Goal: Information Seeking & Learning: Compare options

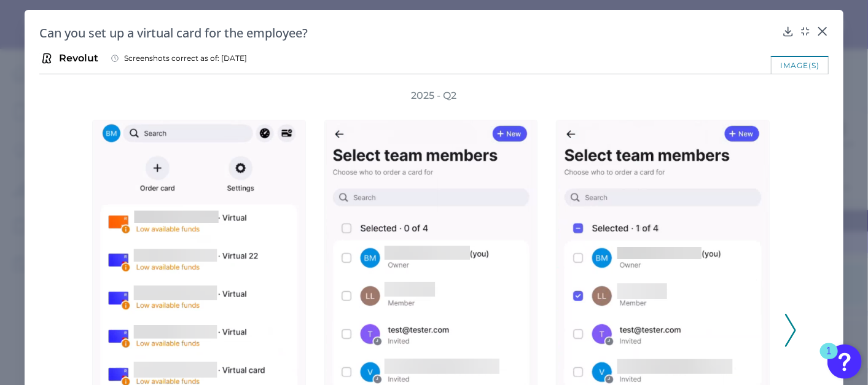
scroll to position [9556, 0]
drag, startPoint x: 823, startPoint y: 31, endPoint x: 796, endPoint y: 21, distance: 28.5
click at [823, 30] on icon at bounding box center [822, 31] width 12 height 12
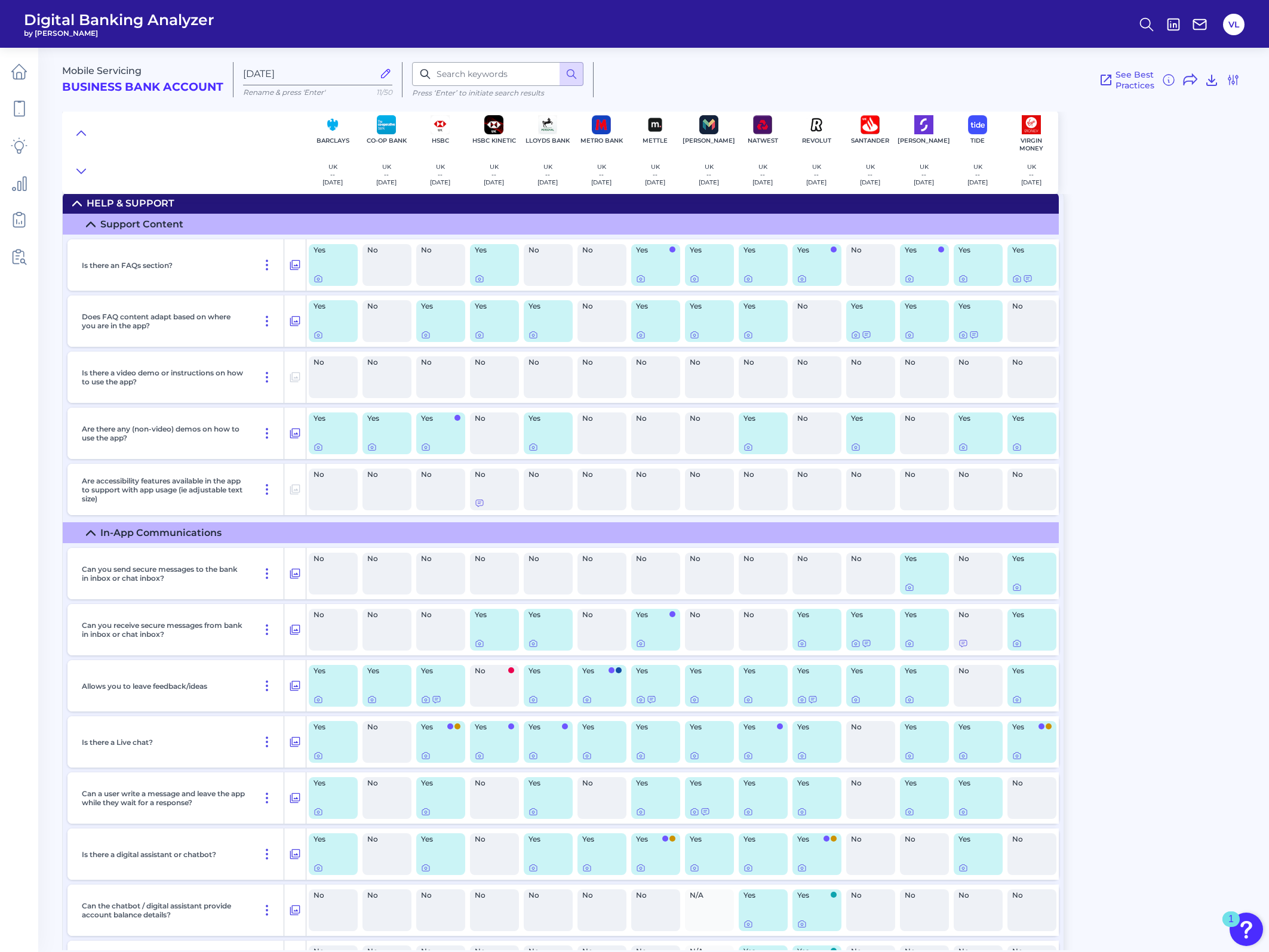
scroll to position [0, 0]
click at [298, 261] on icon at bounding box center [295, 264] width 12 height 15
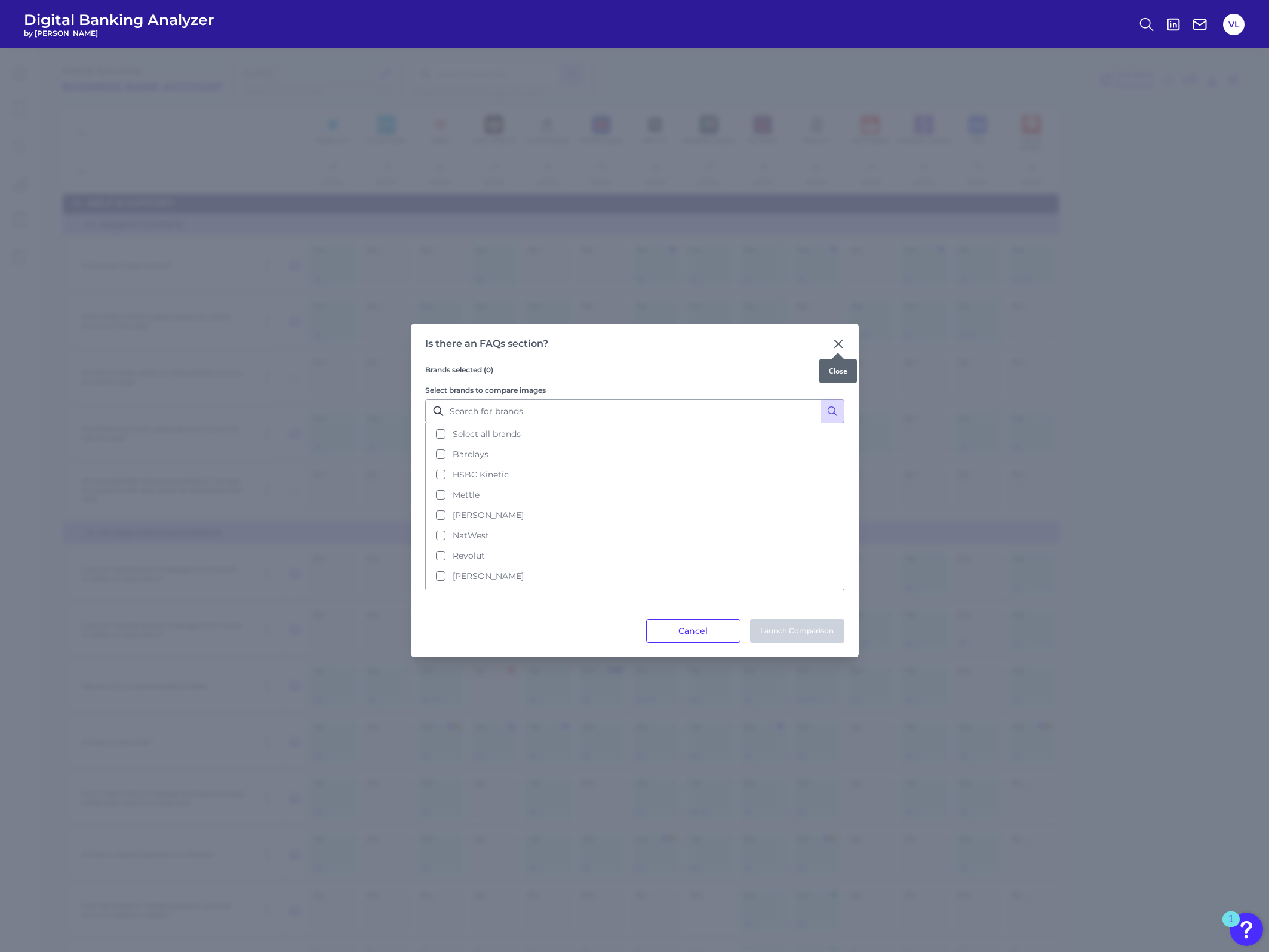
click at [833, 343] on icon at bounding box center [838, 344] width 12 height 12
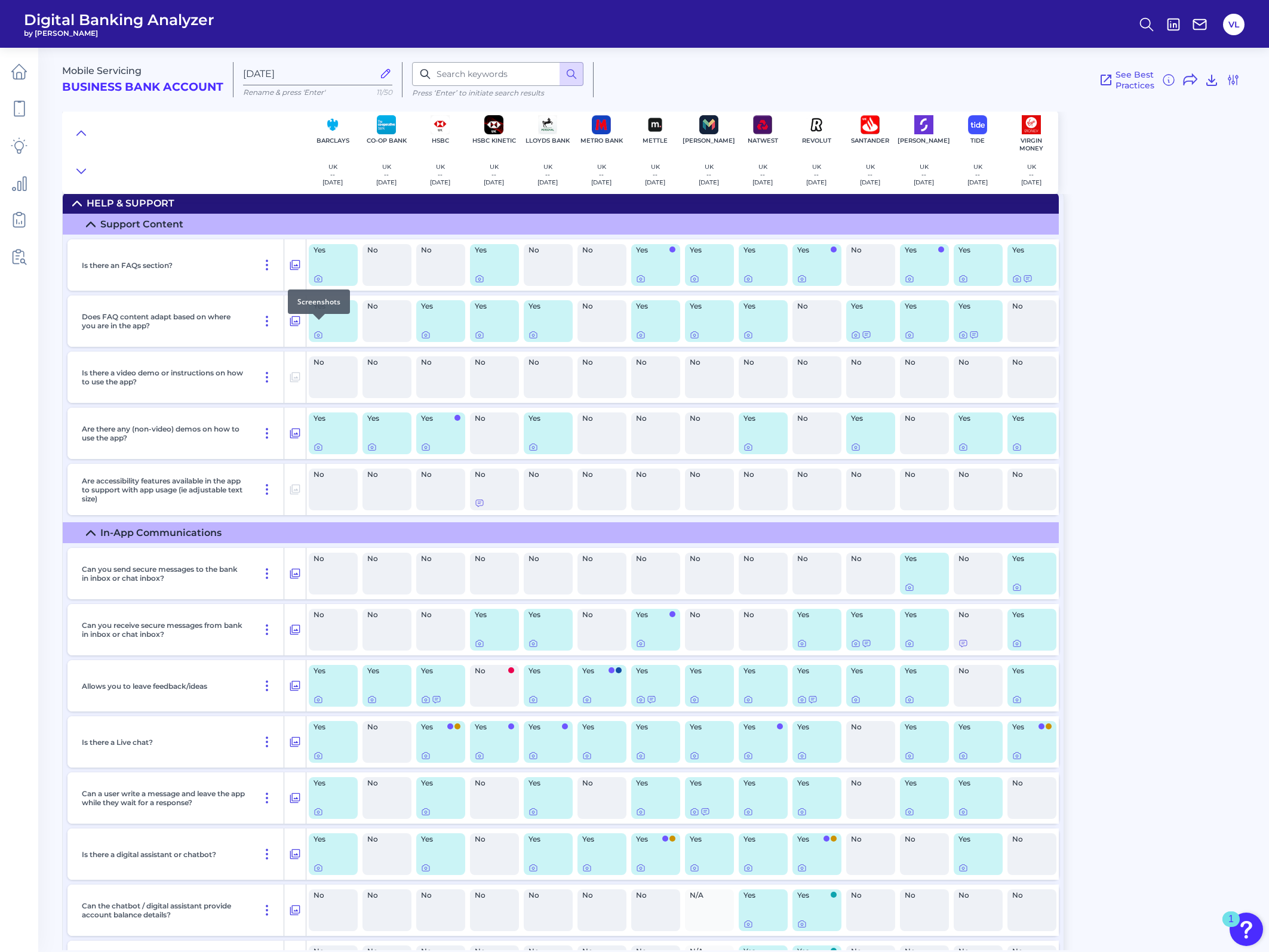
click at [320, 324] on div at bounding box center [319, 320] width 12 height 12
click at [320, 332] on icon at bounding box center [318, 335] width 10 height 10
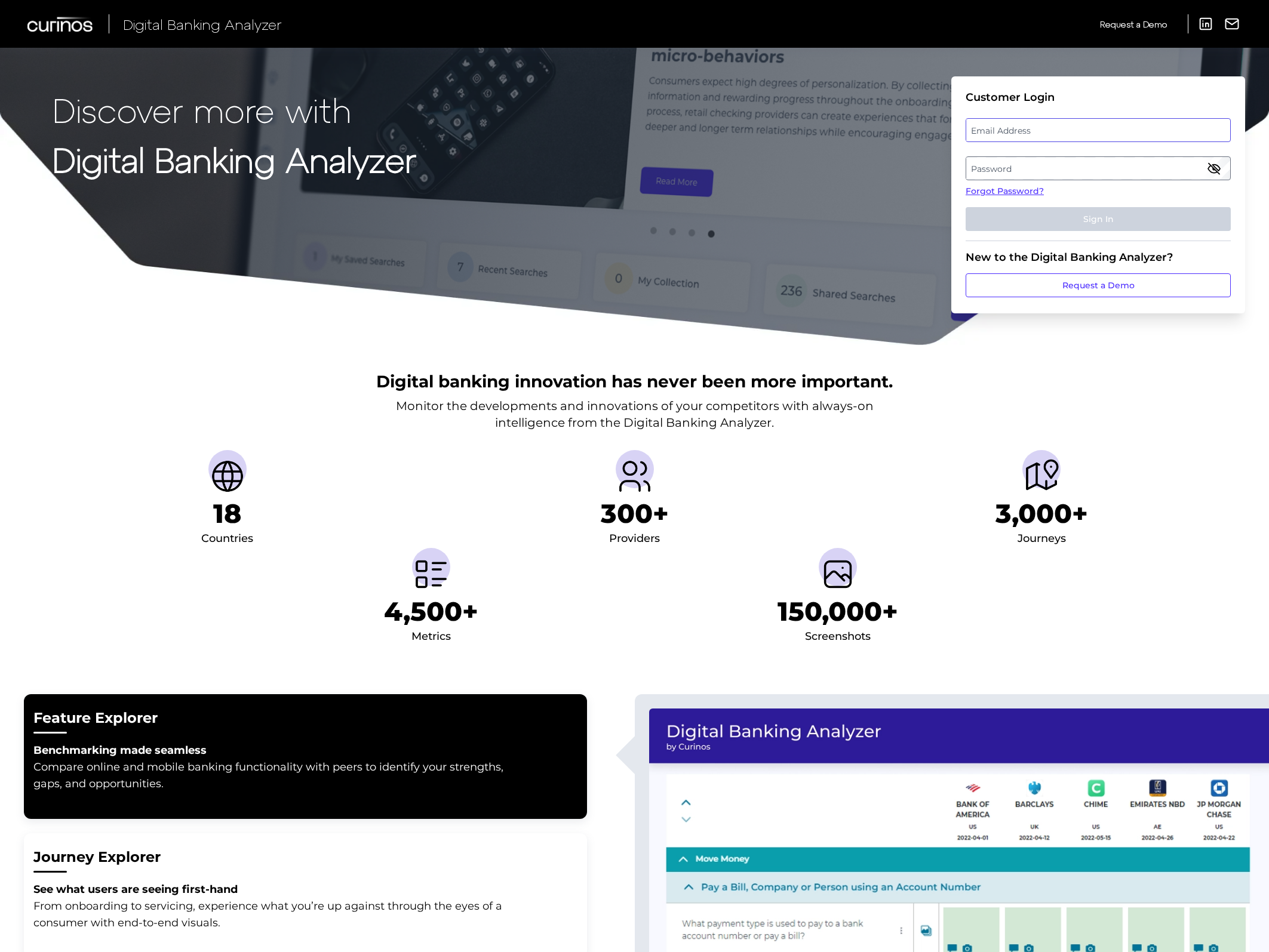
type input "virginia.lampani@curinos.com"
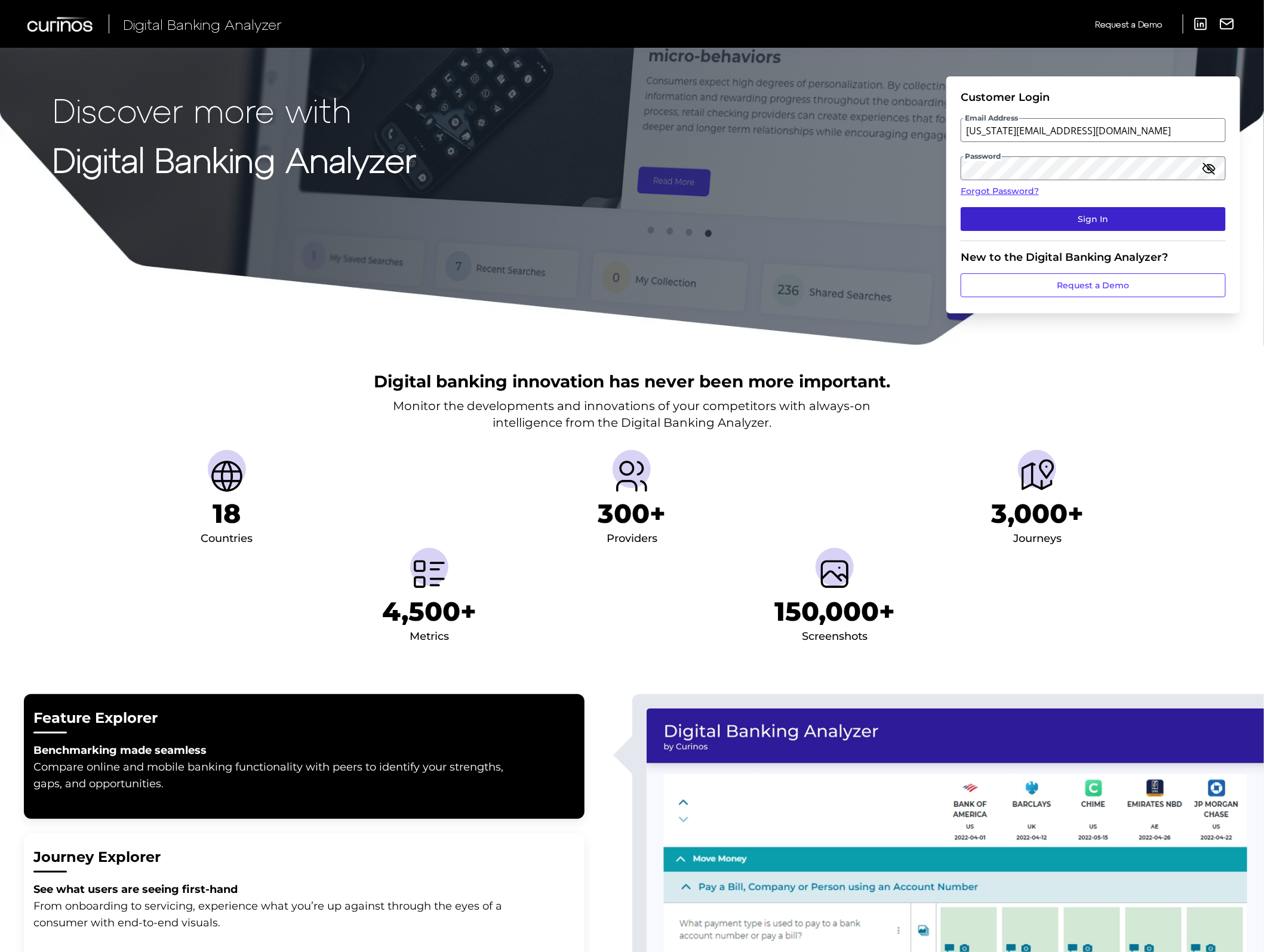
click at [843, 211] on button "Sign In" at bounding box center [1093, 219] width 265 height 24
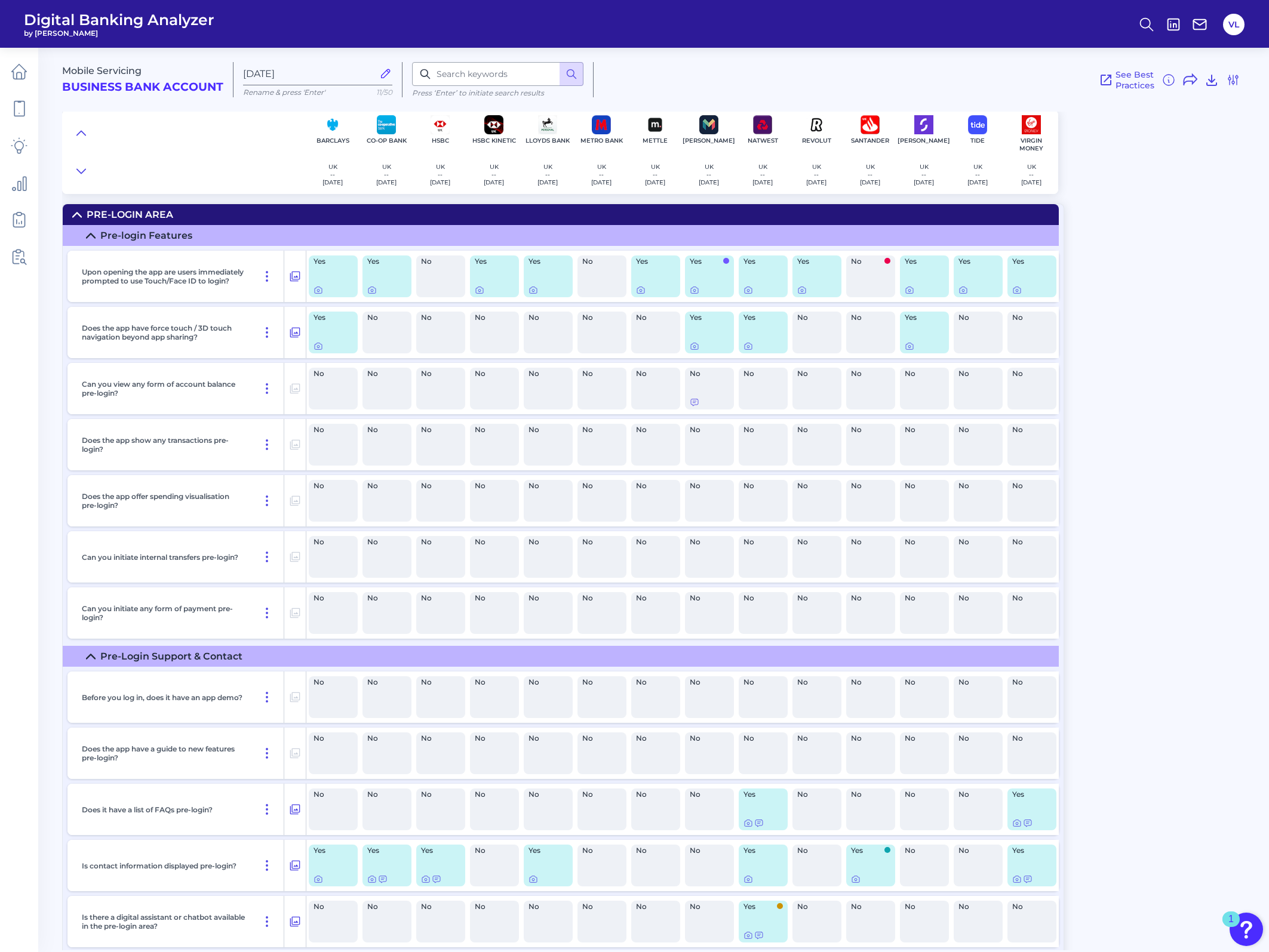
scroll to position [15417, 0]
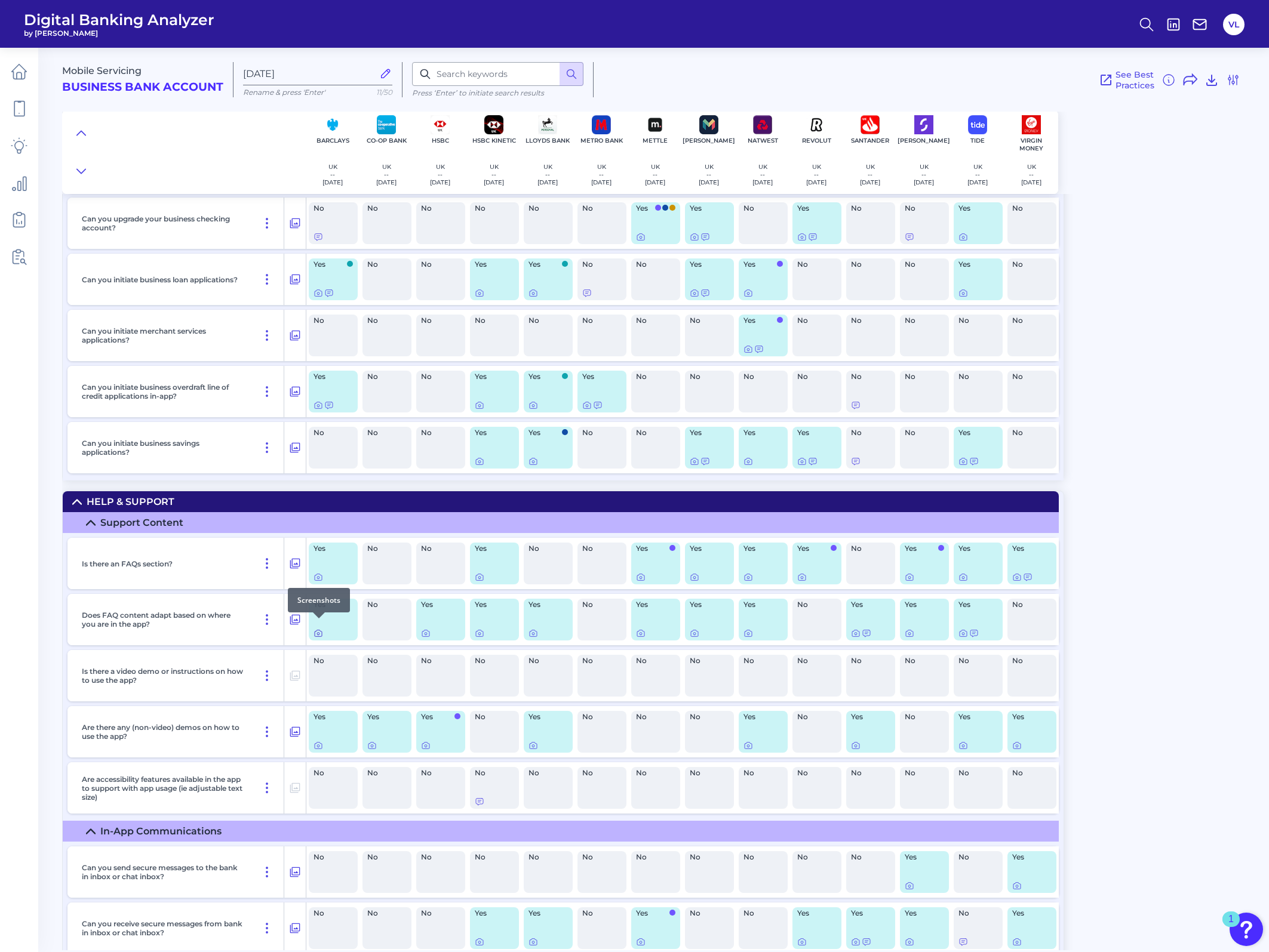
click at [313, 373] on icon at bounding box center [318, 634] width 10 height 10
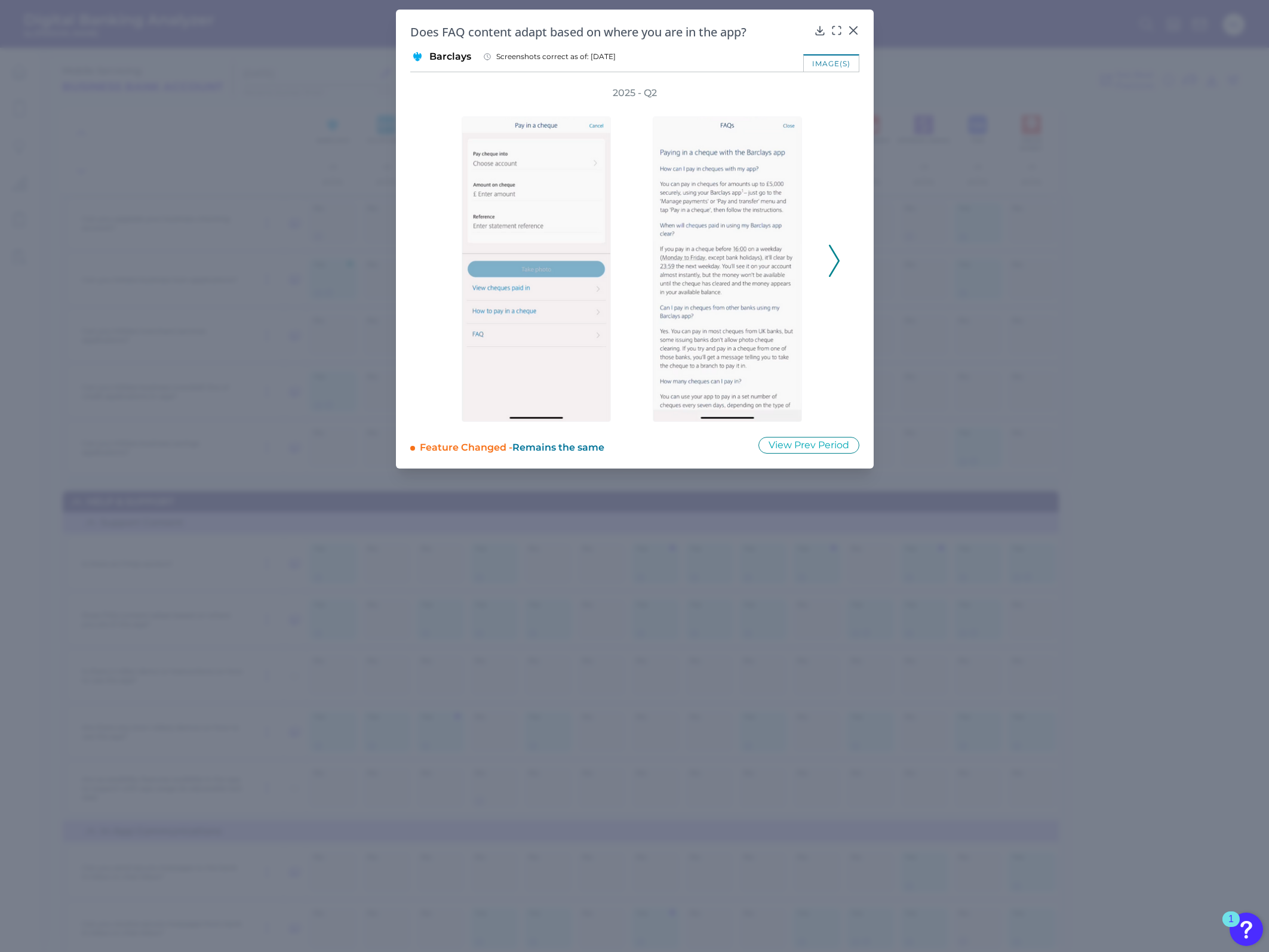
click at [820, 262] on div at bounding box center [730, 262] width 192 height 323
click at [840, 260] on div "2025 - Q2" at bounding box center [635, 254] width 449 height 335
click at [843, 28] on icon at bounding box center [852, 30] width 7 height 7
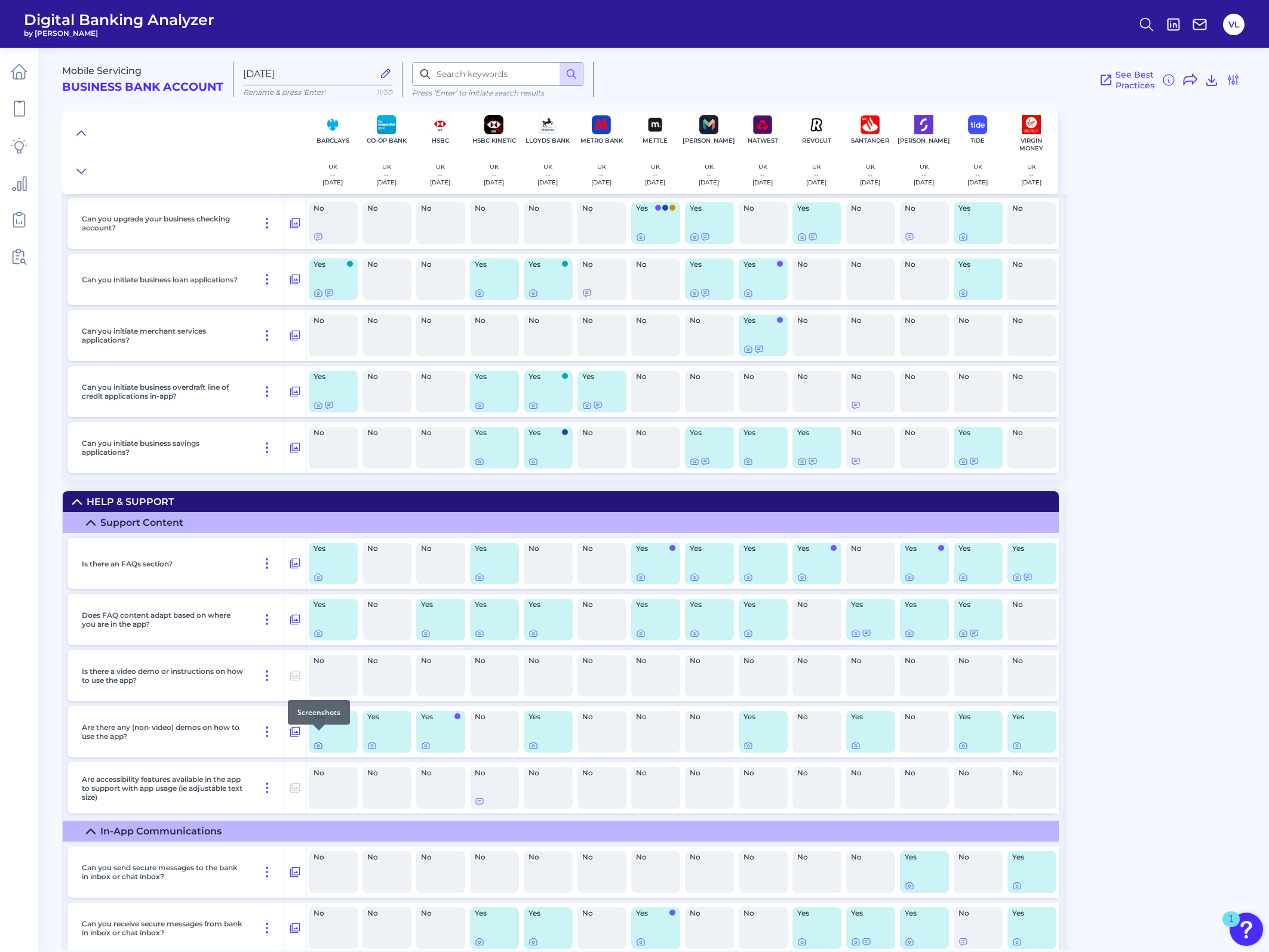
click at [317, 373] on icon at bounding box center [318, 746] width 10 height 10
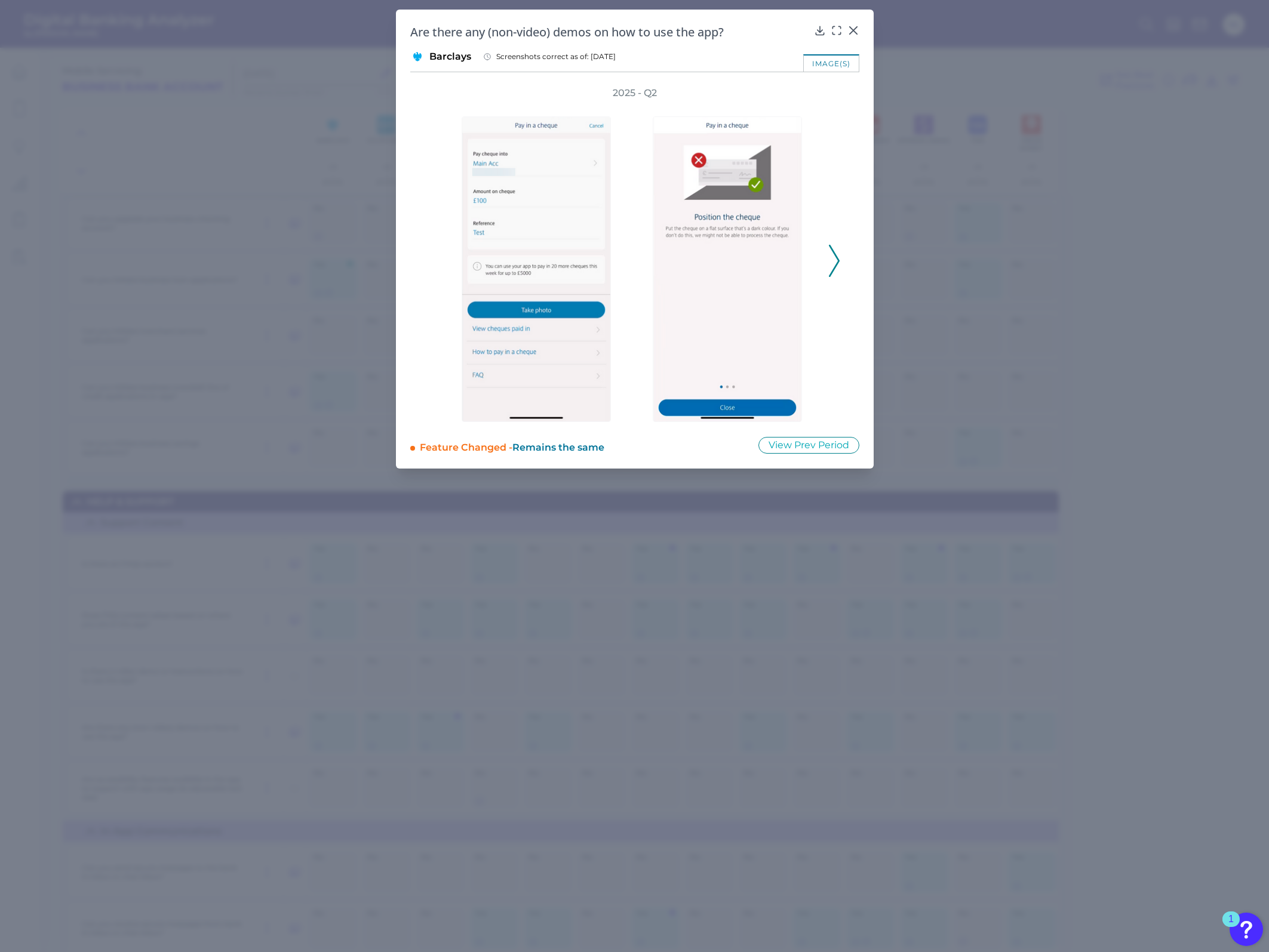
click at [836, 252] on icon at bounding box center [833, 261] width 11 height 32
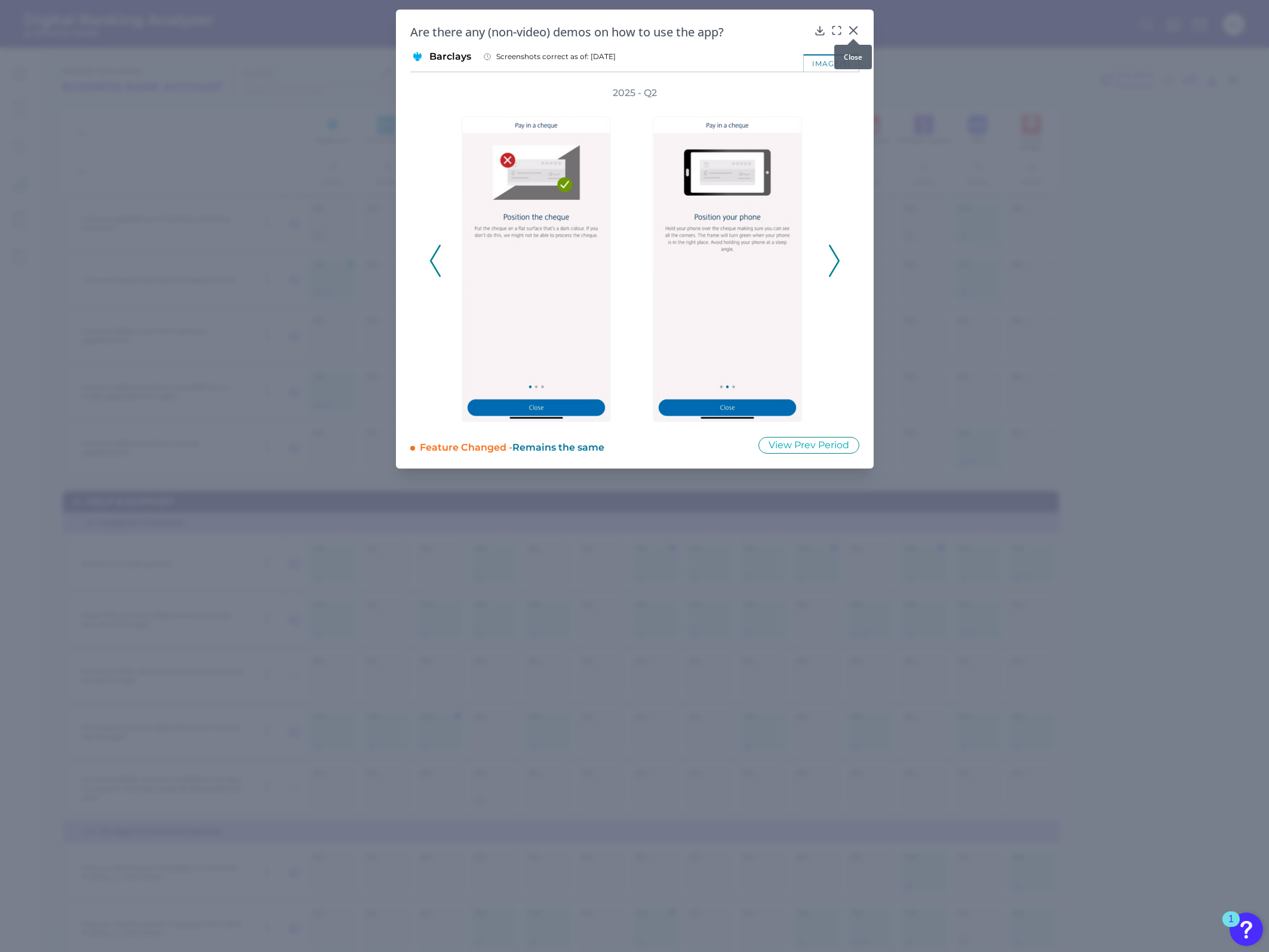
click at [843, 31] on body "Digital Banking Analyzer by Curinos VL Mobile Servicing Business Bank Account S…" at bounding box center [634, 476] width 1269 height 952
click at [843, 30] on icon at bounding box center [853, 30] width 12 height 12
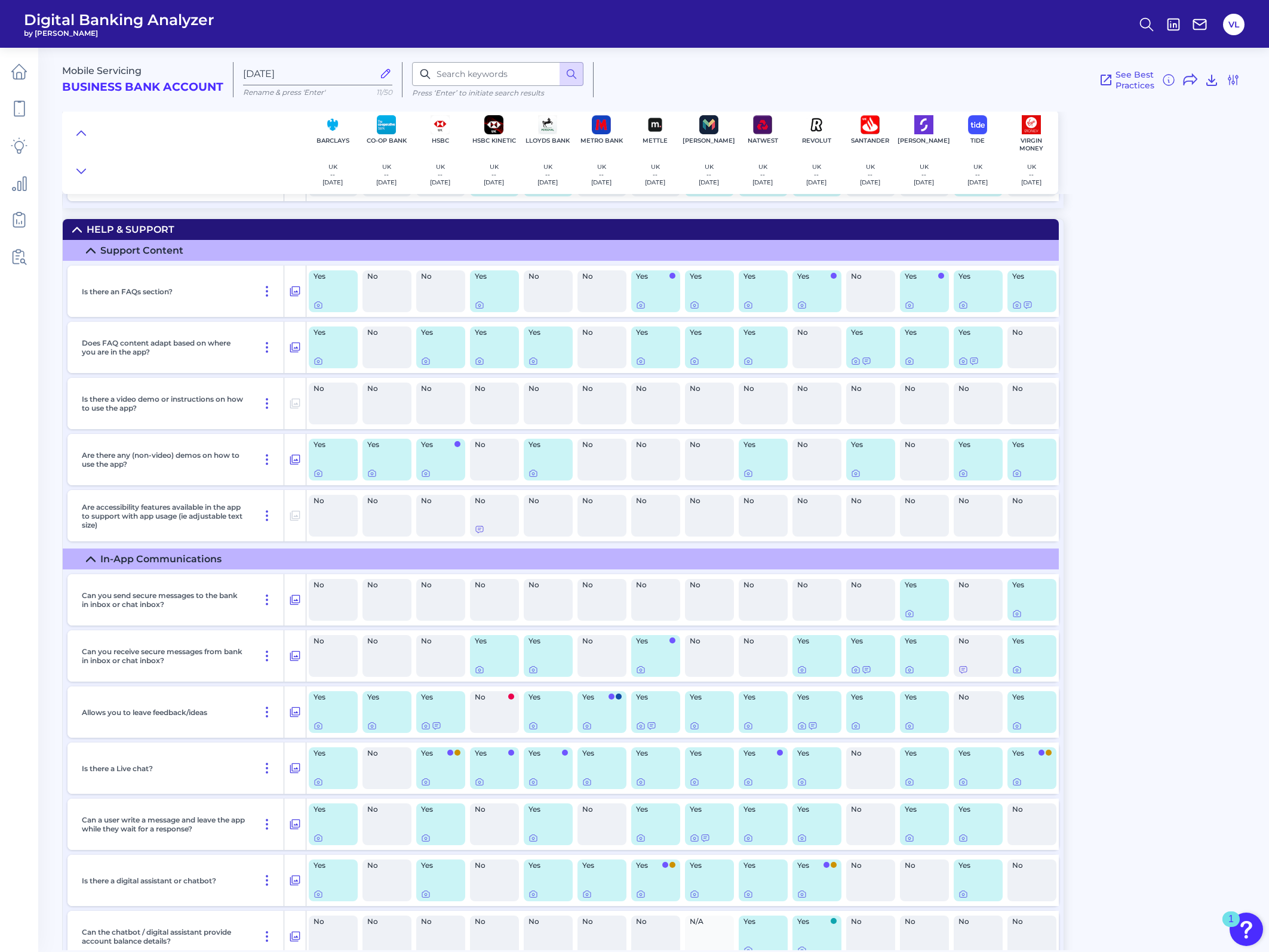
scroll to position [15715, 0]
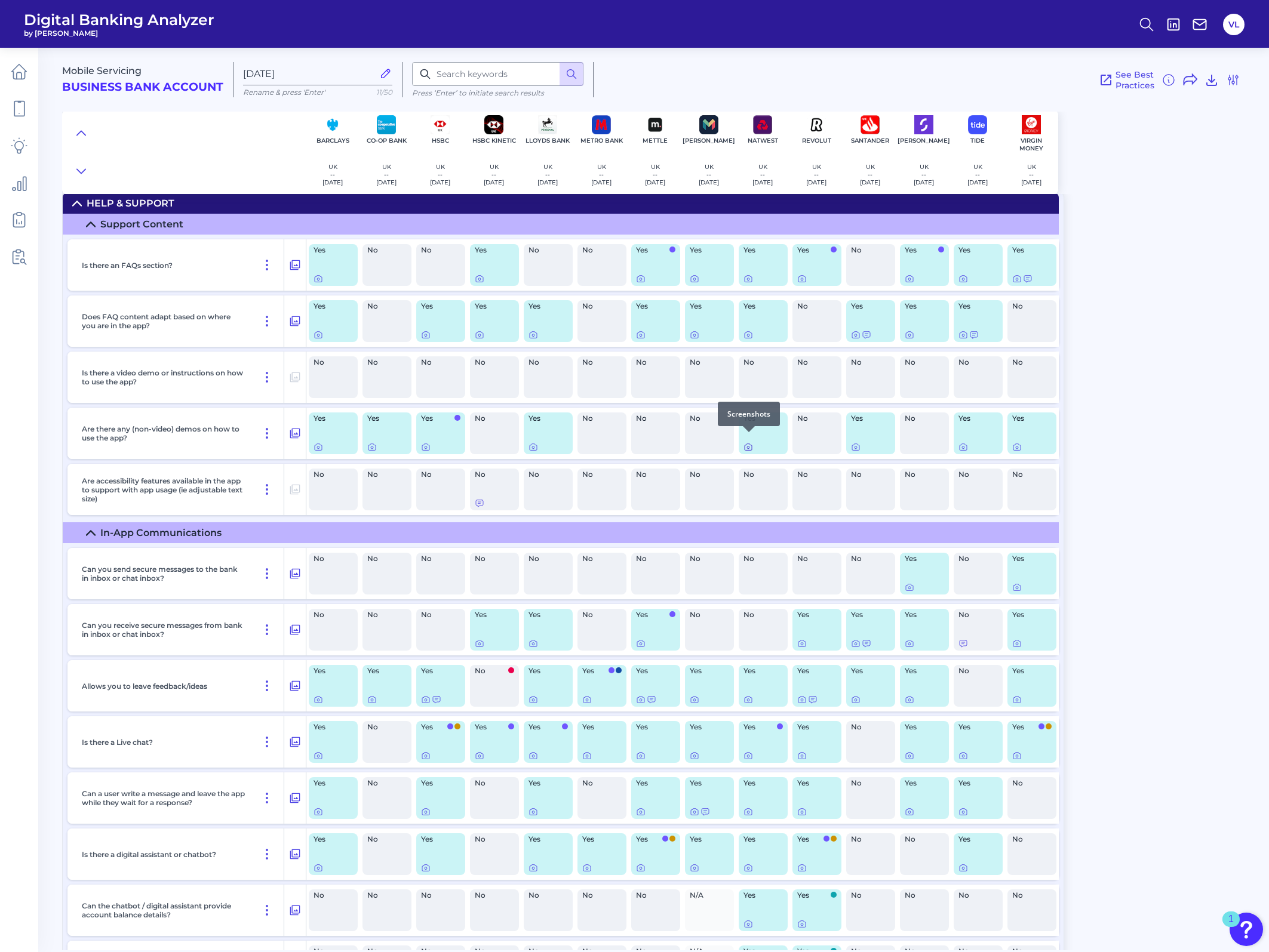
click at [747, 373] on icon at bounding box center [749, 447] width 10 height 10
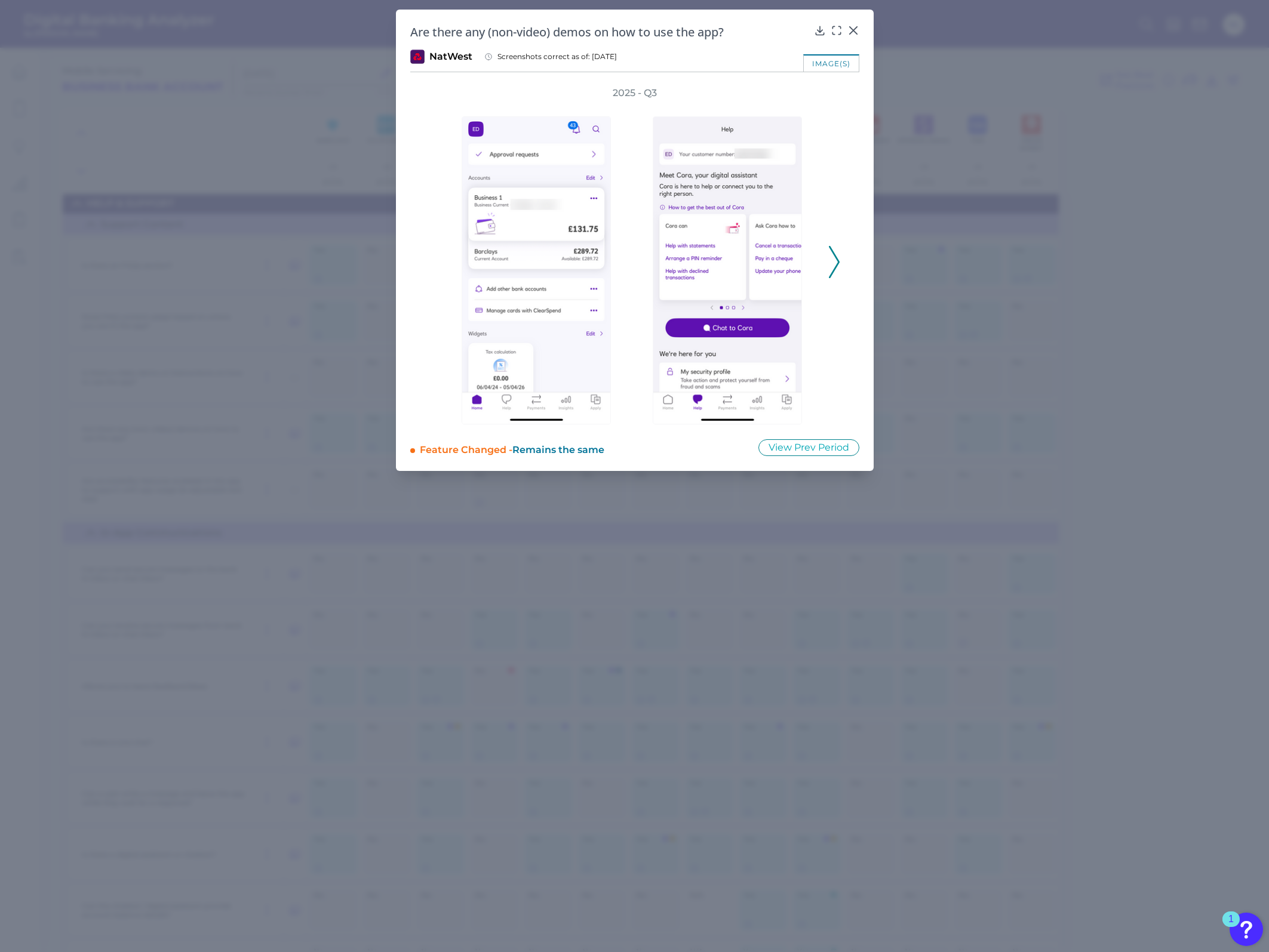
click at [836, 257] on polyline at bounding box center [833, 262] width 9 height 30
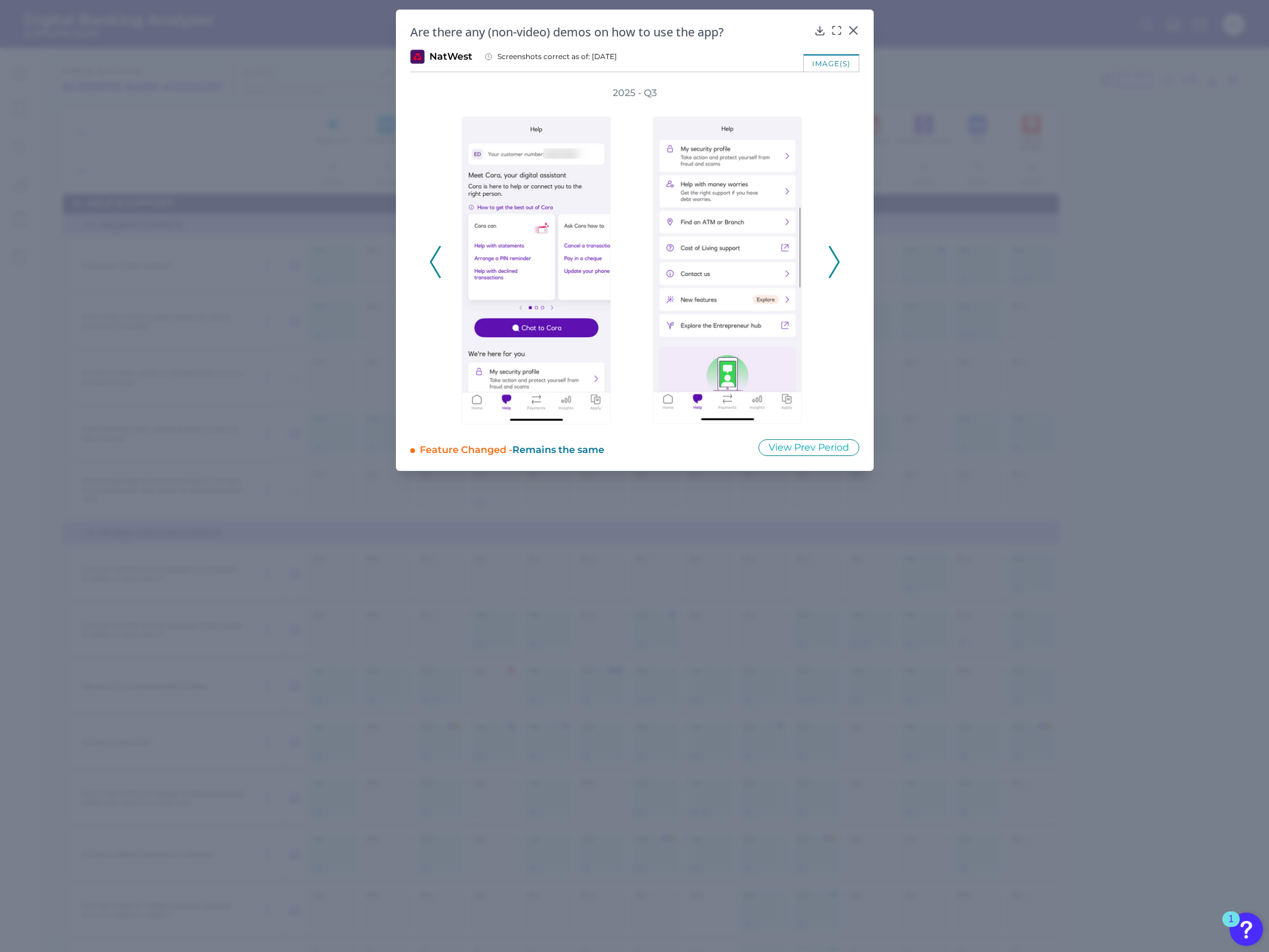
click at [836, 257] on polyline at bounding box center [833, 262] width 9 height 30
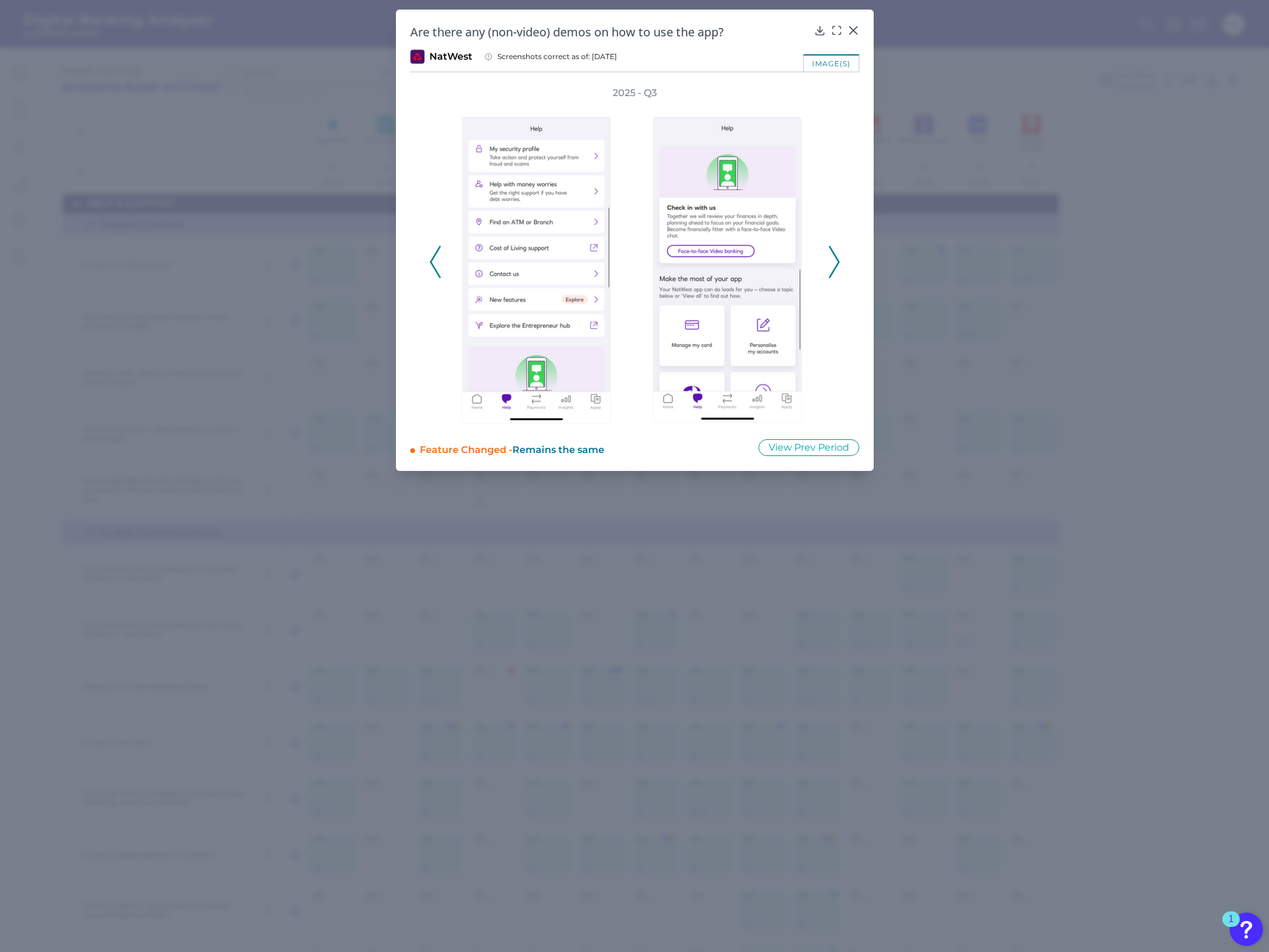
click at [836, 257] on polyline at bounding box center [833, 262] width 9 height 30
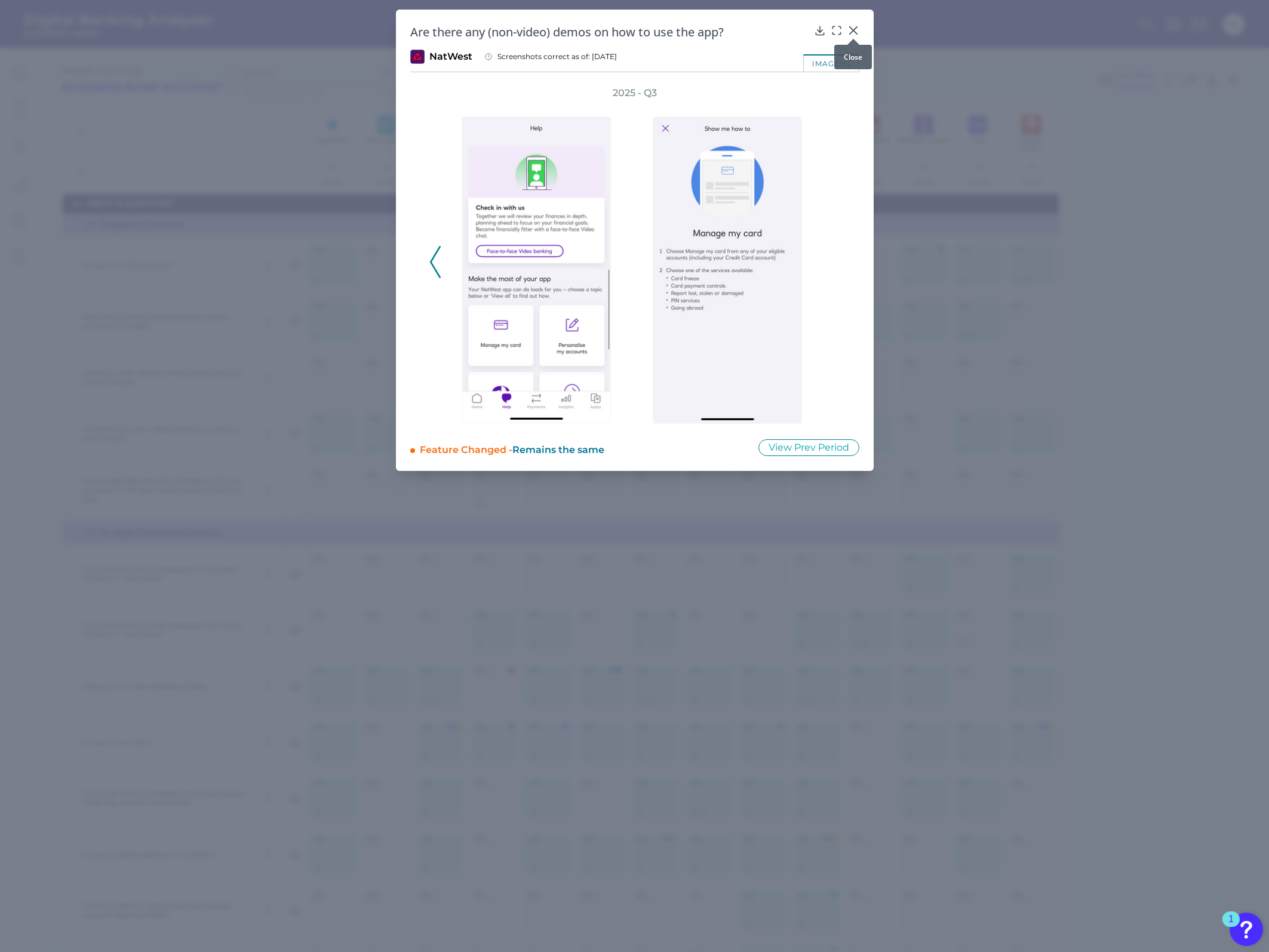
click at [843, 28] on icon at bounding box center [853, 30] width 12 height 12
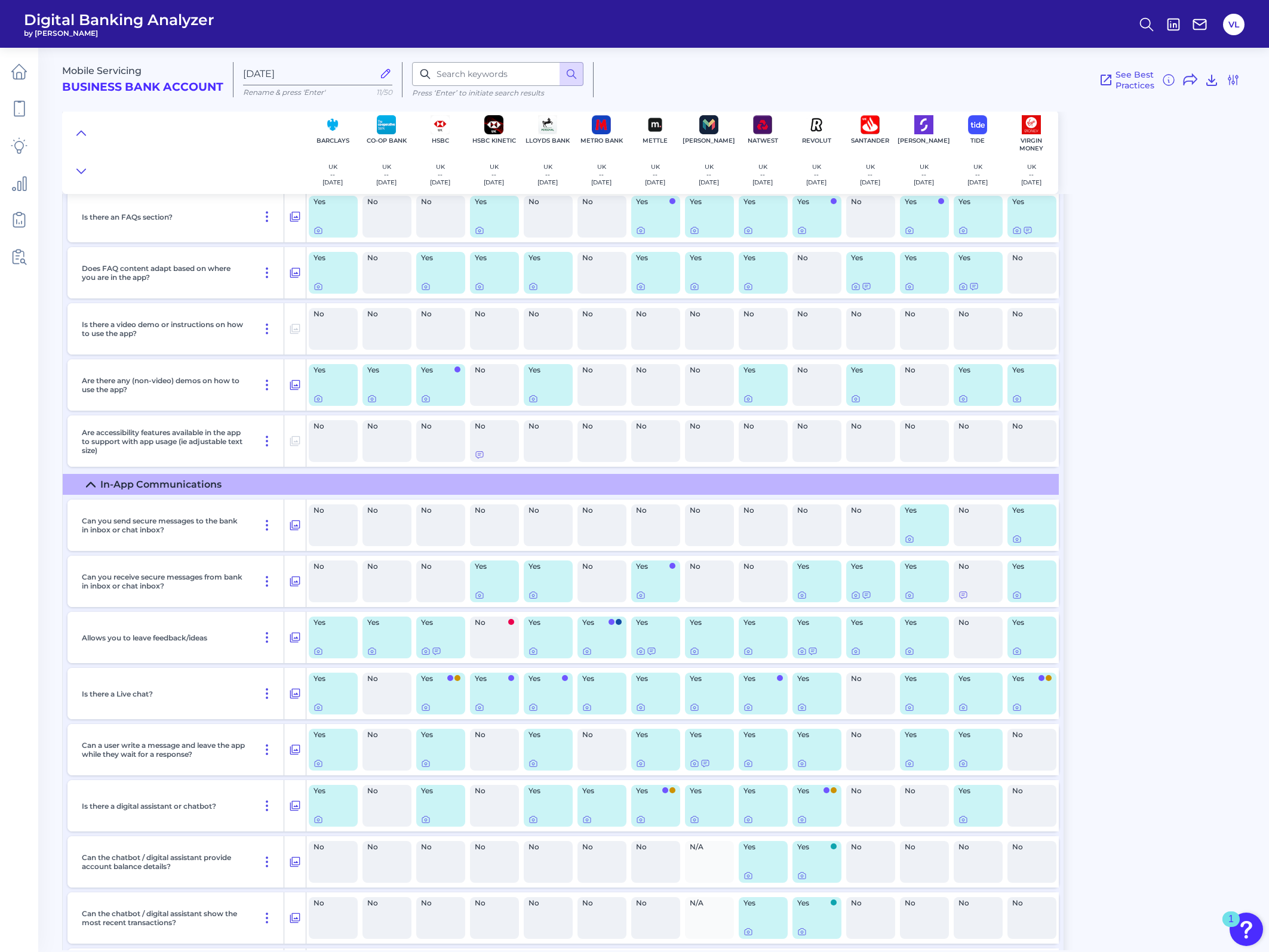
scroll to position [15790, 0]
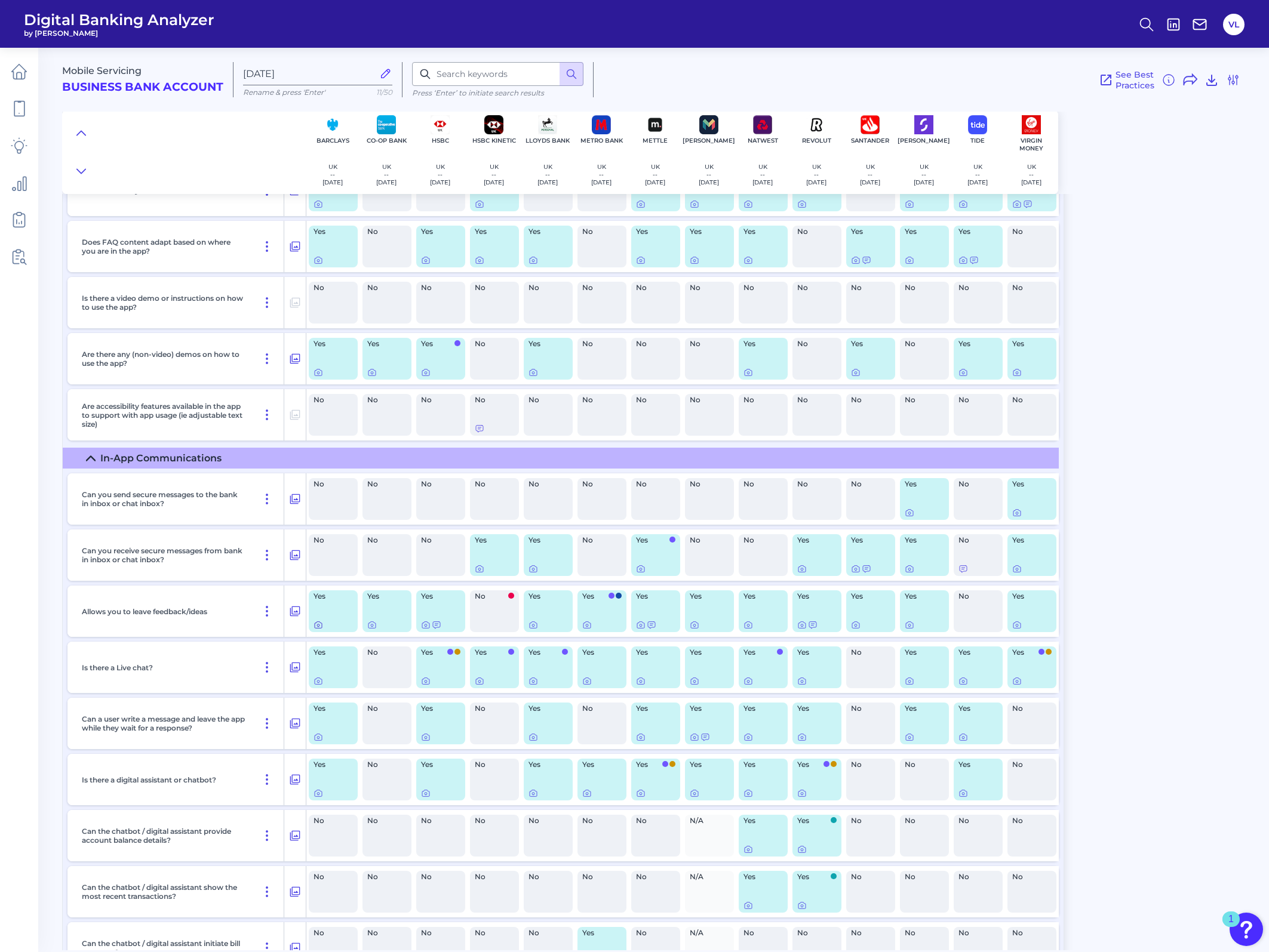
click at [316, 373] on icon at bounding box center [318, 625] width 10 height 10
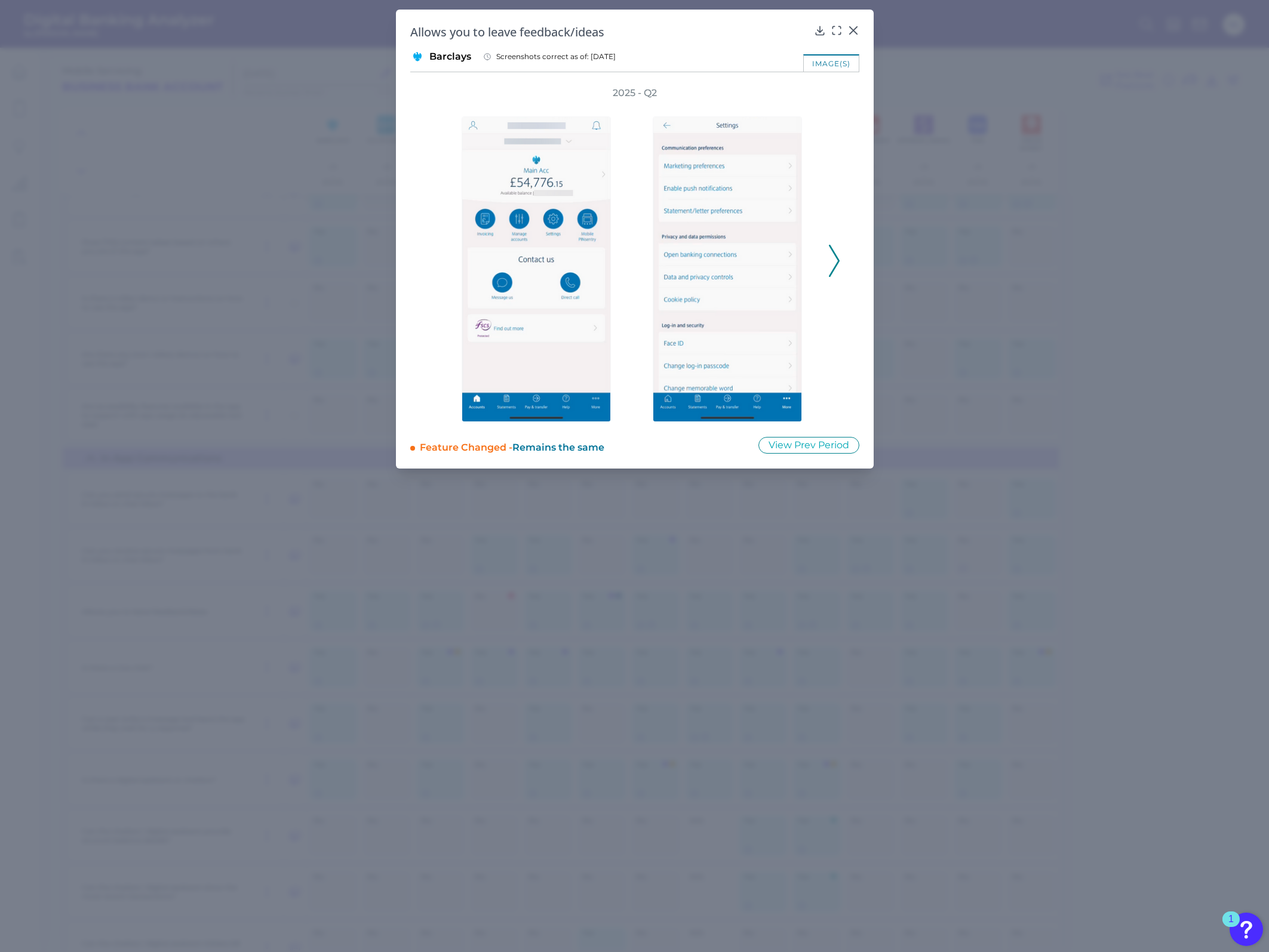
click at [823, 262] on div at bounding box center [730, 262] width 192 height 323
click at [828, 262] on icon at bounding box center [833, 261] width 11 height 32
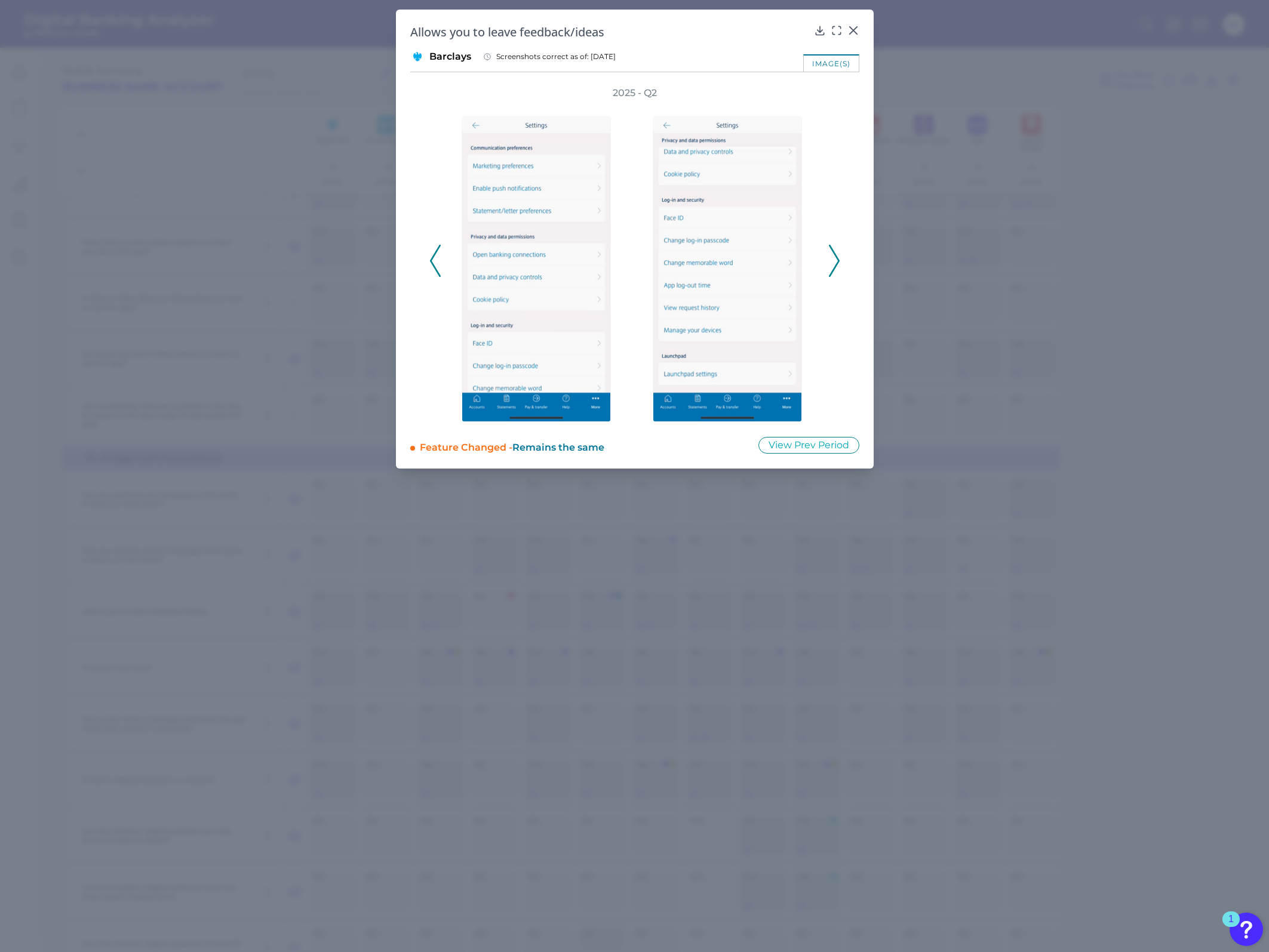
click at [833, 263] on icon at bounding box center [833, 261] width 11 height 32
click at [839, 264] on icon at bounding box center [833, 261] width 11 height 32
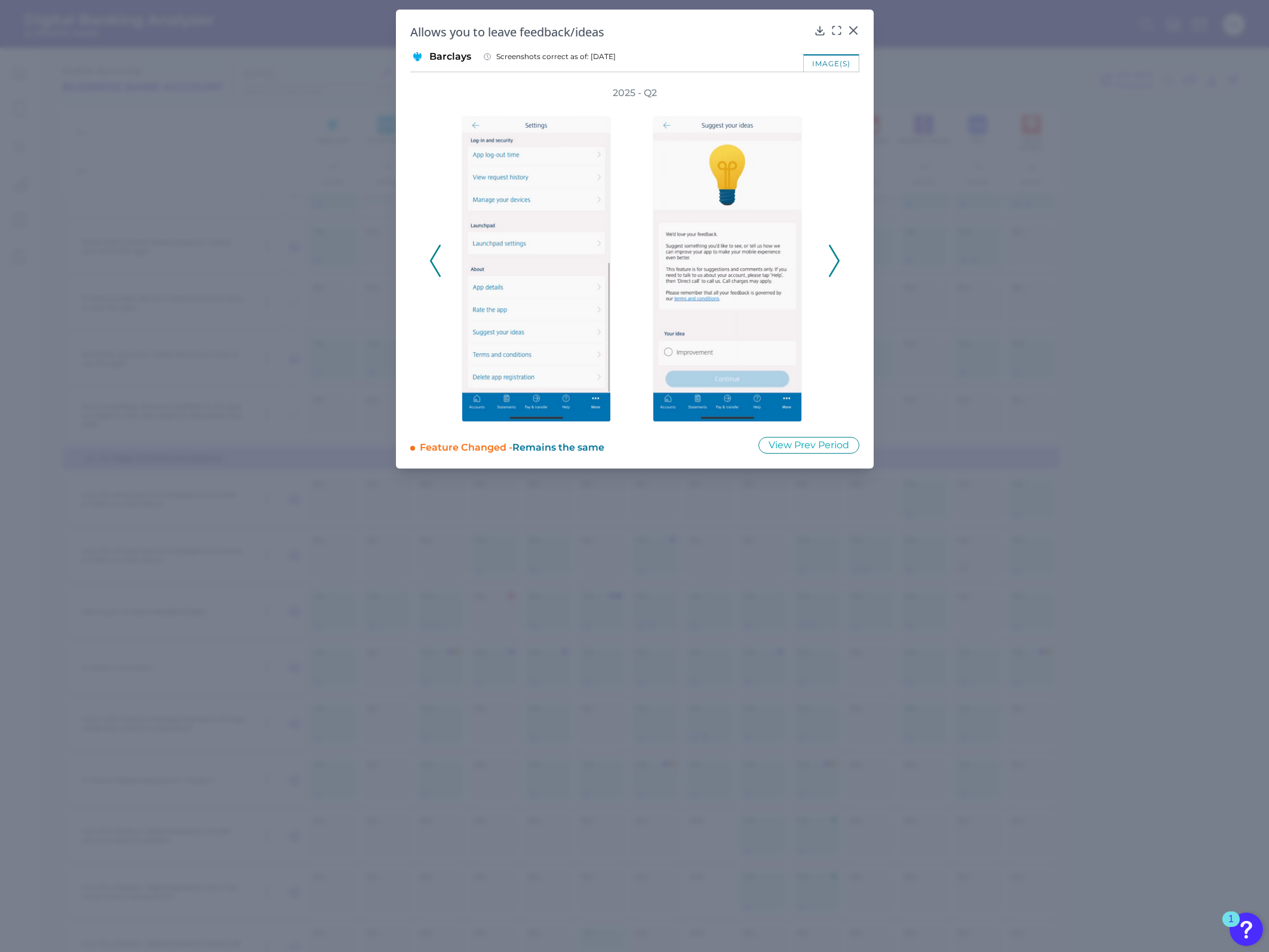
click at [839, 264] on icon at bounding box center [833, 261] width 11 height 32
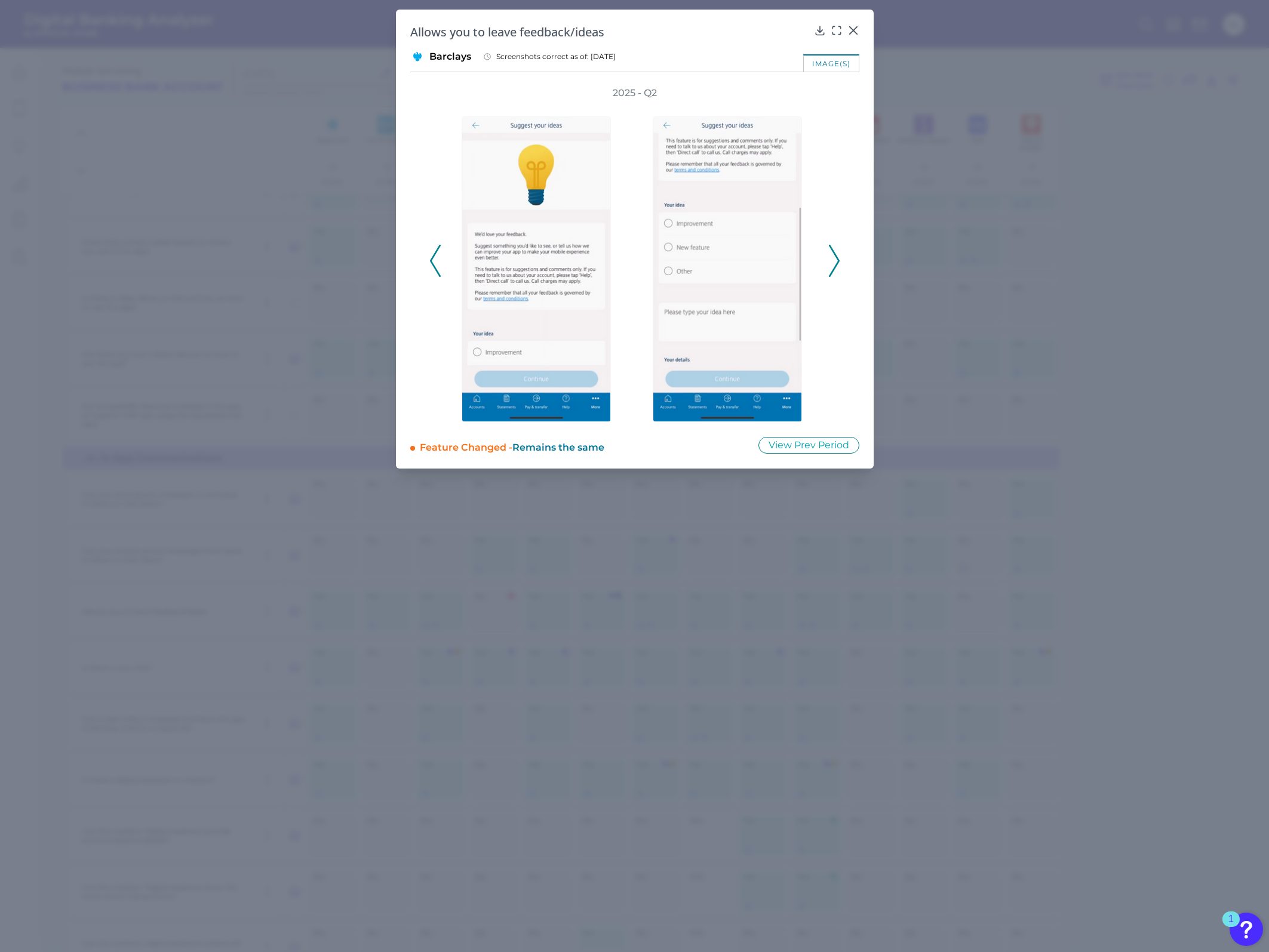
click at [836, 263] on polyline at bounding box center [833, 260] width 9 height 30
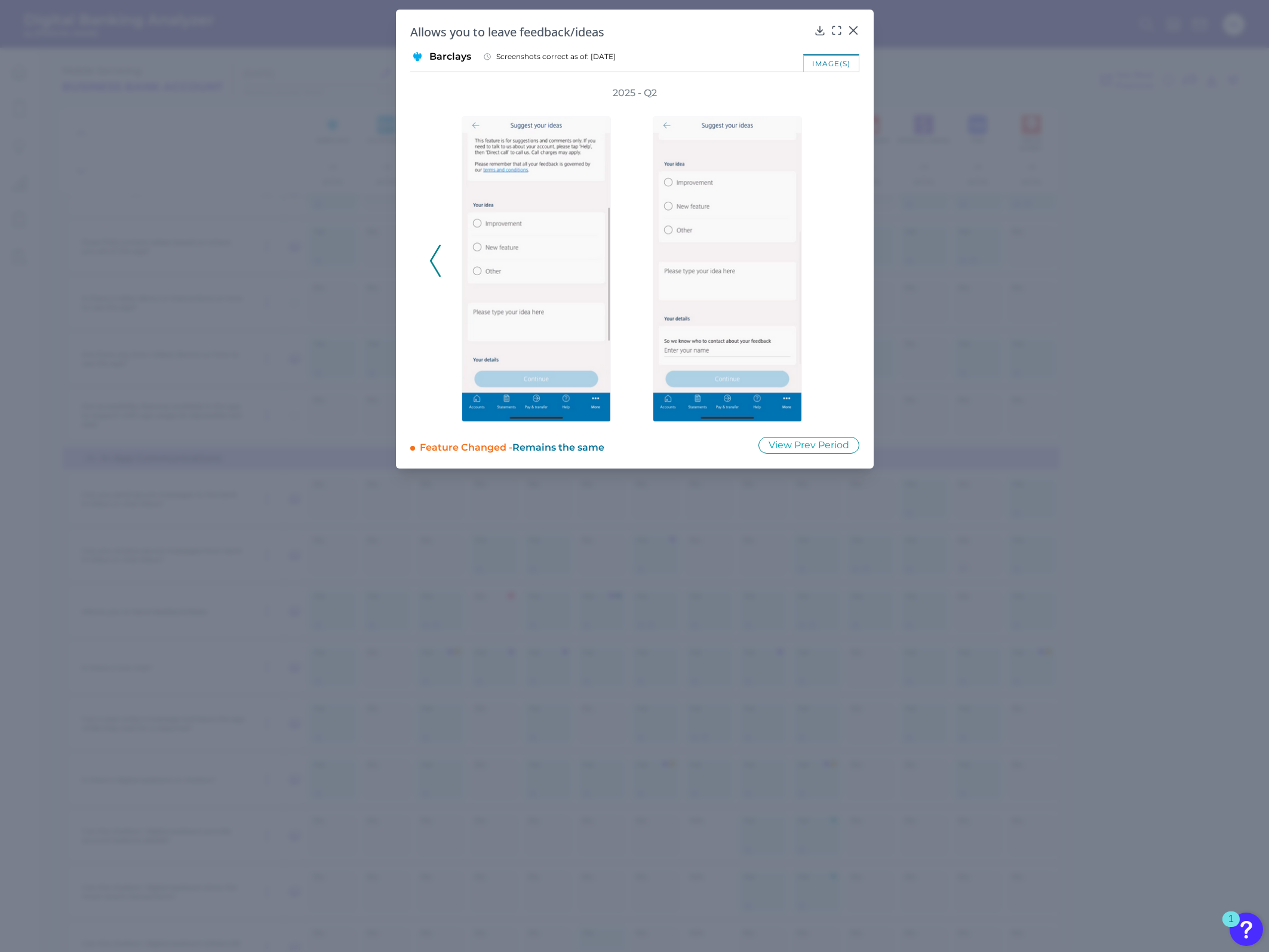
drag, startPoint x: 836, startPoint y: 263, endPoint x: 831, endPoint y: 260, distance: 5.8
click at [836, 262] on div "2025 - Q2" at bounding box center [635, 254] width 410 height 335
click at [843, 28] on icon at bounding box center [853, 30] width 12 height 12
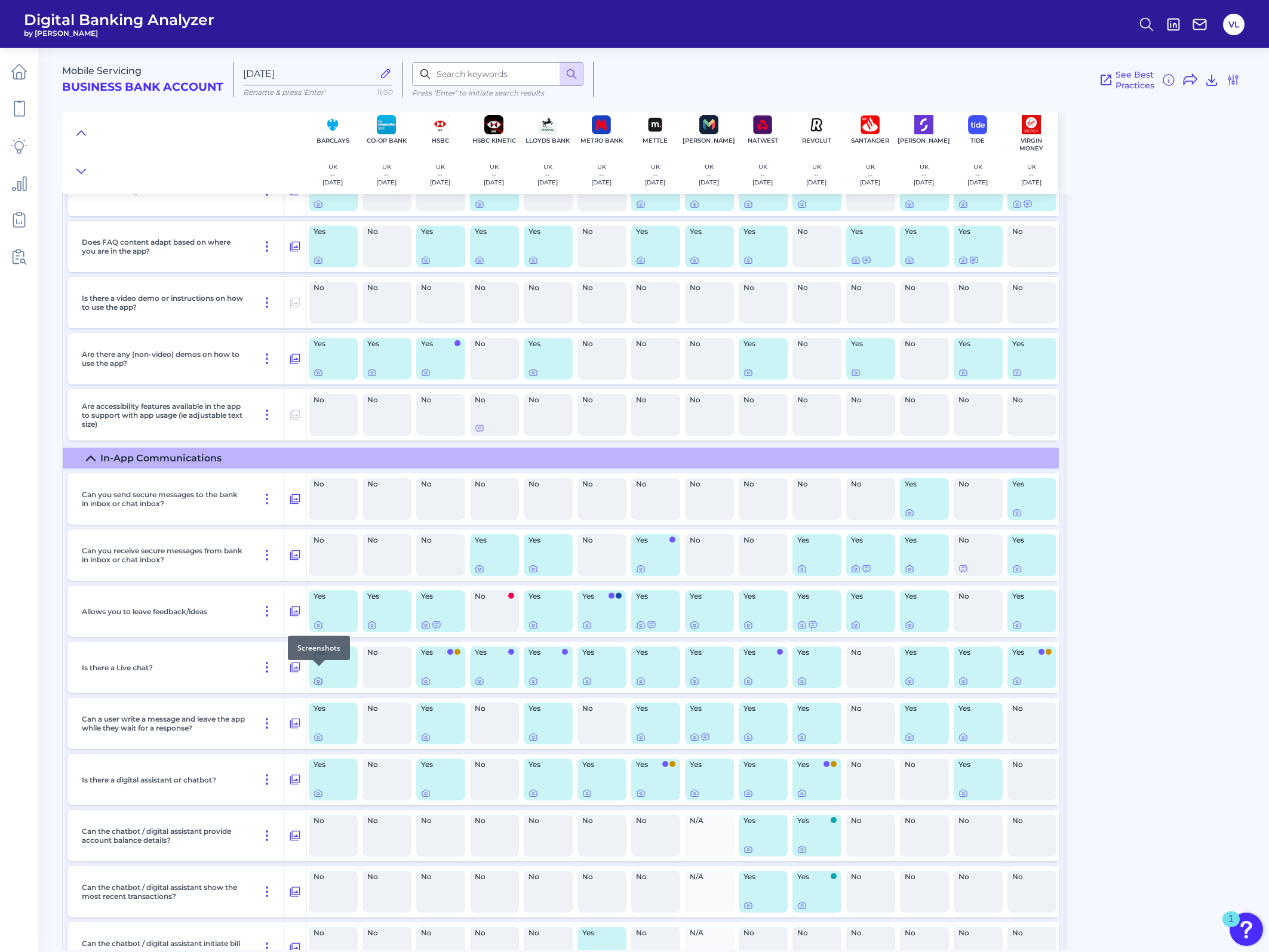
click at [323, 373] on icon at bounding box center [318, 682] width 10 height 10
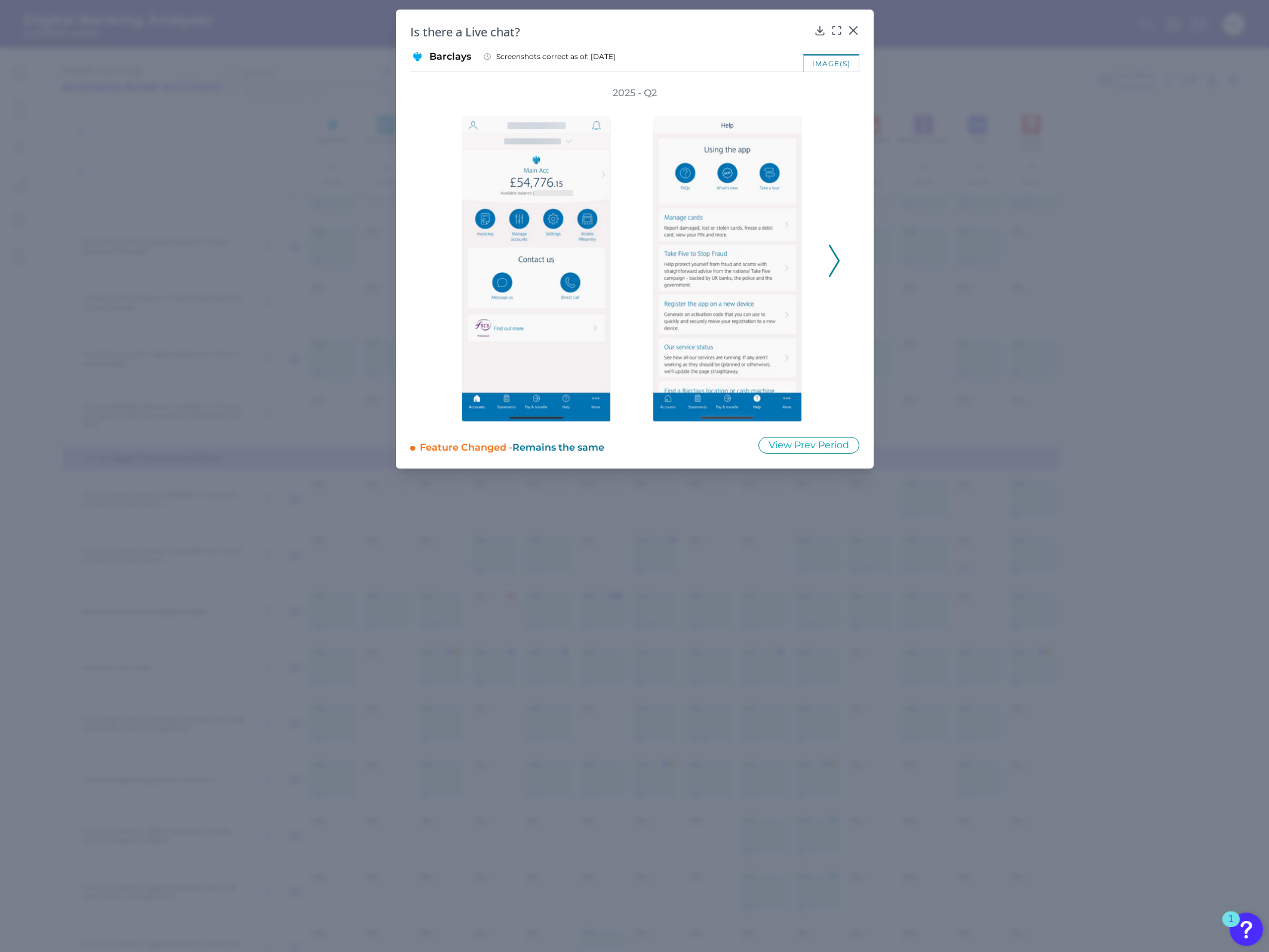
click at [831, 256] on icon at bounding box center [833, 261] width 11 height 32
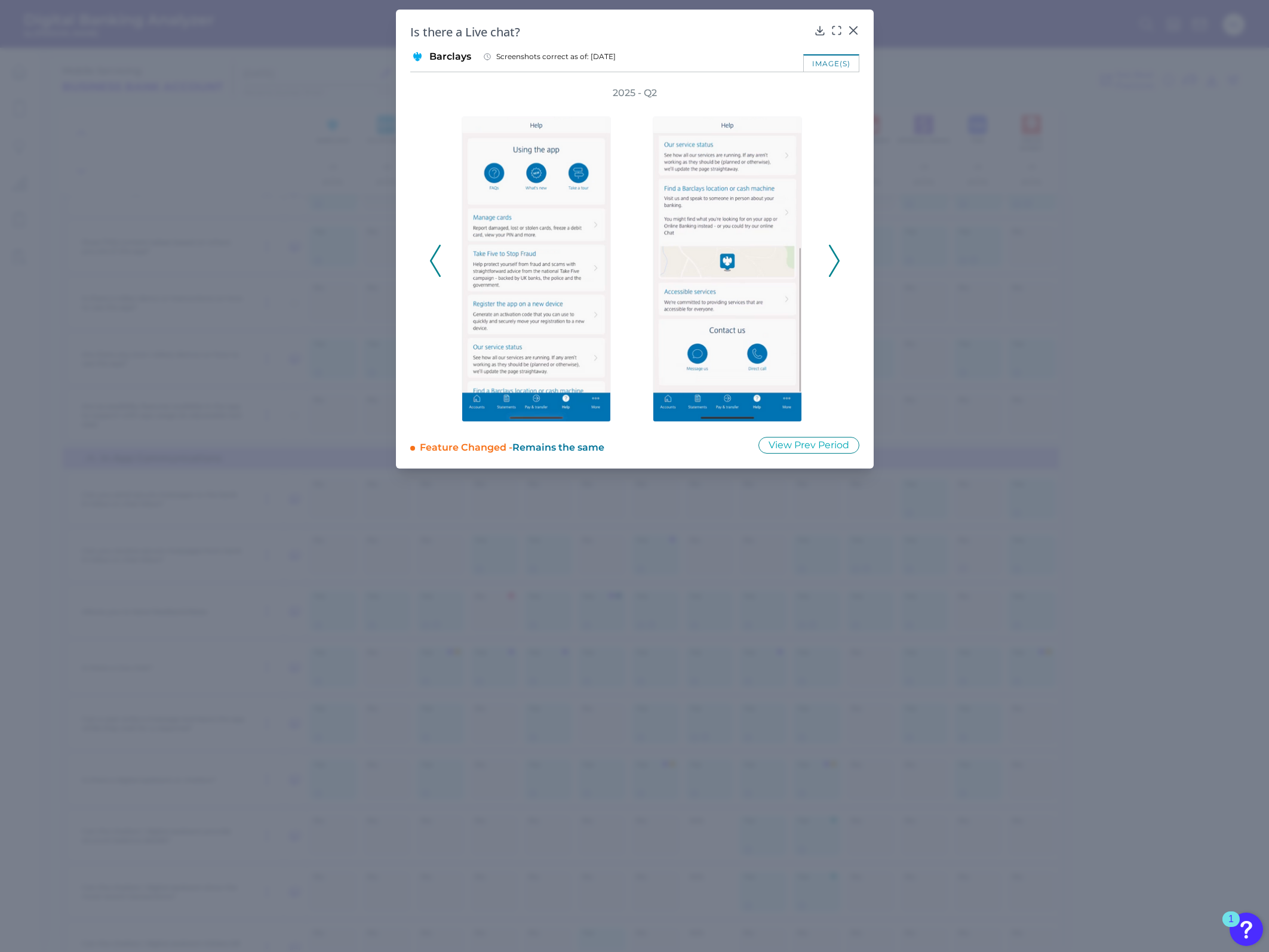
click at [833, 258] on icon at bounding box center [833, 261] width 11 height 32
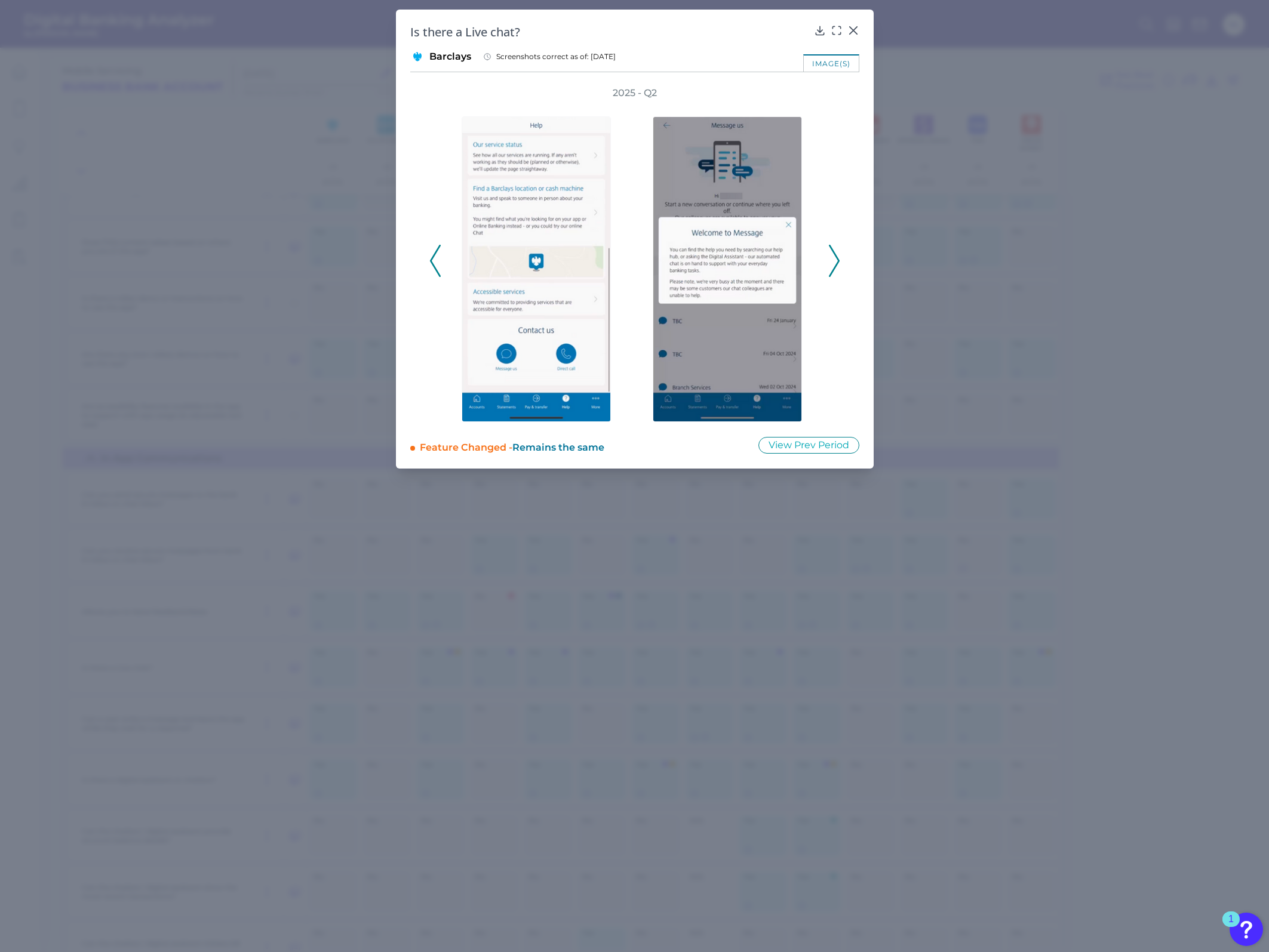
click at [834, 258] on icon at bounding box center [833, 261] width 11 height 32
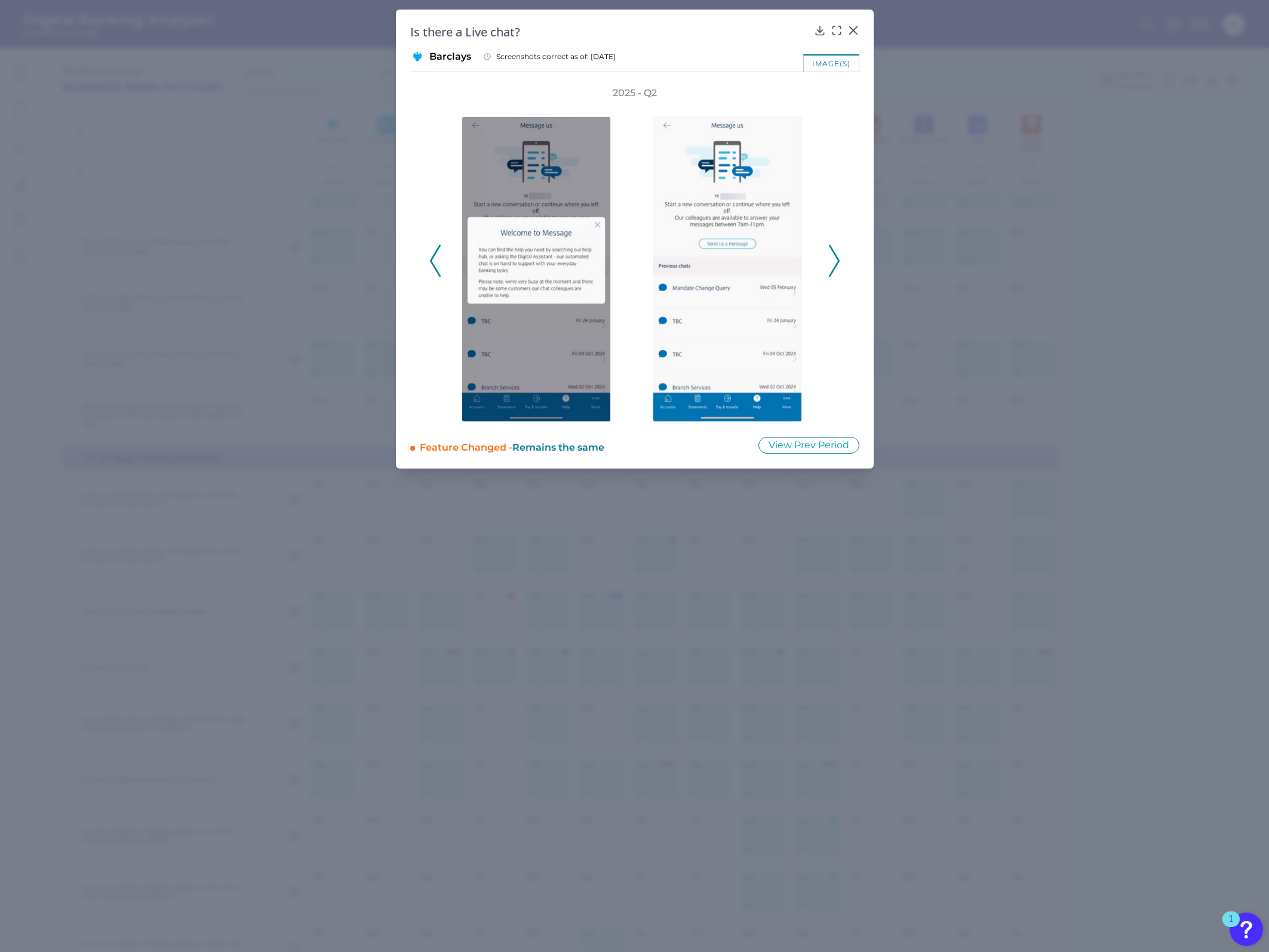
click at [834, 258] on icon at bounding box center [833, 261] width 11 height 32
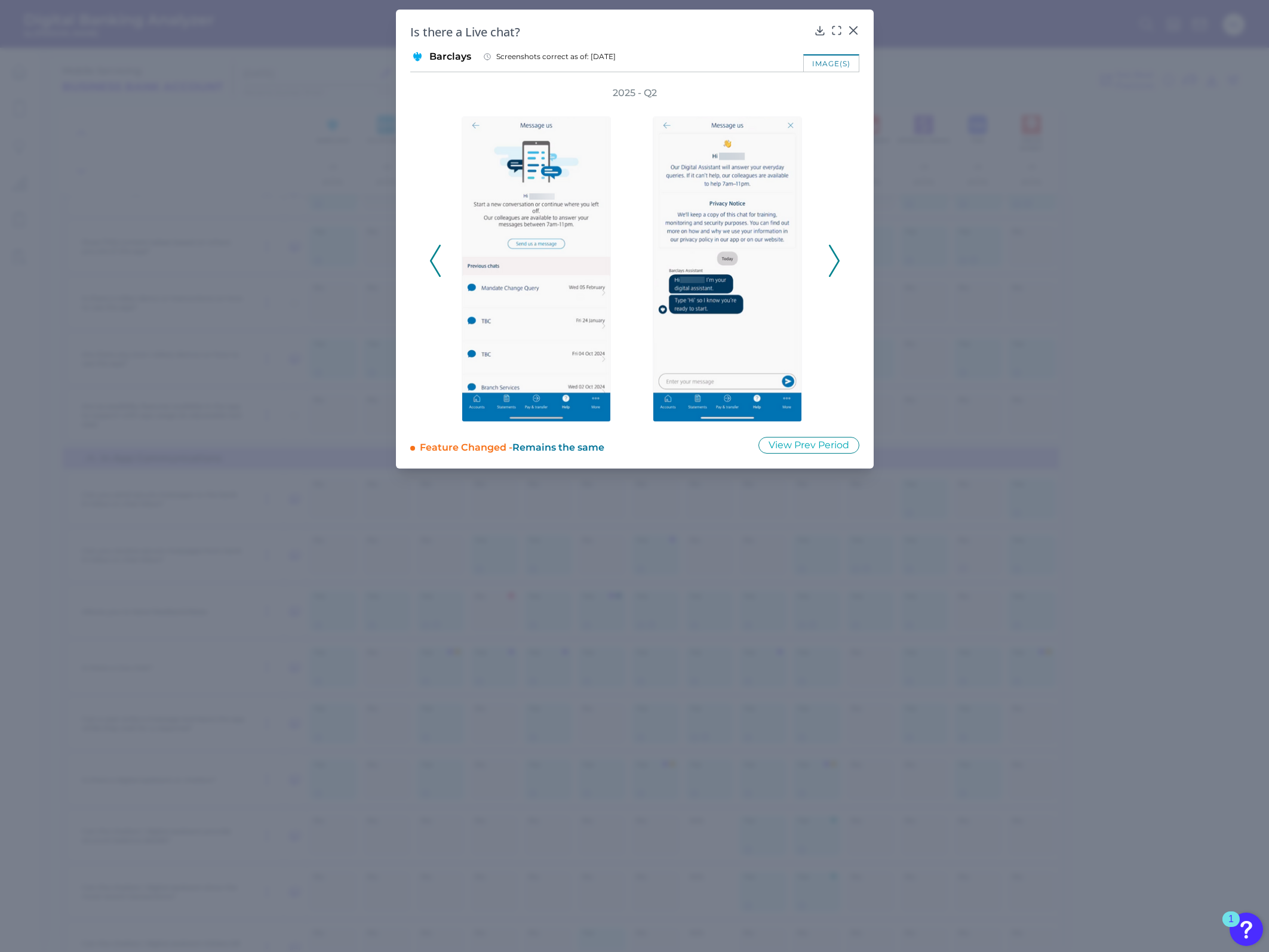
click at [439, 269] on icon at bounding box center [435, 261] width 11 height 32
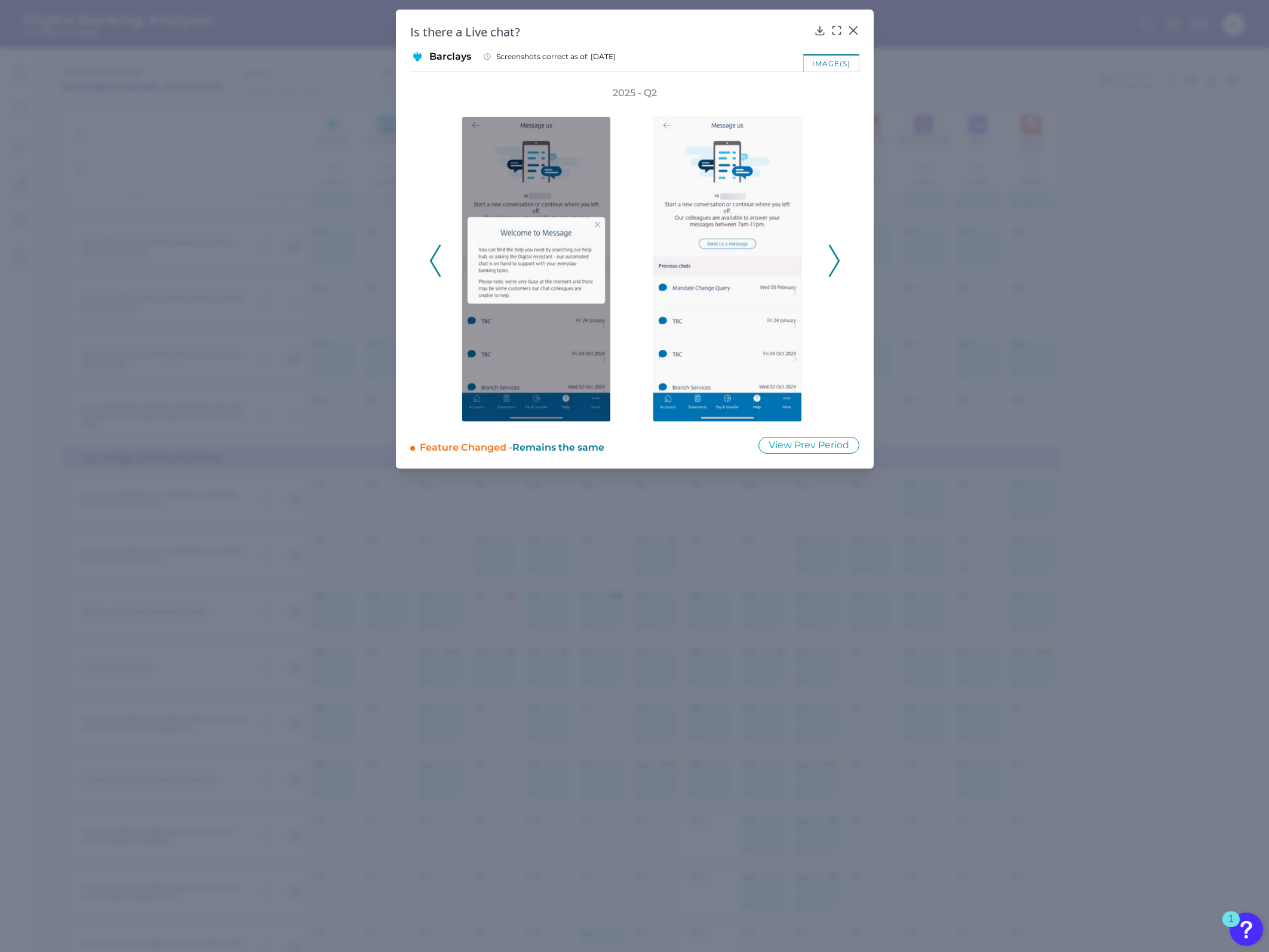
click at [440, 268] on icon at bounding box center [435, 261] width 11 height 32
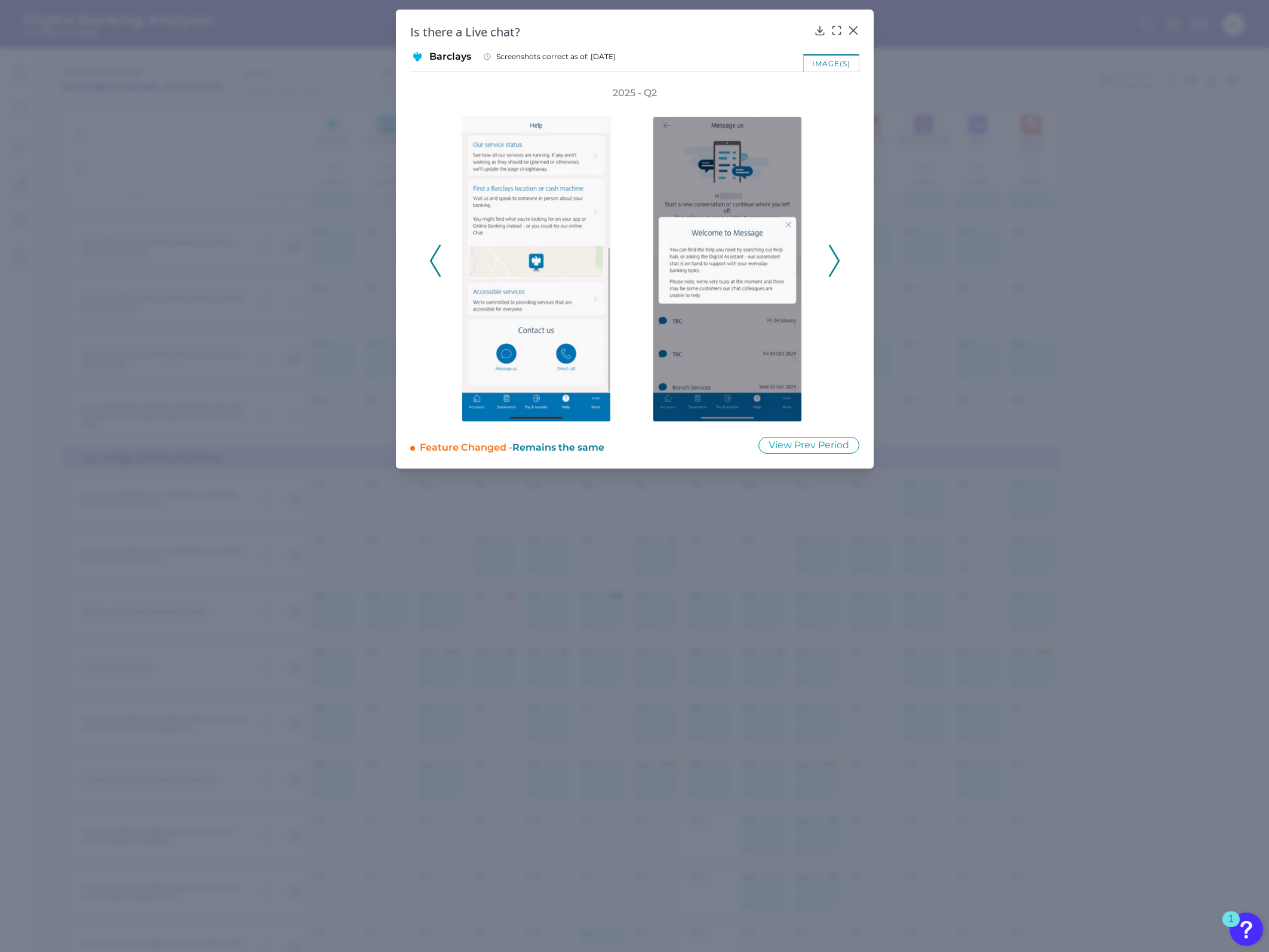
click at [440, 268] on icon at bounding box center [435, 261] width 11 height 32
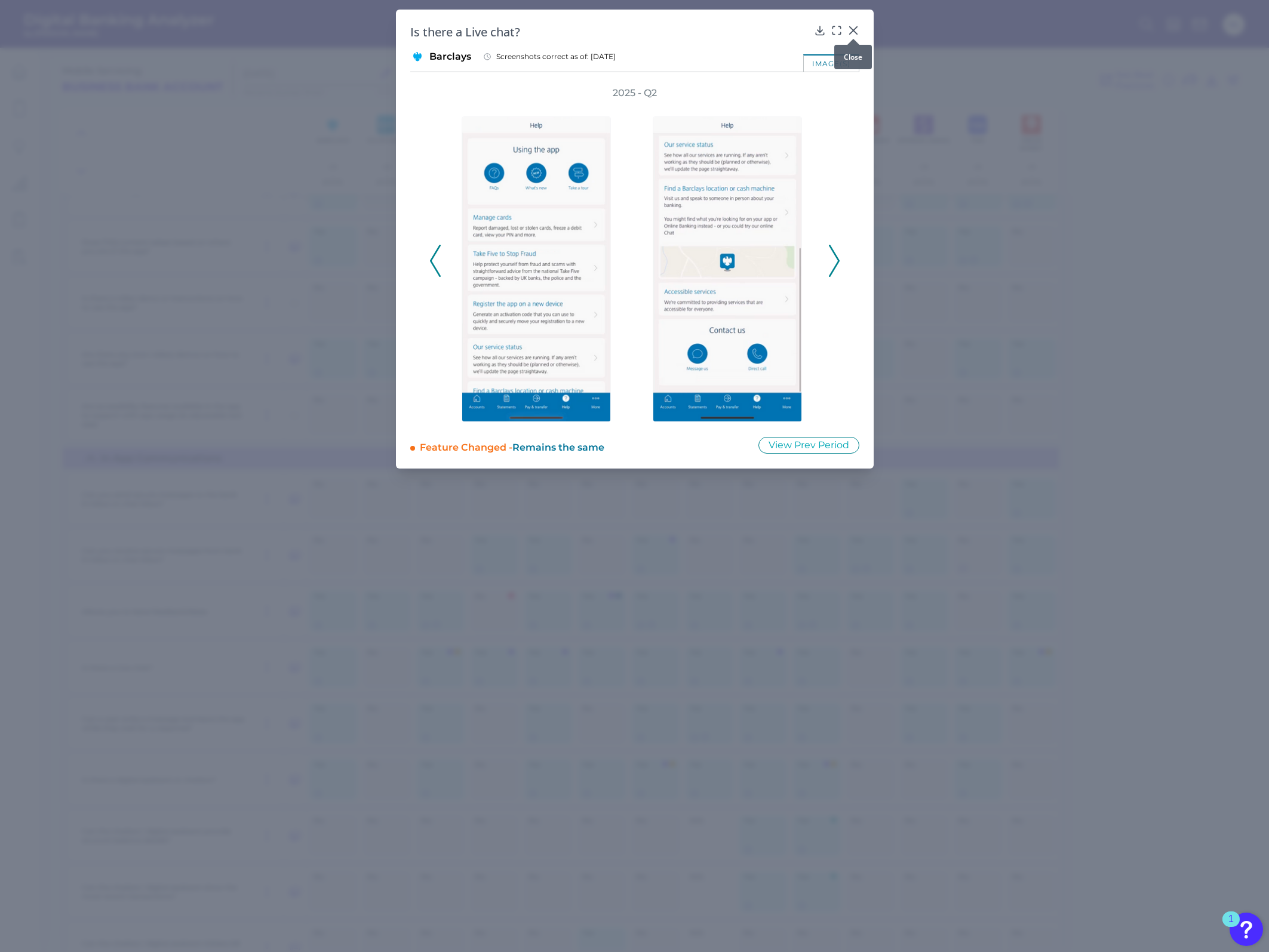
click at [843, 27] on icon at bounding box center [853, 30] width 12 height 12
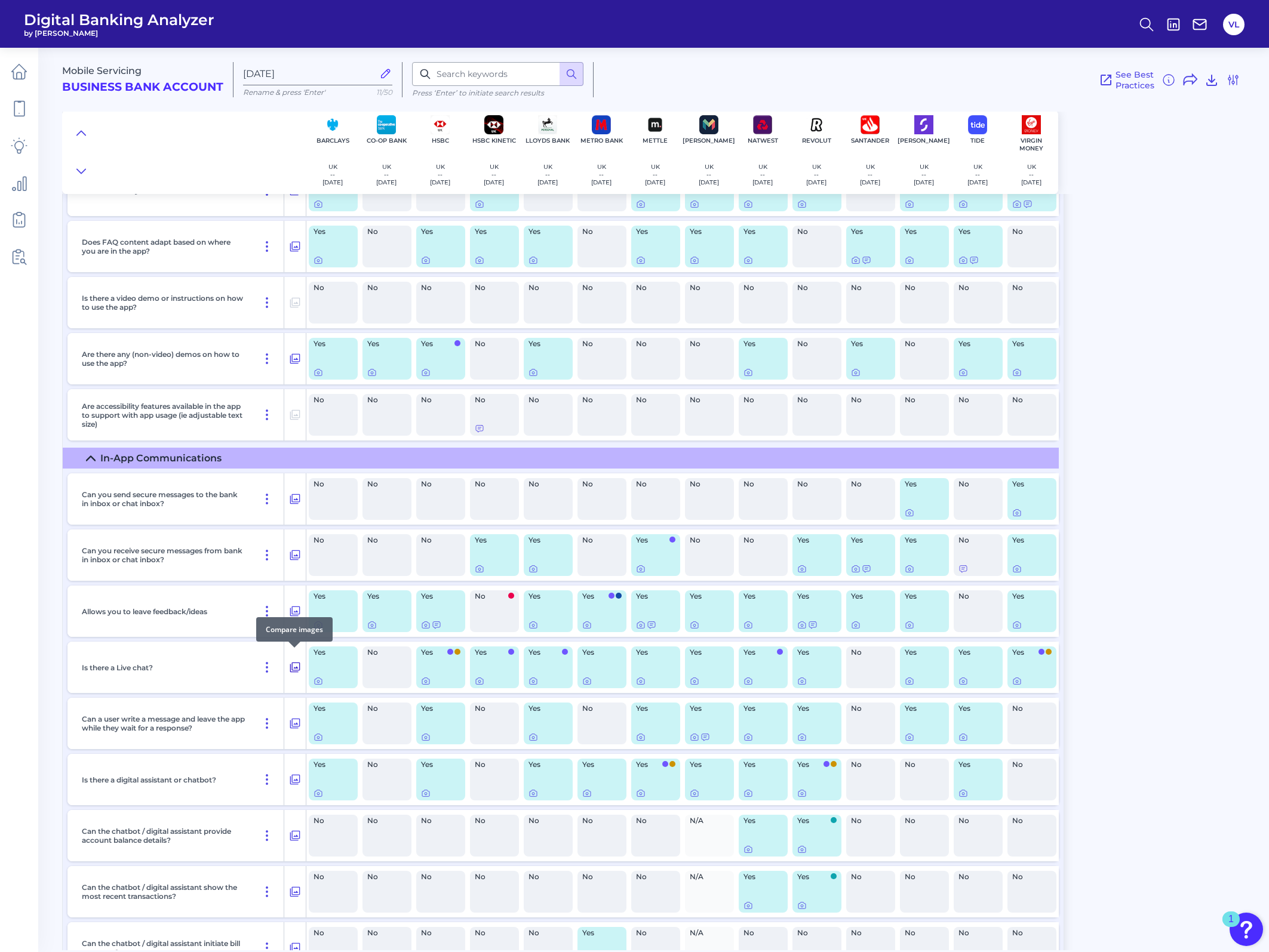
click at [290, 373] on icon at bounding box center [295, 667] width 12 height 15
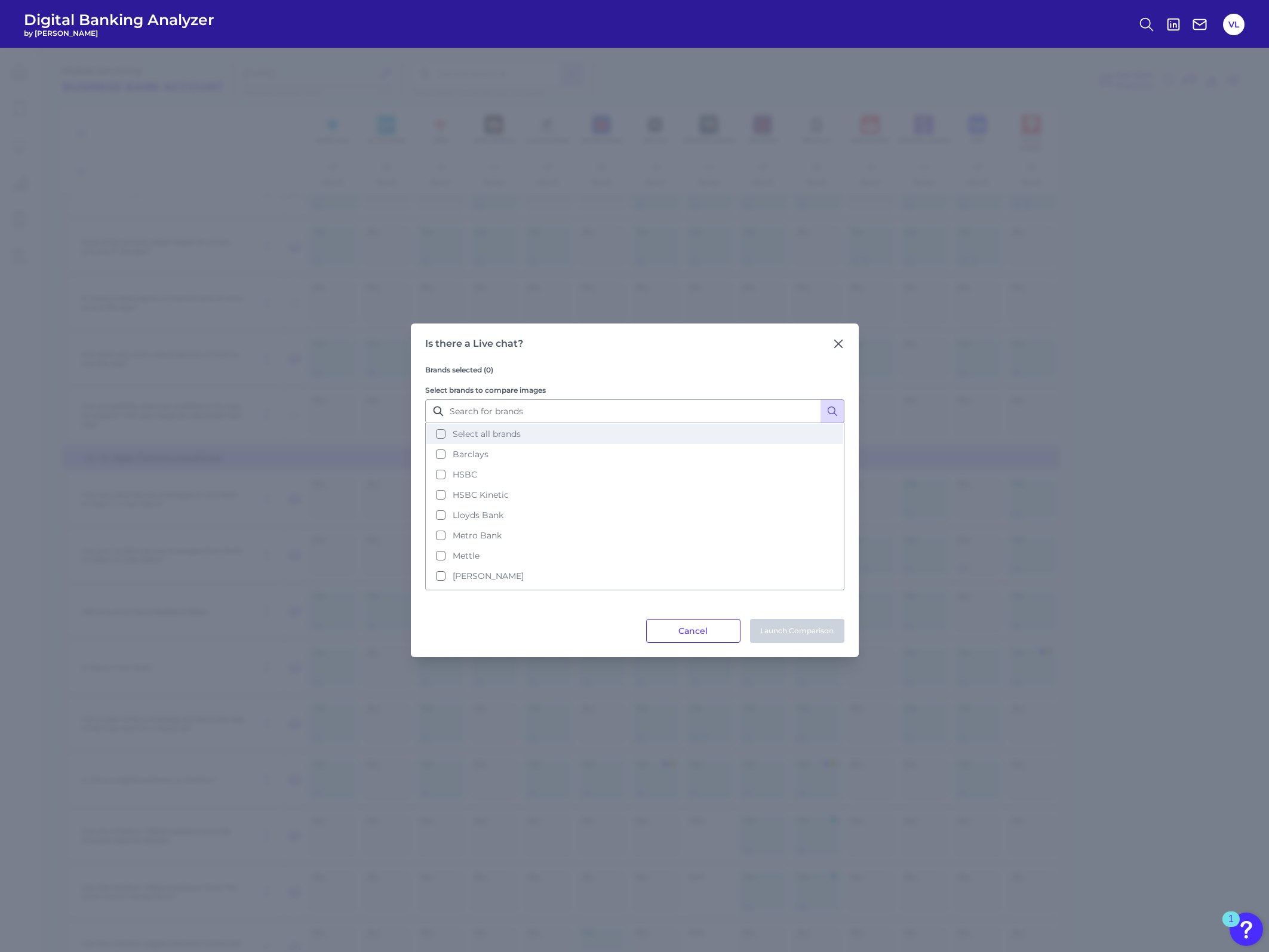
click at [464, 373] on button "Barclays" at bounding box center [634, 454] width 417 height 20
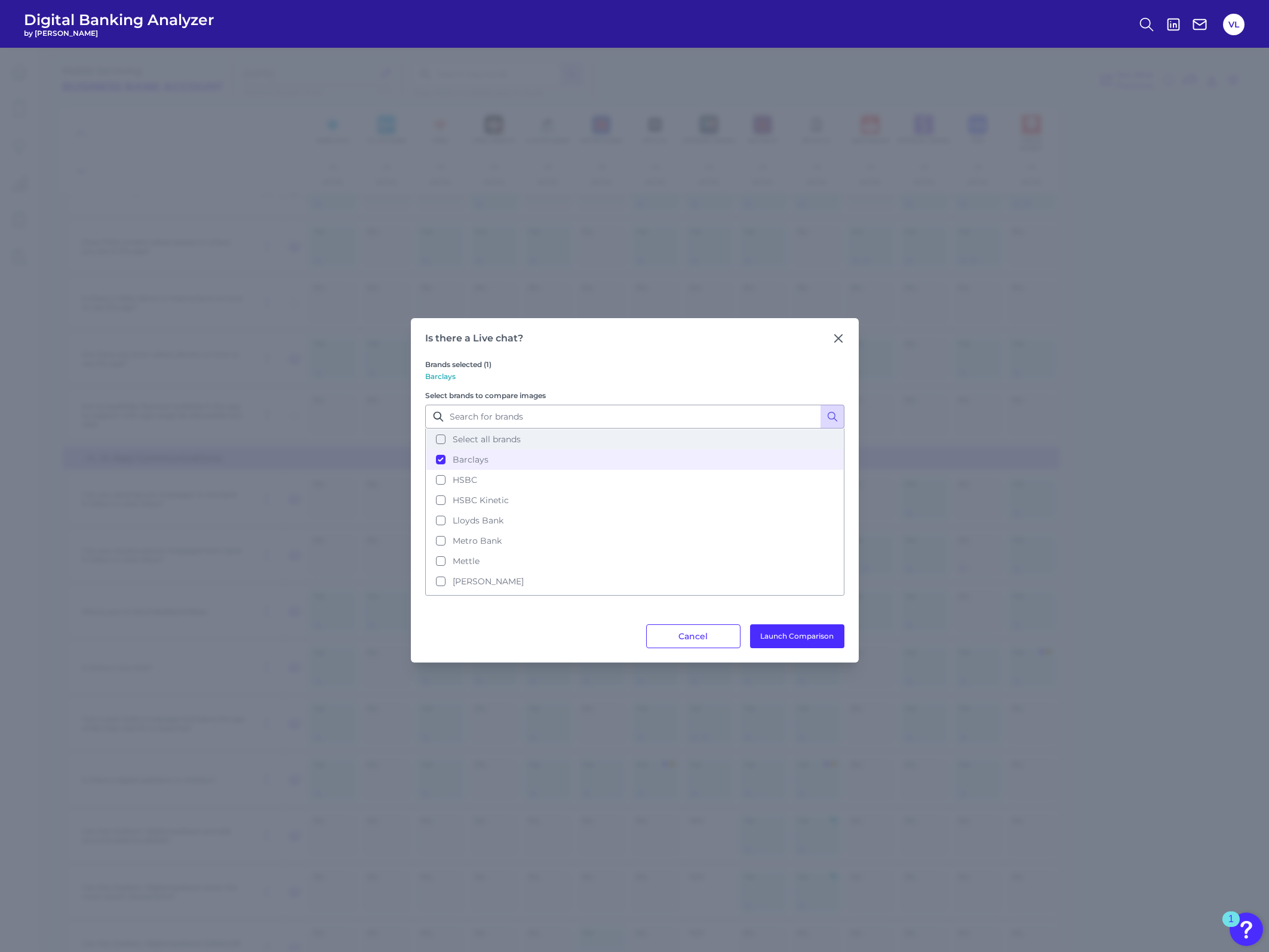
click at [464, 373] on span "Select all brands" at bounding box center [486, 439] width 68 height 11
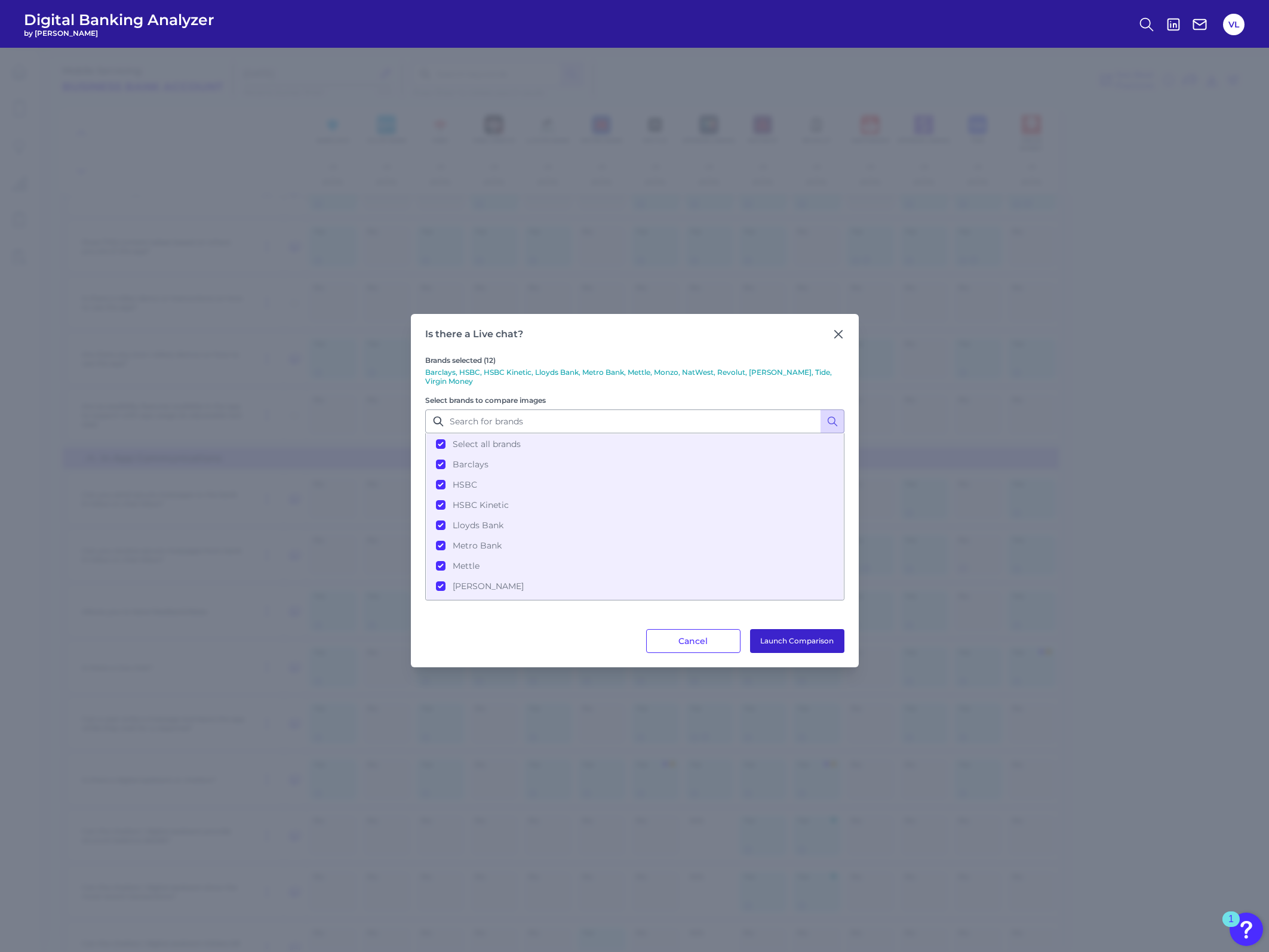
click at [820, 373] on button "Launch Comparison" at bounding box center [796, 641] width 94 height 24
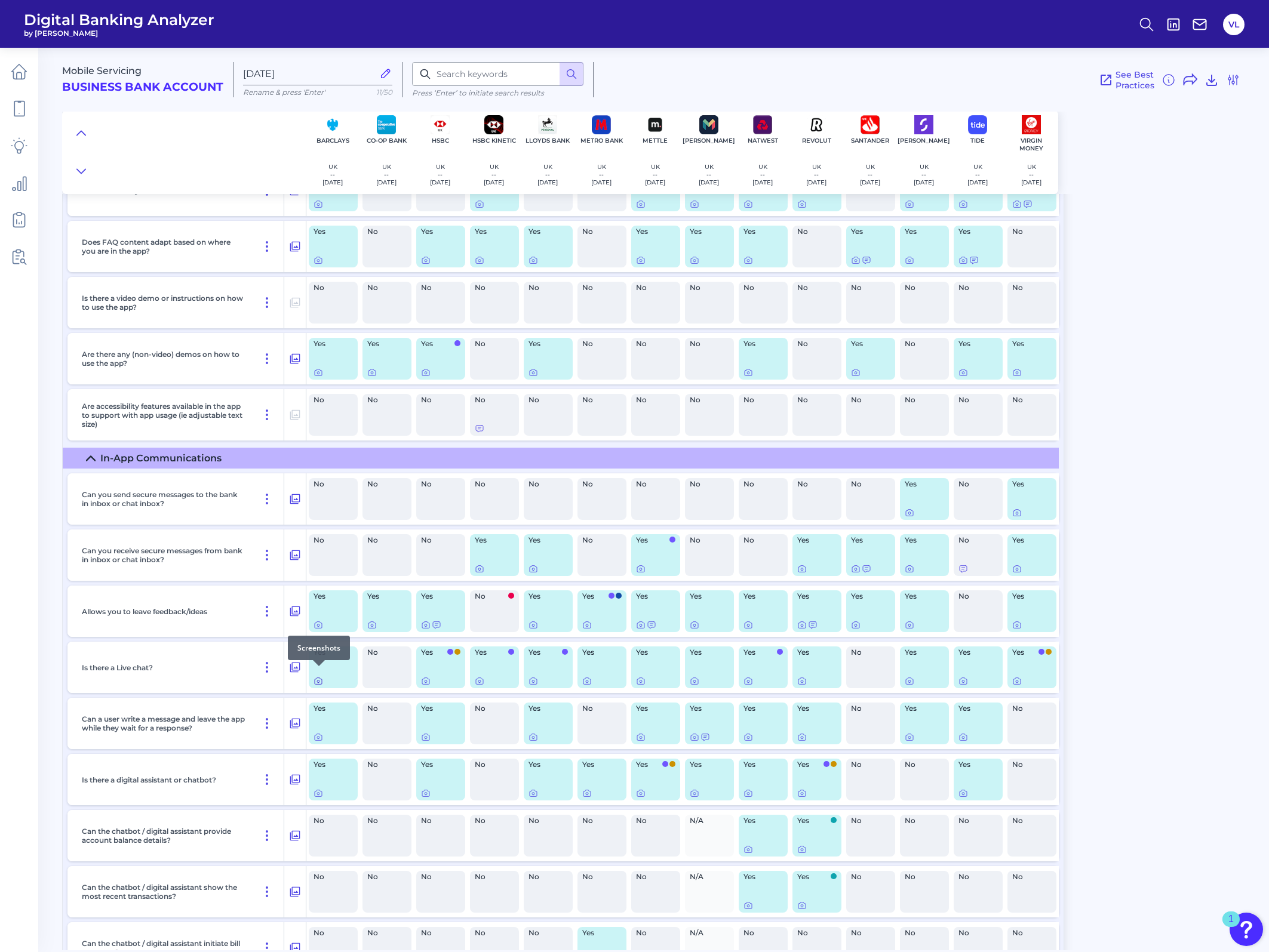
click at [320, 373] on div at bounding box center [319, 666] width 12 height 12
click at [321, 373] on div at bounding box center [319, 666] width 12 height 12
click at [321, 373] on icon at bounding box center [318, 682] width 7 height 7
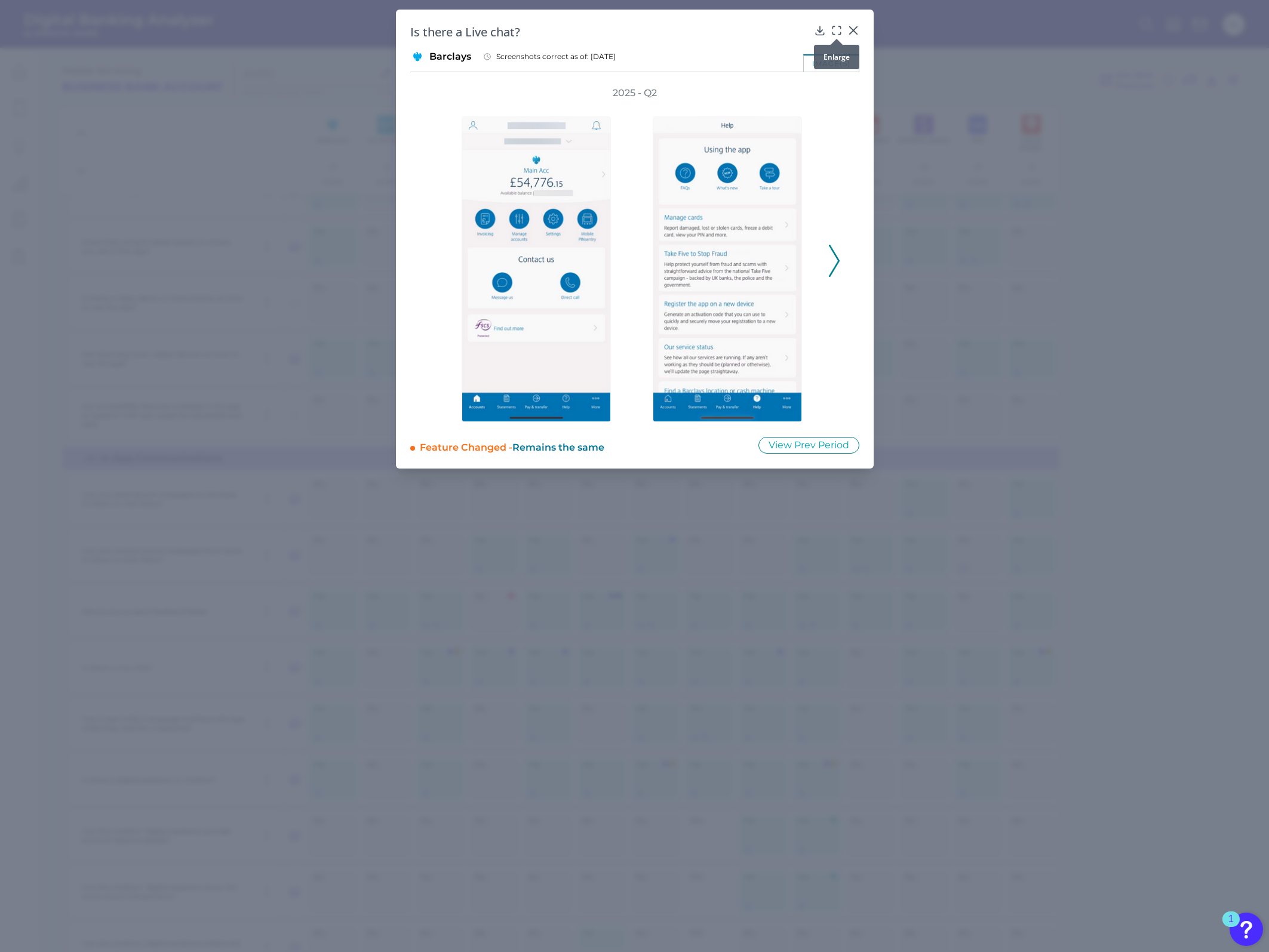
click at [834, 32] on icon at bounding box center [836, 30] width 12 height 12
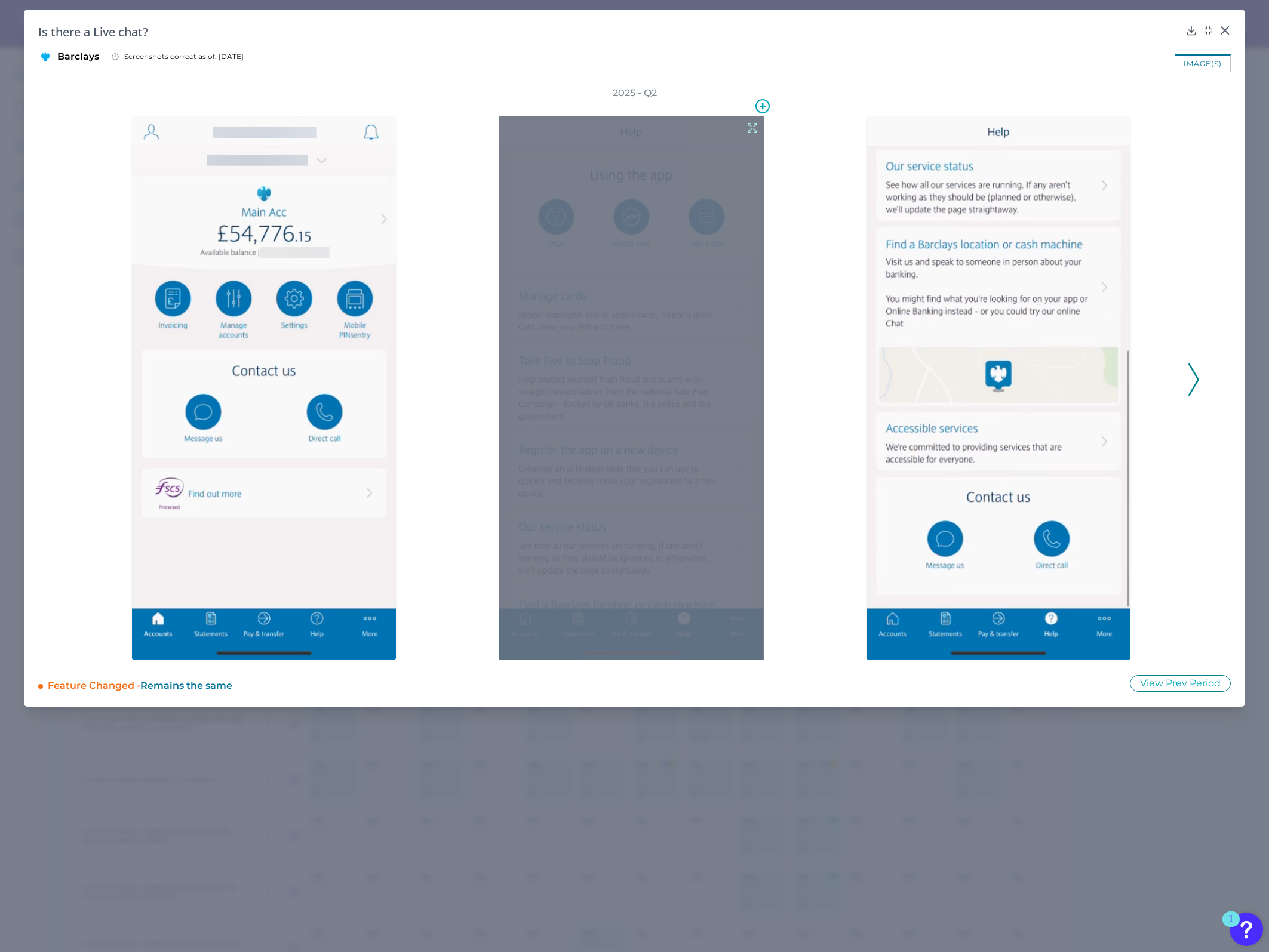
click at [758, 126] on icon at bounding box center [753, 128] width 14 height 14
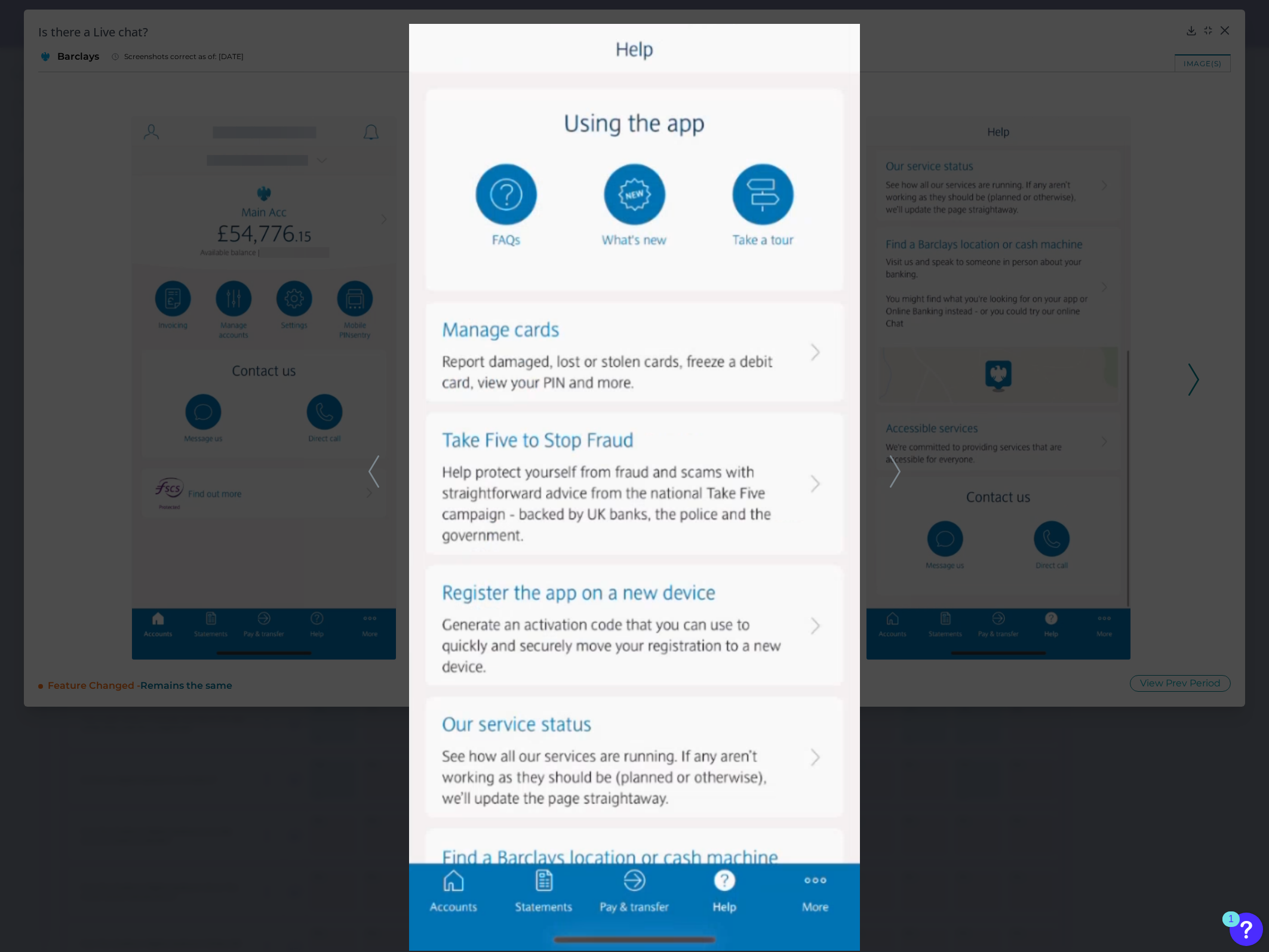
click at [843, 373] on icon at bounding box center [895, 472] width 11 height 32
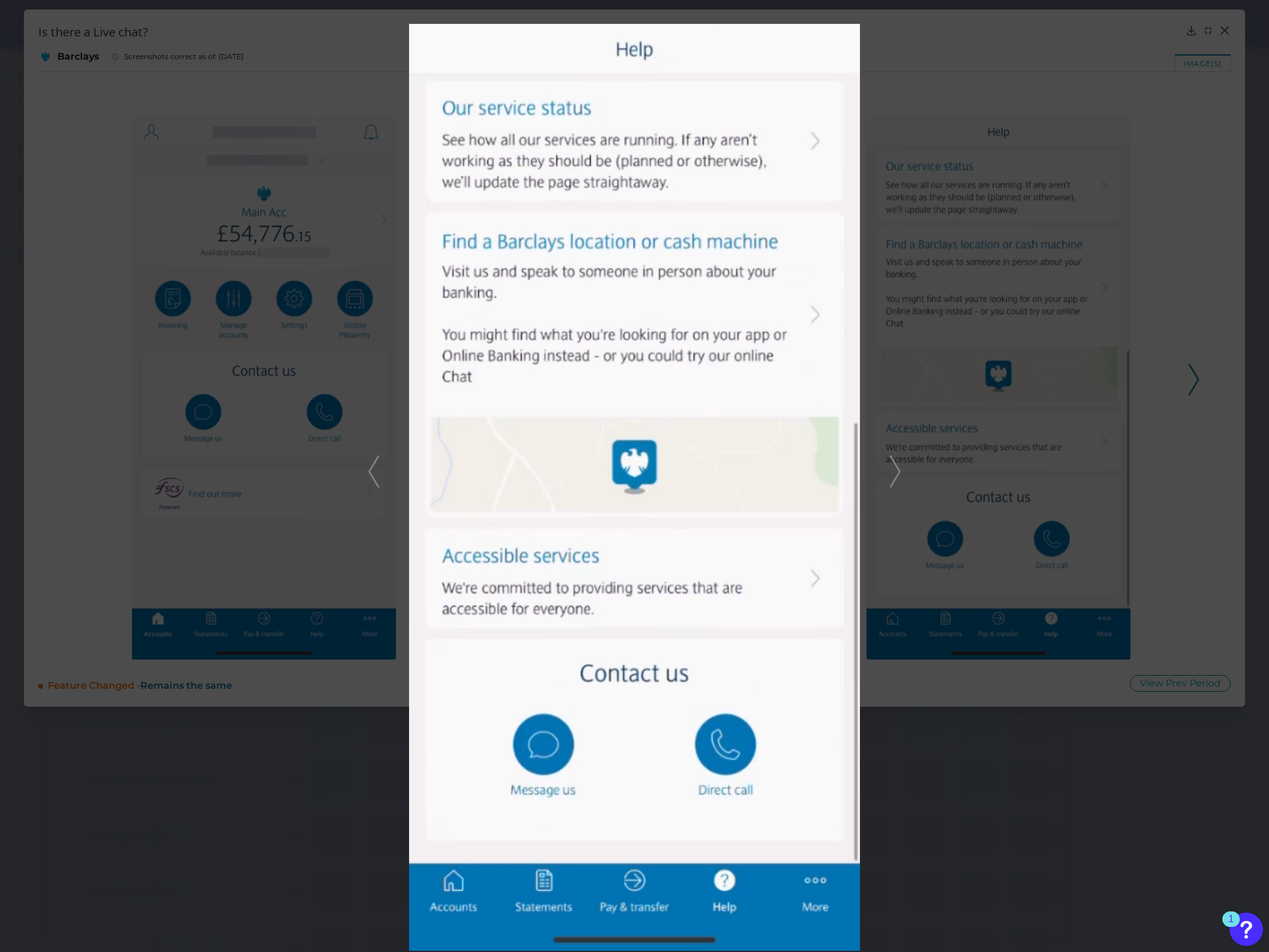
click at [843, 373] on div at bounding box center [634, 476] width 1269 height 952
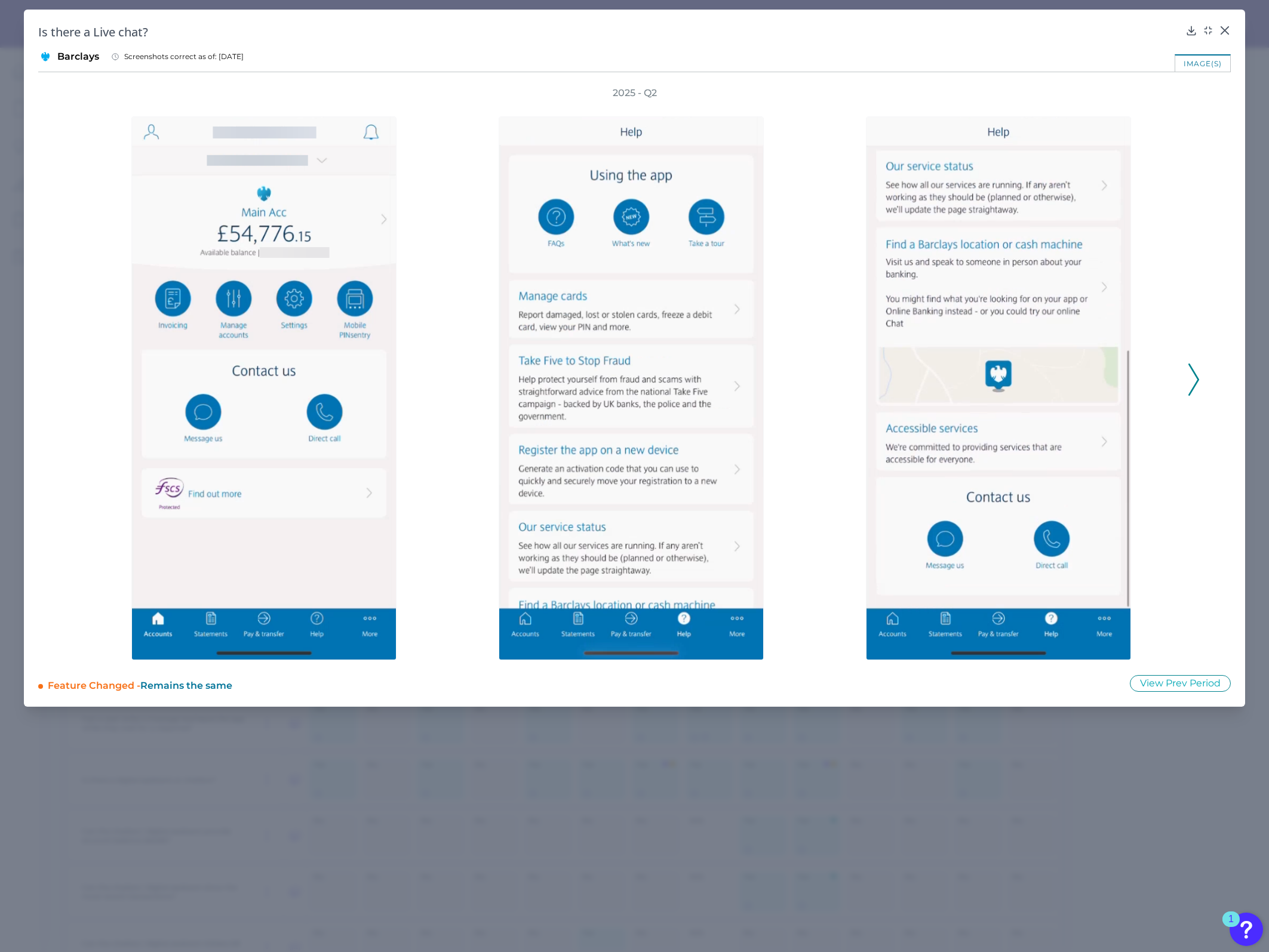
click at [843, 20] on div "Is there a Live chat? Barclays Screenshots correct as of: 2025-04-04 image(s) 2…" at bounding box center [635, 358] width 1221 height 697
click at [843, 27] on icon at bounding box center [1224, 30] width 12 height 12
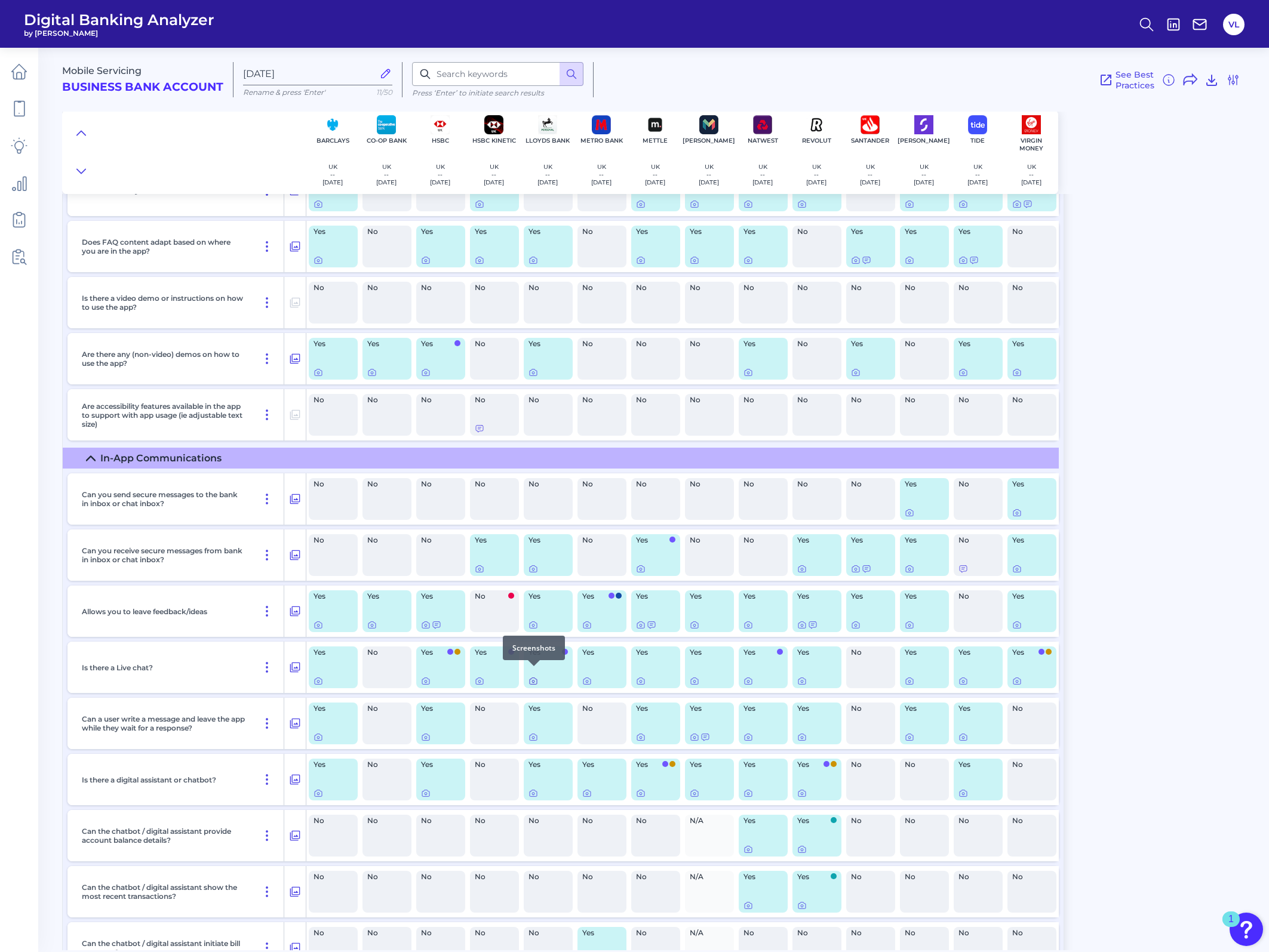
click at [533, 373] on icon at bounding box center [533, 682] width 10 height 10
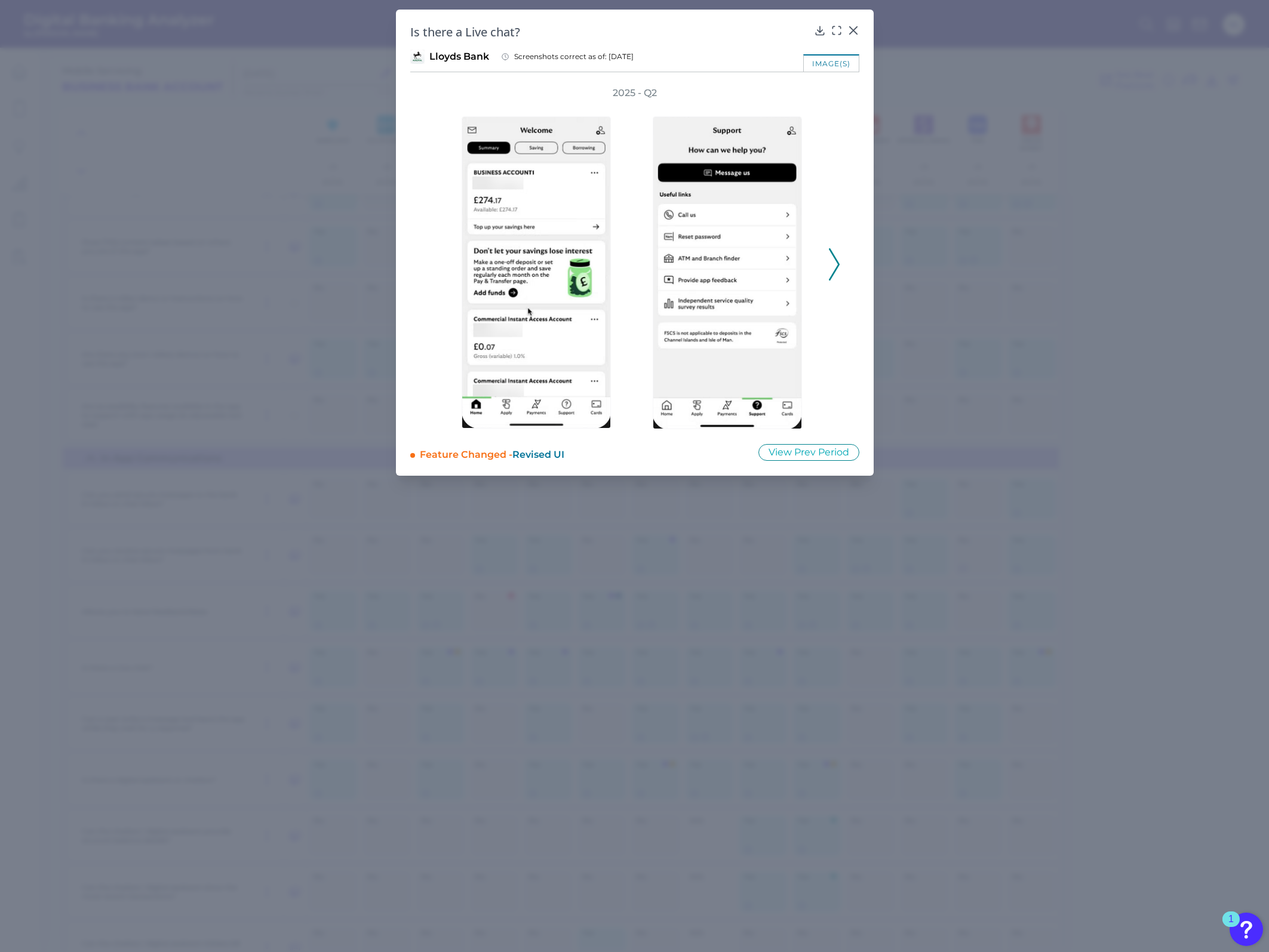
click at [843, 32] on icon at bounding box center [853, 30] width 12 height 12
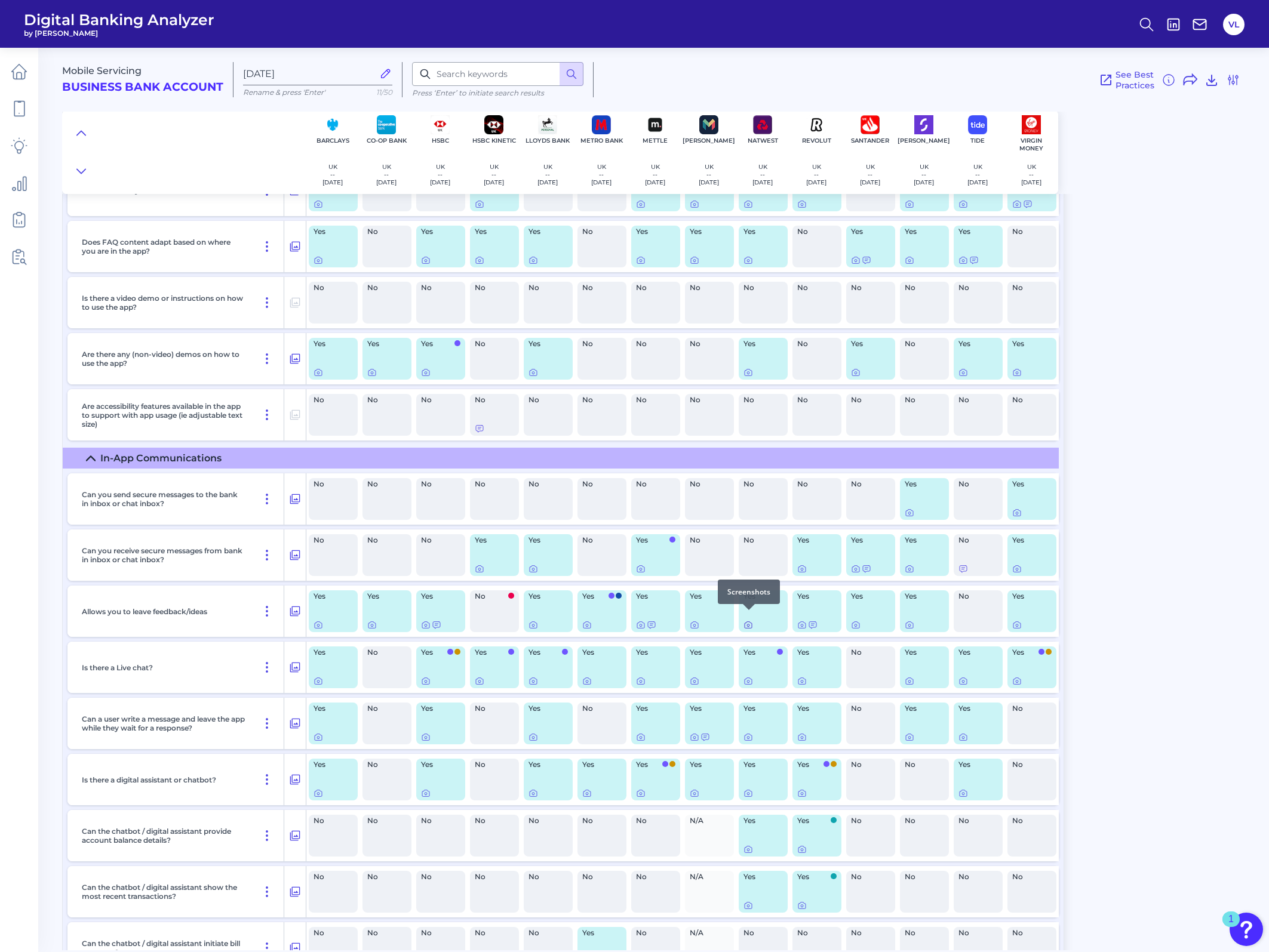
click at [748, 373] on icon at bounding box center [749, 625] width 10 height 10
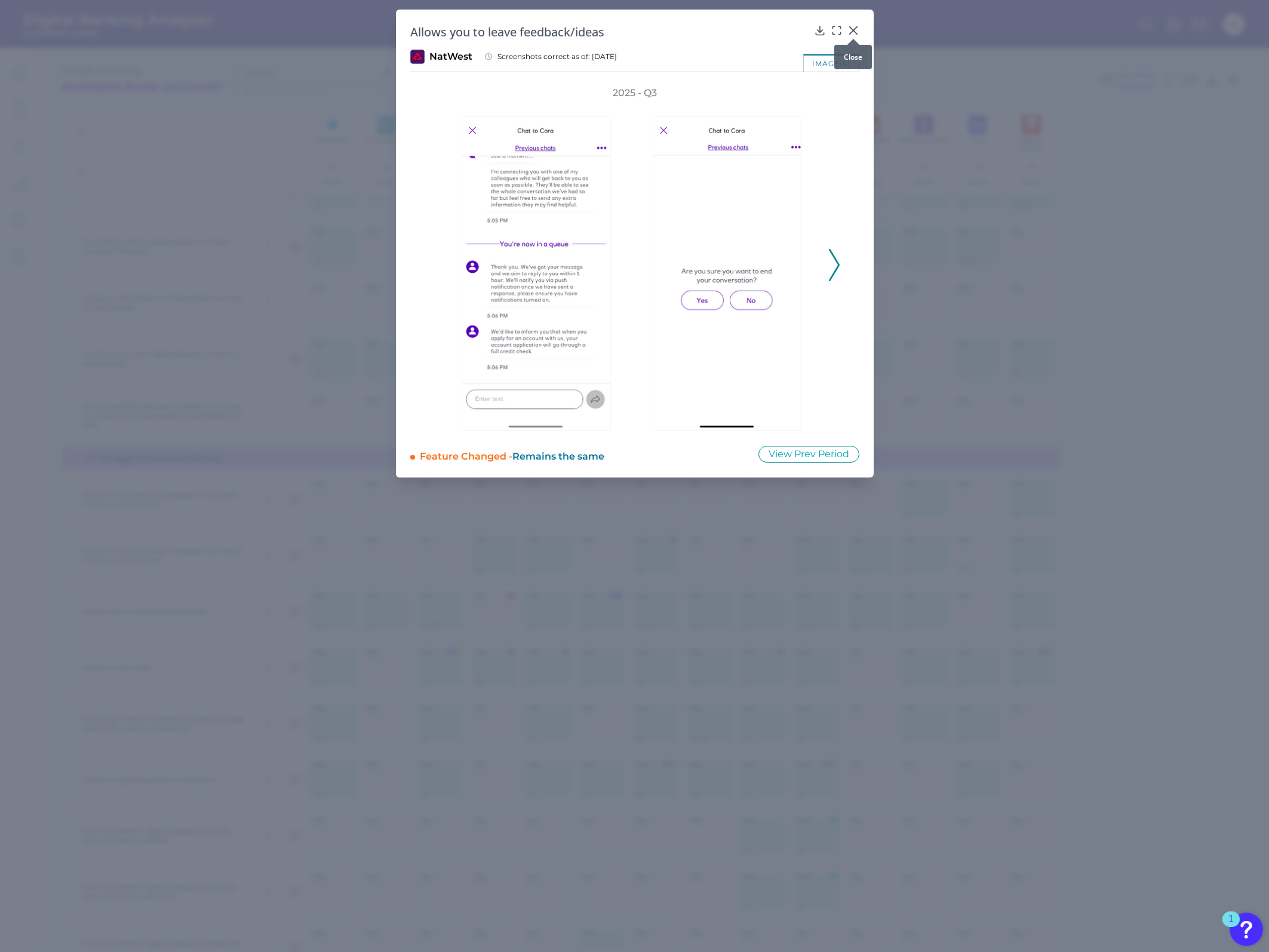
click at [843, 27] on icon at bounding box center [853, 30] width 12 height 12
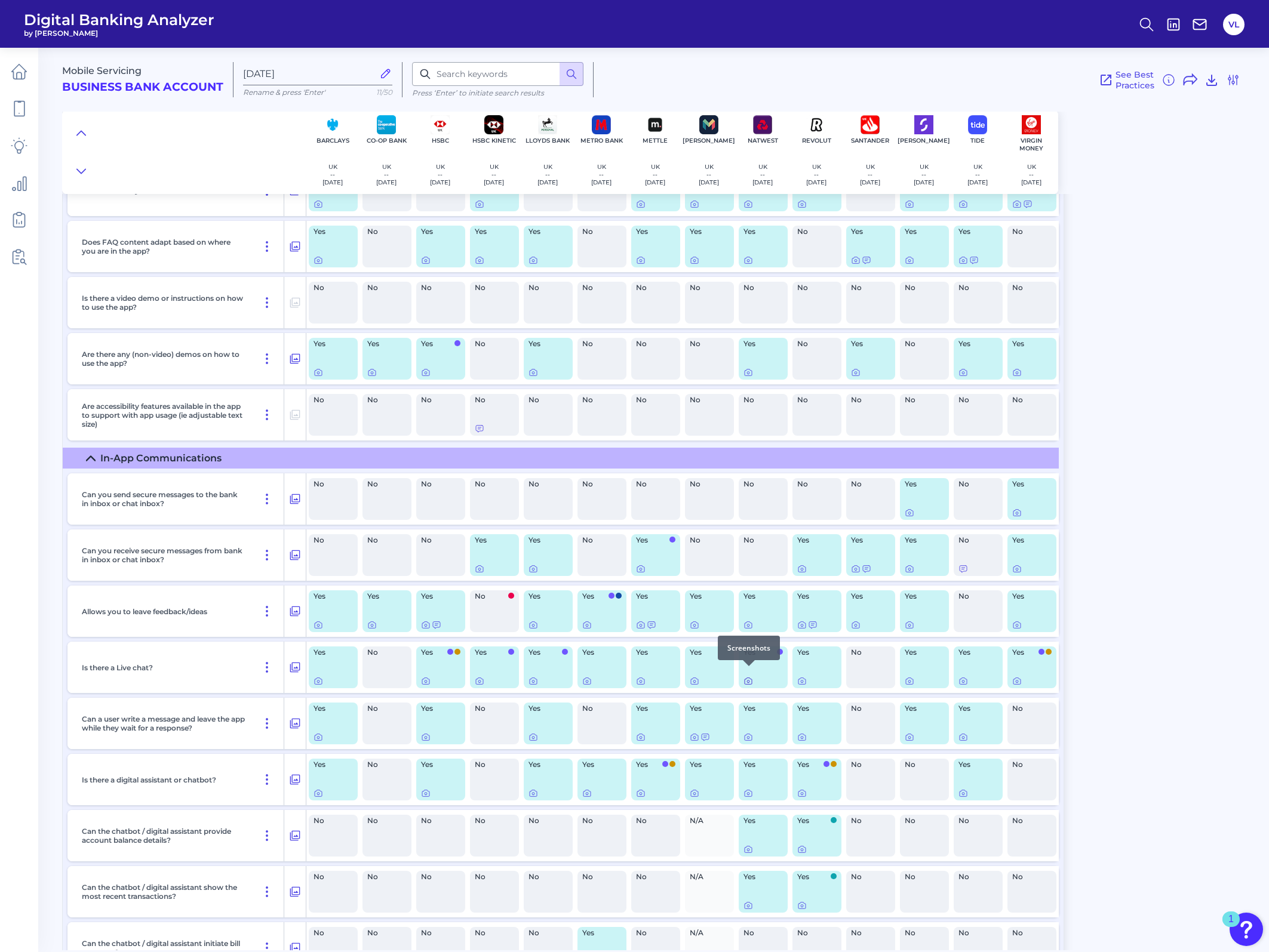
click at [748, 373] on icon at bounding box center [749, 682] width 10 height 10
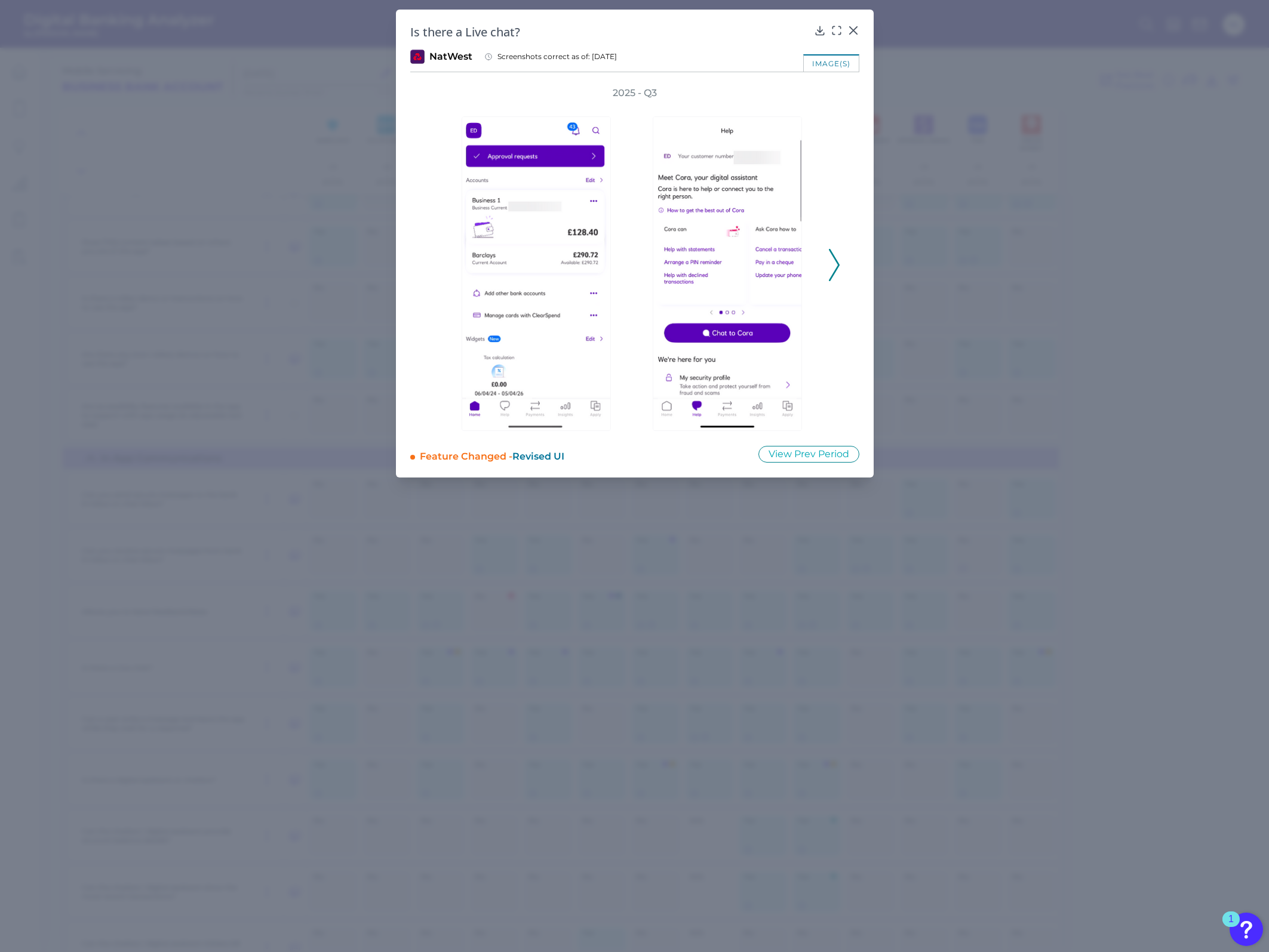
click at [838, 259] on icon at bounding box center [833, 264] width 11 height 32
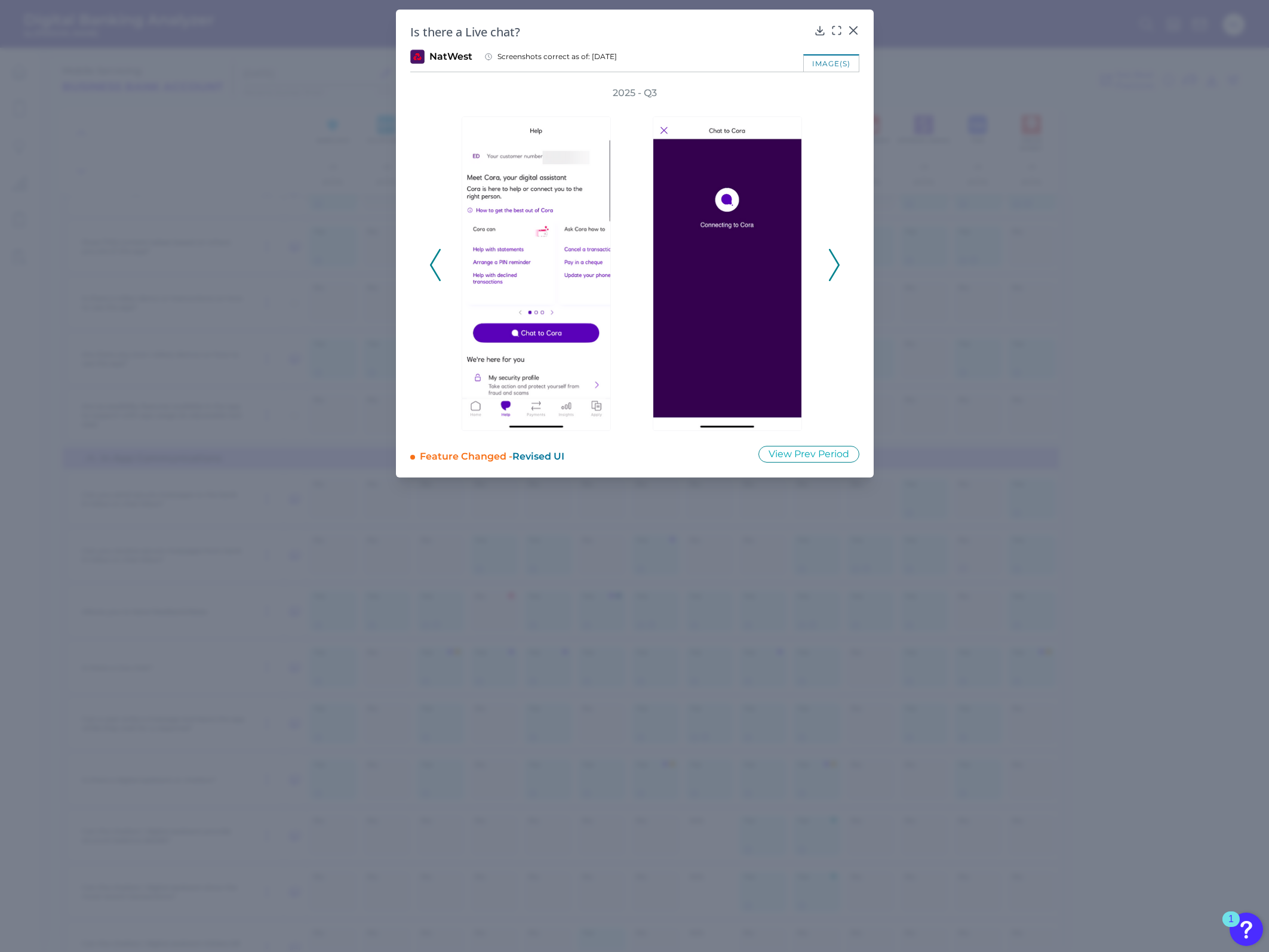
click at [833, 259] on icon at bounding box center [833, 264] width 11 height 32
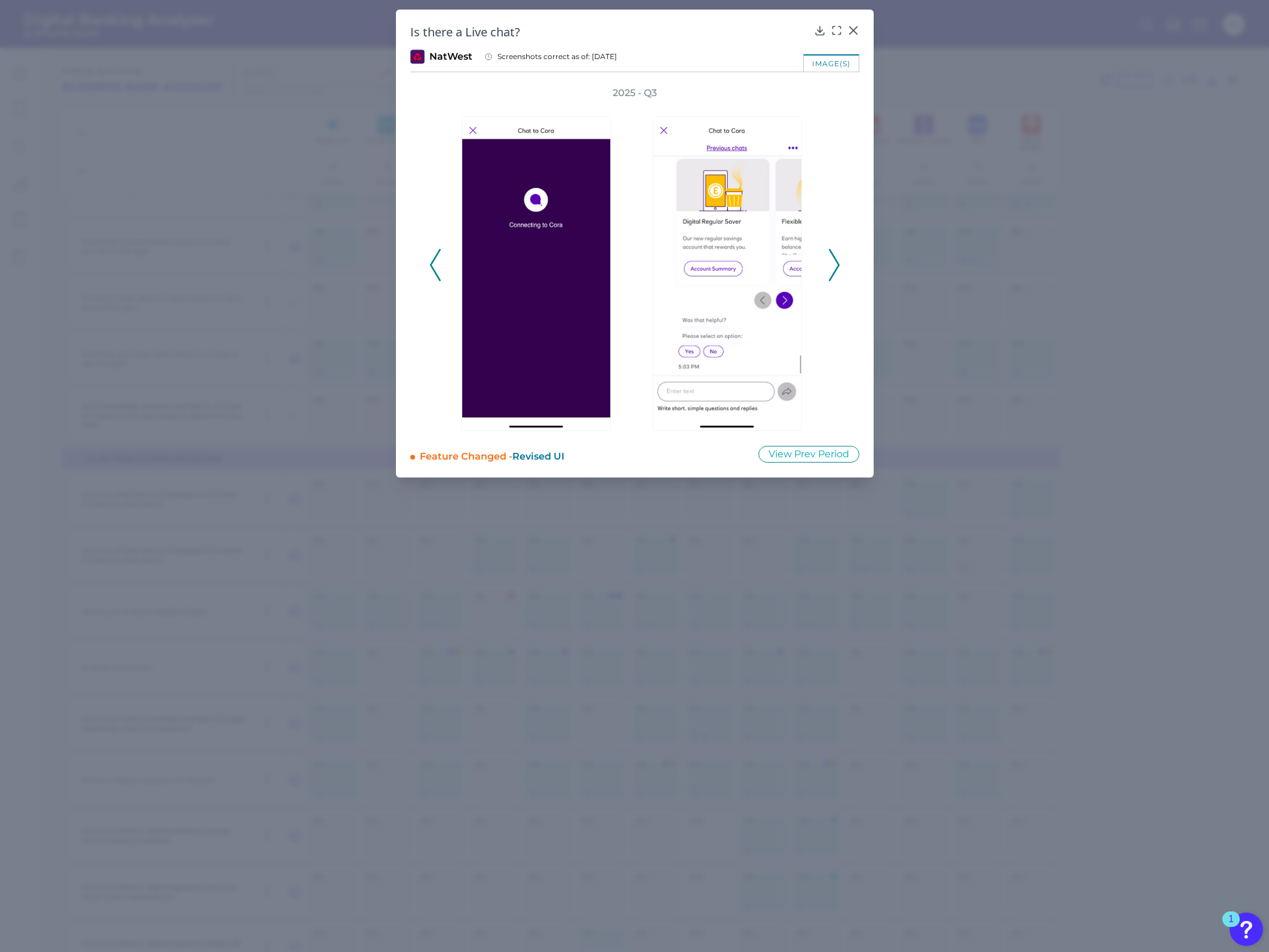
click at [828, 259] on icon at bounding box center [833, 264] width 11 height 32
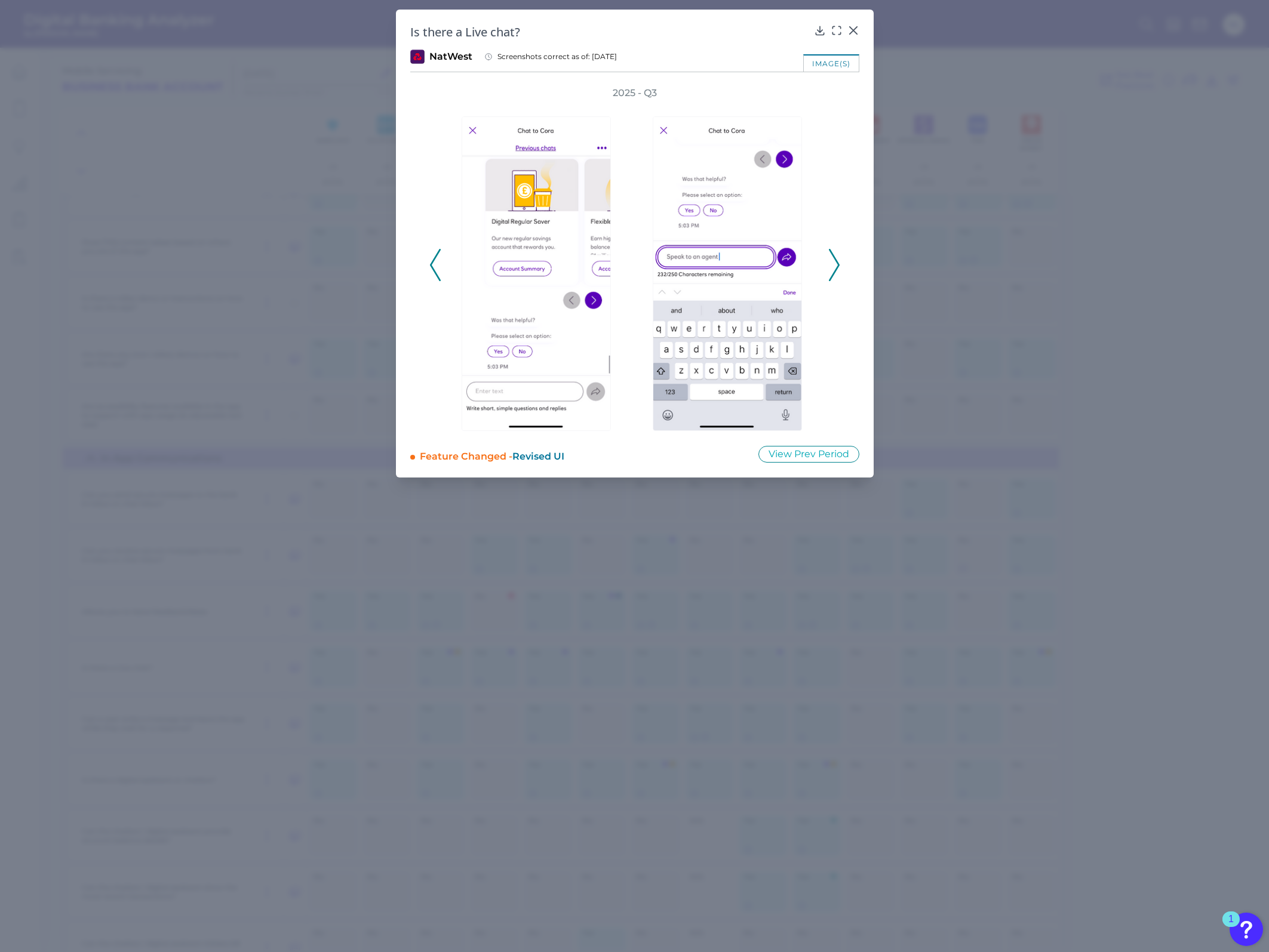
click at [830, 257] on icon at bounding box center [833, 264] width 11 height 32
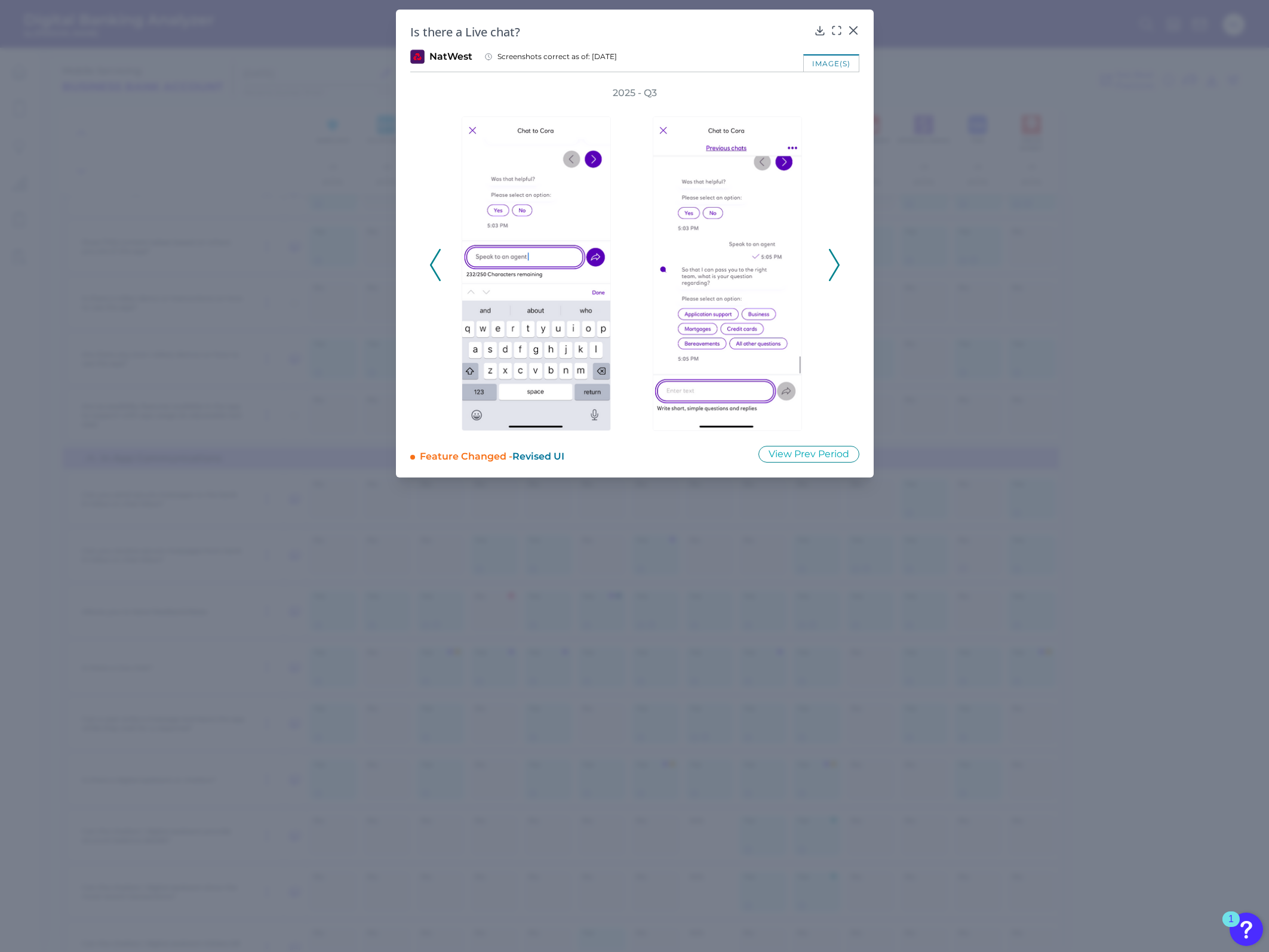
click at [830, 257] on icon at bounding box center [833, 264] width 11 height 32
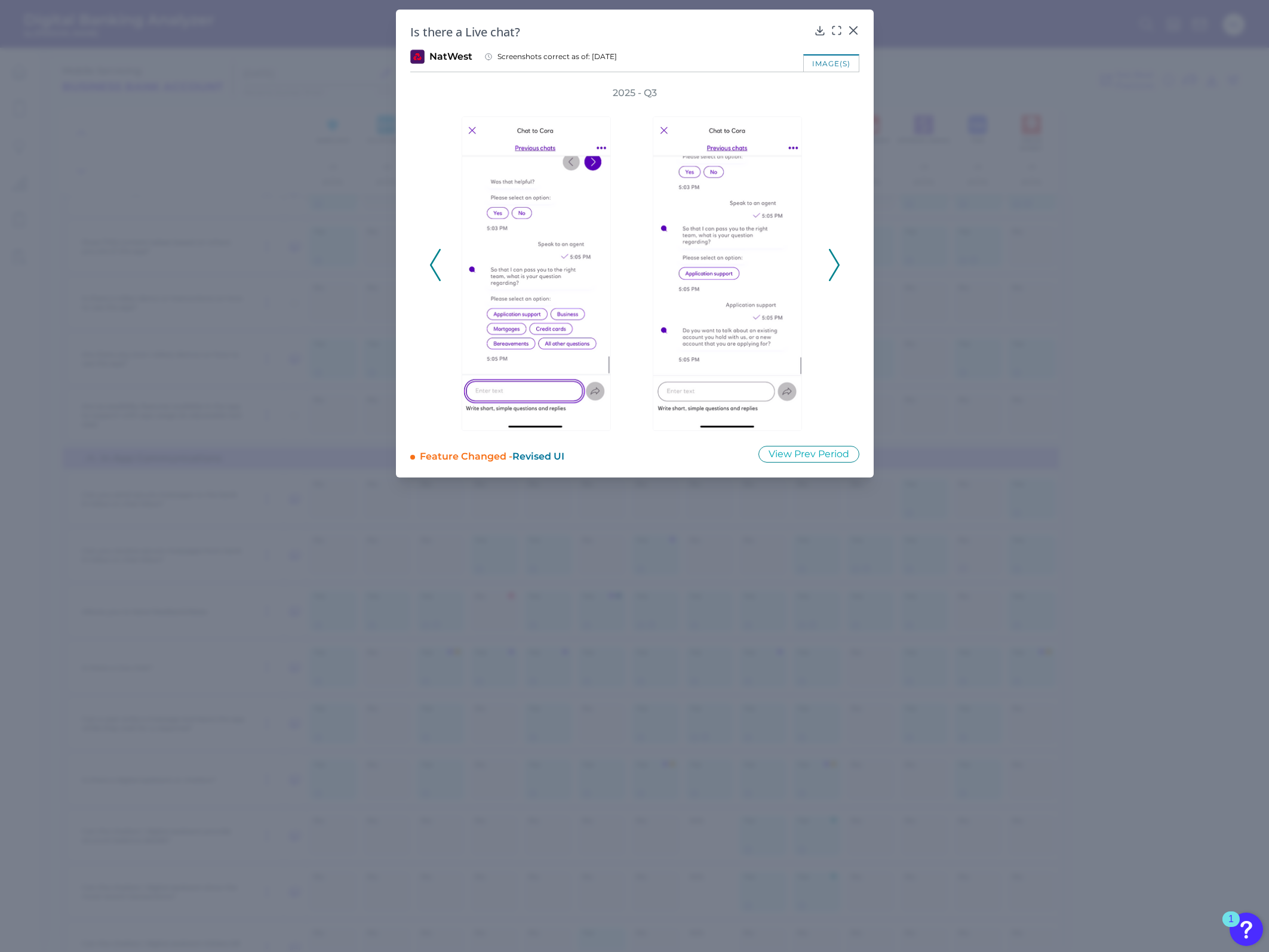
click at [833, 257] on icon at bounding box center [833, 264] width 11 height 32
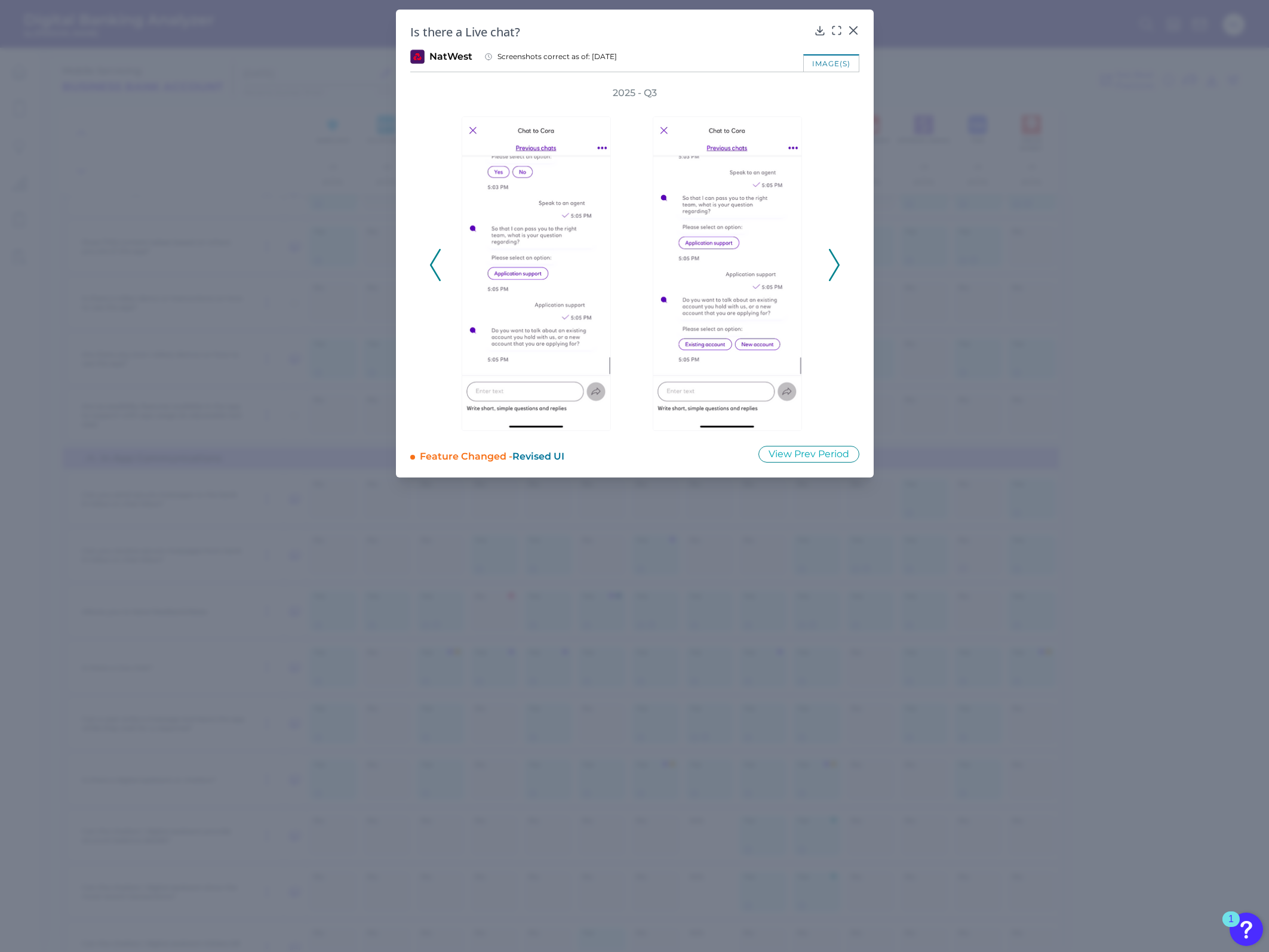
click at [448, 264] on div at bounding box center [539, 265] width 192 height 332
click at [843, 27] on icon at bounding box center [852, 30] width 7 height 7
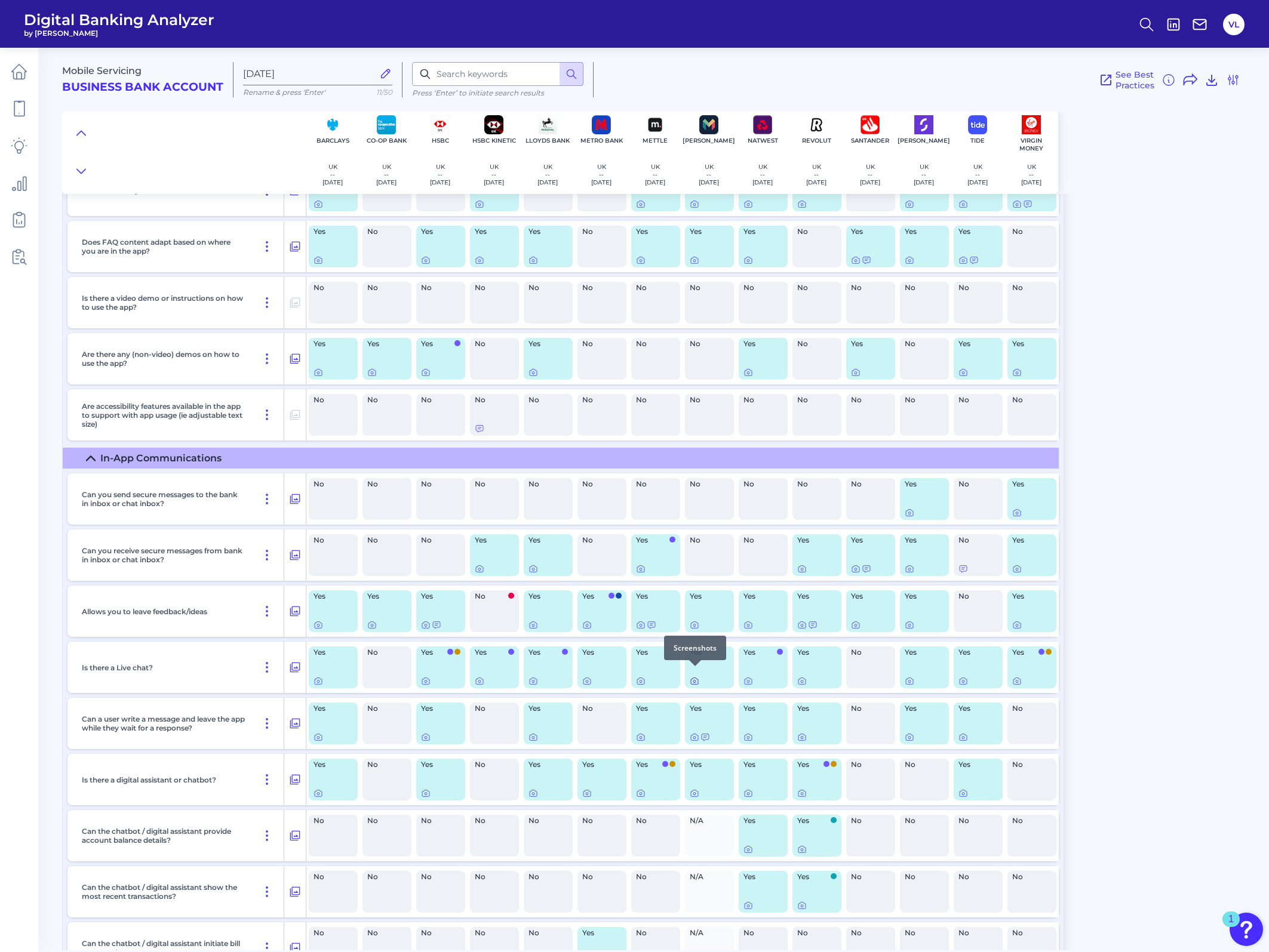
click at [694, 373] on icon at bounding box center [694, 682] width 10 height 10
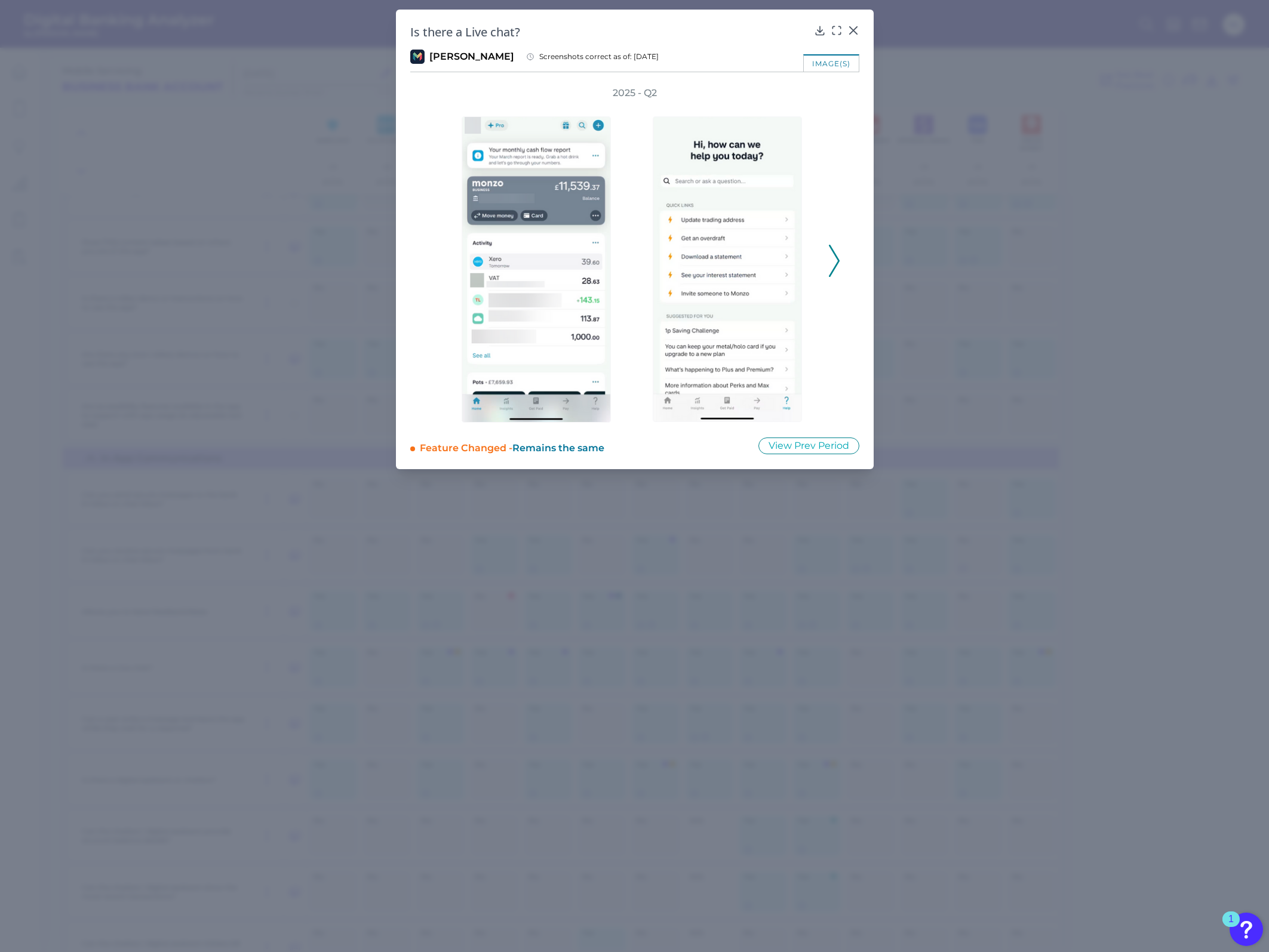
click at [836, 258] on polyline at bounding box center [833, 261] width 9 height 30
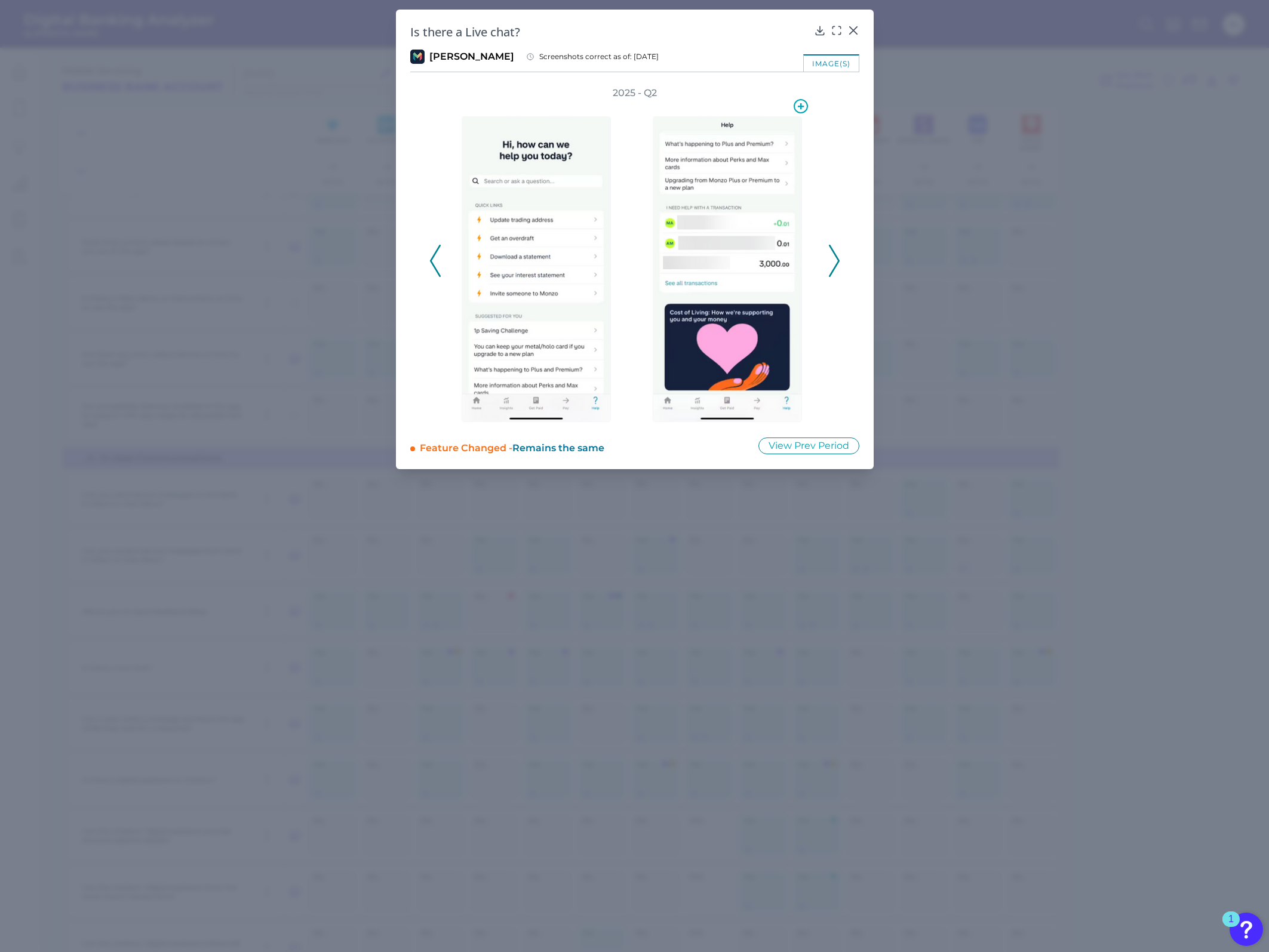
drag, startPoint x: 737, startPoint y: 231, endPoint x: 842, endPoint y: 167, distance: 123.0
click at [843, 168] on div "2025 - Q2" at bounding box center [635, 255] width 449 height 336
click at [836, 261] on icon at bounding box center [833, 261] width 11 height 32
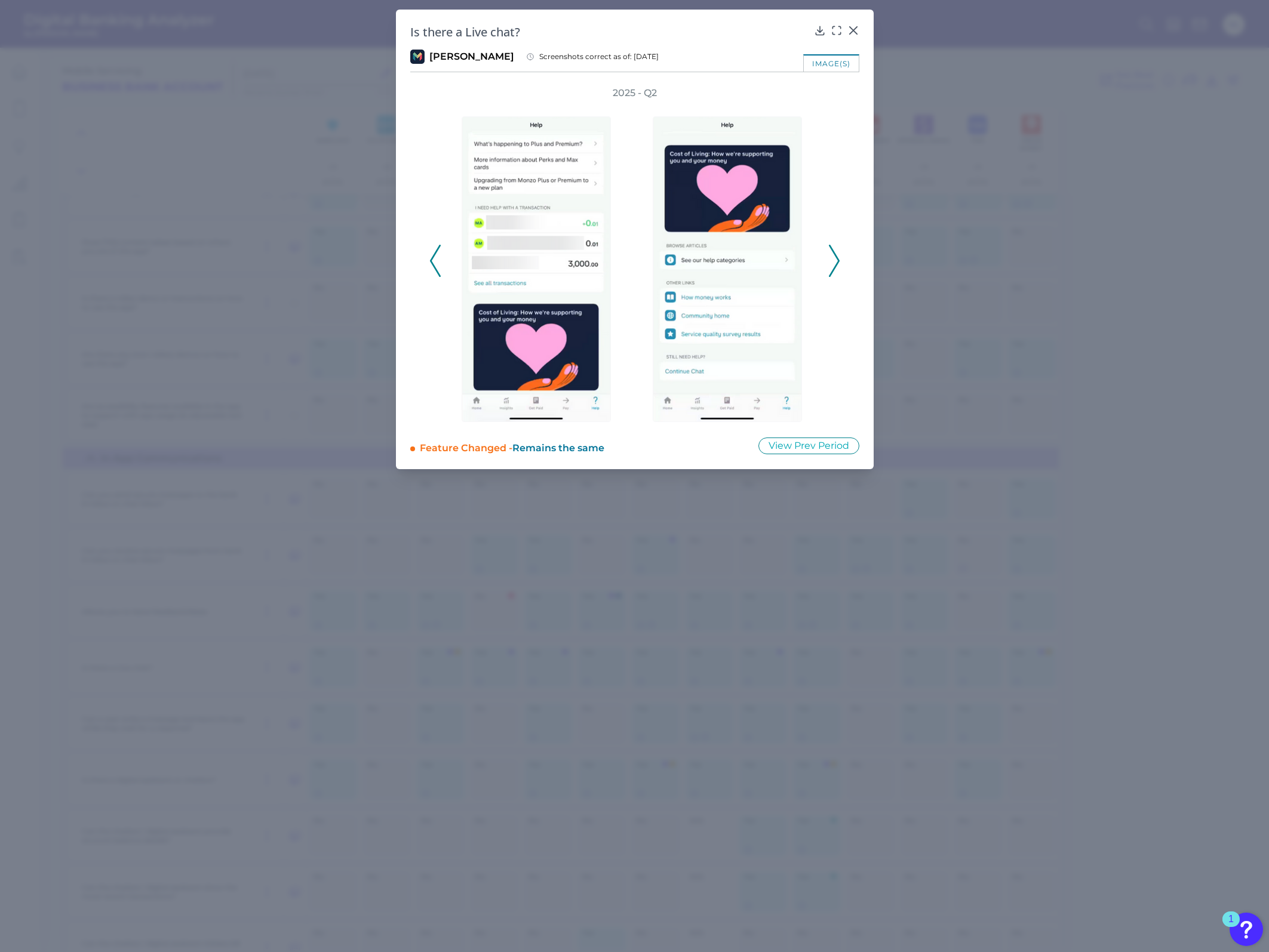
click at [843, 360] on div "2025 - Q2" at bounding box center [635, 255] width 449 height 336
drag, startPoint x: 855, startPoint y: 27, endPoint x: 872, endPoint y: 40, distance: 21.4
click at [843, 27] on icon at bounding box center [853, 30] width 12 height 12
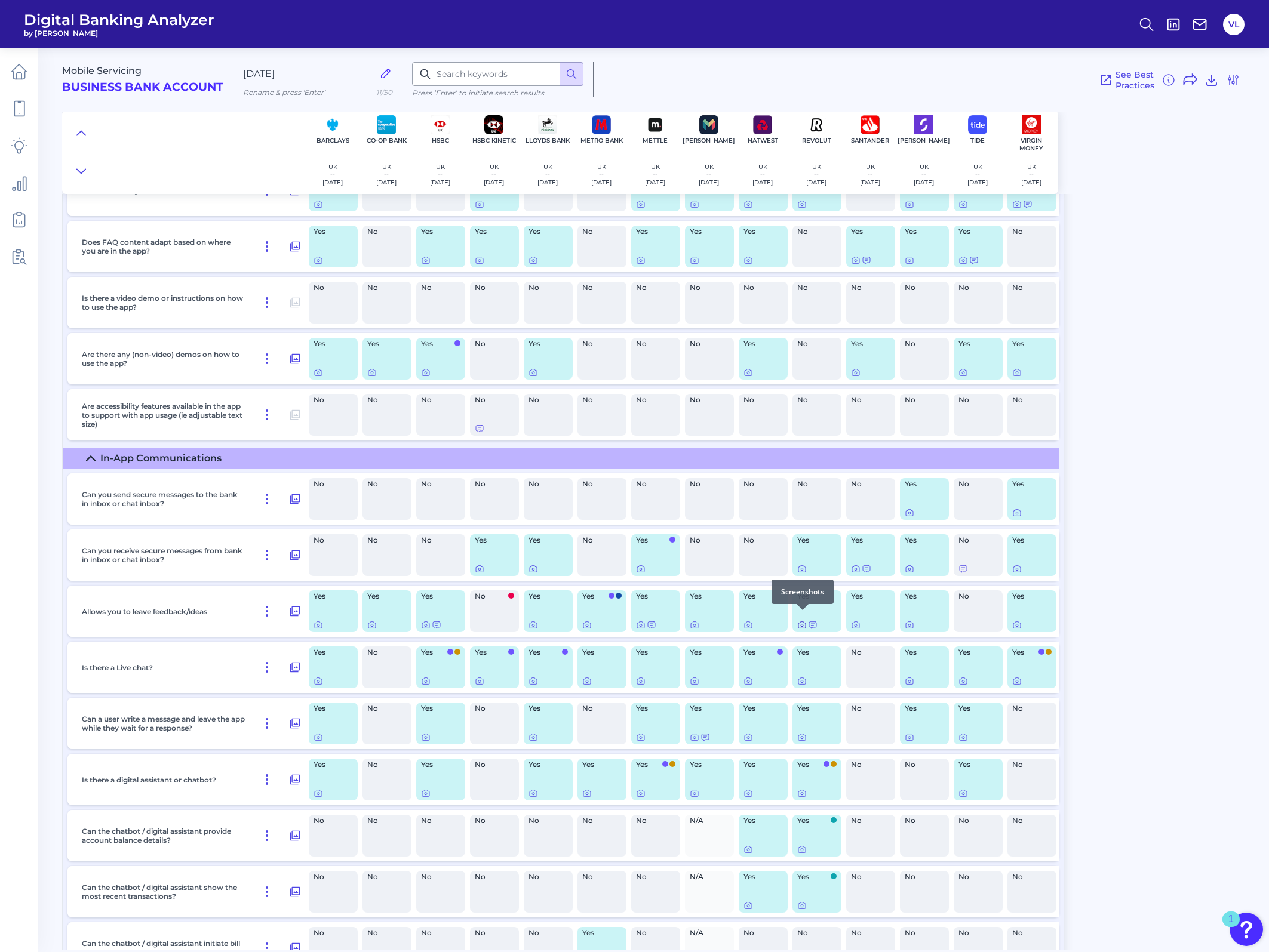
click at [803, 373] on div at bounding box center [802, 610] width 12 height 12
click at [802, 373] on icon at bounding box center [802, 625] width 10 height 10
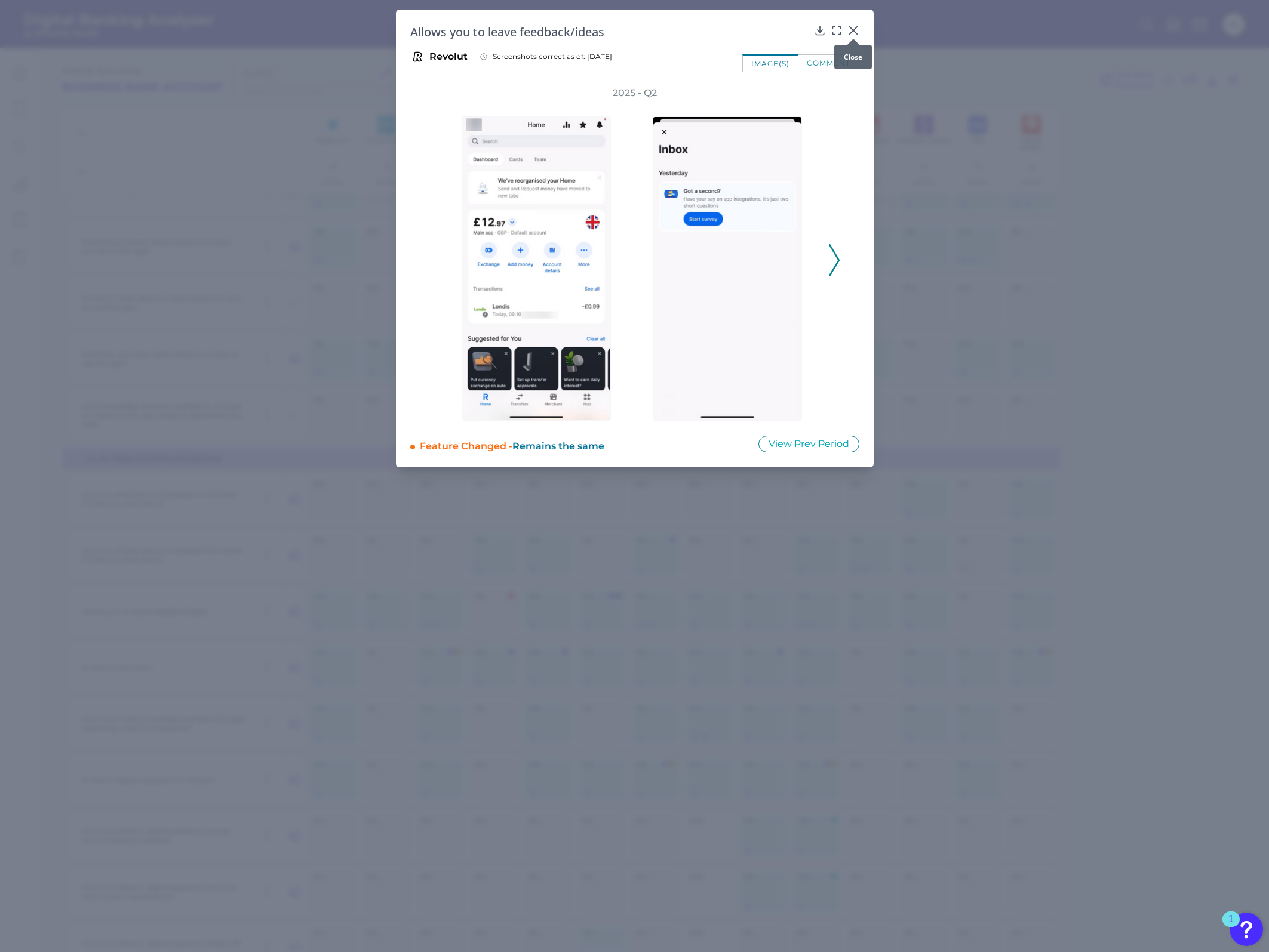
click at [843, 32] on icon at bounding box center [853, 30] width 12 height 12
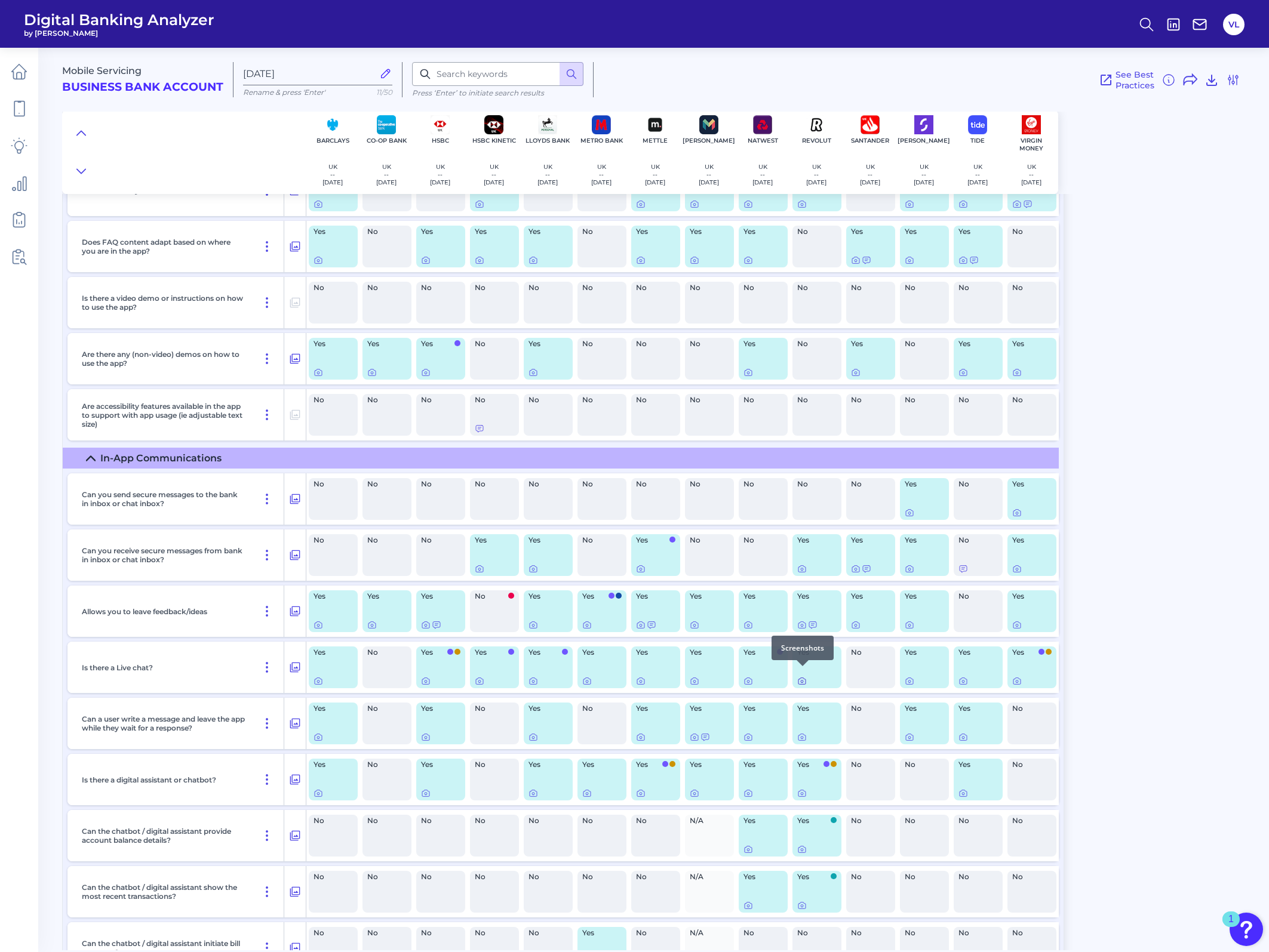
click at [802, 373] on icon at bounding box center [802, 682] width 10 height 10
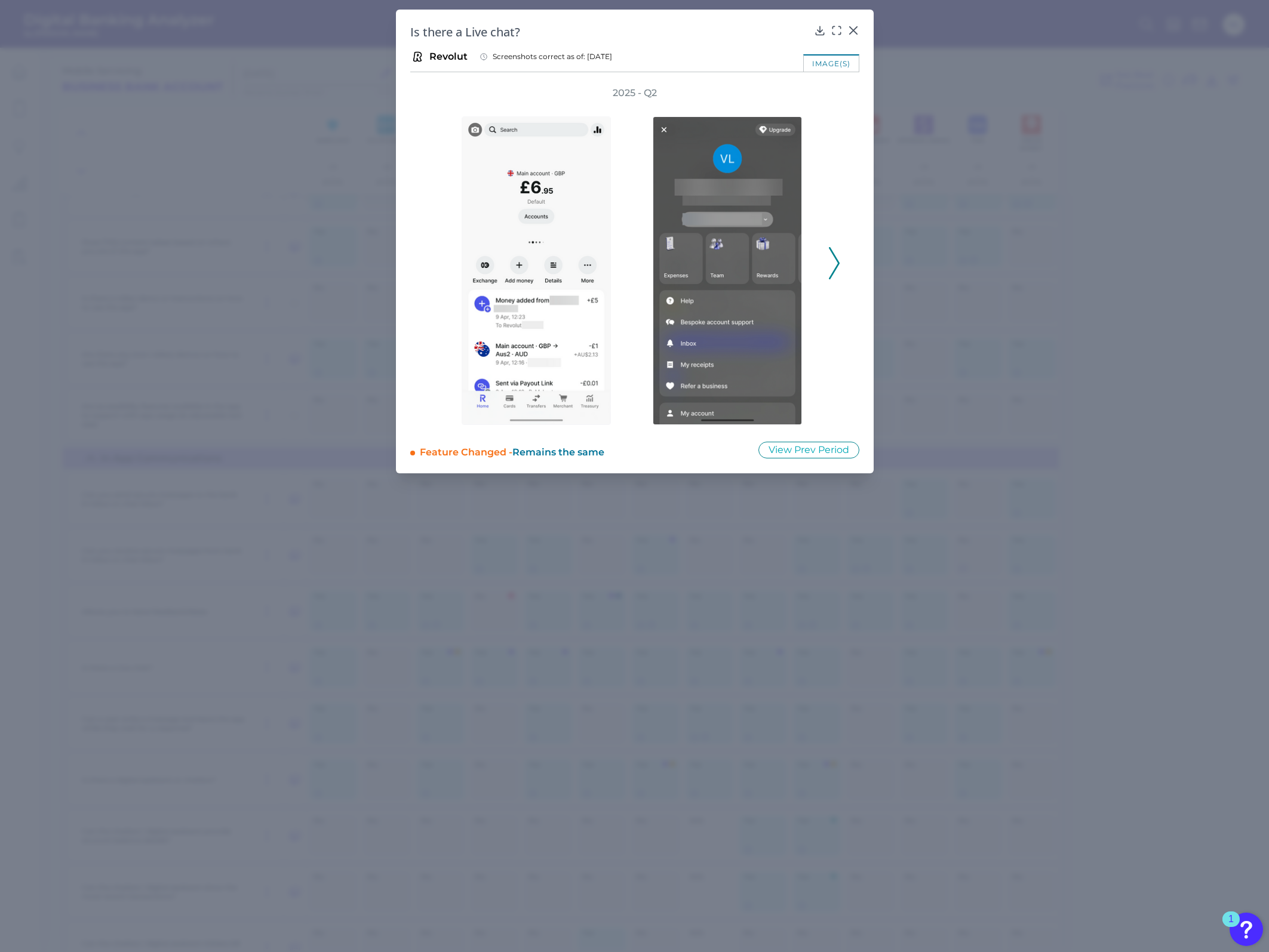
click at [833, 266] on icon at bounding box center [833, 263] width 11 height 32
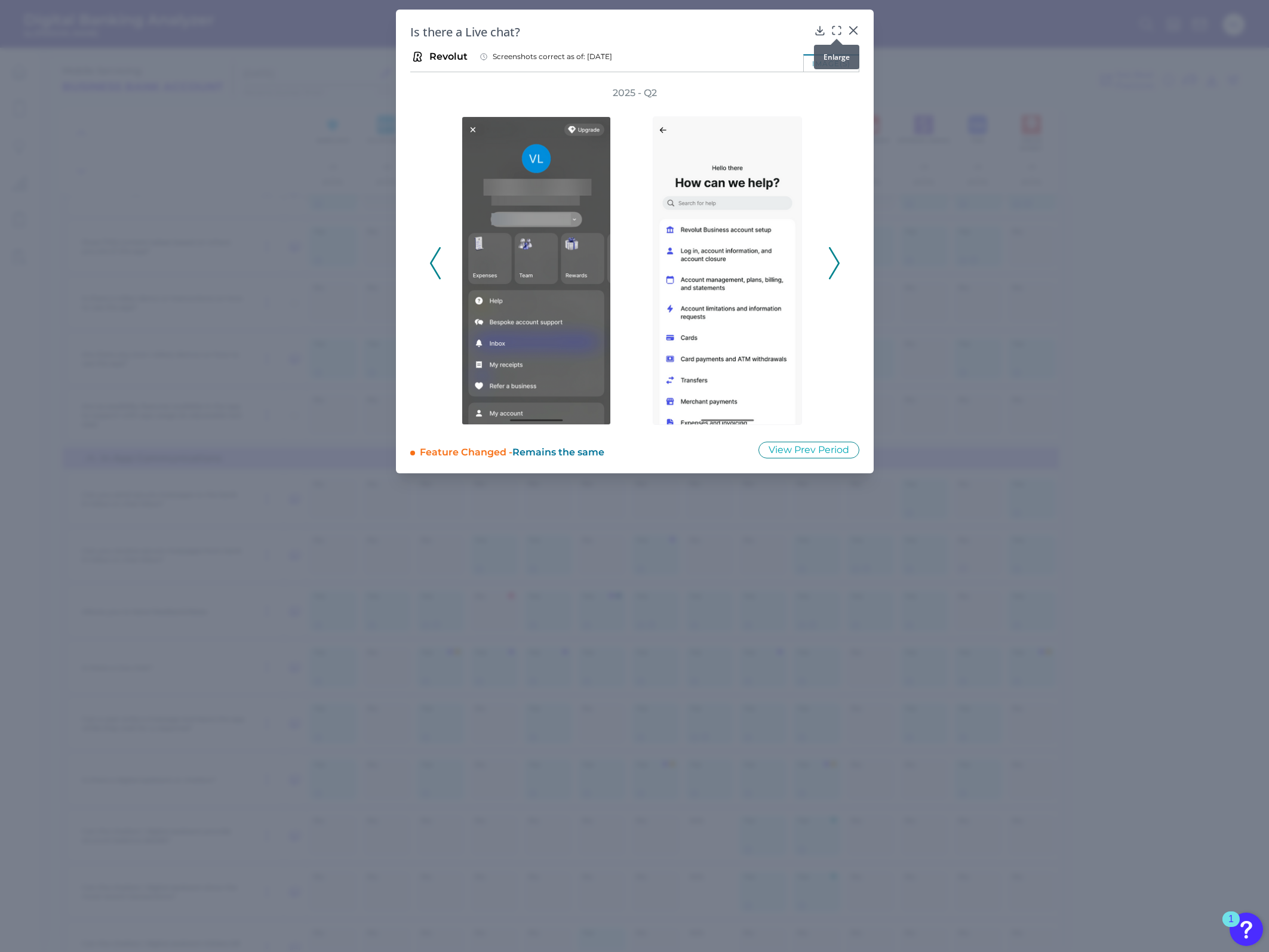
click at [840, 25] on icon at bounding box center [836, 30] width 12 height 12
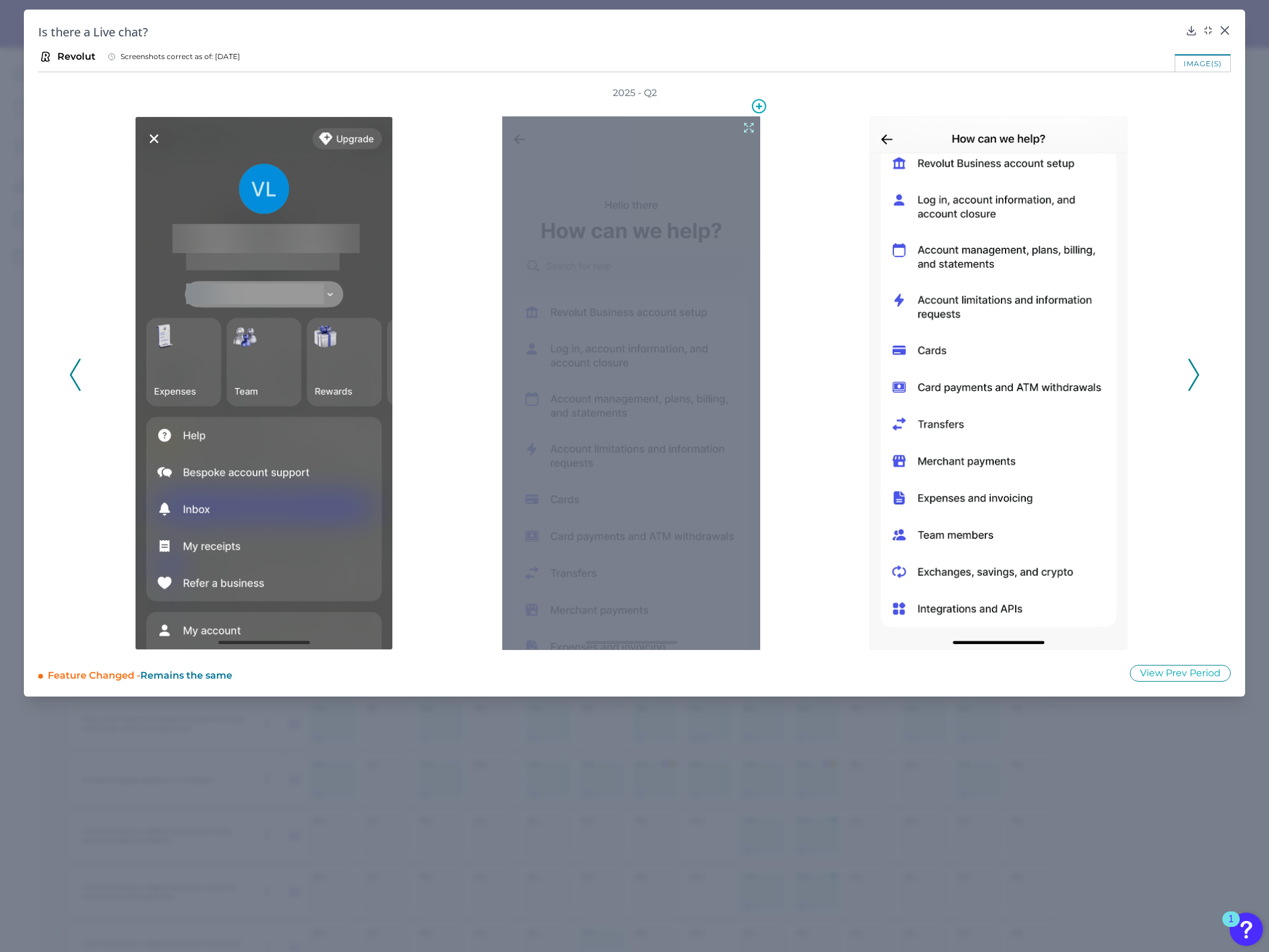
drag, startPoint x: 718, startPoint y: 343, endPoint x: 750, endPoint y: 126, distance: 219.3
click at [750, 126] on icon at bounding box center [749, 128] width 14 height 14
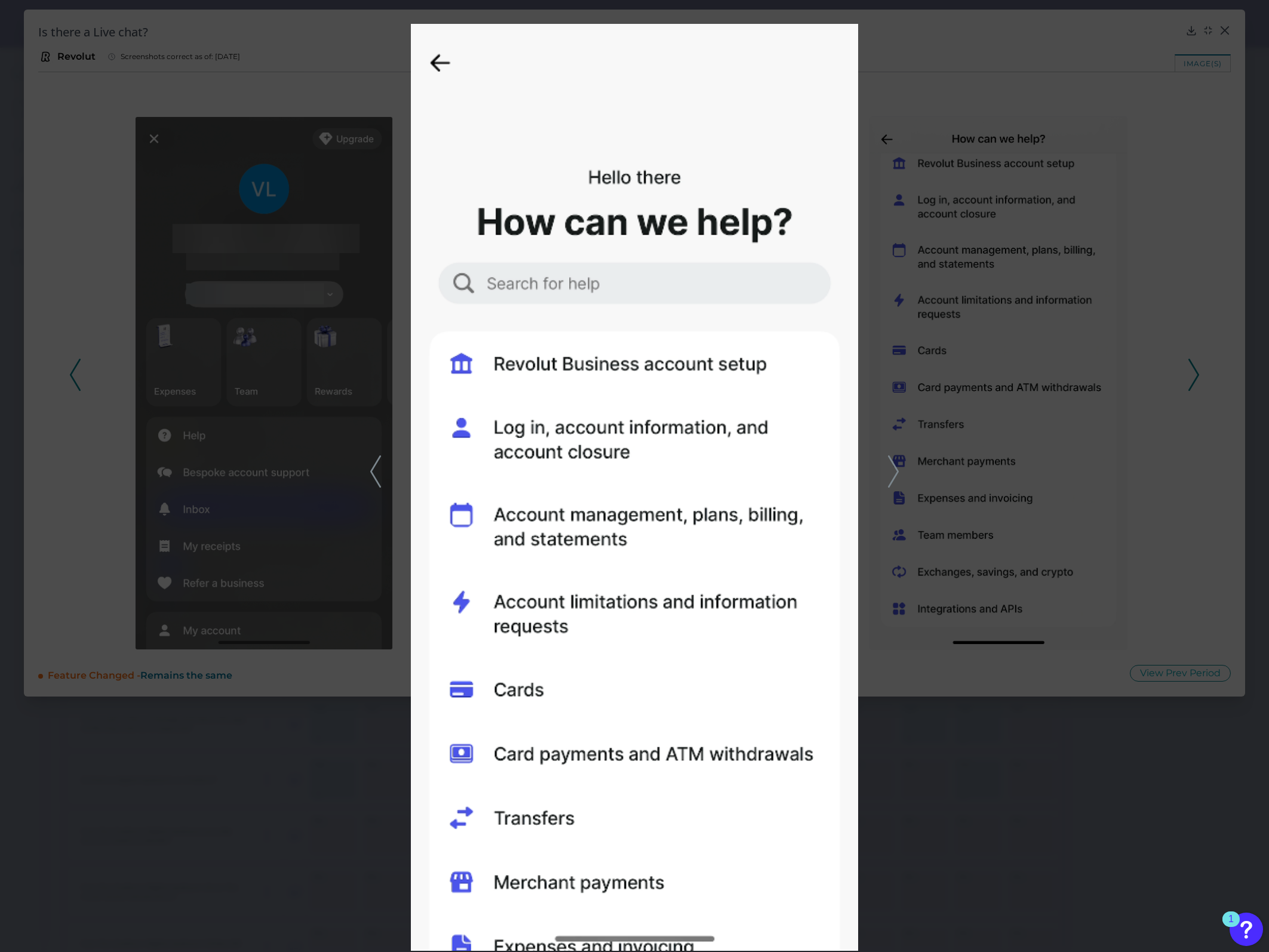
click at [382, 373] on div at bounding box center [634, 476] width 1269 height 952
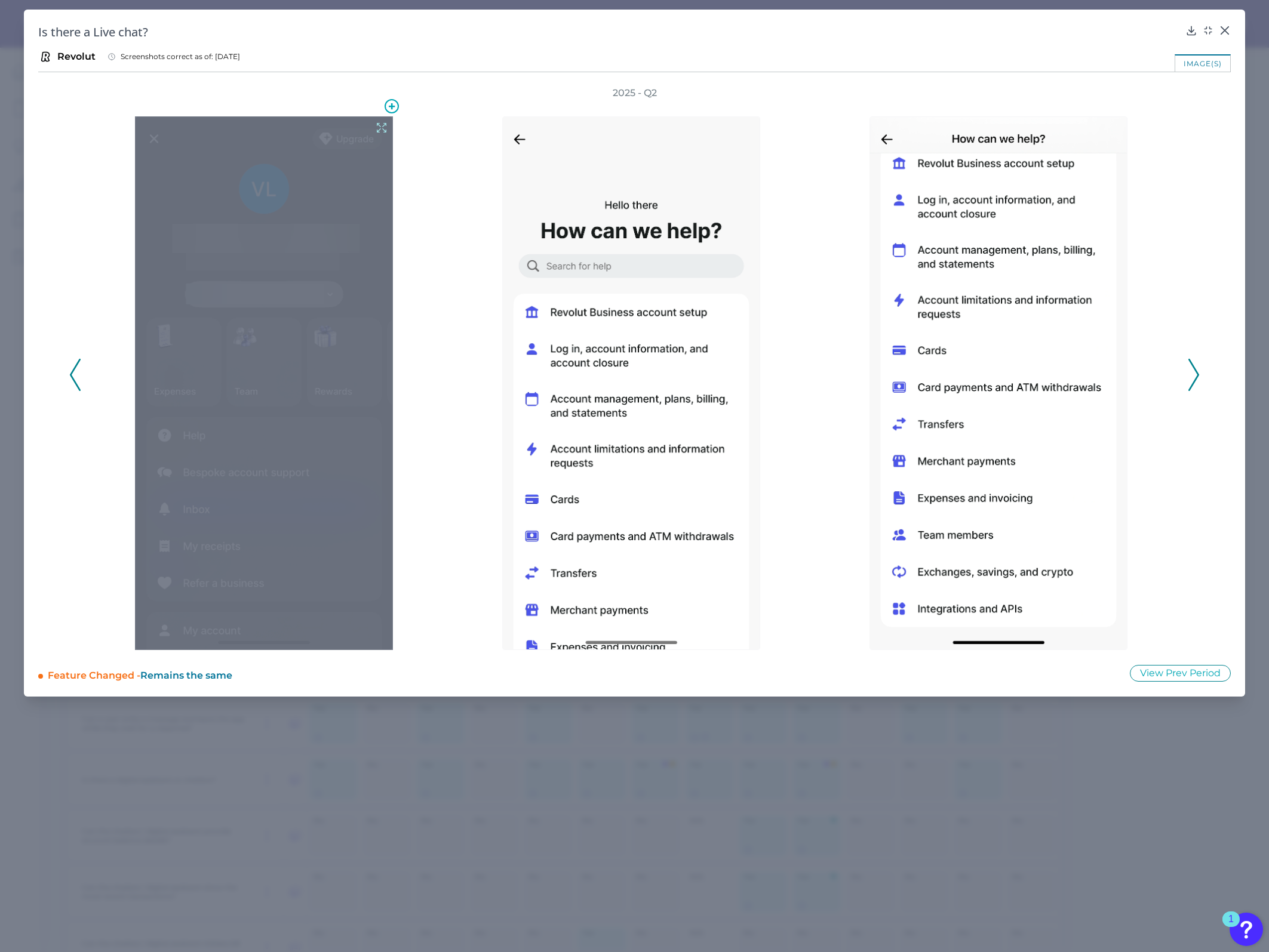
click at [382, 123] on icon at bounding box center [382, 128] width 14 height 14
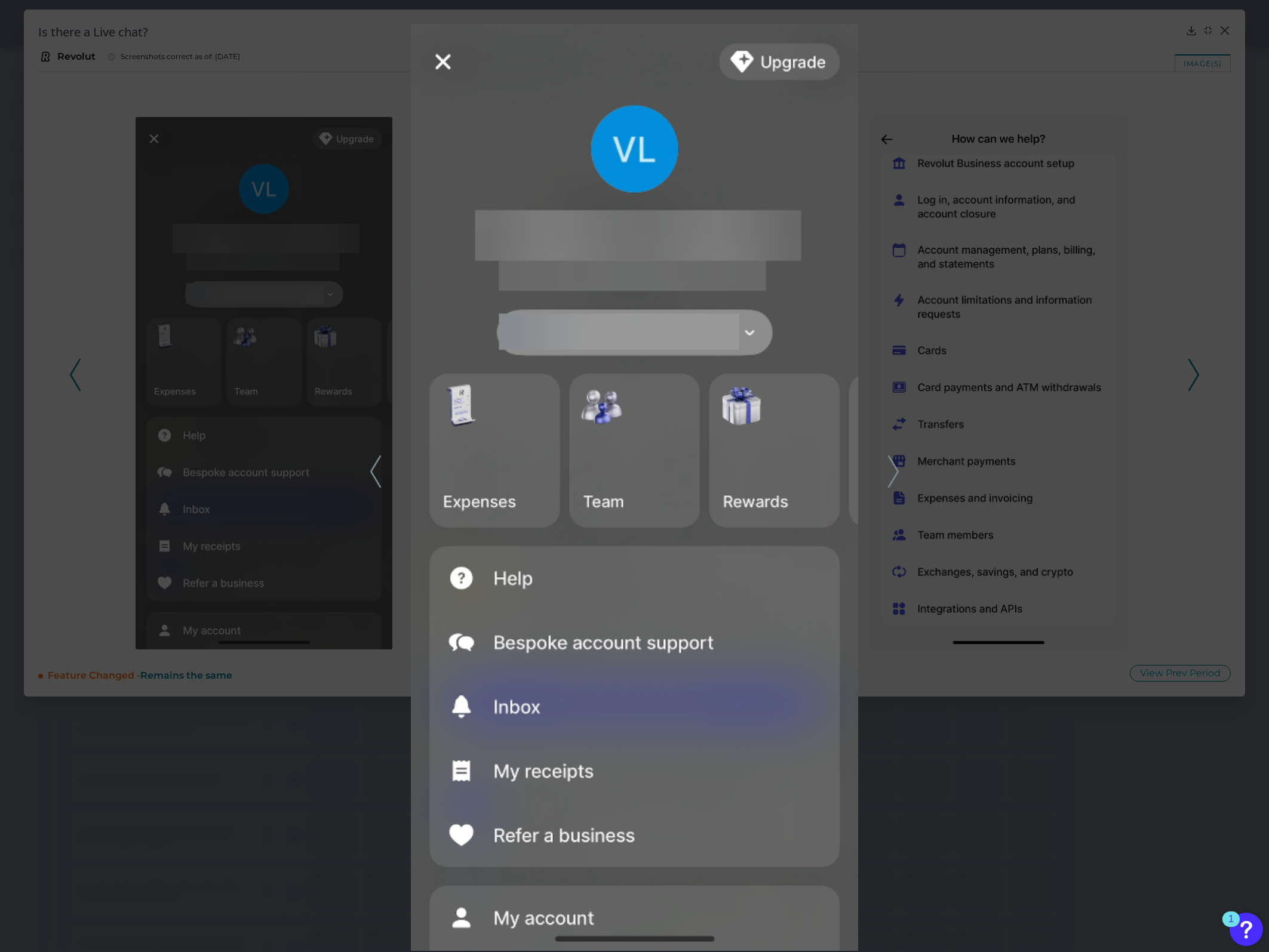
click at [843, 373] on icon at bounding box center [893, 472] width 11 height 32
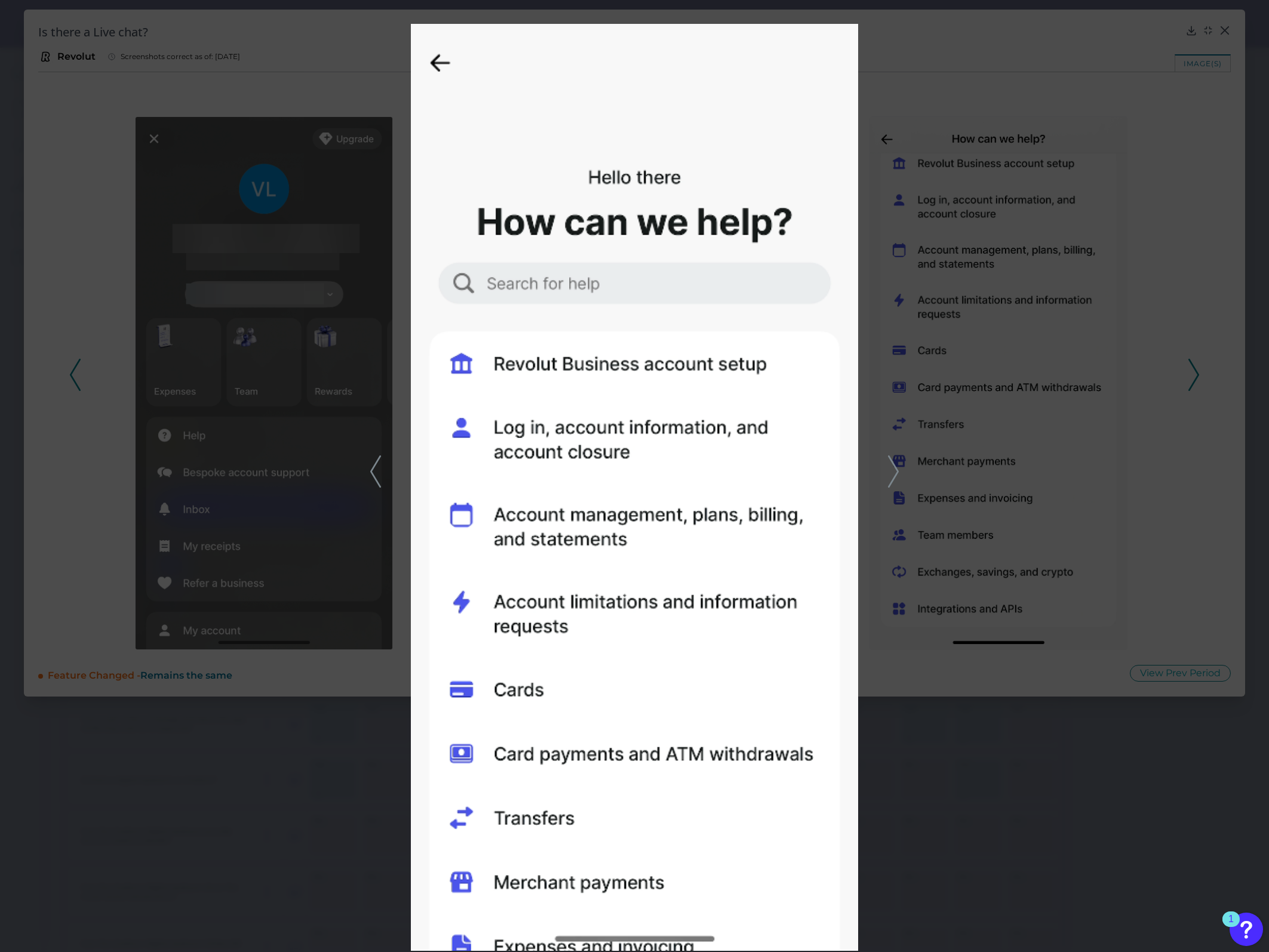
click at [843, 373] on icon at bounding box center [893, 472] width 11 height 32
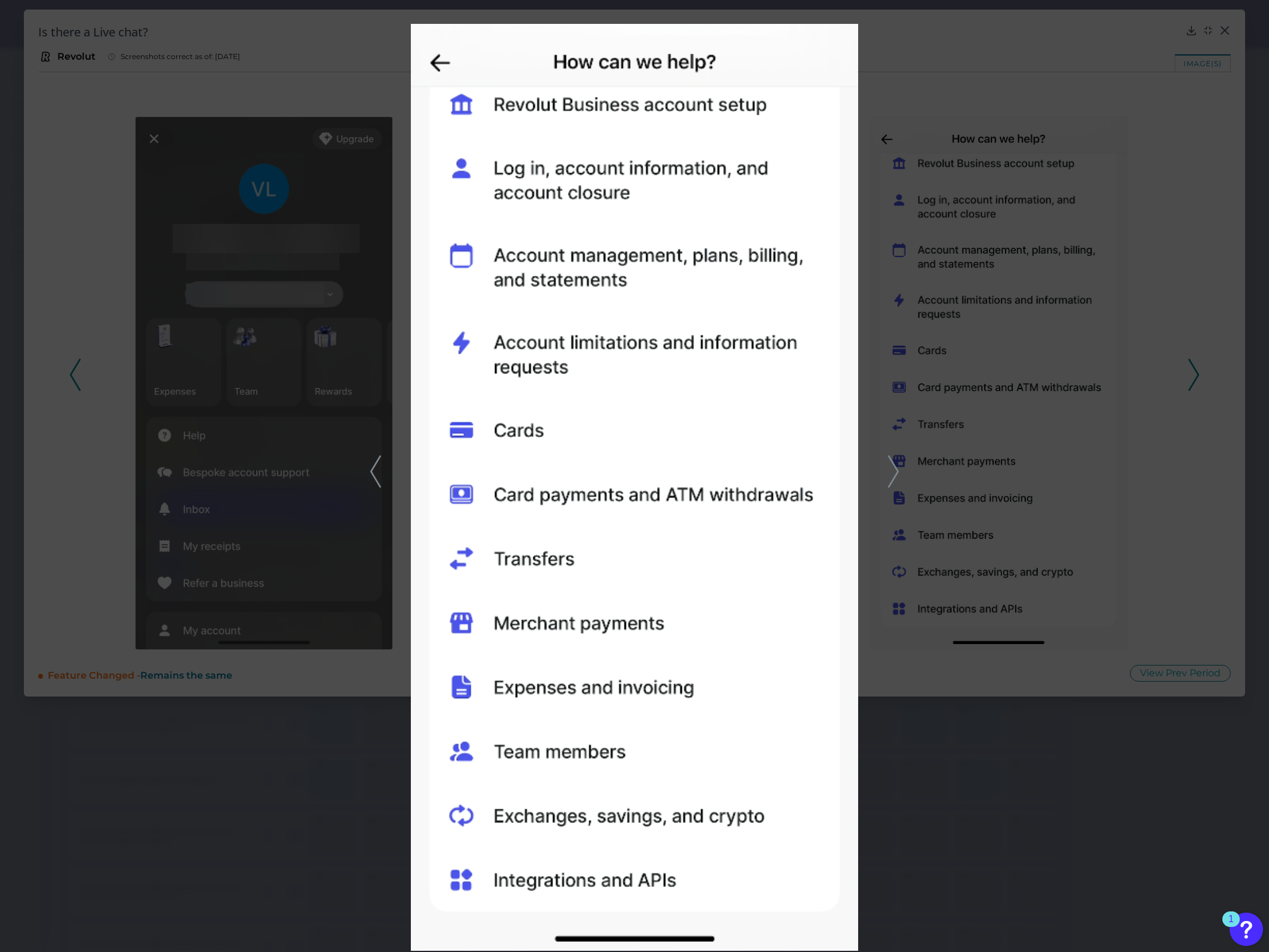
click at [843, 373] on icon at bounding box center [893, 472] width 11 height 32
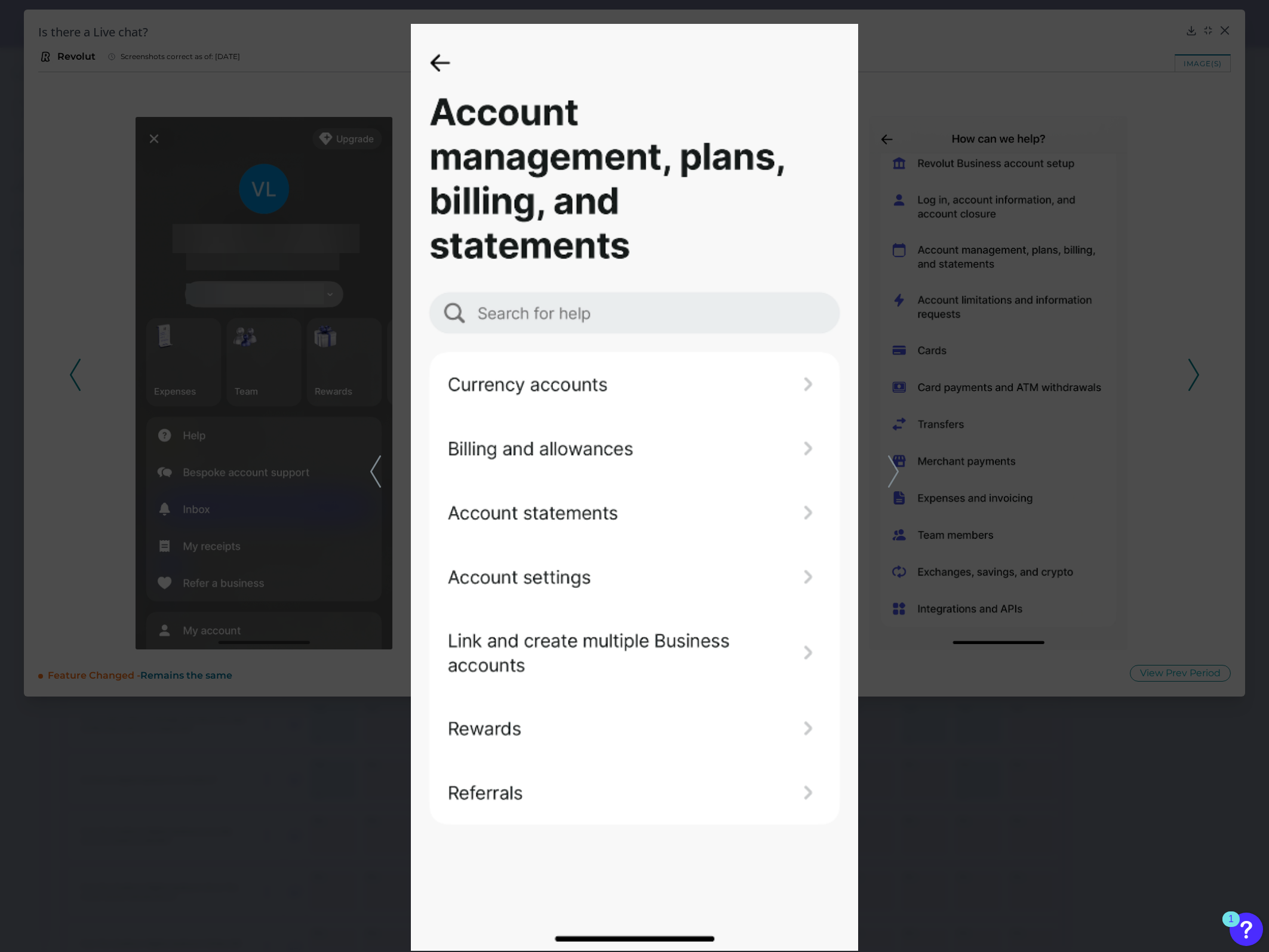
click at [843, 373] on icon at bounding box center [893, 472] width 11 height 32
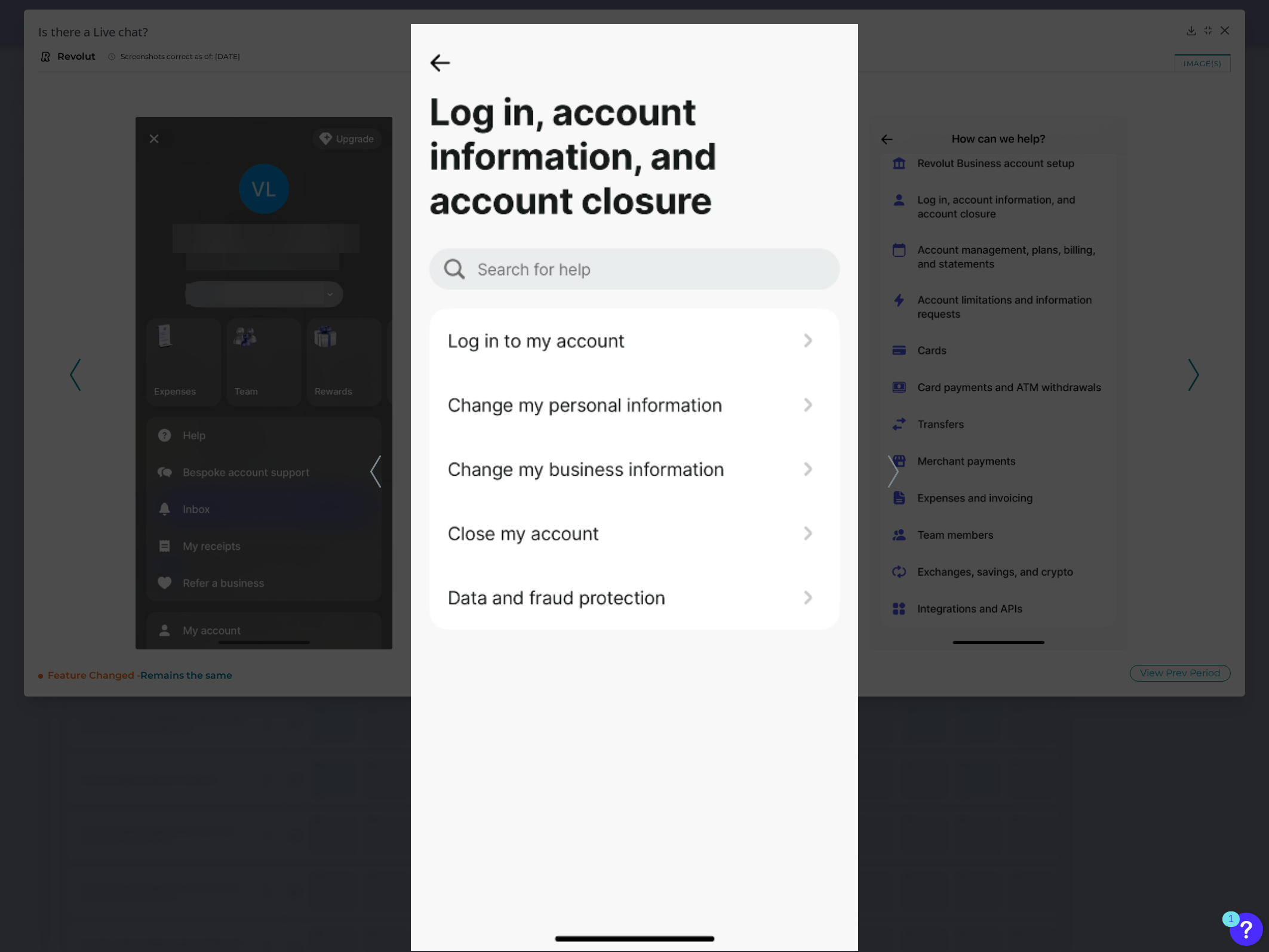
click at [372, 373] on polyline at bounding box center [374, 471] width 9 height 30
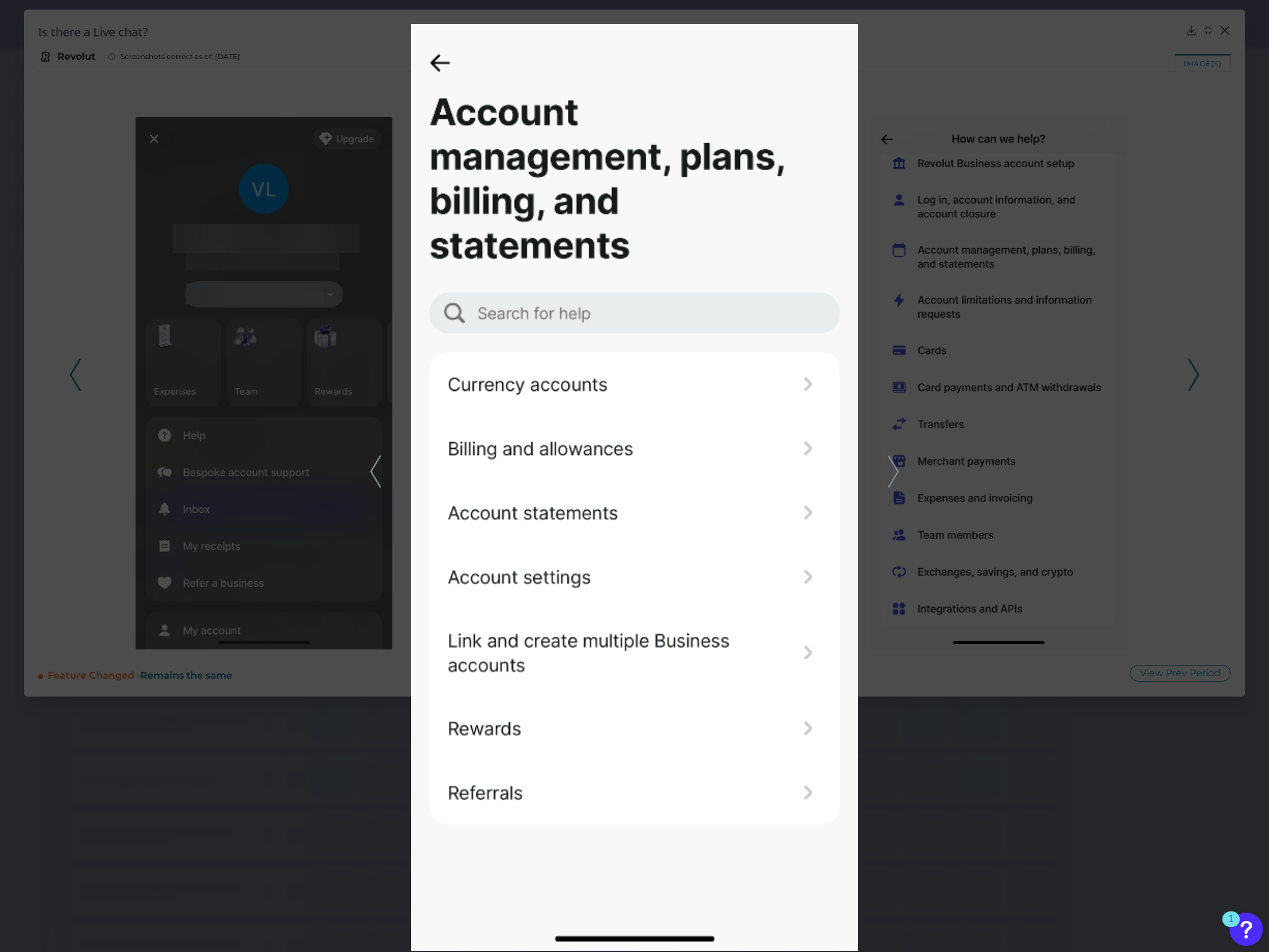
click at [843, 373] on icon at bounding box center [893, 472] width 11 height 32
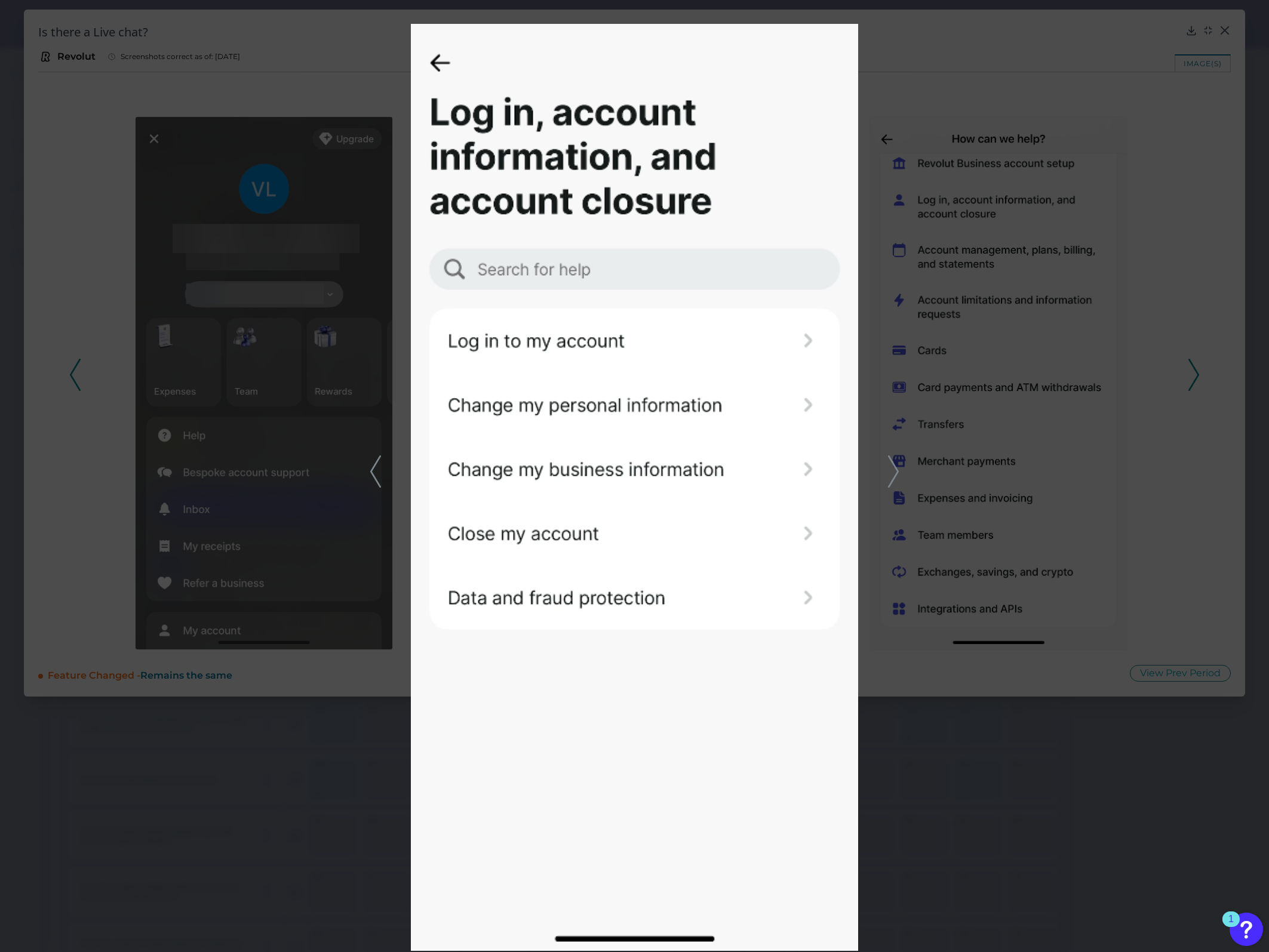
click at [843, 373] on icon at bounding box center [893, 472] width 11 height 32
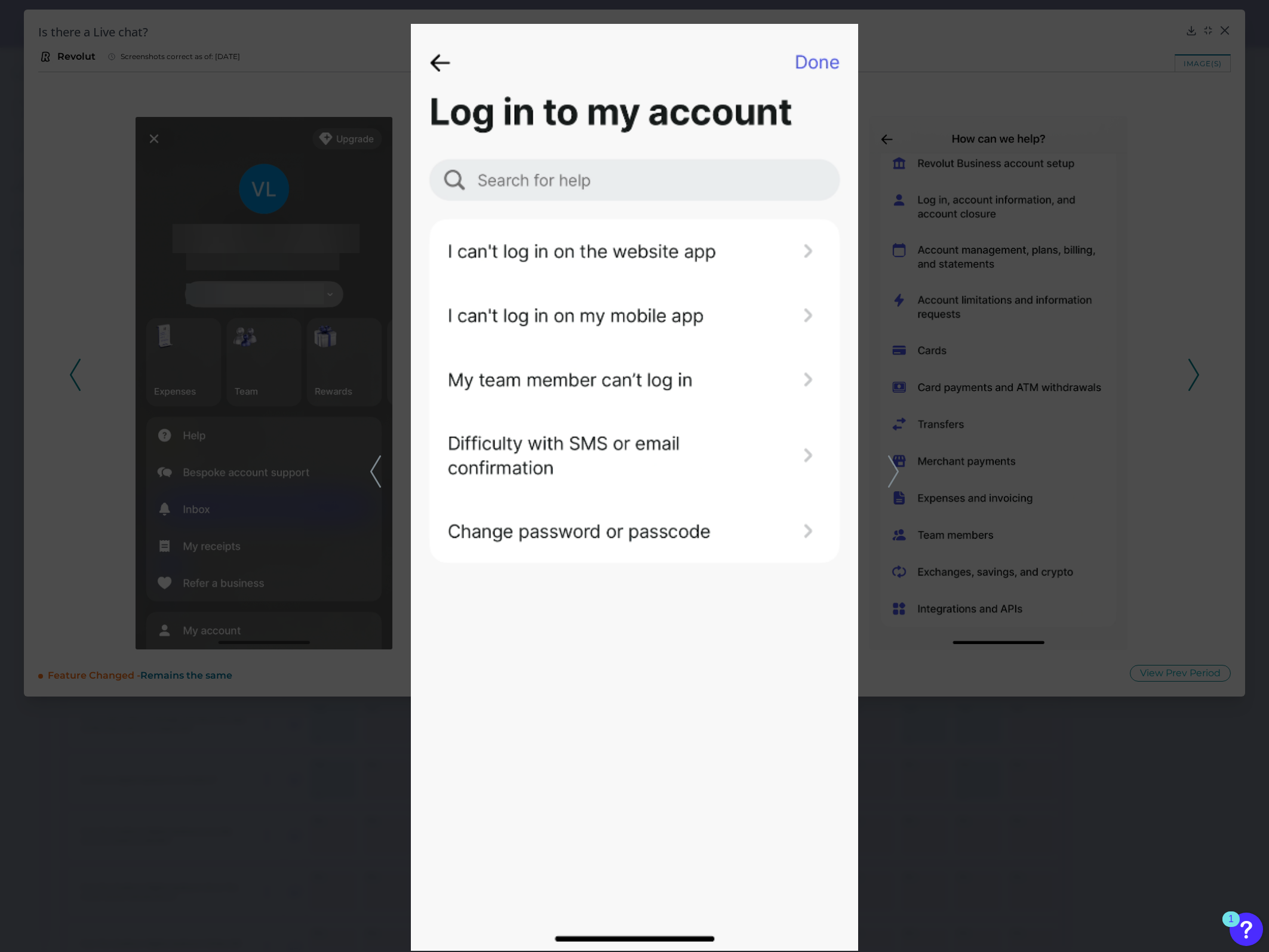
click at [843, 373] on icon at bounding box center [893, 472] width 11 height 32
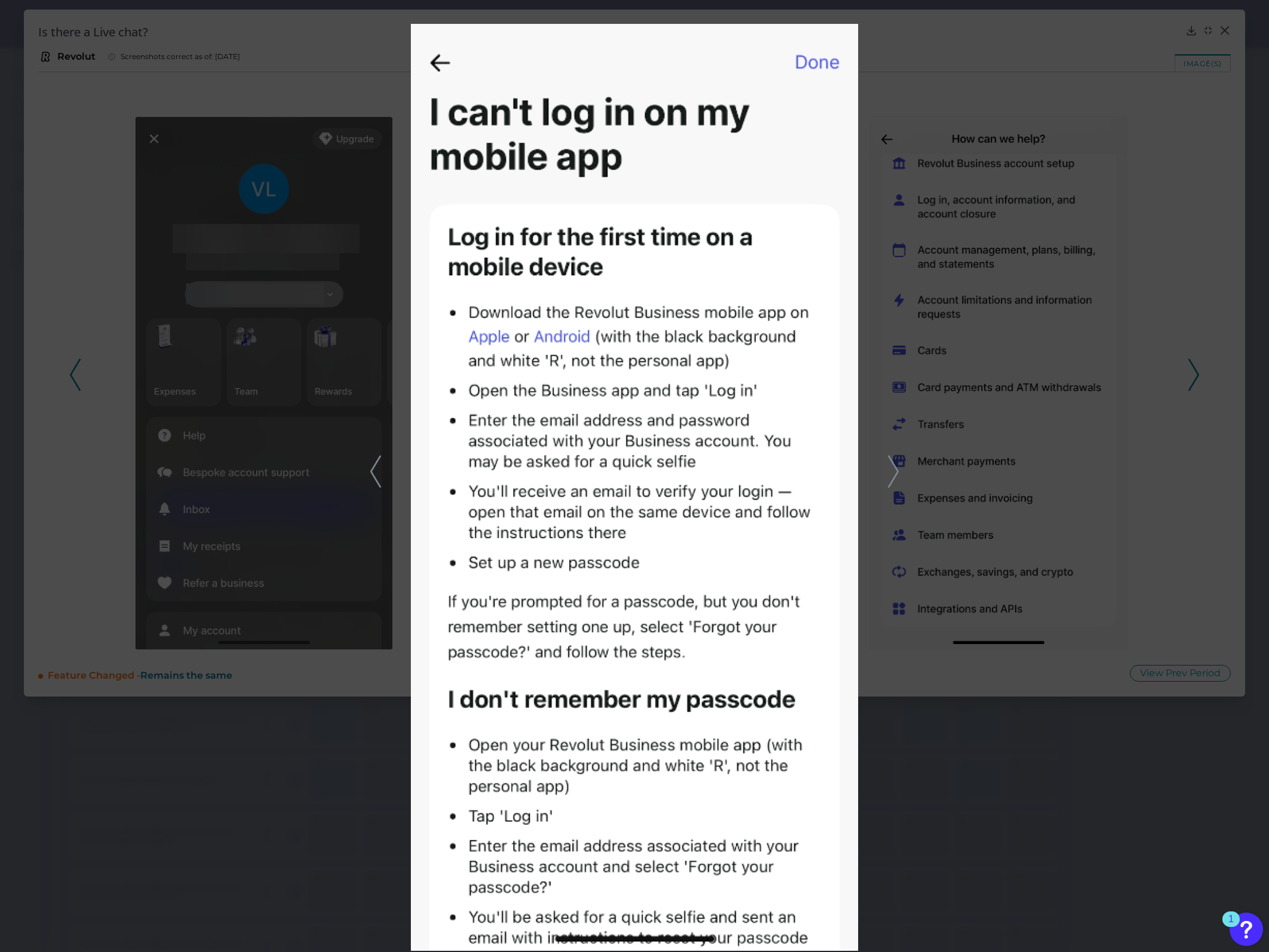
drag, startPoint x: 376, startPoint y: 476, endPoint x: 379, endPoint y: 486, distance: 10.4
click at [376, 373] on icon at bounding box center [375, 472] width 11 height 32
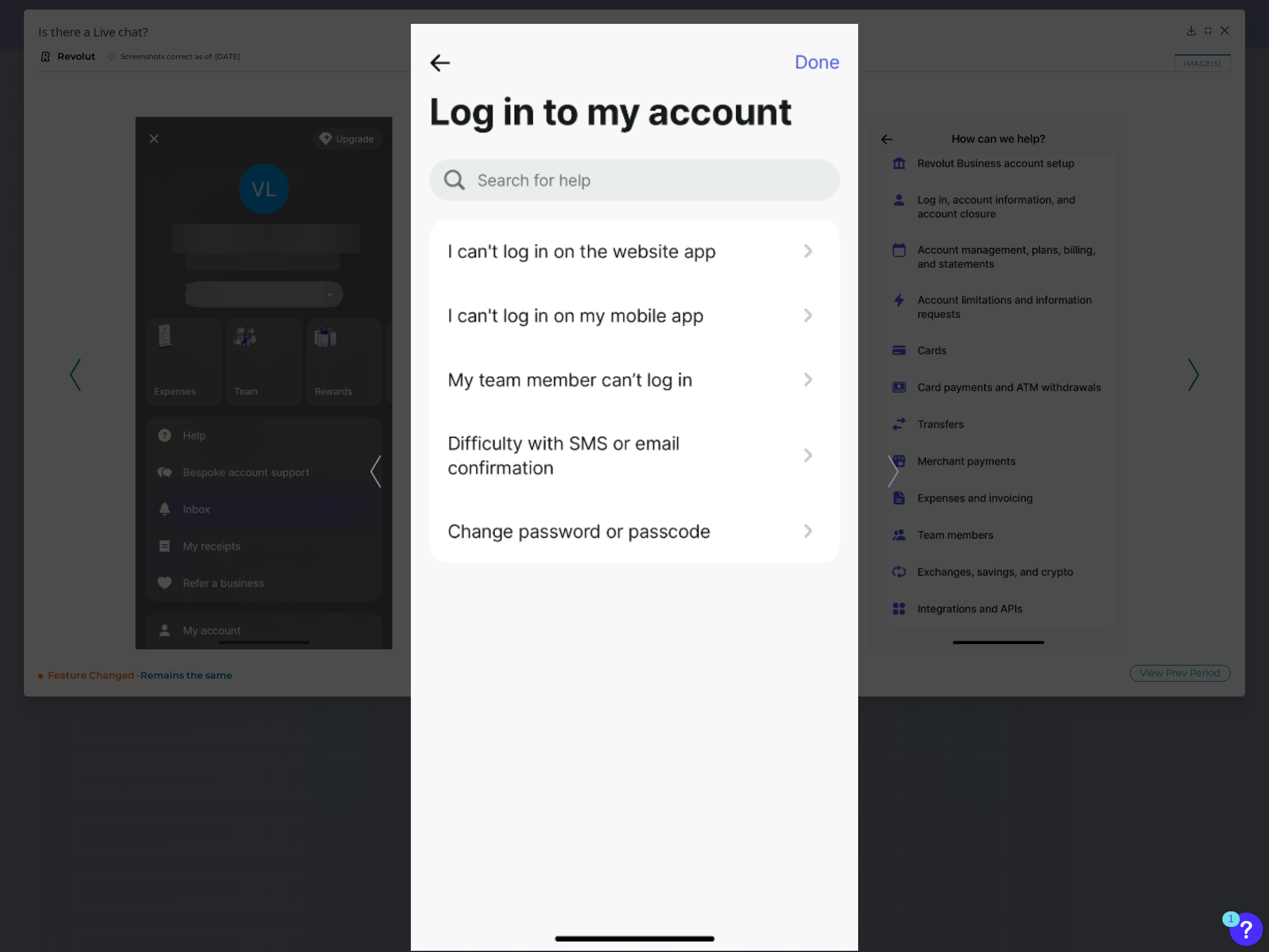
click at [373, 373] on polyline at bounding box center [374, 471] width 9 height 30
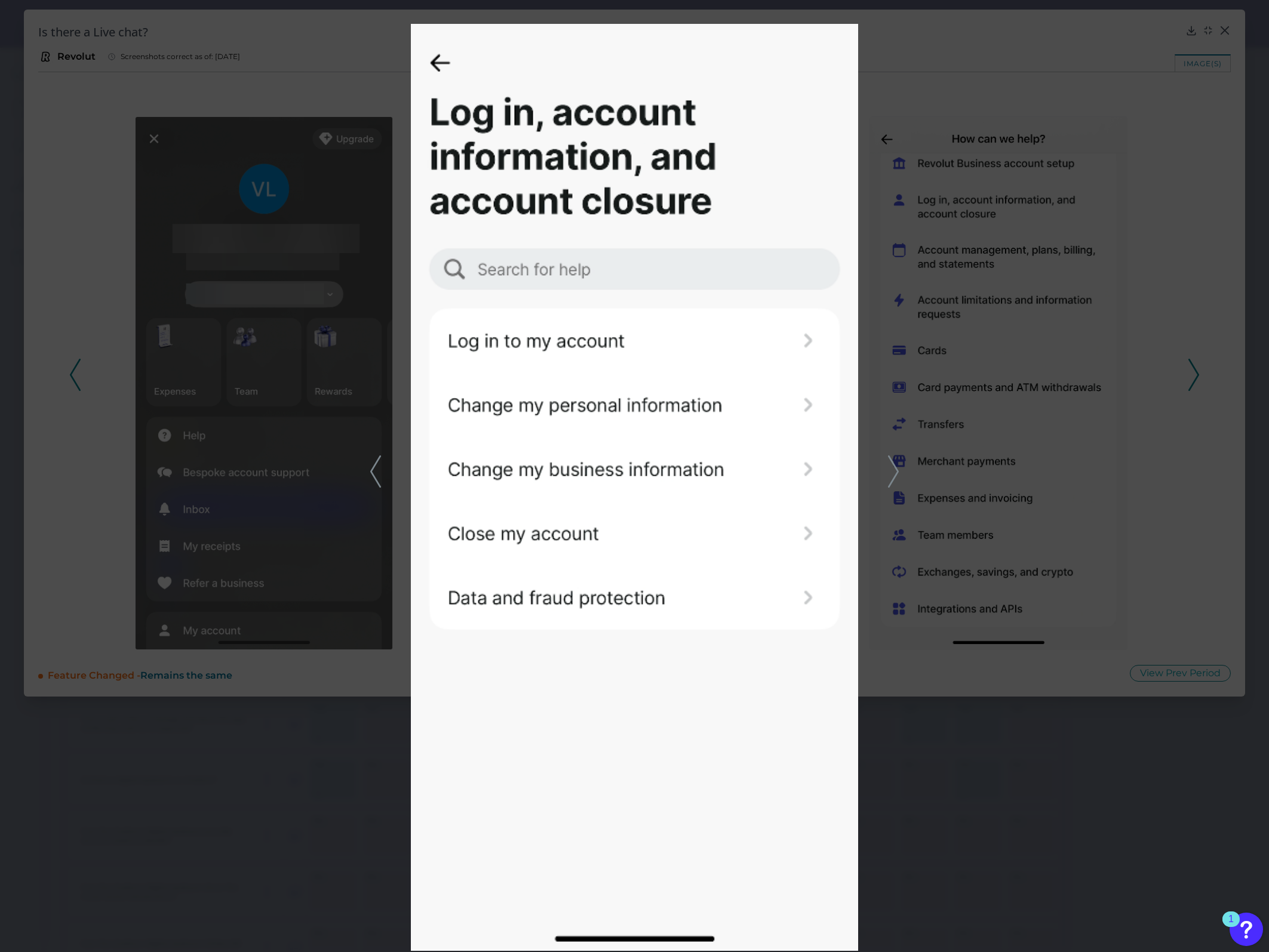
click at [373, 373] on polyline at bounding box center [374, 471] width 9 height 30
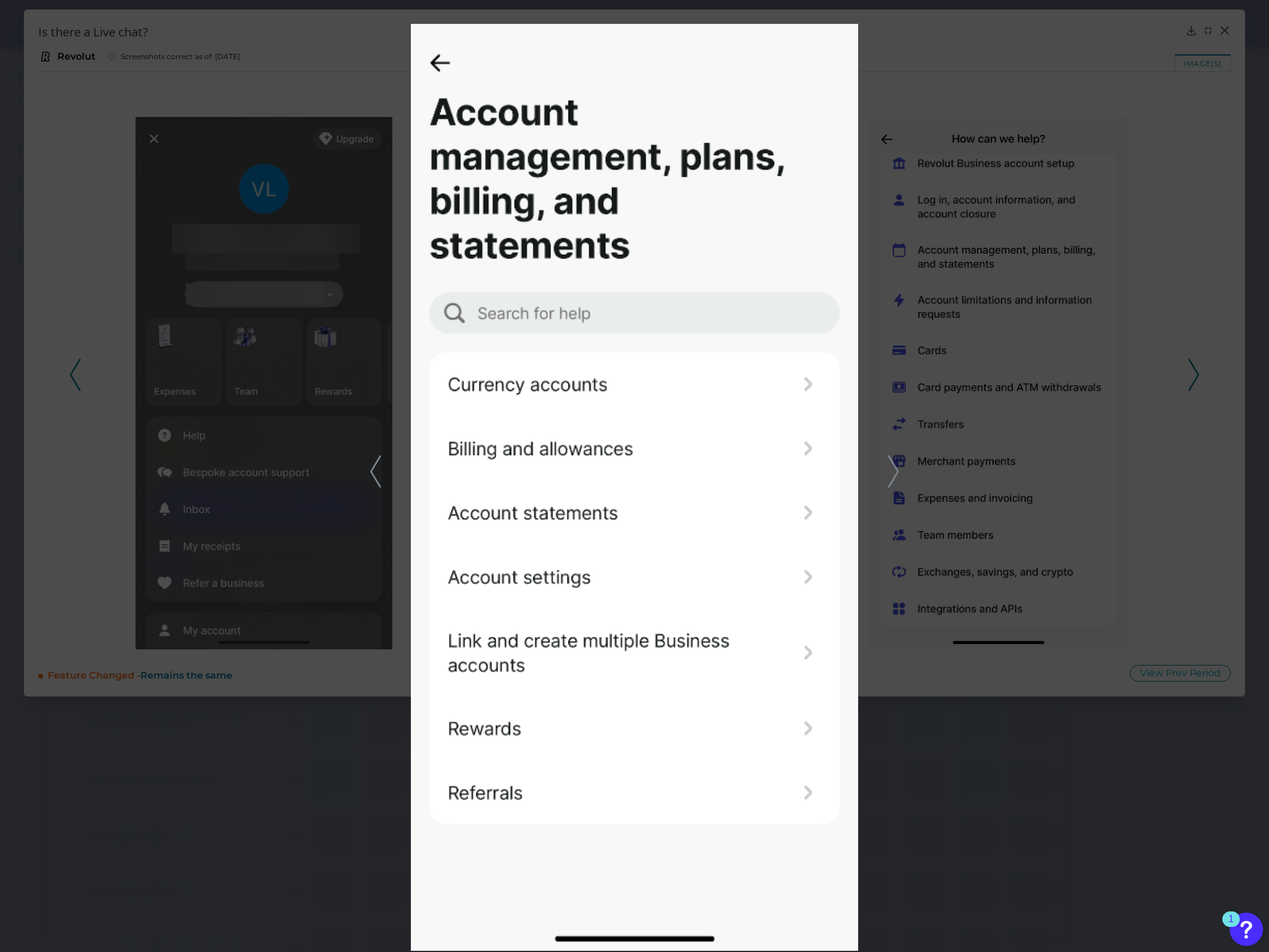
click at [843, 373] on div at bounding box center [634, 476] width 1269 height 952
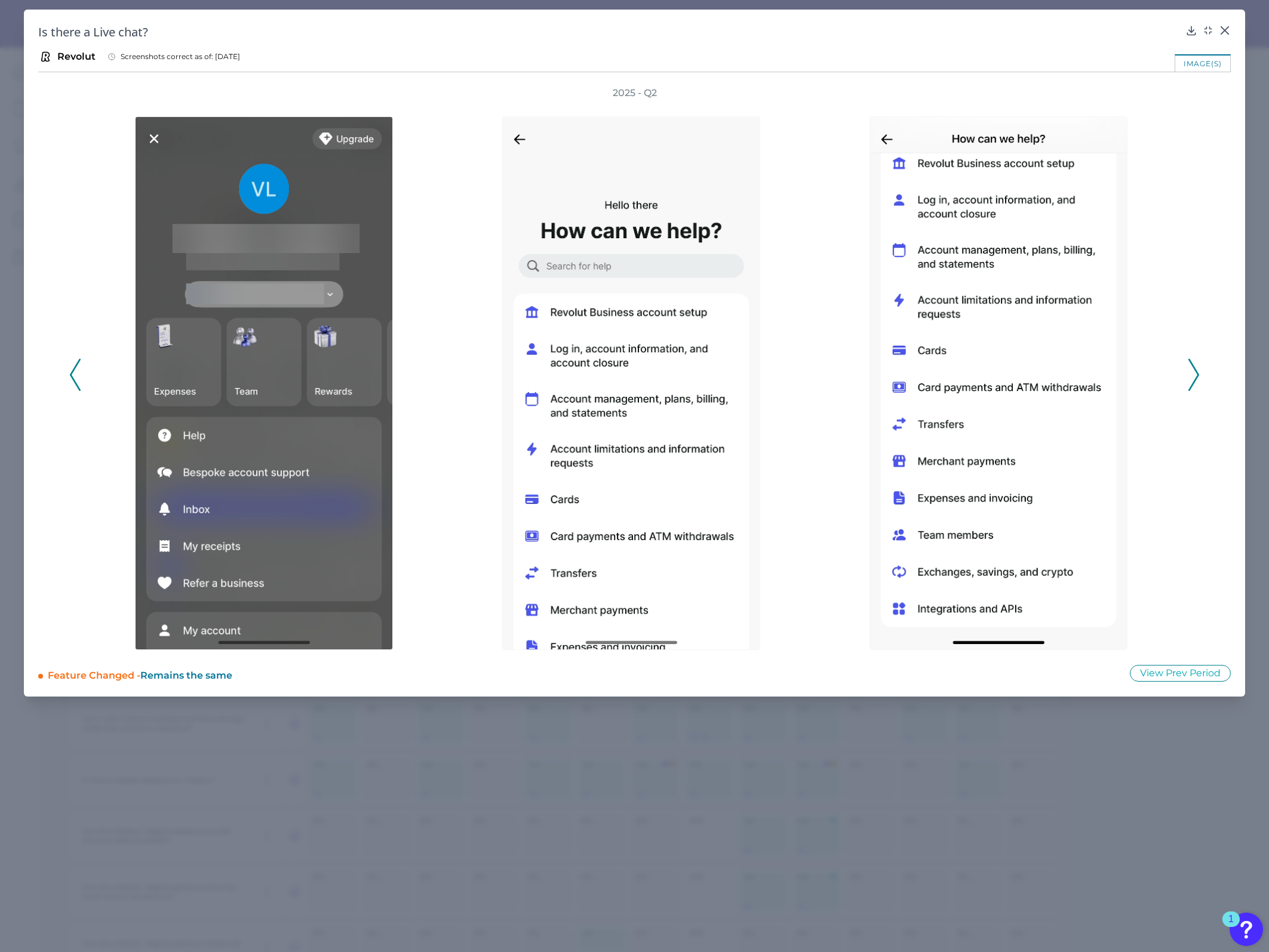
click at [843, 370] on div at bounding box center [1002, 375] width 368 height 550
click at [843, 373] on icon at bounding box center [1193, 374] width 11 height 32
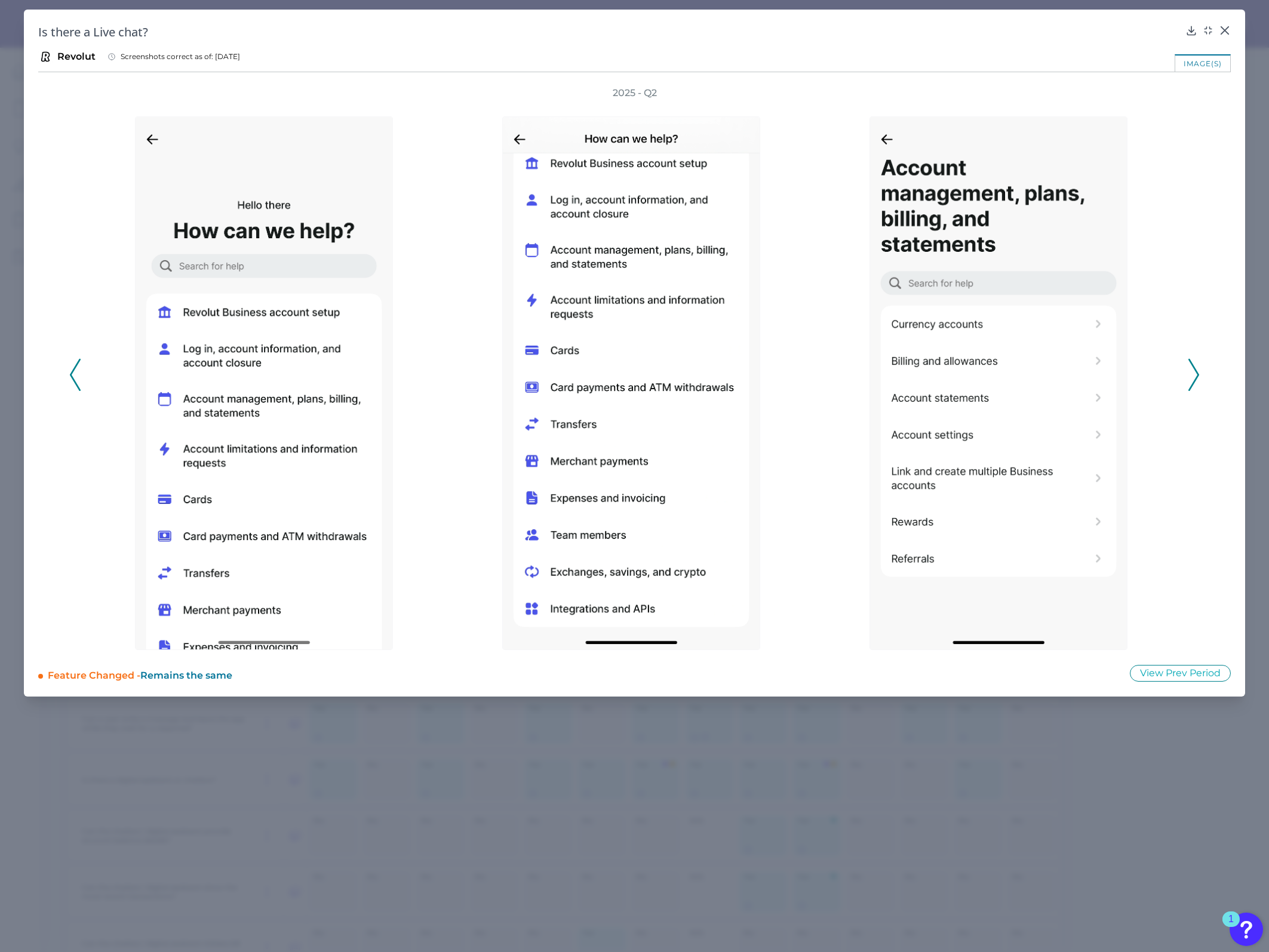
click at [843, 373] on div "2025 - Q2" at bounding box center [634, 369] width 1192 height 564
click at [843, 373] on polyline at bounding box center [1193, 374] width 9 height 30
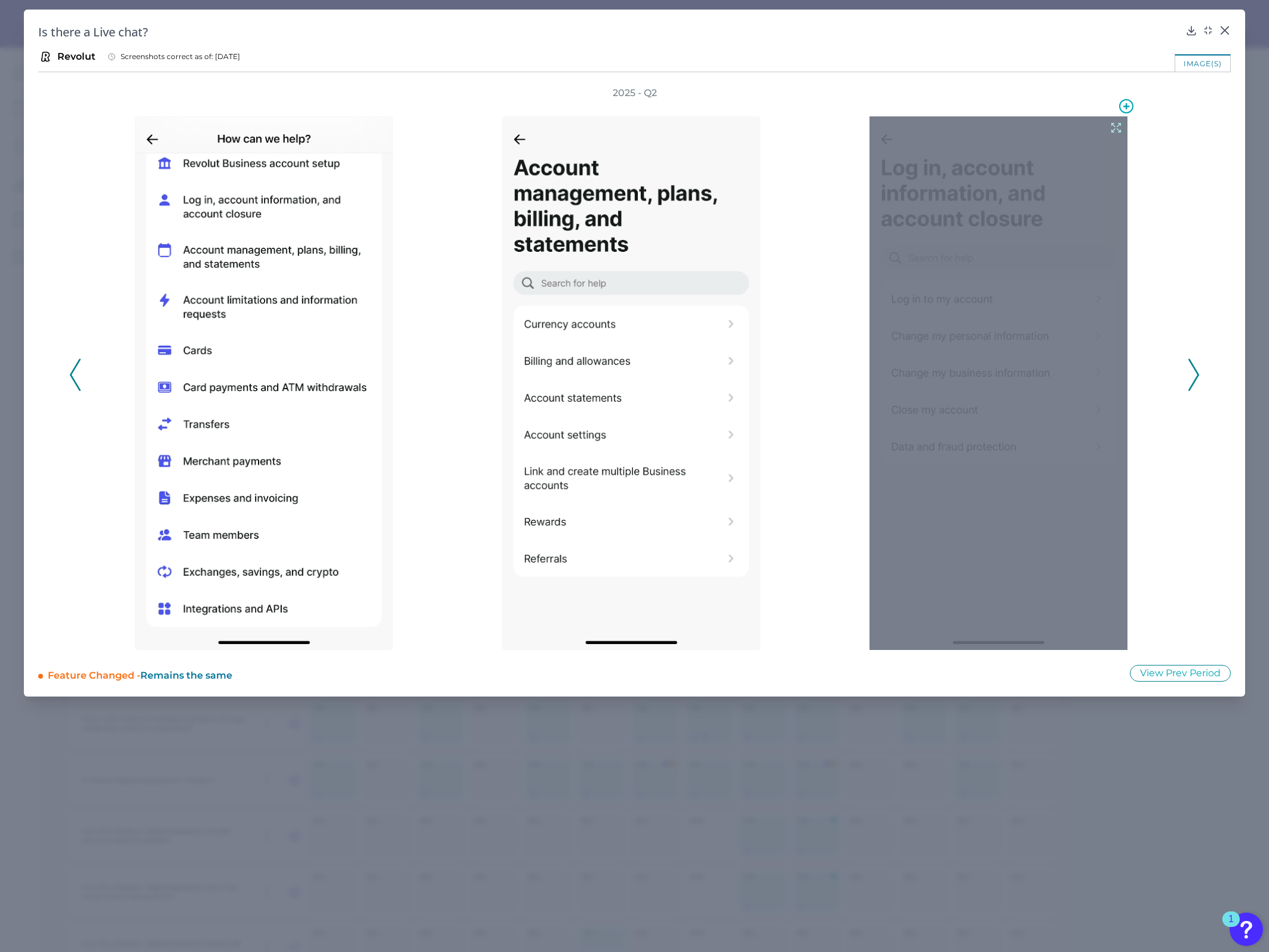
click at [843, 349] on div at bounding box center [998, 383] width 258 height 534
click at [843, 127] on icon at bounding box center [1116, 128] width 14 height 14
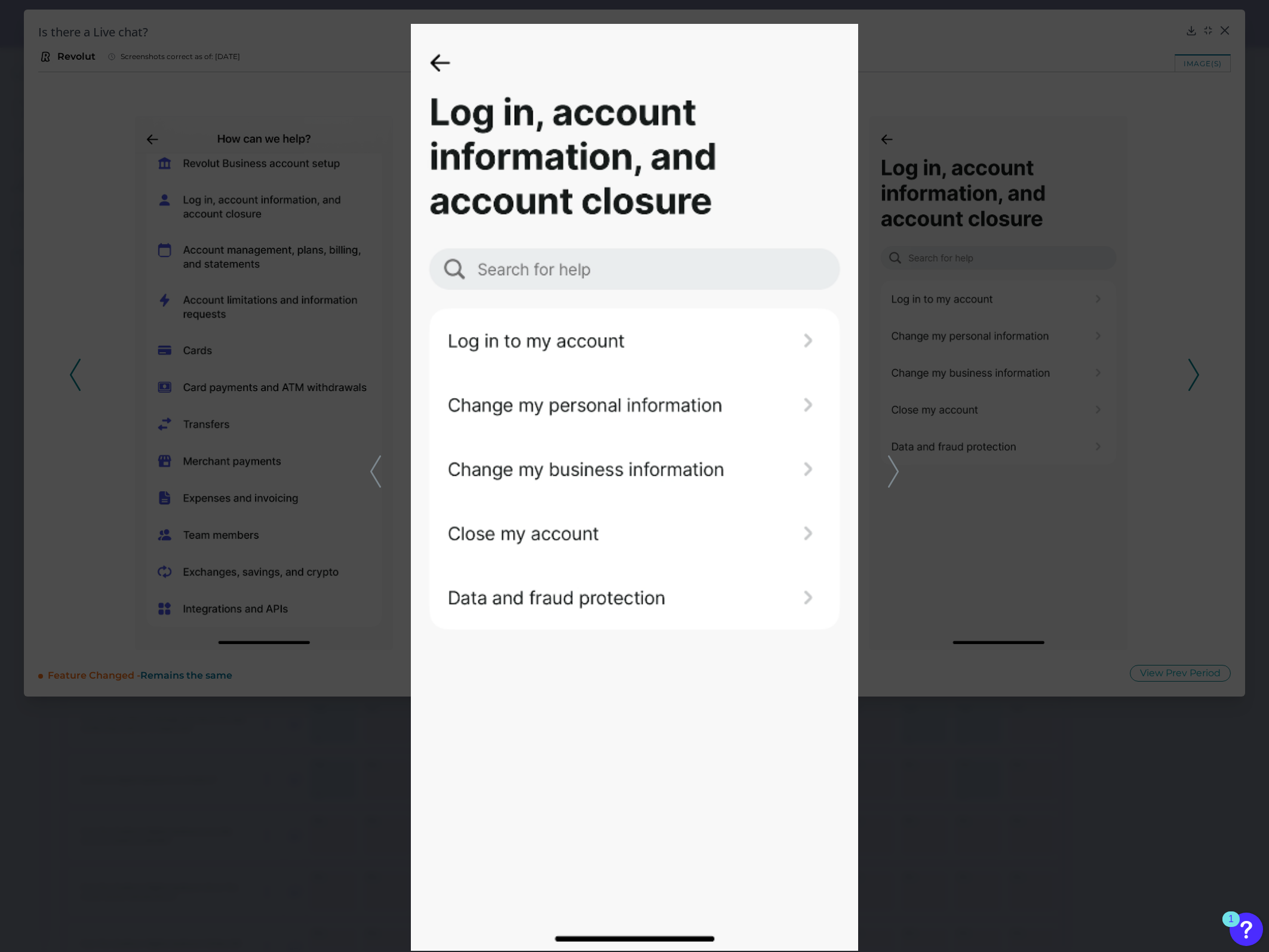
click at [843, 373] on icon at bounding box center [893, 472] width 11 height 32
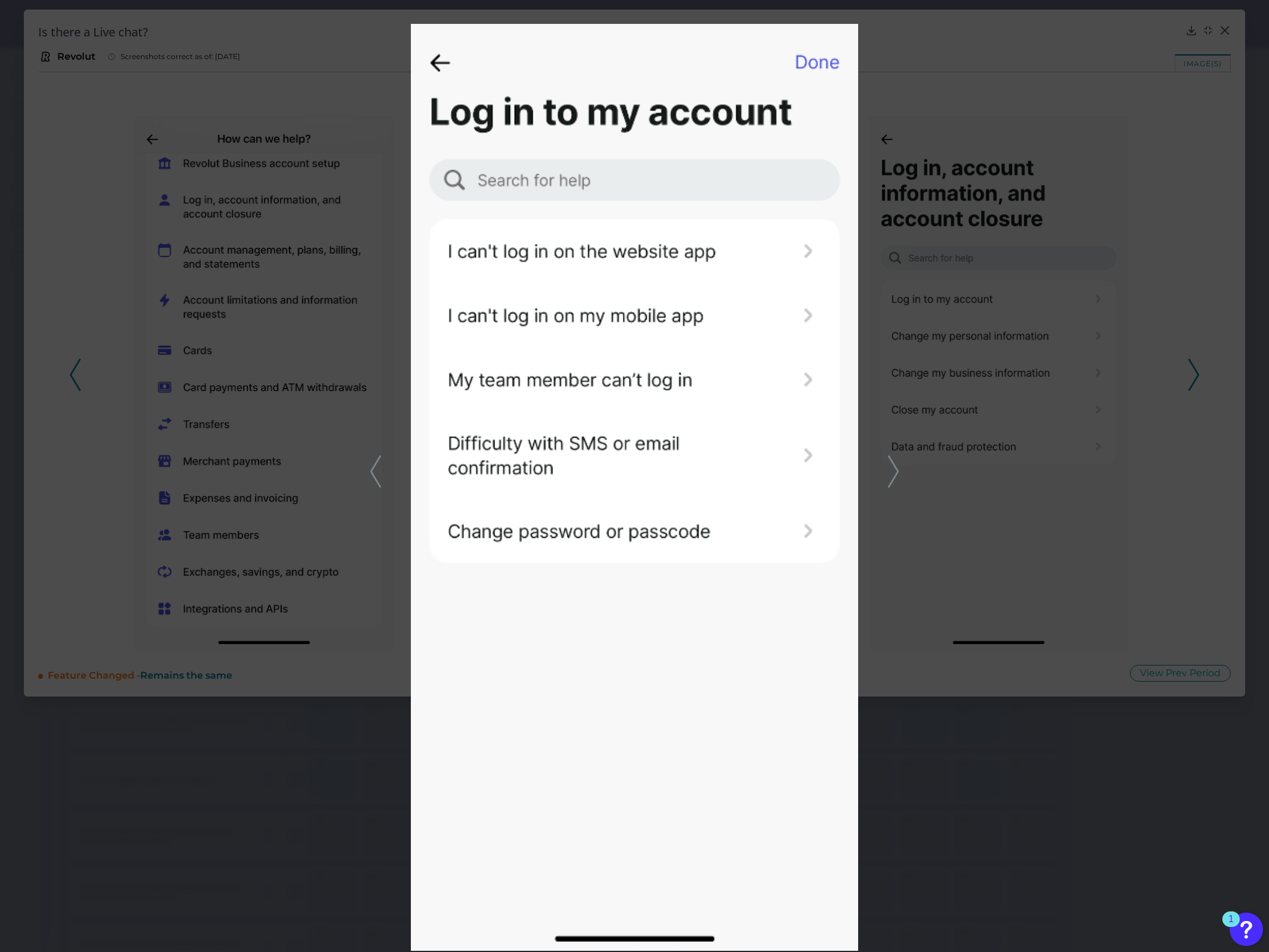
drag, startPoint x: 291, startPoint y: 437, endPoint x: 585, endPoint y: 332, distance: 312.2
click at [585, 332] on img at bounding box center [634, 488] width 447 height 928
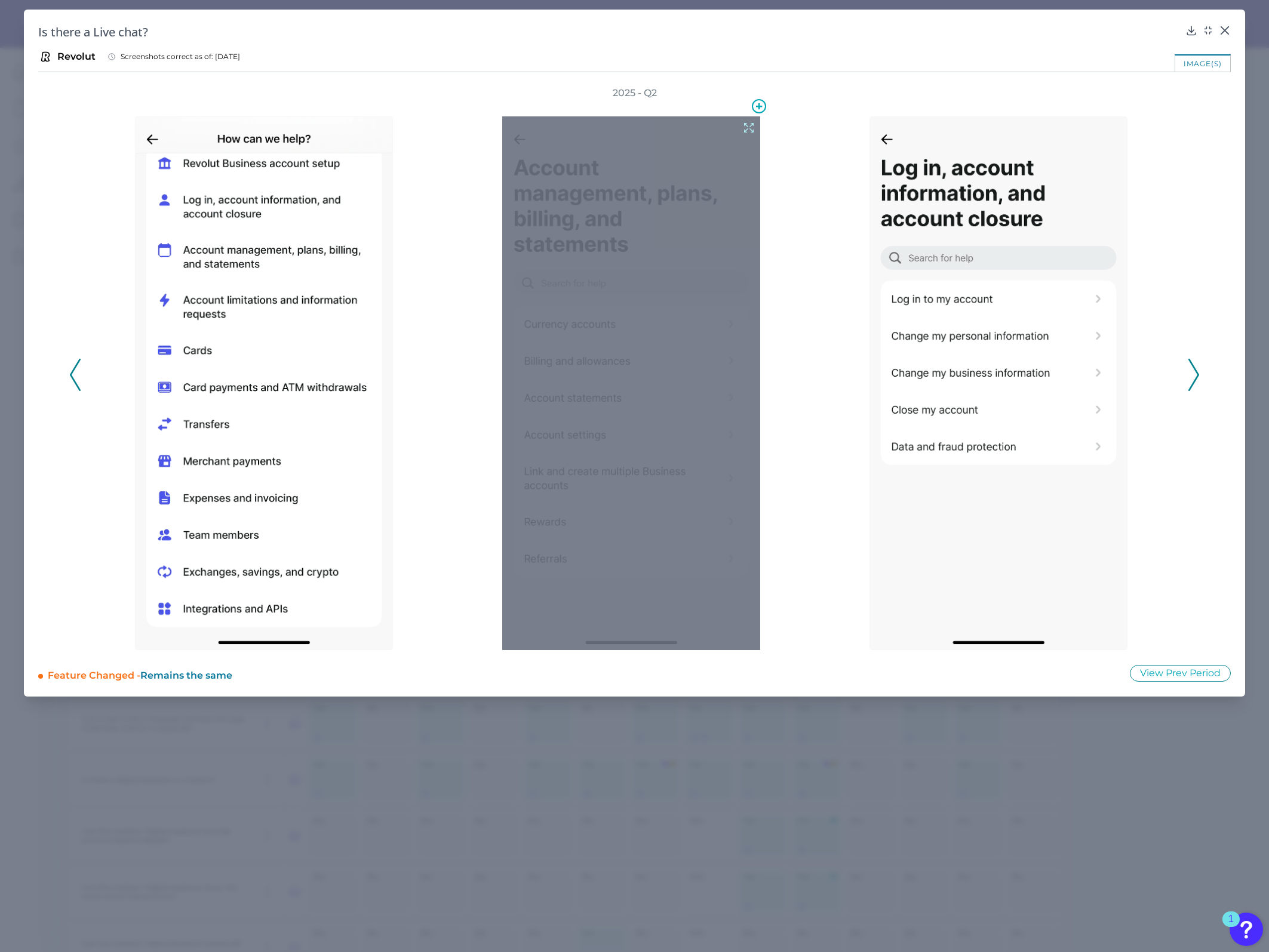
click at [843, 282] on div at bounding box center [1001, 375] width 264 height 550
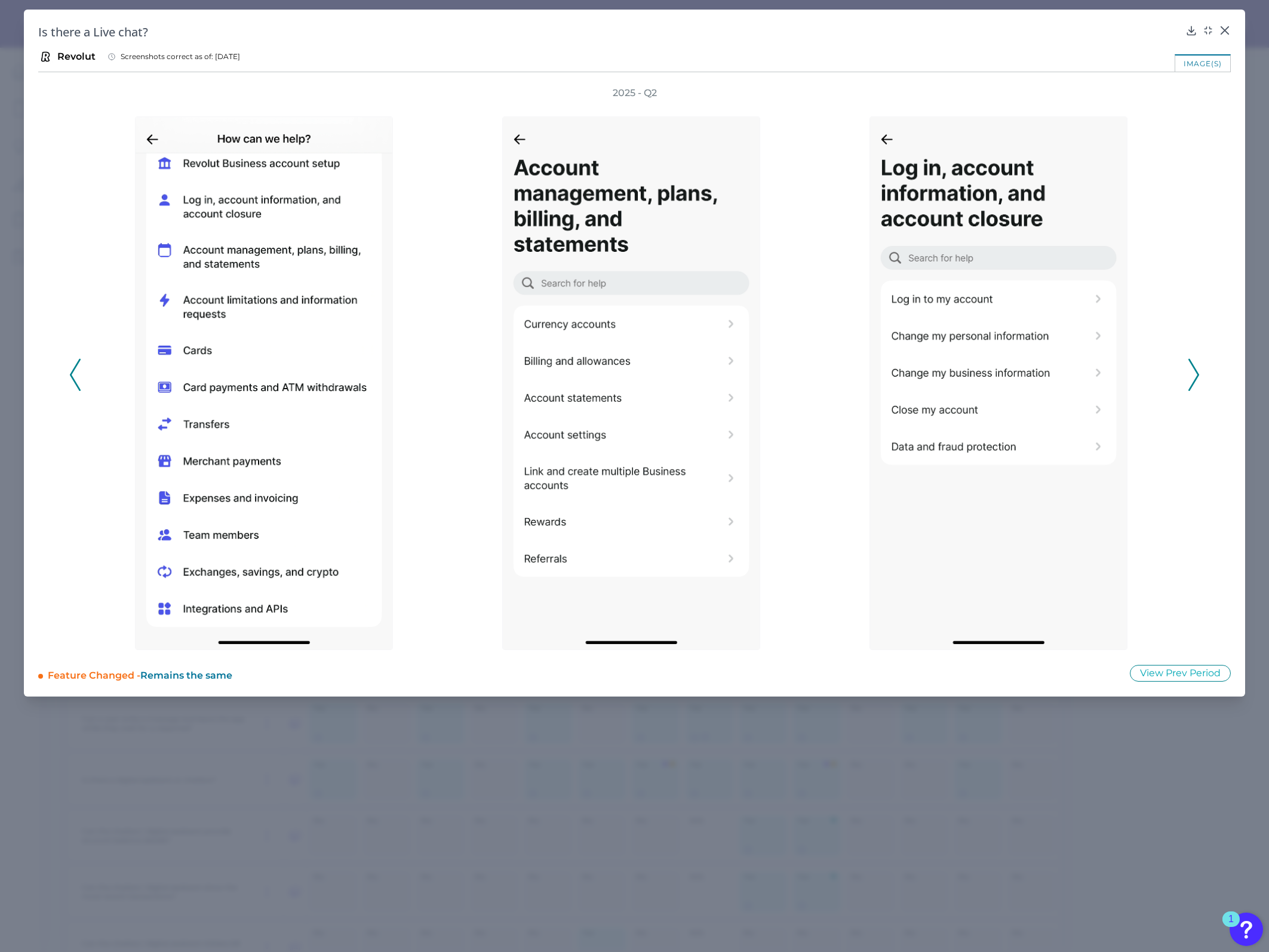
click at [843, 370] on icon at bounding box center [1193, 374] width 11 height 32
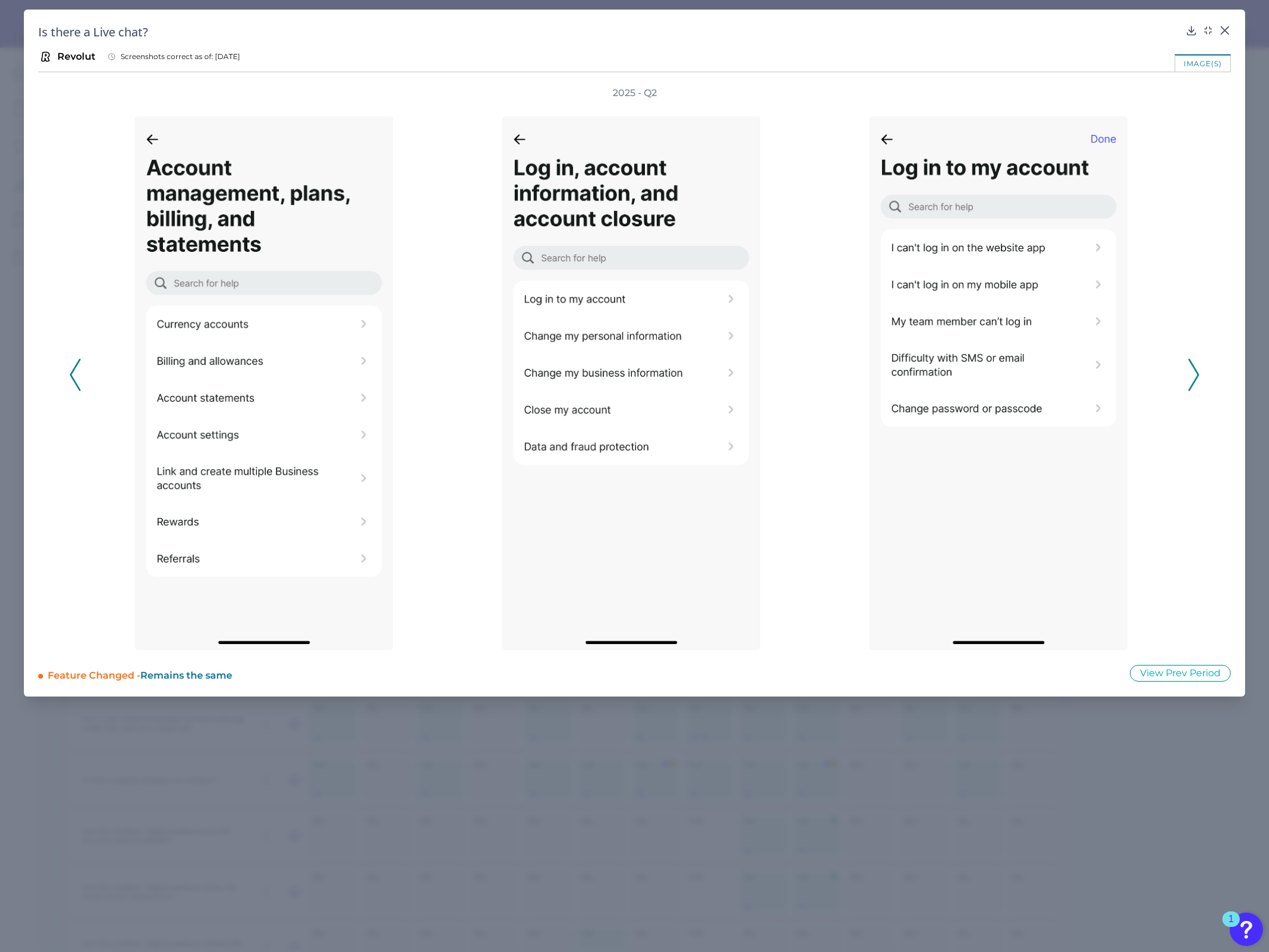
click at [843, 373] on div at bounding box center [1001, 375] width 355 height 550
click at [843, 373] on div at bounding box center [1002, 375] width 368 height 550
click at [843, 373] on icon at bounding box center [1193, 374] width 11 height 32
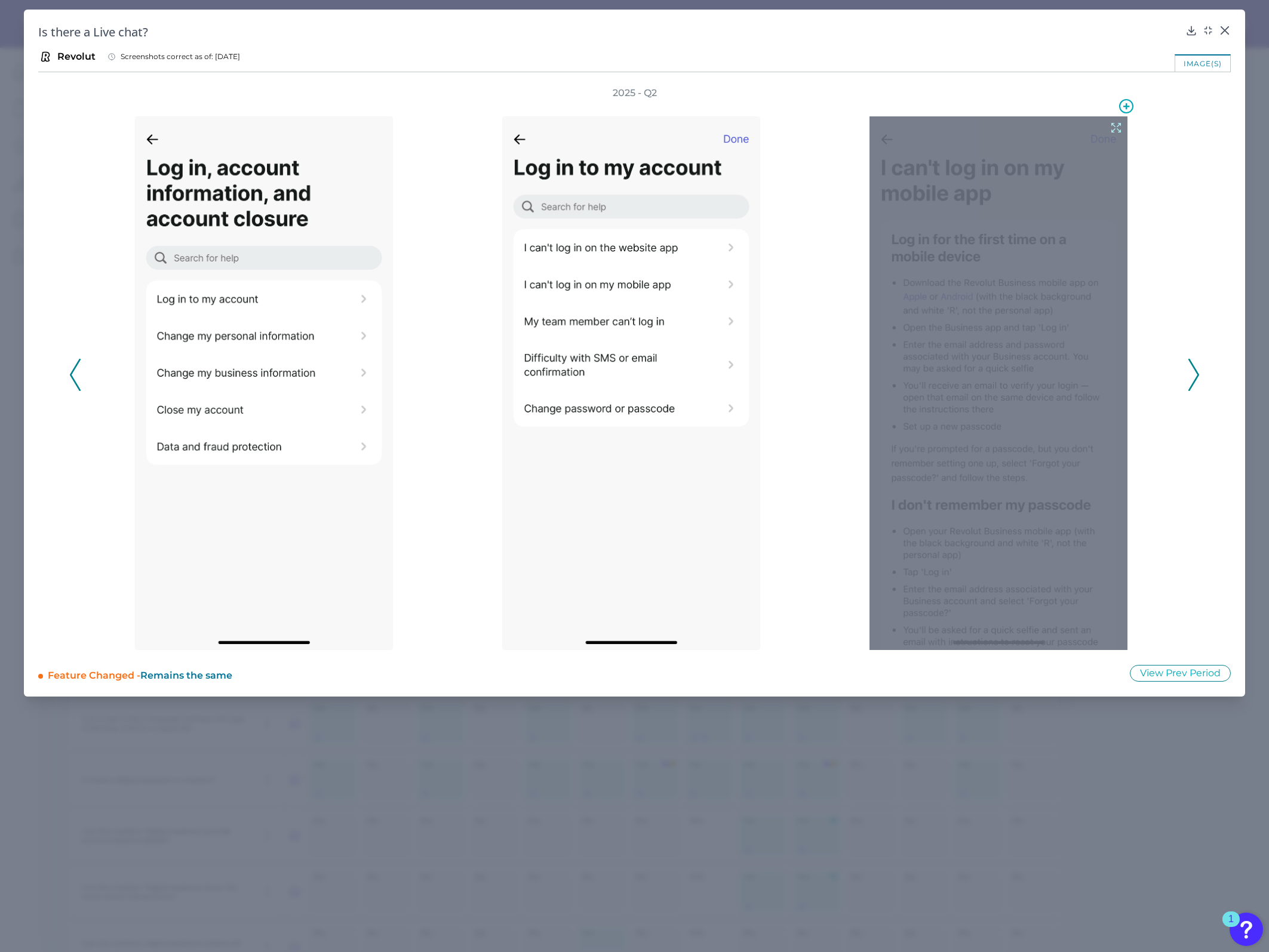
drag, startPoint x: 1022, startPoint y: 316, endPoint x: 973, endPoint y: 451, distance: 143.6
drag, startPoint x: 973, startPoint y: 451, endPoint x: 1118, endPoint y: 104, distance: 376.1
click at [843, 102] on circle at bounding box center [1126, 107] width 14 height 14
click at [843, 122] on div "Create a new collection" at bounding box center [1065, 134] width 127 height 25
click at [843, 127] on icon at bounding box center [1116, 128] width 14 height 14
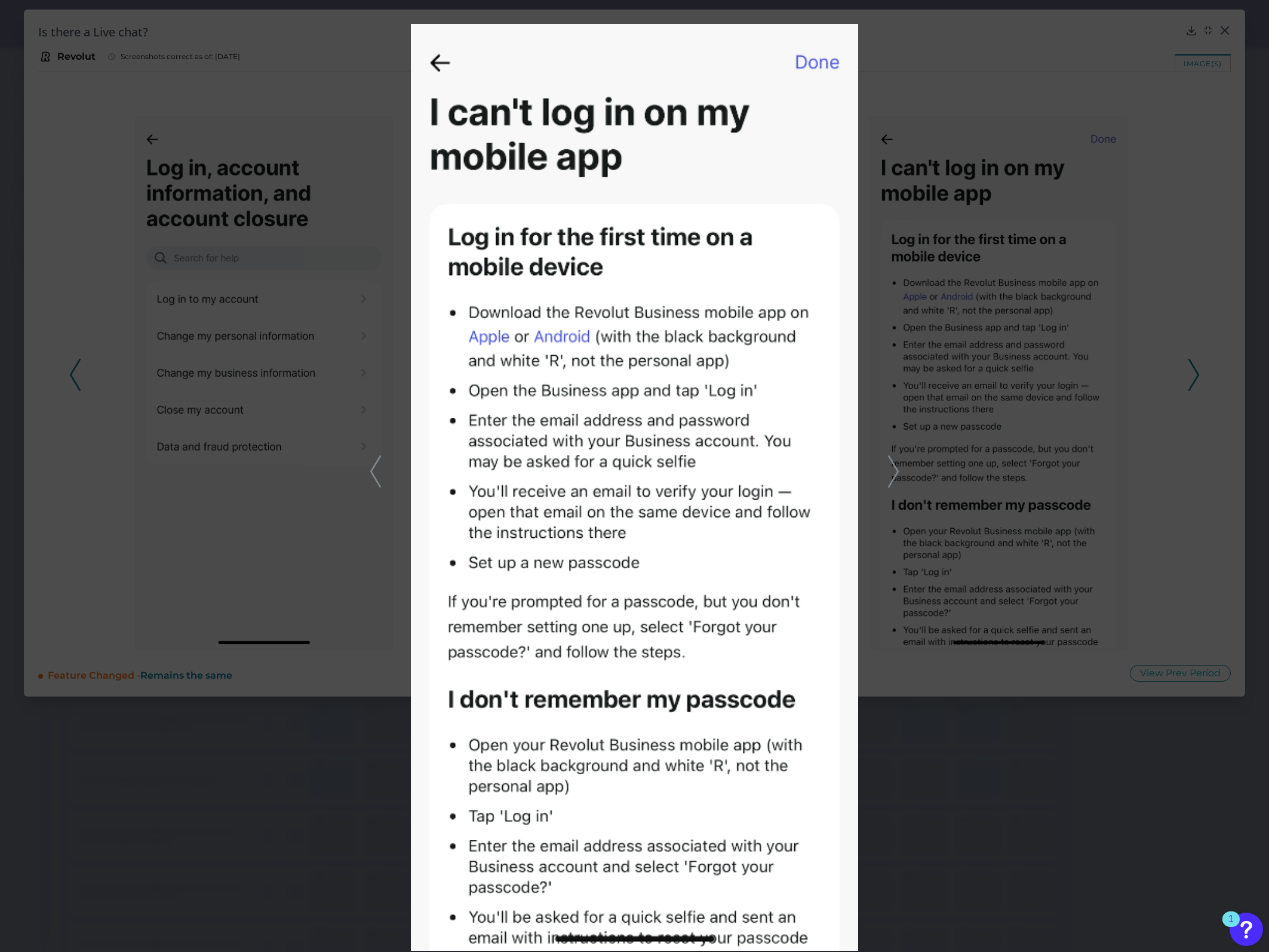
drag, startPoint x: 370, startPoint y: 291, endPoint x: 547, endPoint y: 242, distance: 183.7
click at [843, 373] on div at bounding box center [634, 476] width 1269 height 952
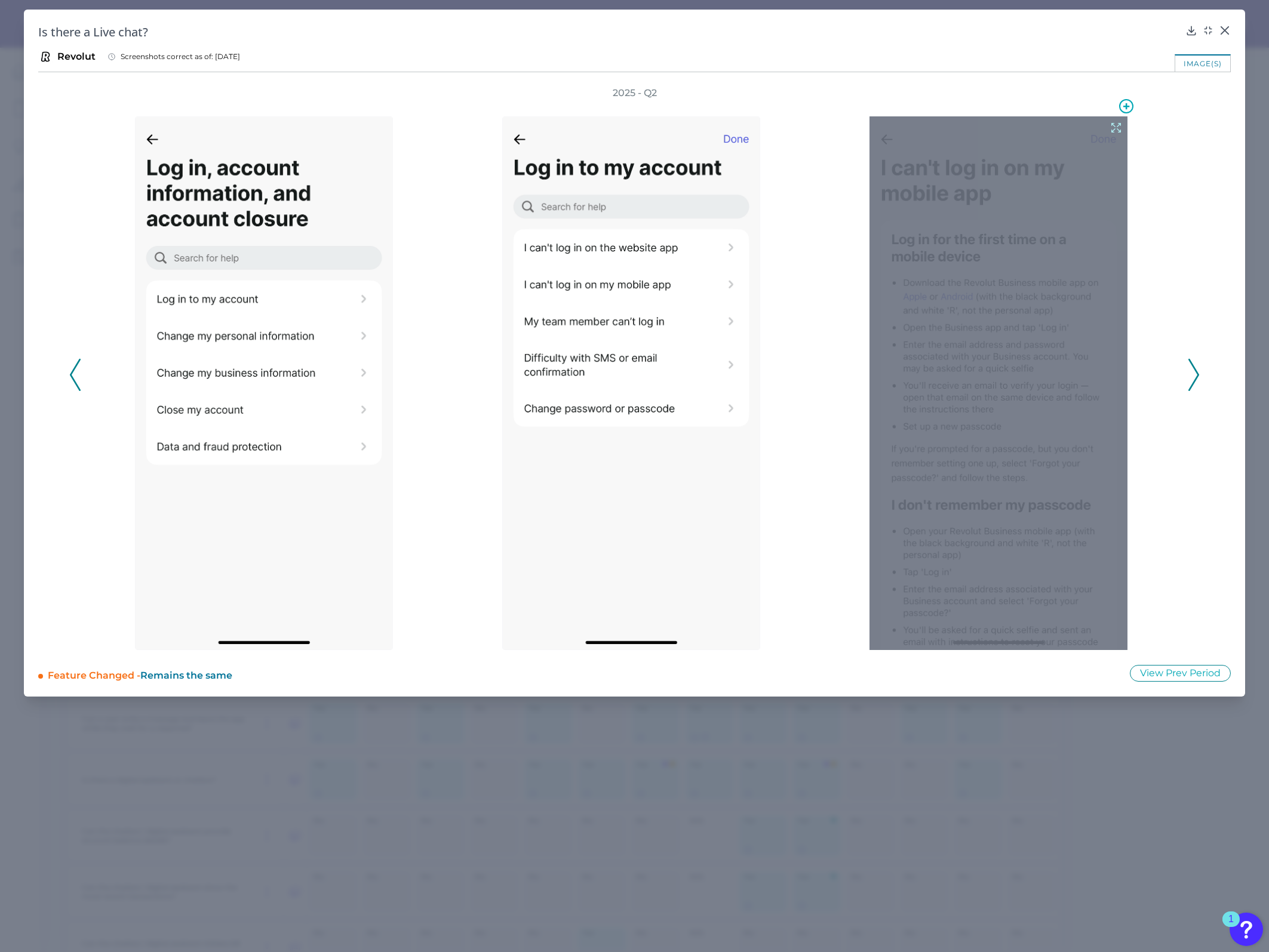
click at [843, 373] on div at bounding box center [998, 383] width 258 height 534
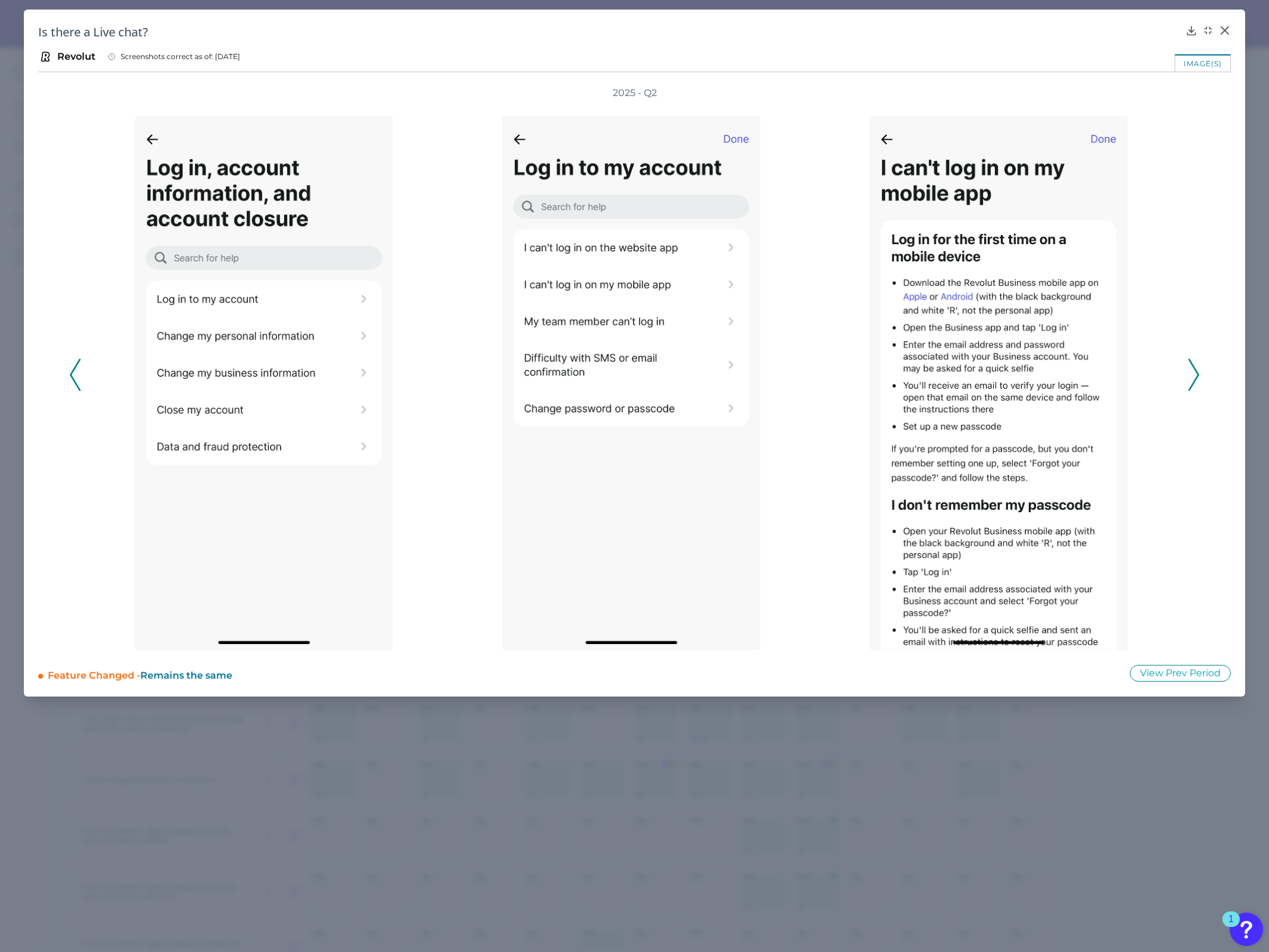
click at [843, 370] on icon at bounding box center [1193, 374] width 11 height 32
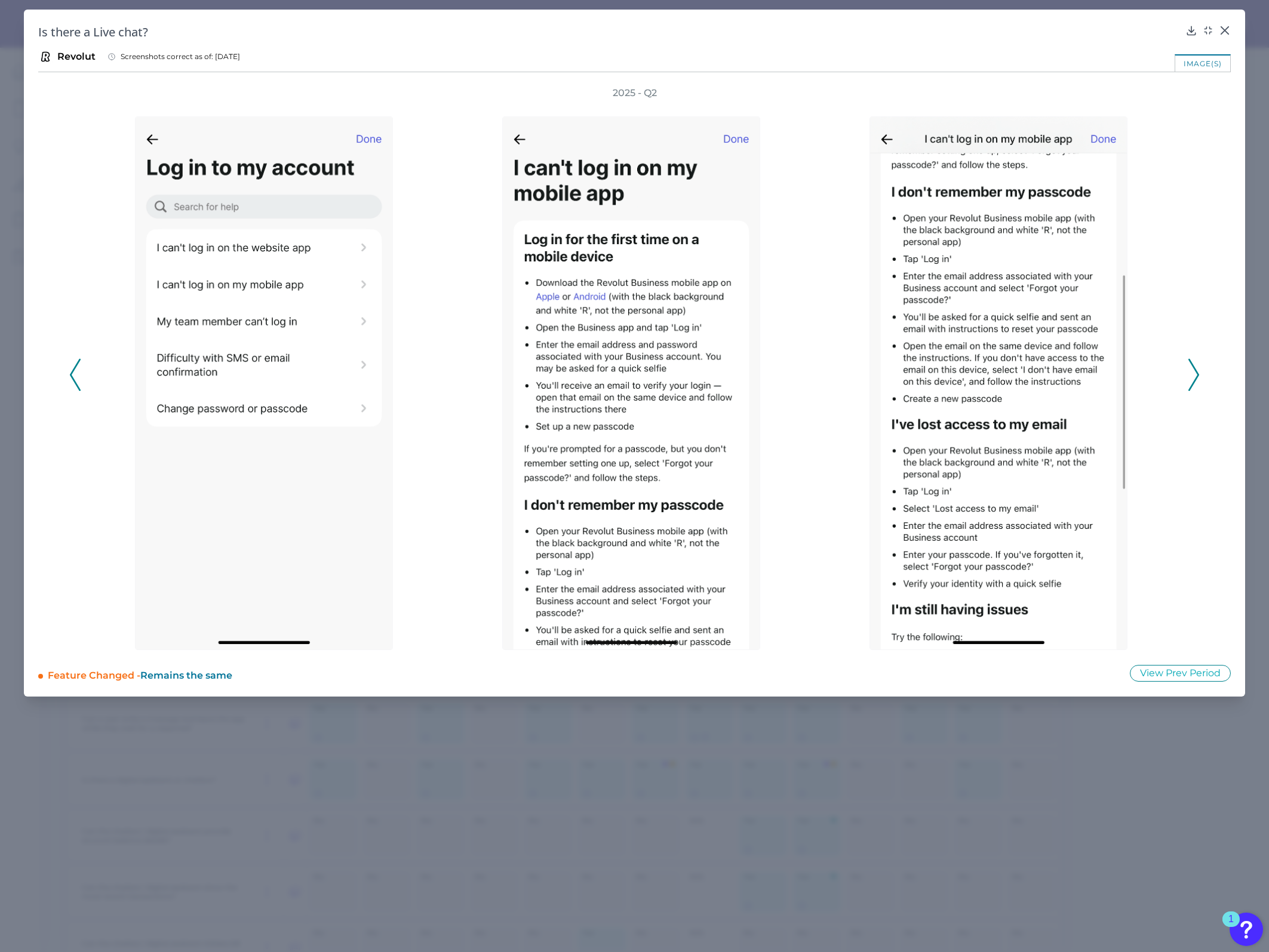
click at [843, 370] on icon at bounding box center [1193, 374] width 11 height 32
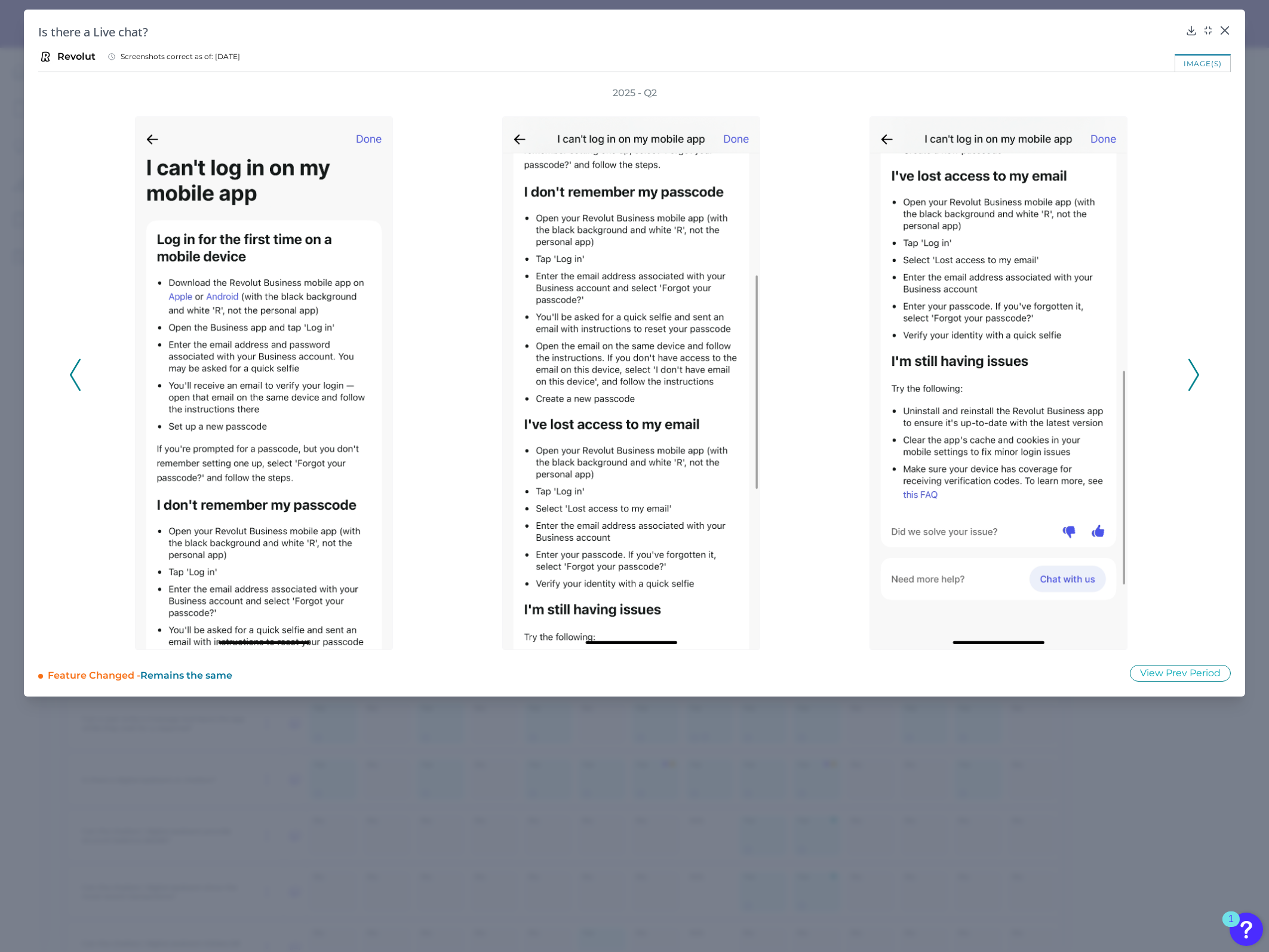
click at [843, 370] on icon at bounding box center [1193, 374] width 11 height 32
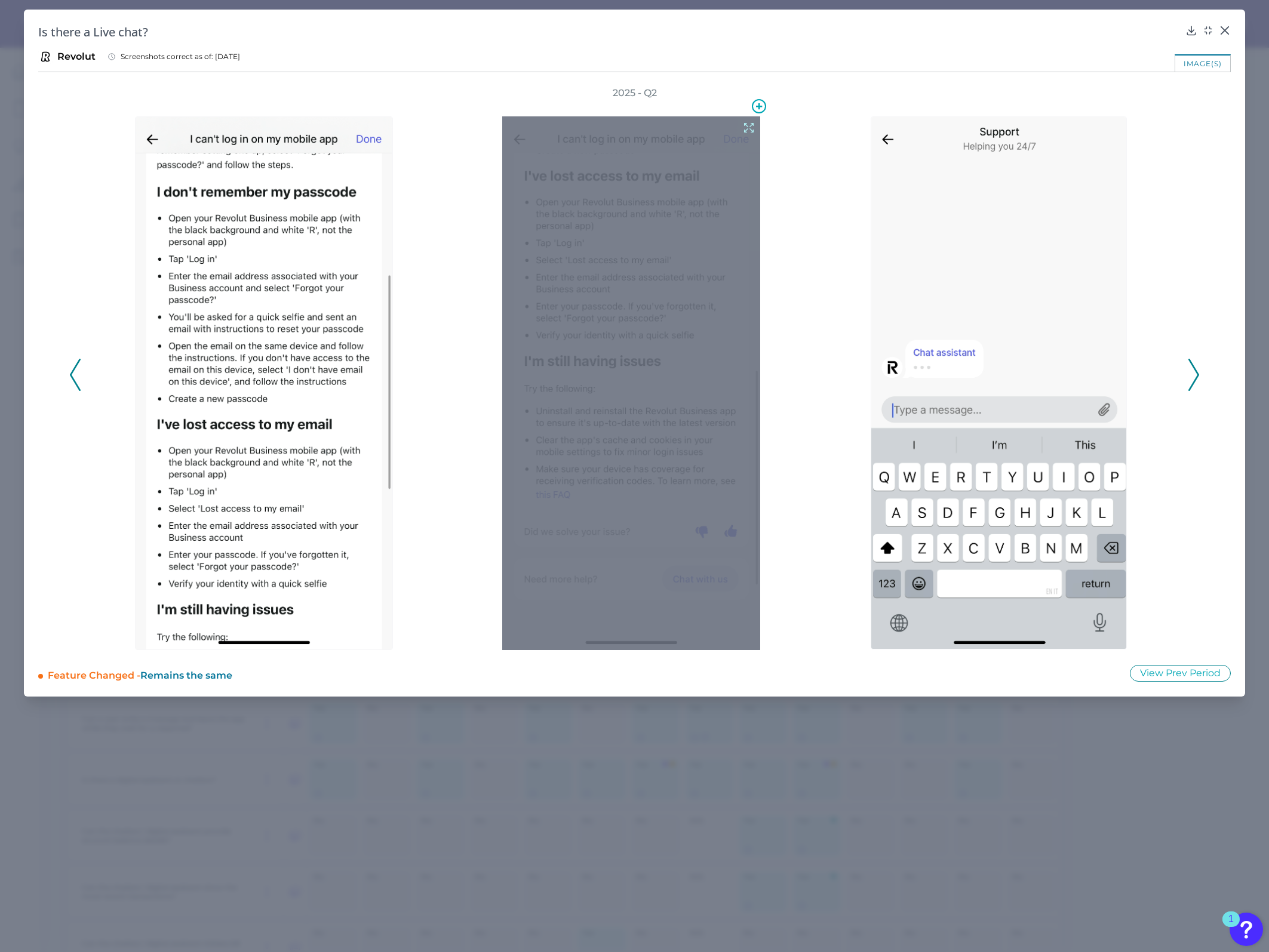
drag, startPoint x: 658, startPoint y: 292, endPoint x: 626, endPoint y: 256, distance: 48.2
click at [595, 373] on div at bounding box center [630, 383] width 258 height 534
click at [740, 123] on div at bounding box center [630, 383] width 258 height 534
click at [757, 129] on div at bounding box center [630, 383] width 258 height 534
click at [747, 126] on icon at bounding box center [749, 128] width 14 height 14
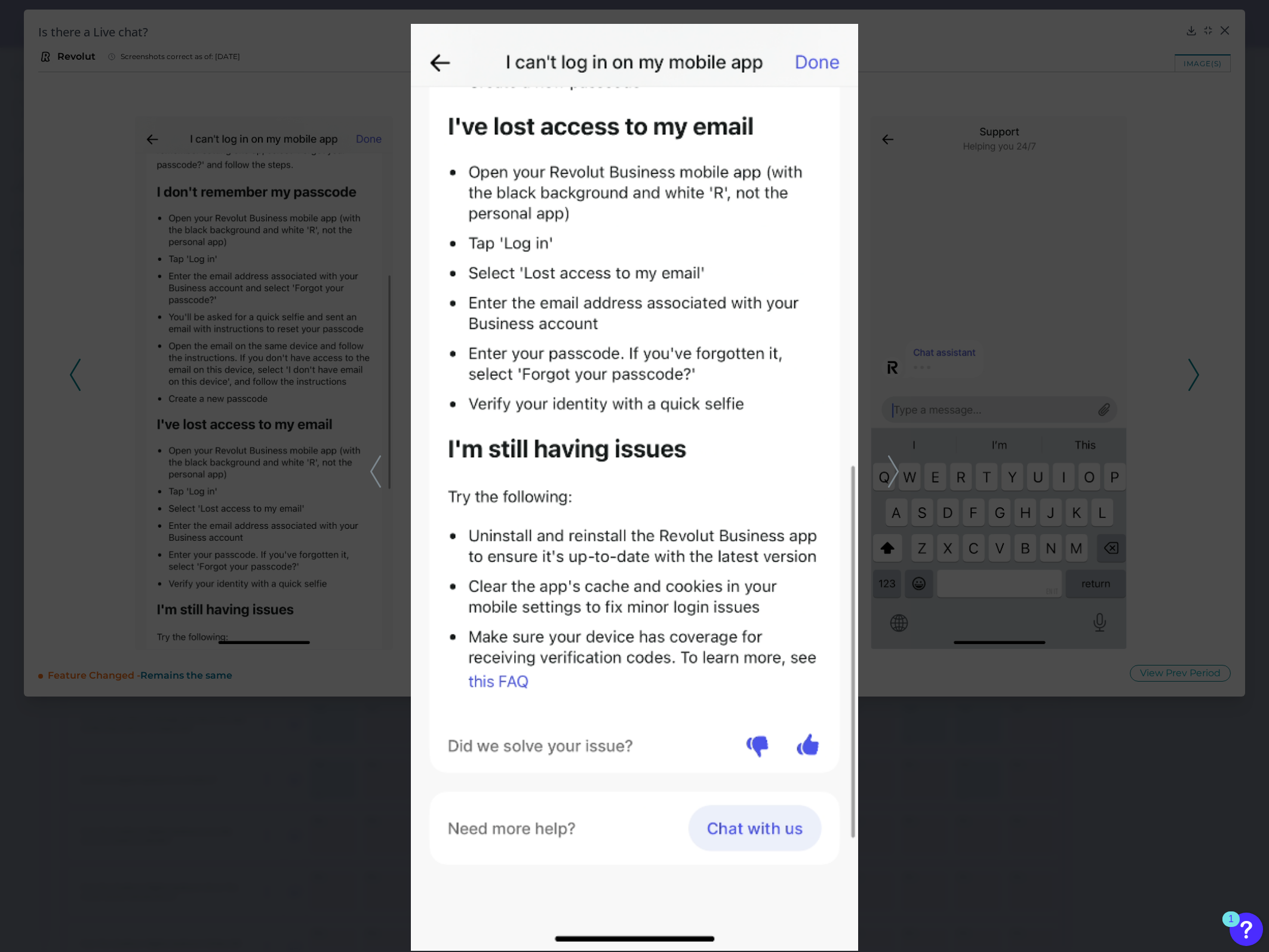
click at [843, 373] on icon at bounding box center [893, 472] width 11 height 32
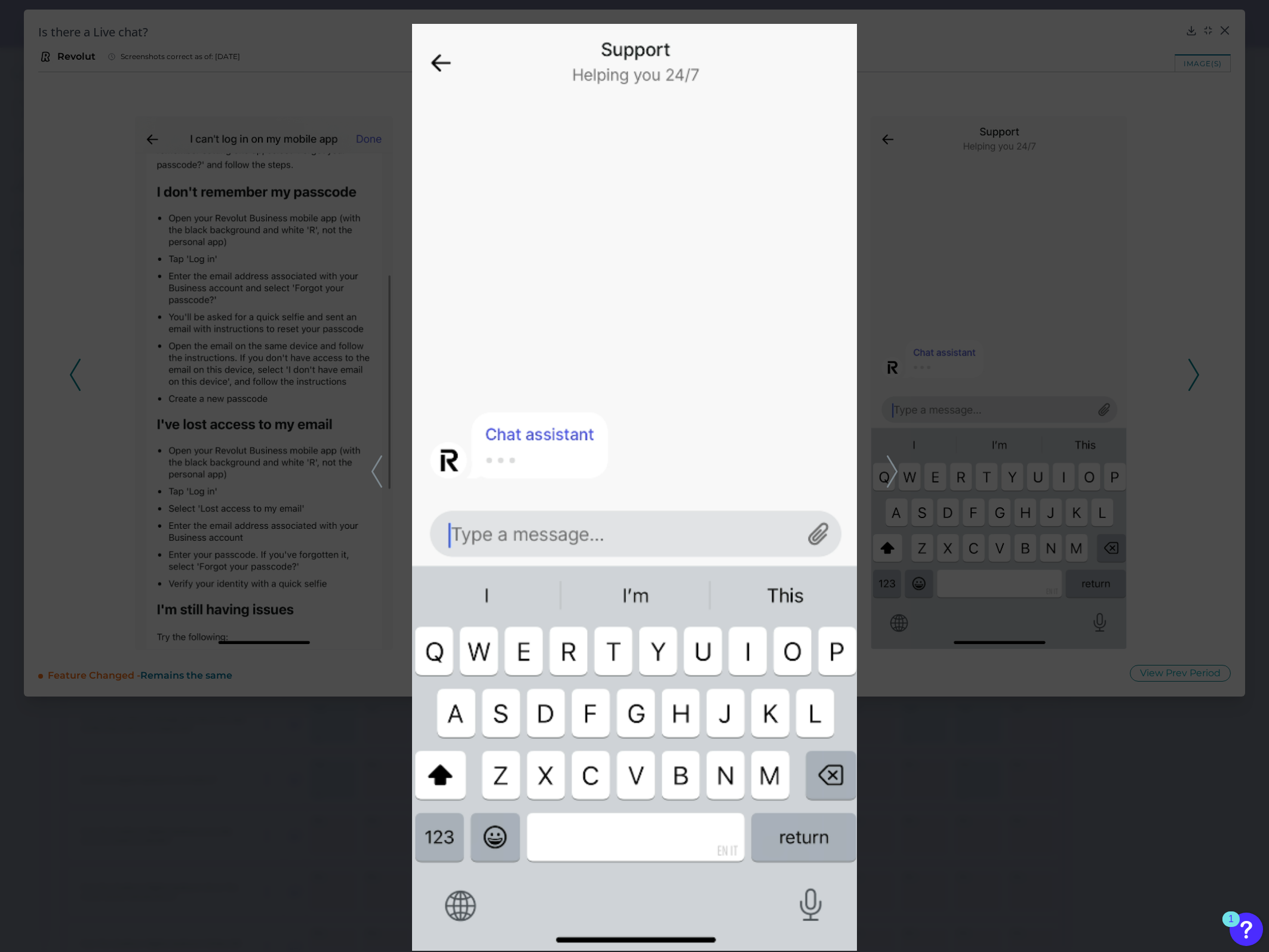
drag, startPoint x: 668, startPoint y: 386, endPoint x: 1238, endPoint y: 30, distance: 672.0
click at [843, 169] on div at bounding box center [634, 476] width 1269 height 952
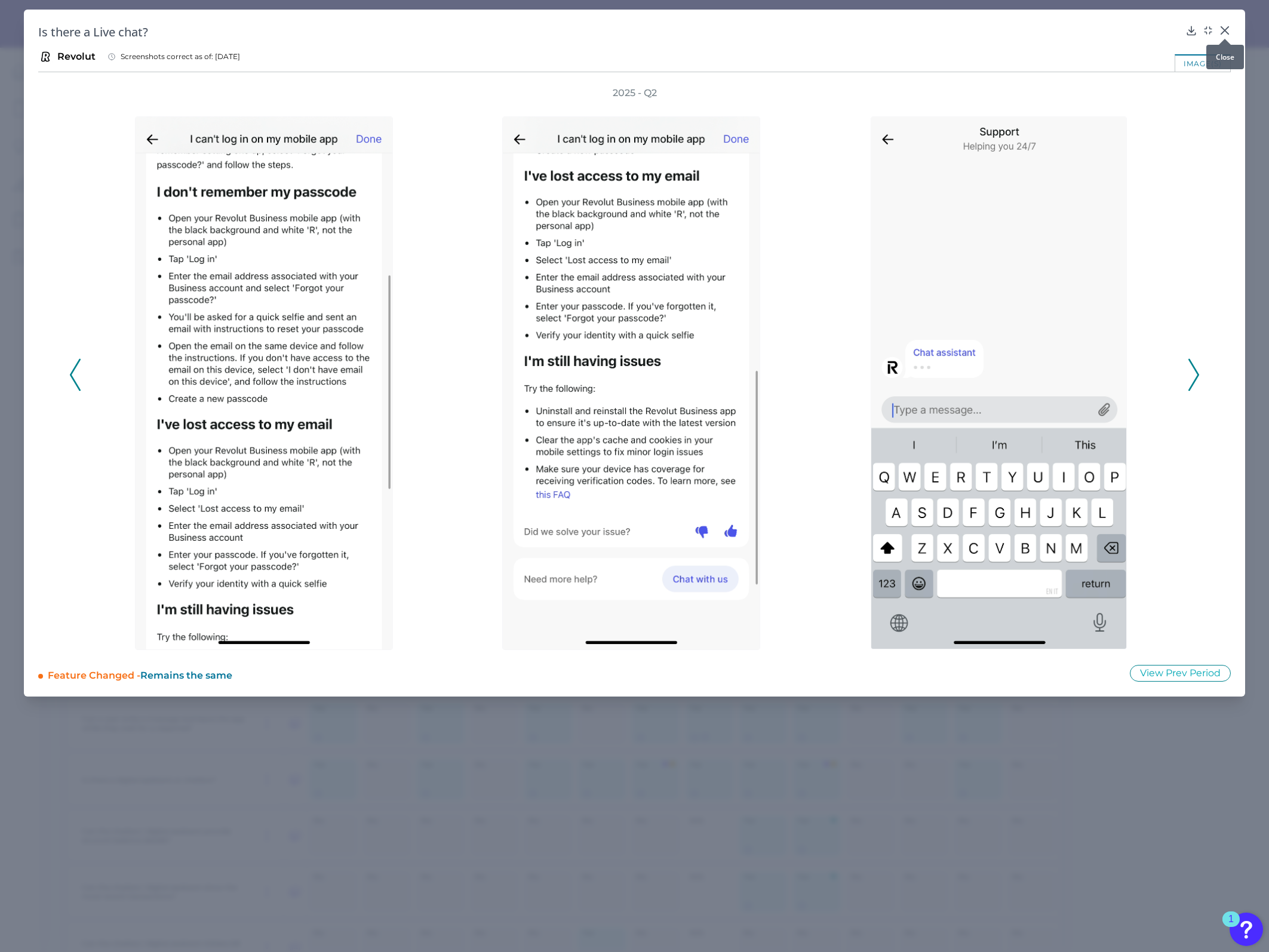
click at [843, 31] on icon at bounding box center [1224, 30] width 12 height 12
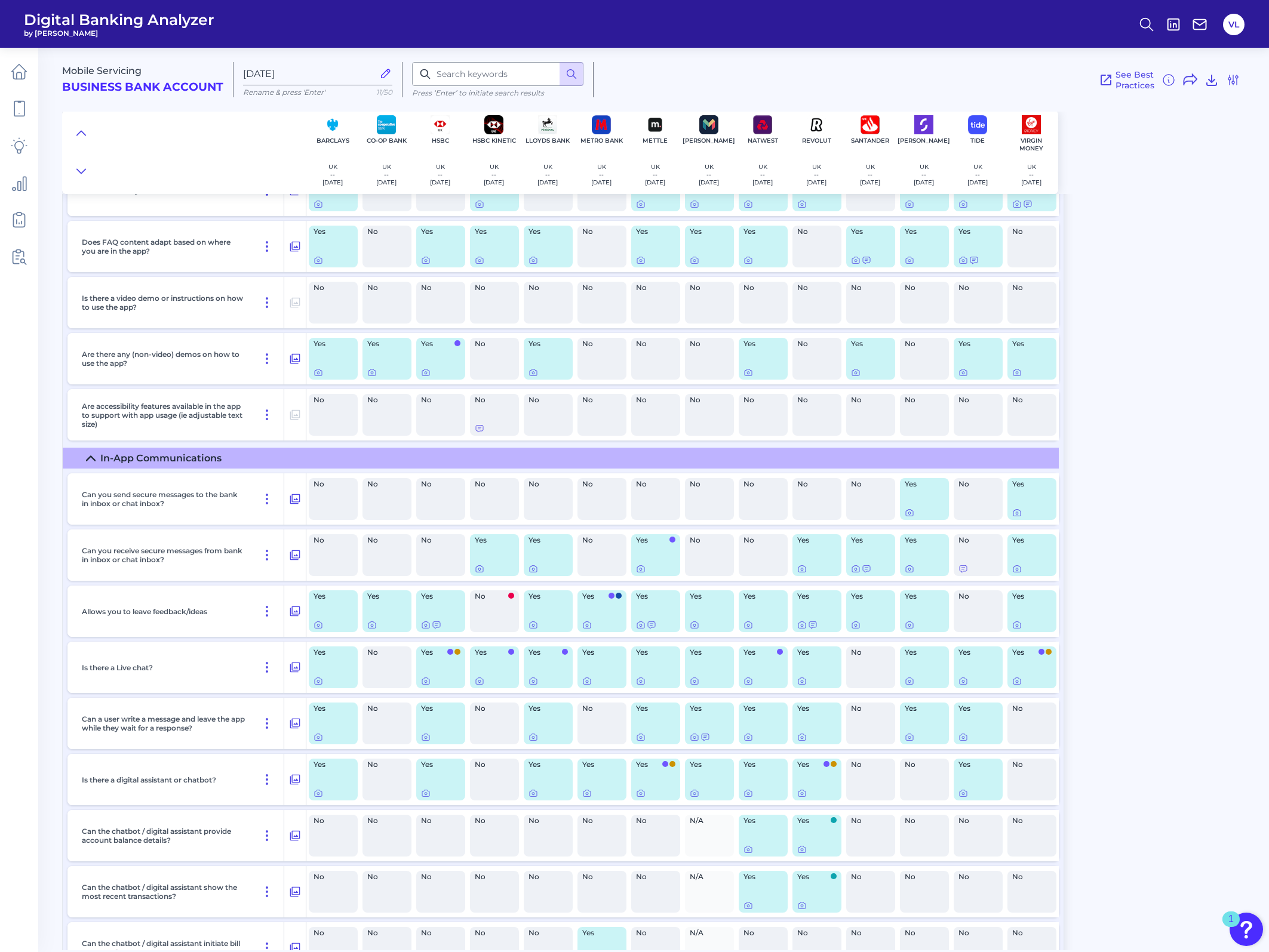
click at [843, 373] on div "Mobile Servicing Business Bank Account Sep 23 2025 Rename & press 'Enter' 11/50…" at bounding box center [665, 495] width 1207 height 912
click at [843, 373] on icon at bounding box center [909, 569] width 10 height 10
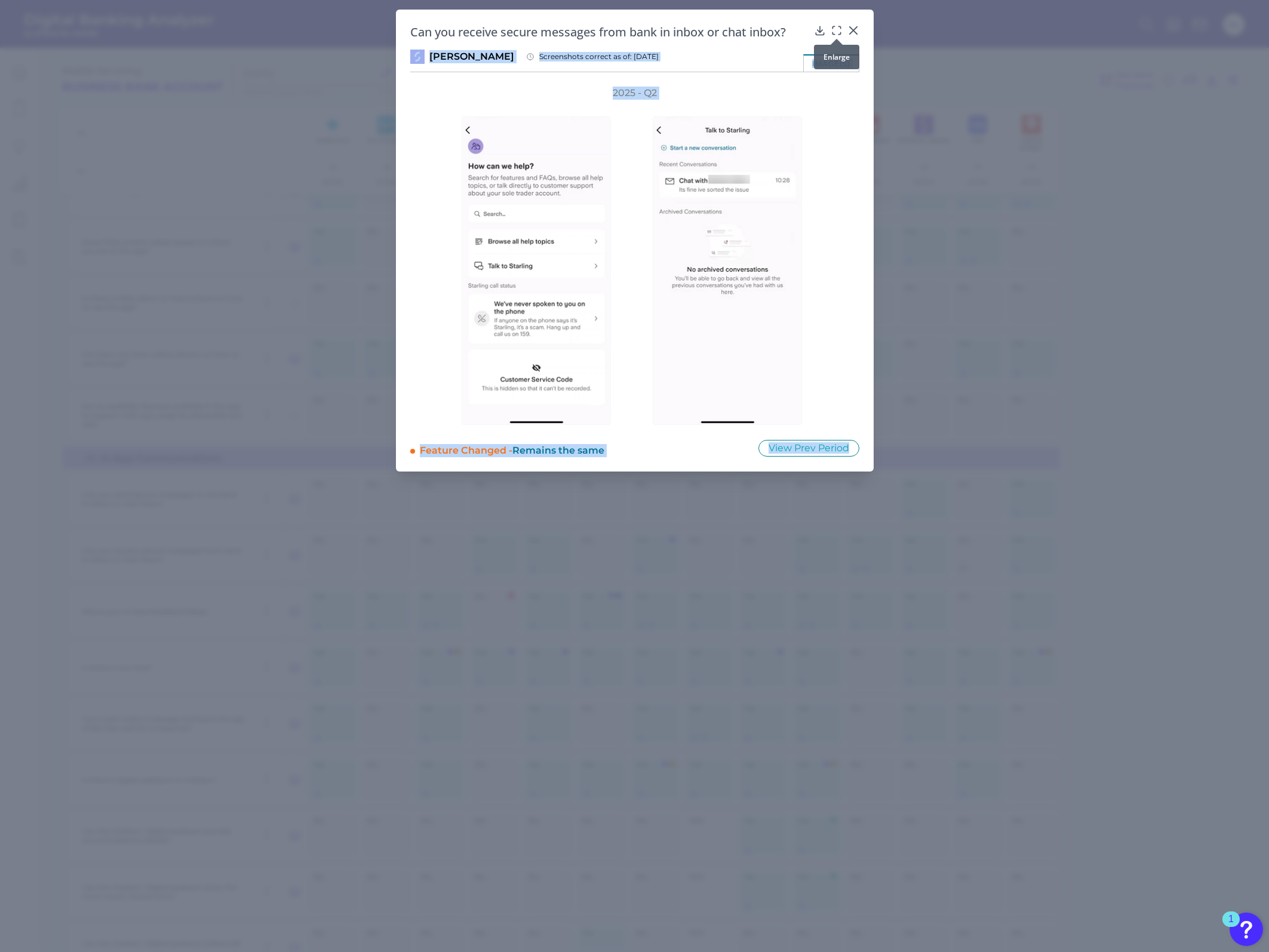
click at [830, 32] on body "Digital Banking Analyzer by Curinos VL Mobile Servicing Business Bank Account S…" at bounding box center [634, 476] width 1269 height 952
click at [834, 28] on icon at bounding box center [836, 30] width 12 height 12
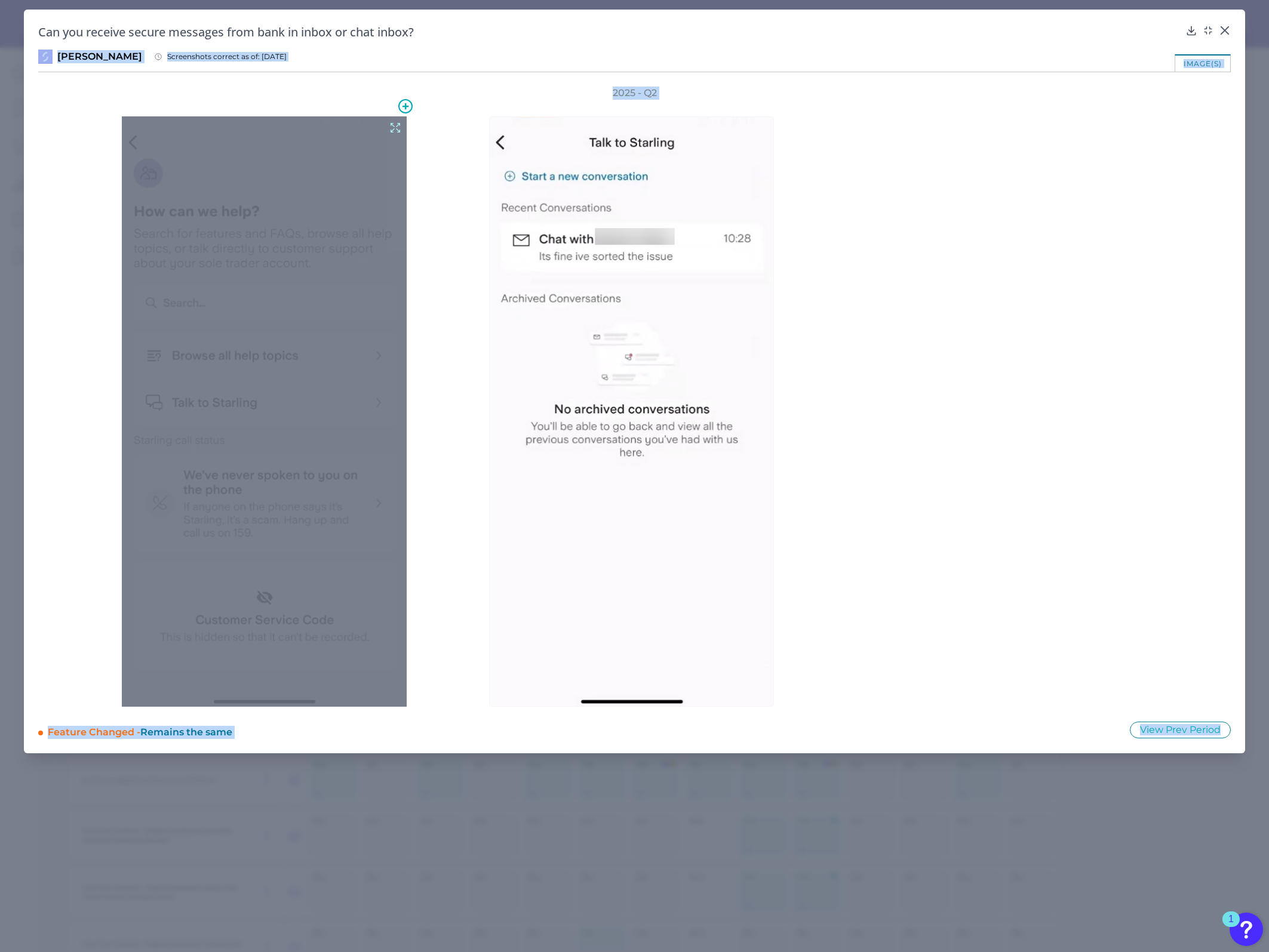
click at [399, 122] on icon at bounding box center [396, 128] width 14 height 14
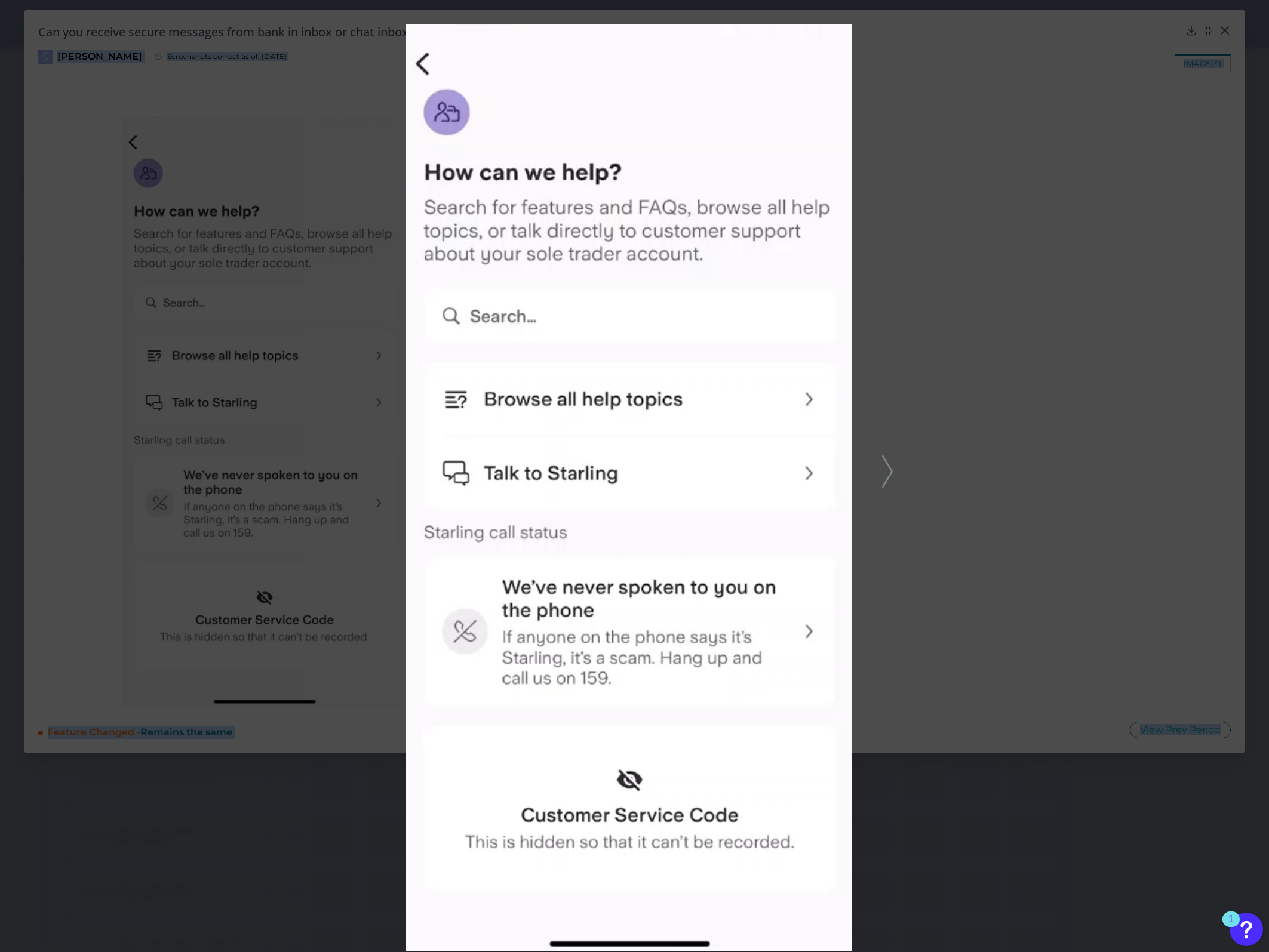
click at [843, 373] on icon at bounding box center [887, 472] width 11 height 32
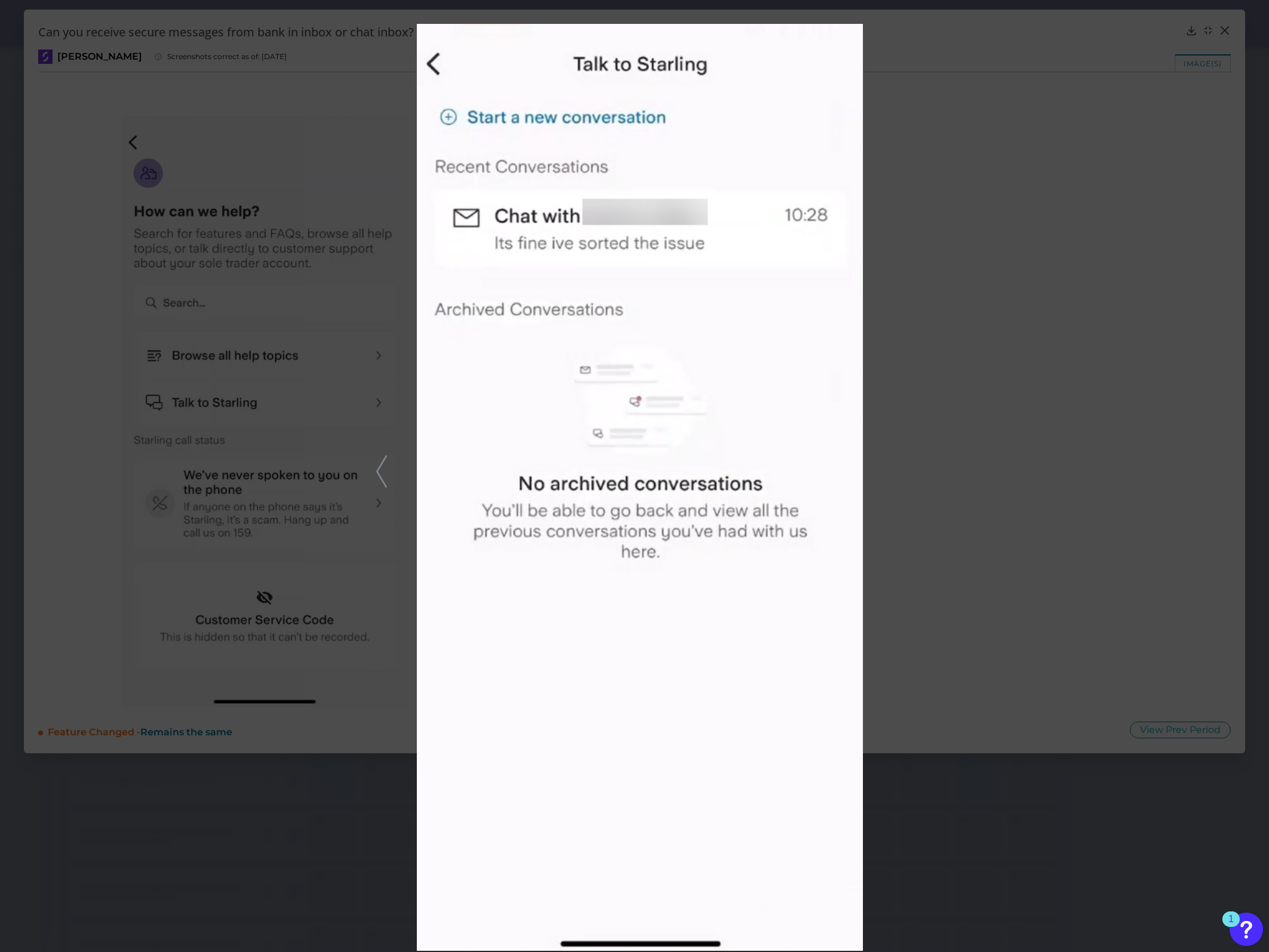
click at [843, 373] on div at bounding box center [634, 476] width 1269 height 952
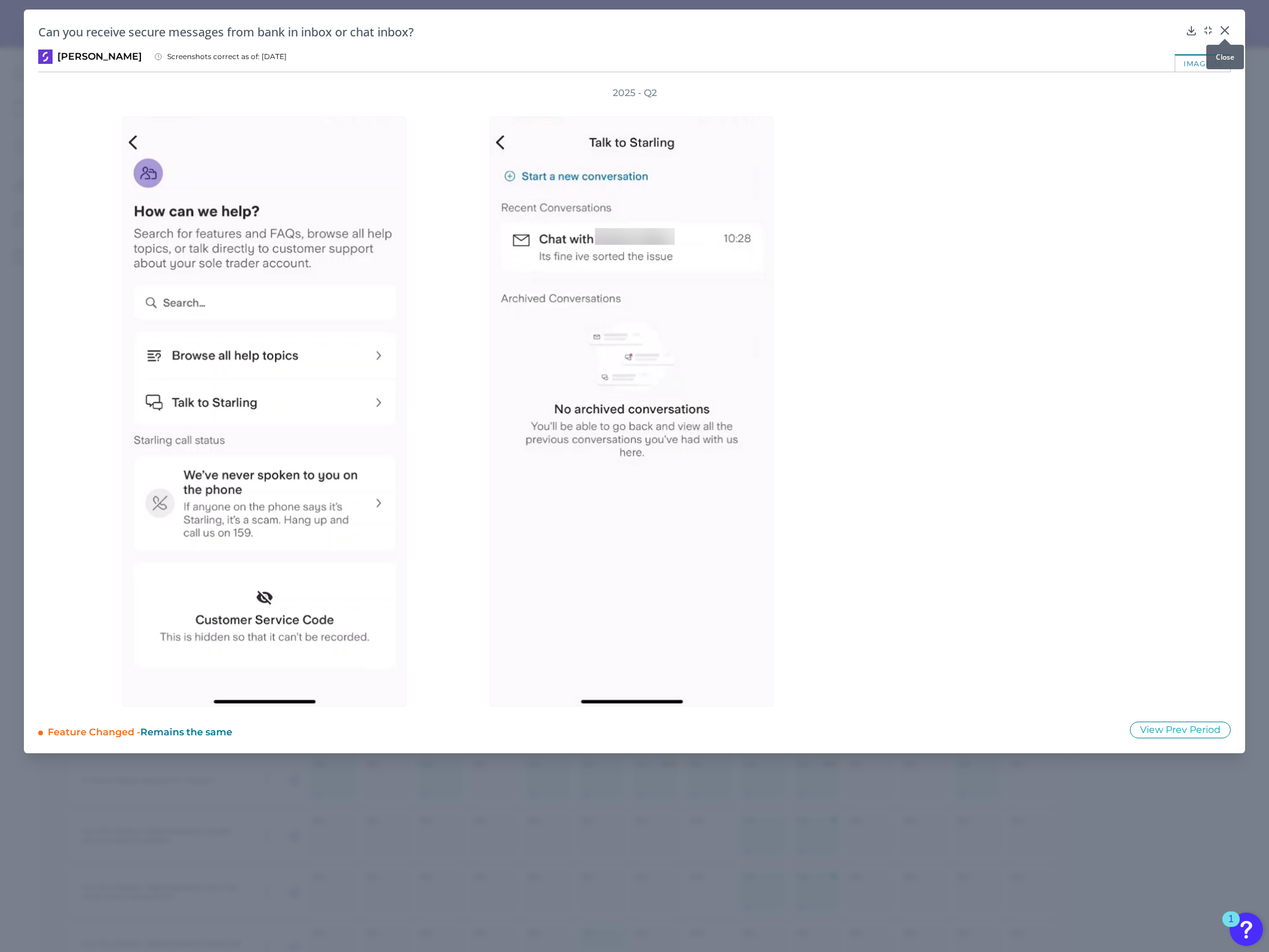
click at [843, 31] on icon at bounding box center [1224, 30] width 7 height 7
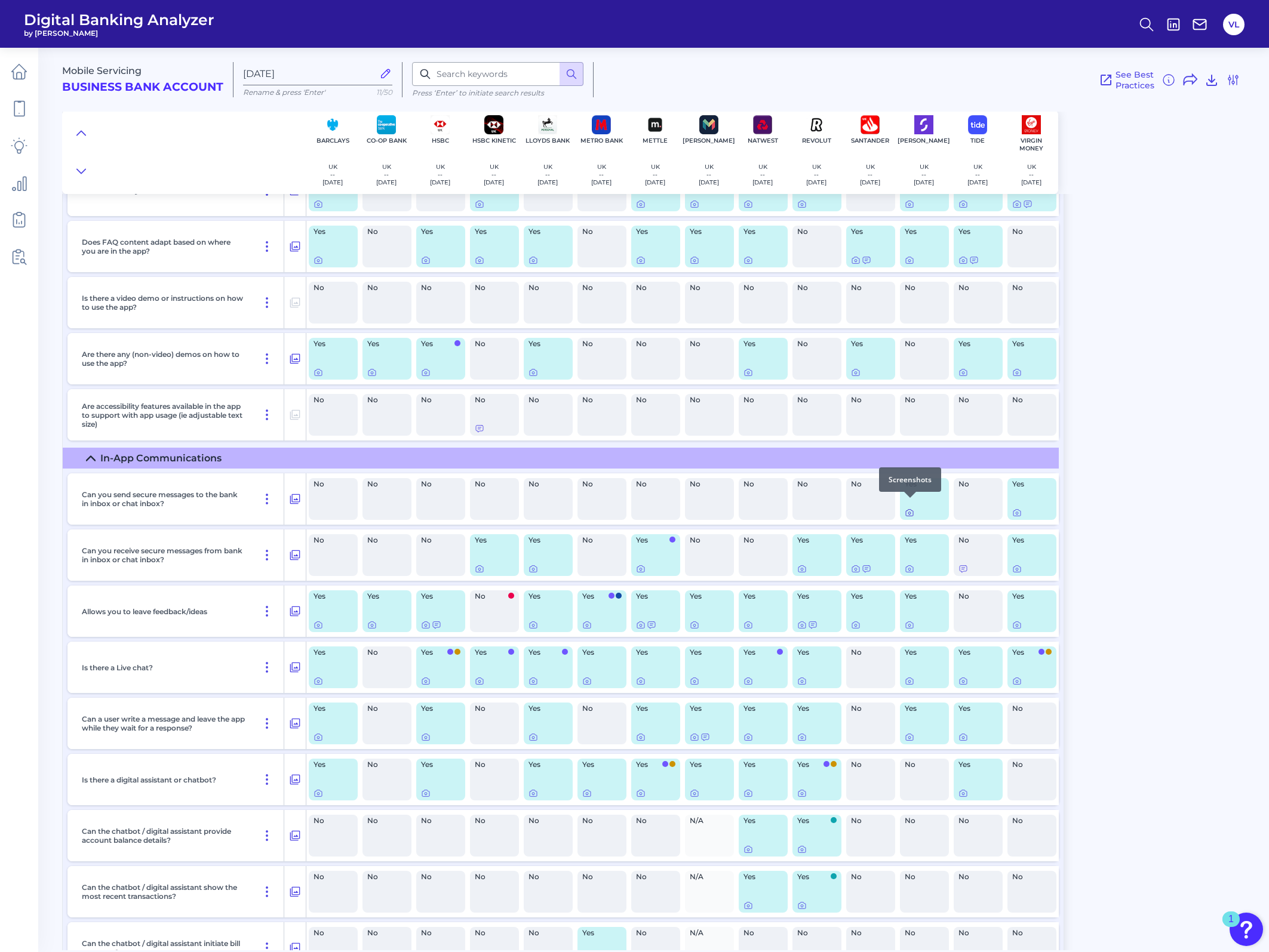
click at [843, 373] on icon at bounding box center [909, 513] width 10 height 10
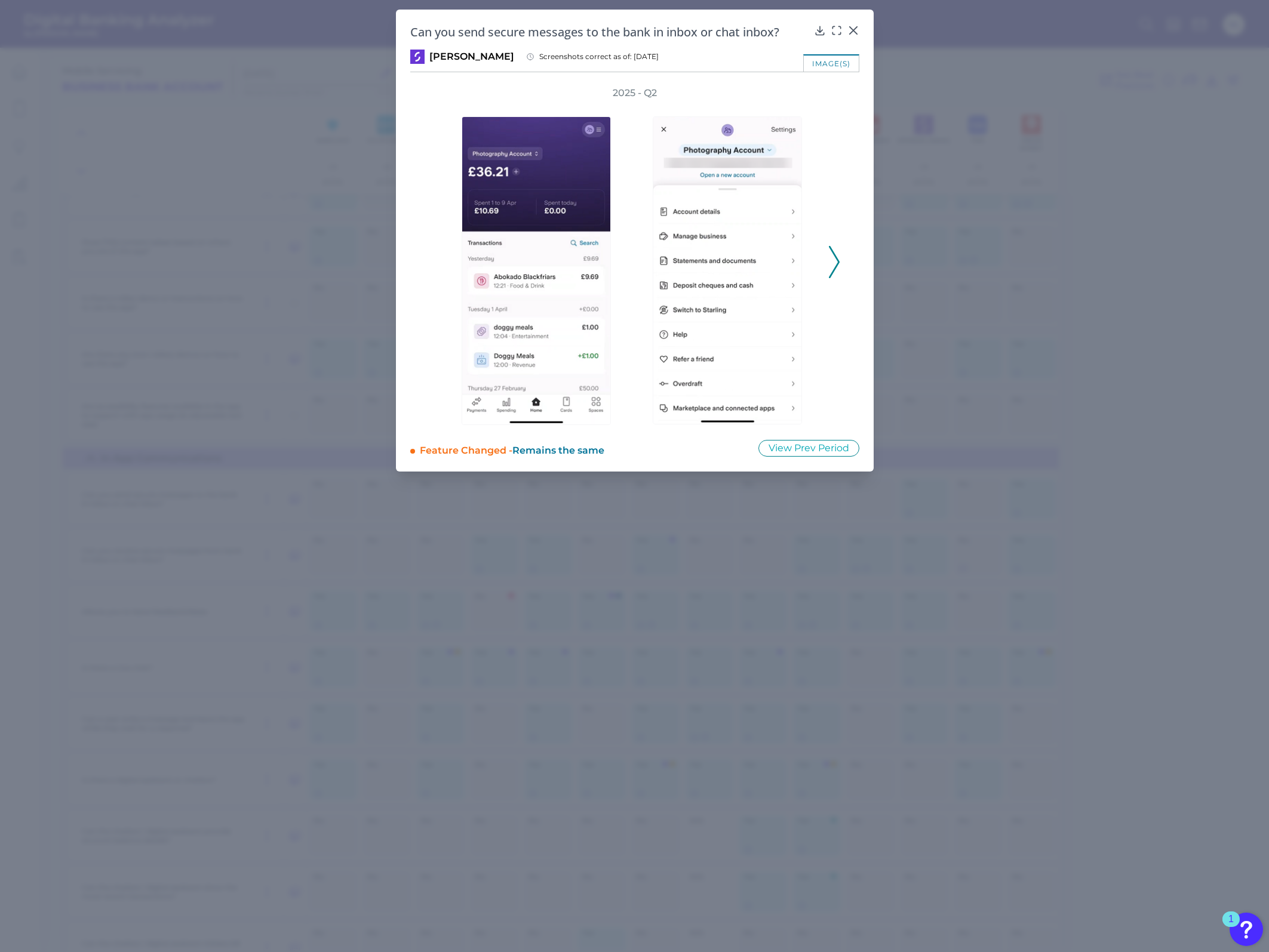
click at [833, 264] on icon at bounding box center [833, 262] width 11 height 32
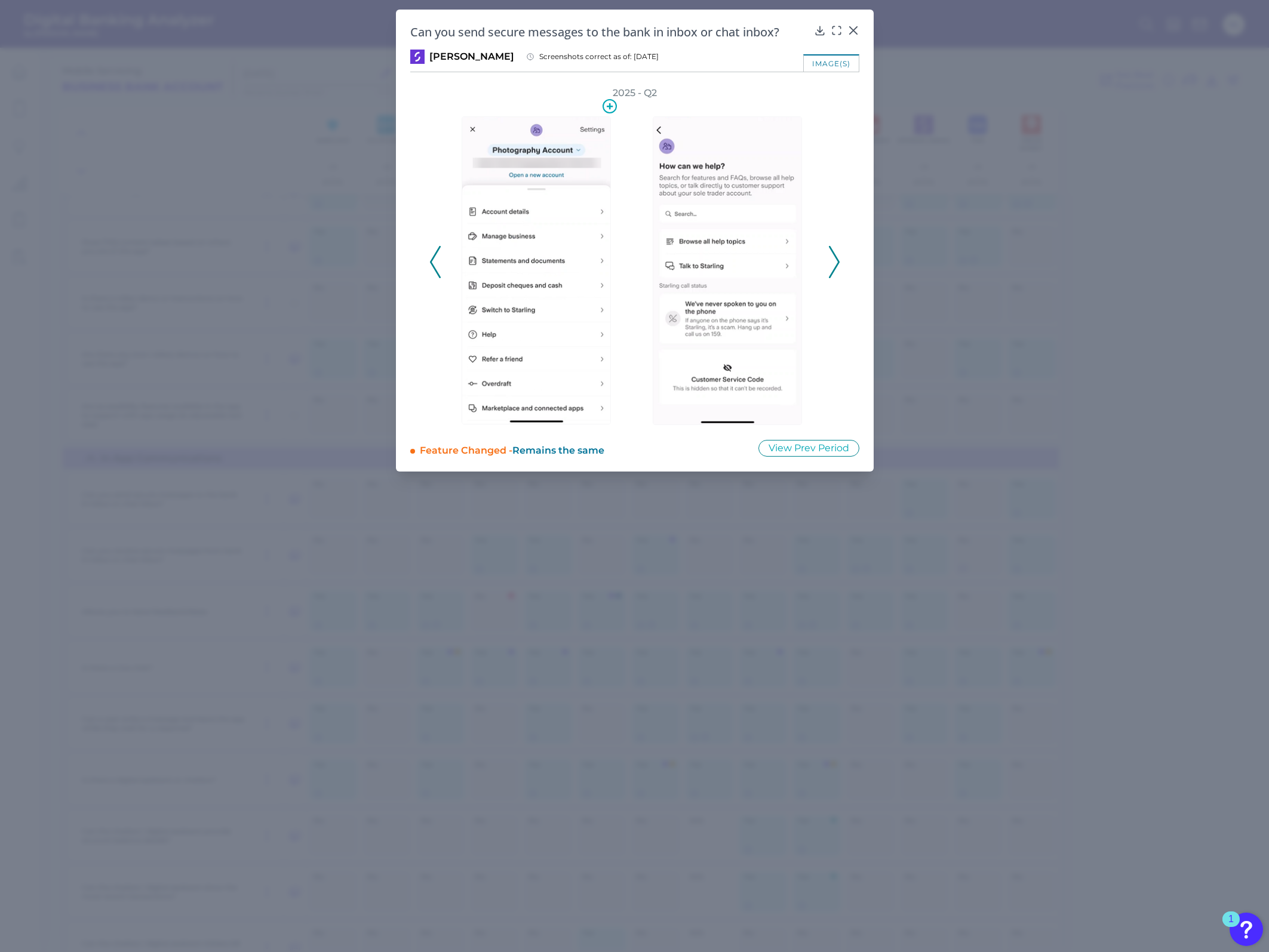
click at [598, 242] on img at bounding box center [537, 270] width 150 height 308
click at [843, 30] on icon at bounding box center [853, 30] width 12 height 12
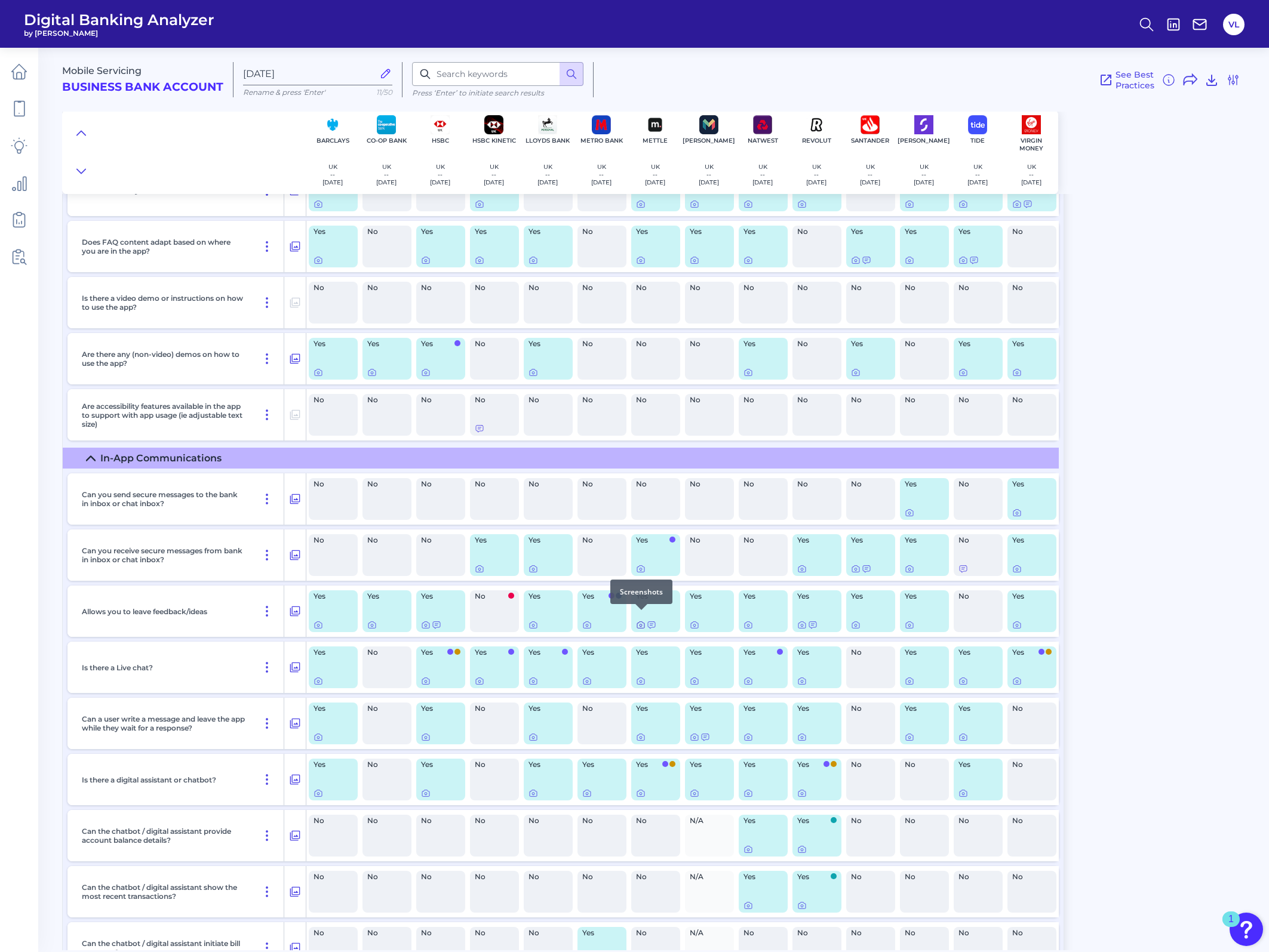
click at [638, 373] on icon at bounding box center [641, 625] width 10 height 10
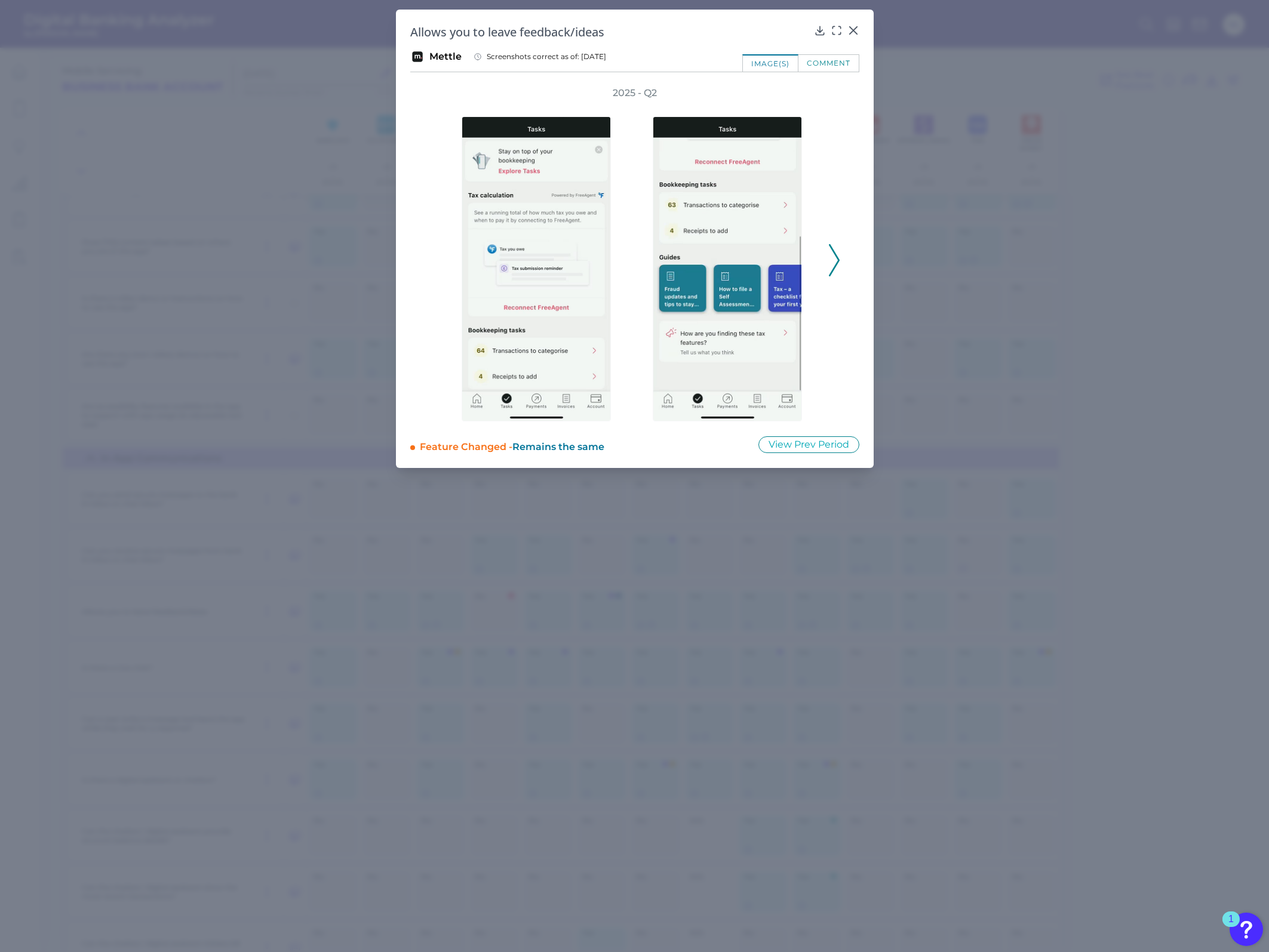
click at [840, 254] on div "2025 - Q2" at bounding box center [635, 254] width 449 height 335
click at [834, 265] on polyline at bounding box center [833, 260] width 9 height 30
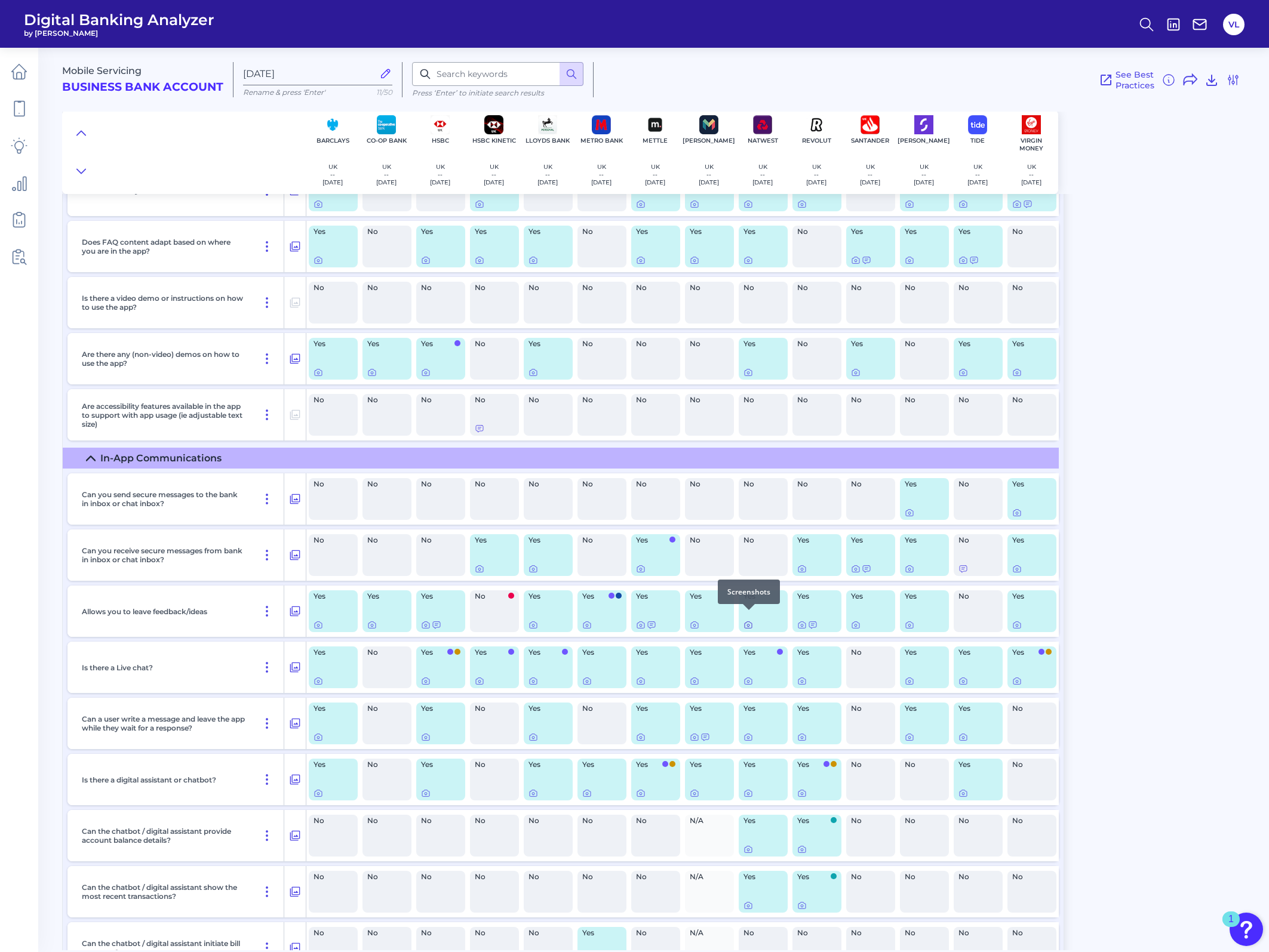
click at [753, 373] on icon at bounding box center [749, 625] width 10 height 10
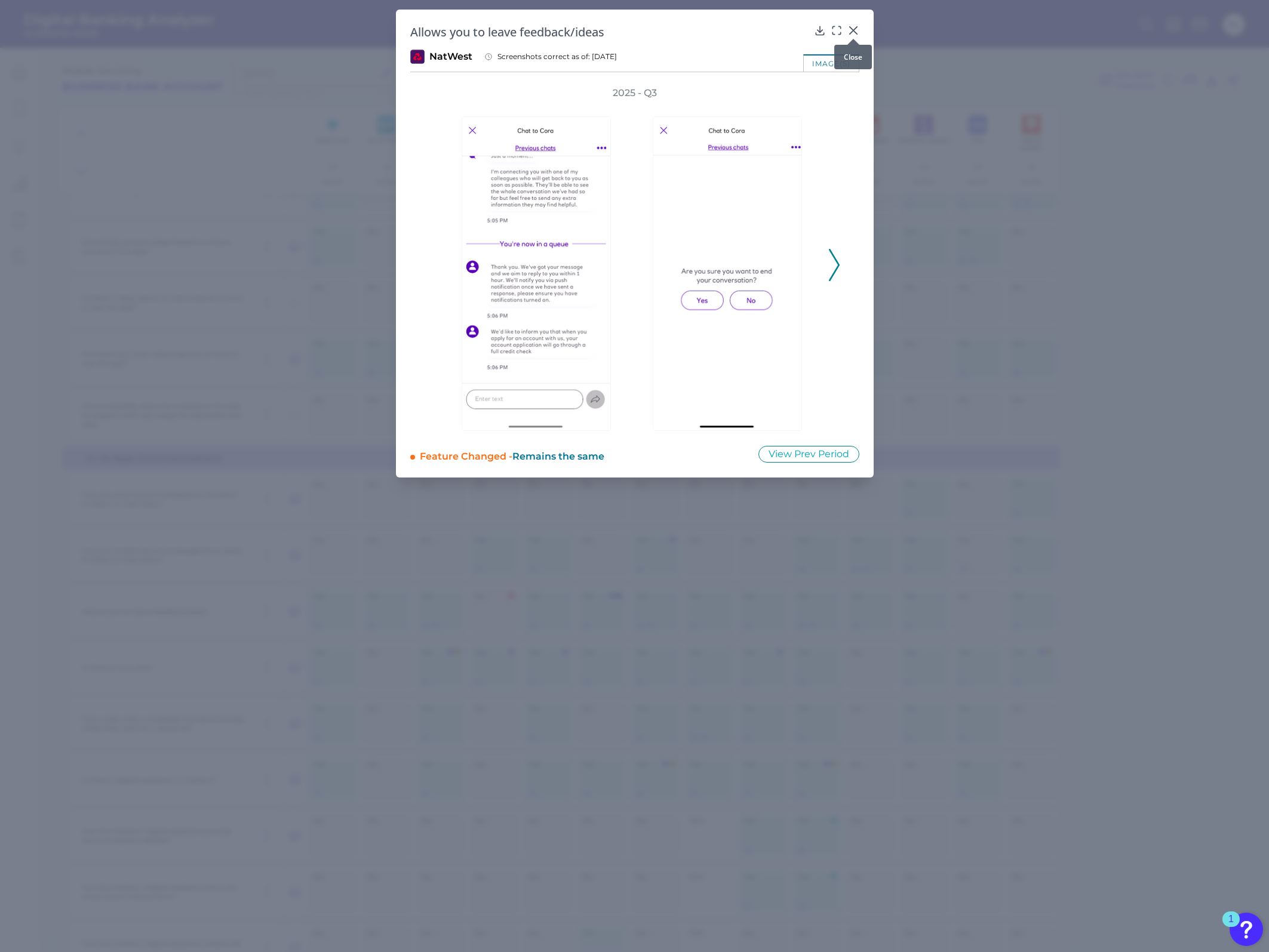
click at [843, 27] on icon at bounding box center [853, 30] width 12 height 12
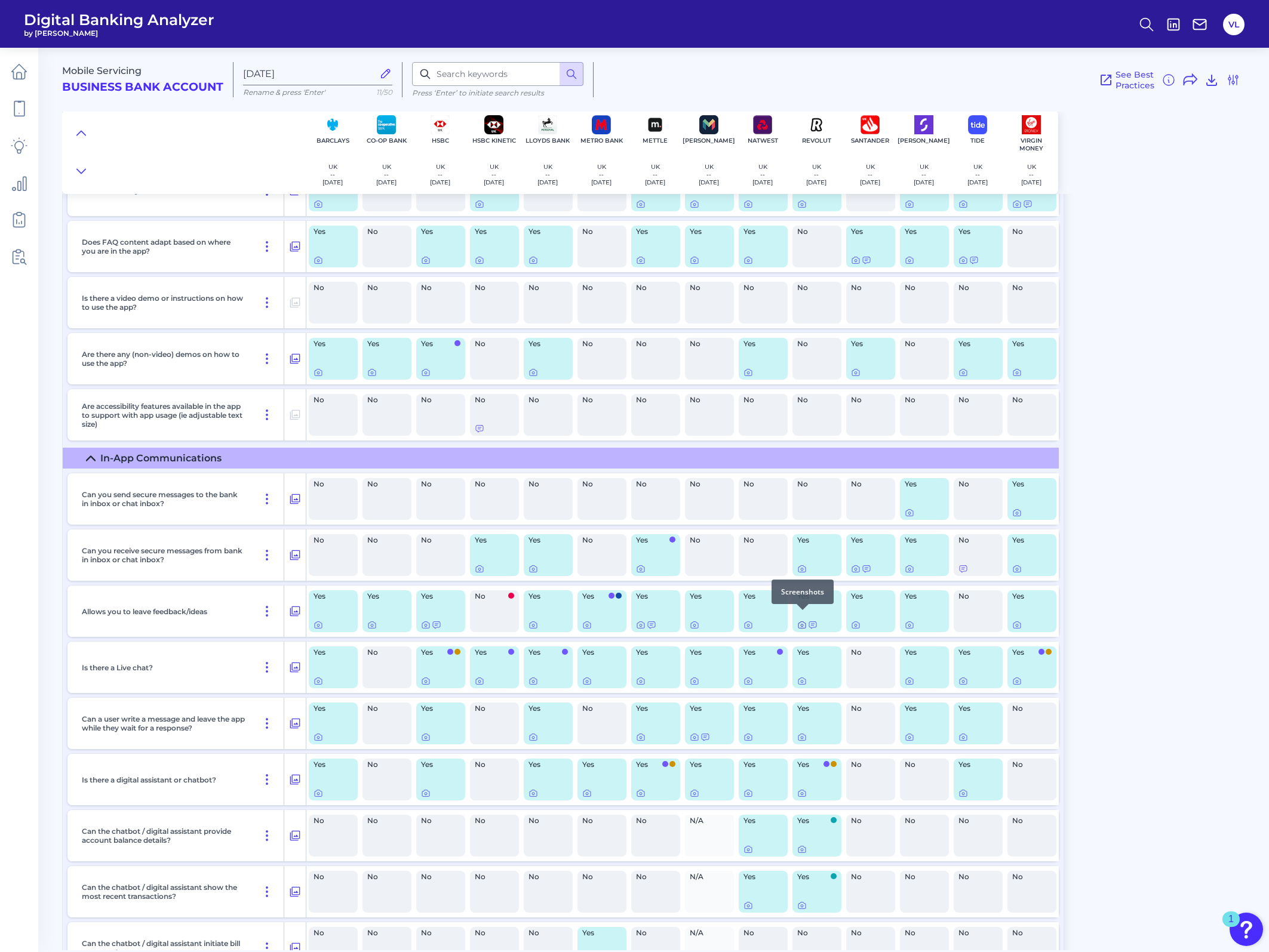
click at [803, 373] on icon at bounding box center [802, 625] width 10 height 10
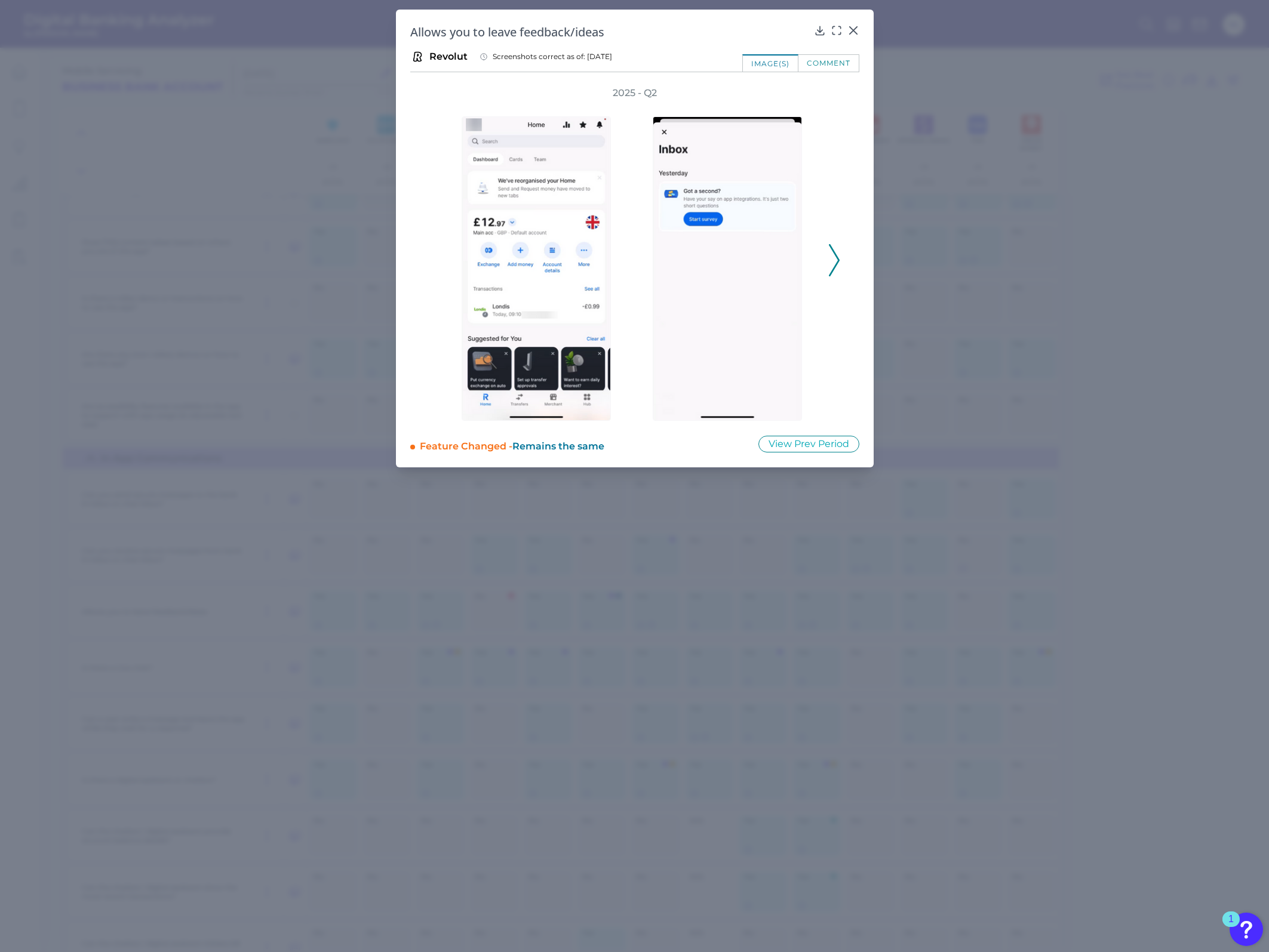
click at [831, 249] on icon at bounding box center [833, 260] width 11 height 32
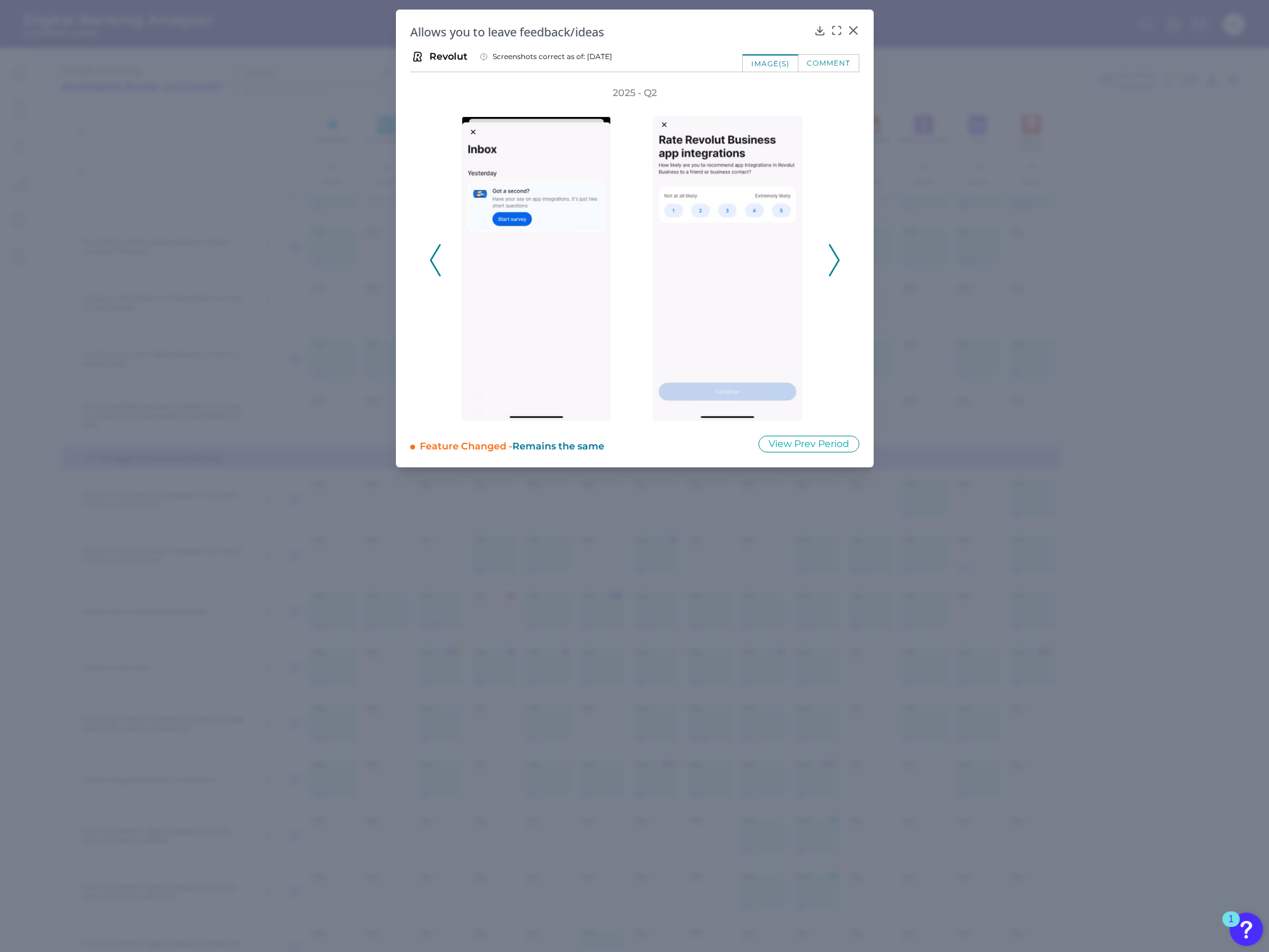
click at [413, 266] on div "2025 - Q2" at bounding box center [635, 254] width 449 height 335
click at [419, 267] on div "2025 - Q2" at bounding box center [635, 254] width 449 height 335
click at [828, 258] on icon at bounding box center [833, 260] width 11 height 32
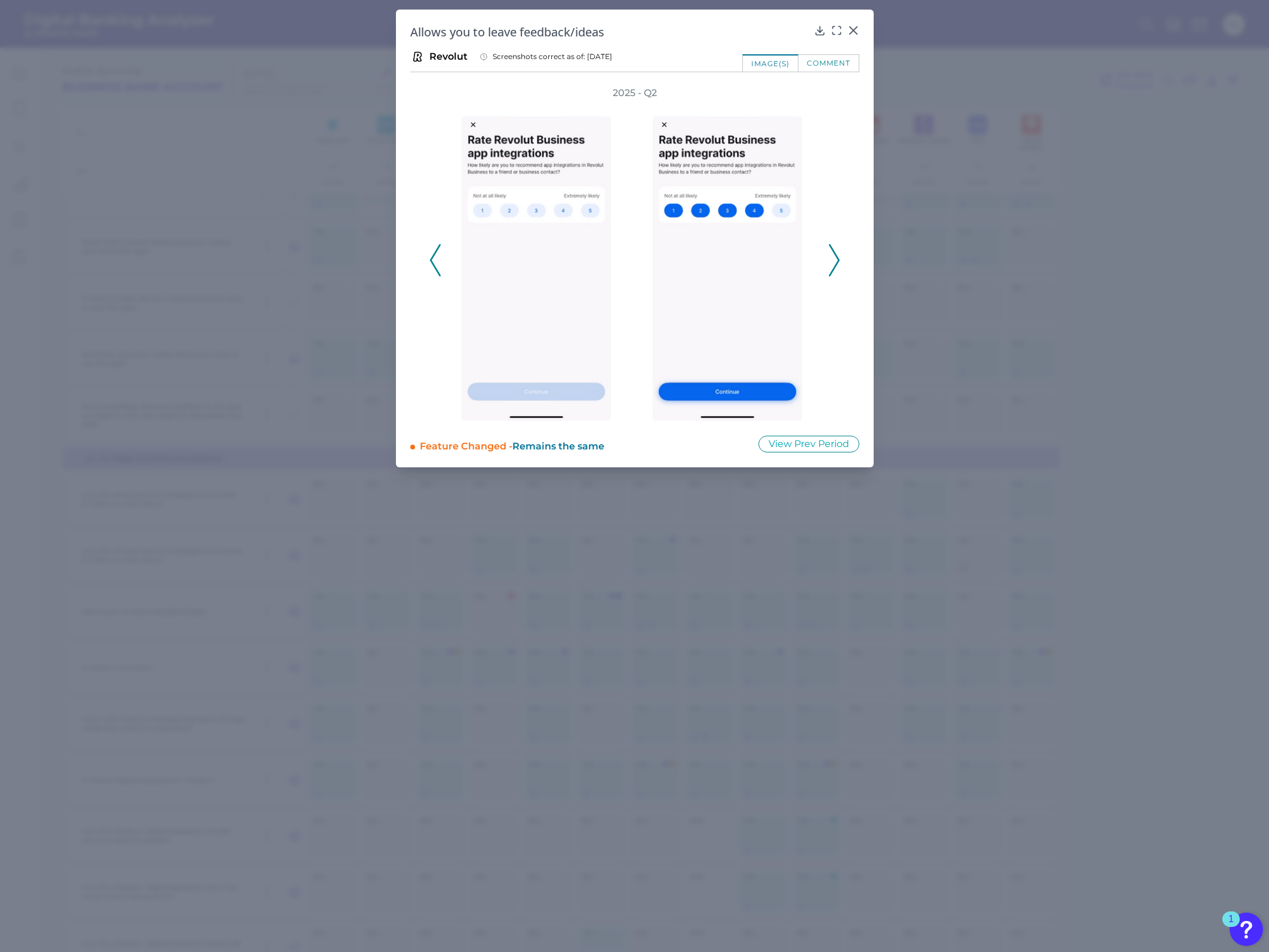
click at [828, 258] on icon at bounding box center [833, 260] width 11 height 32
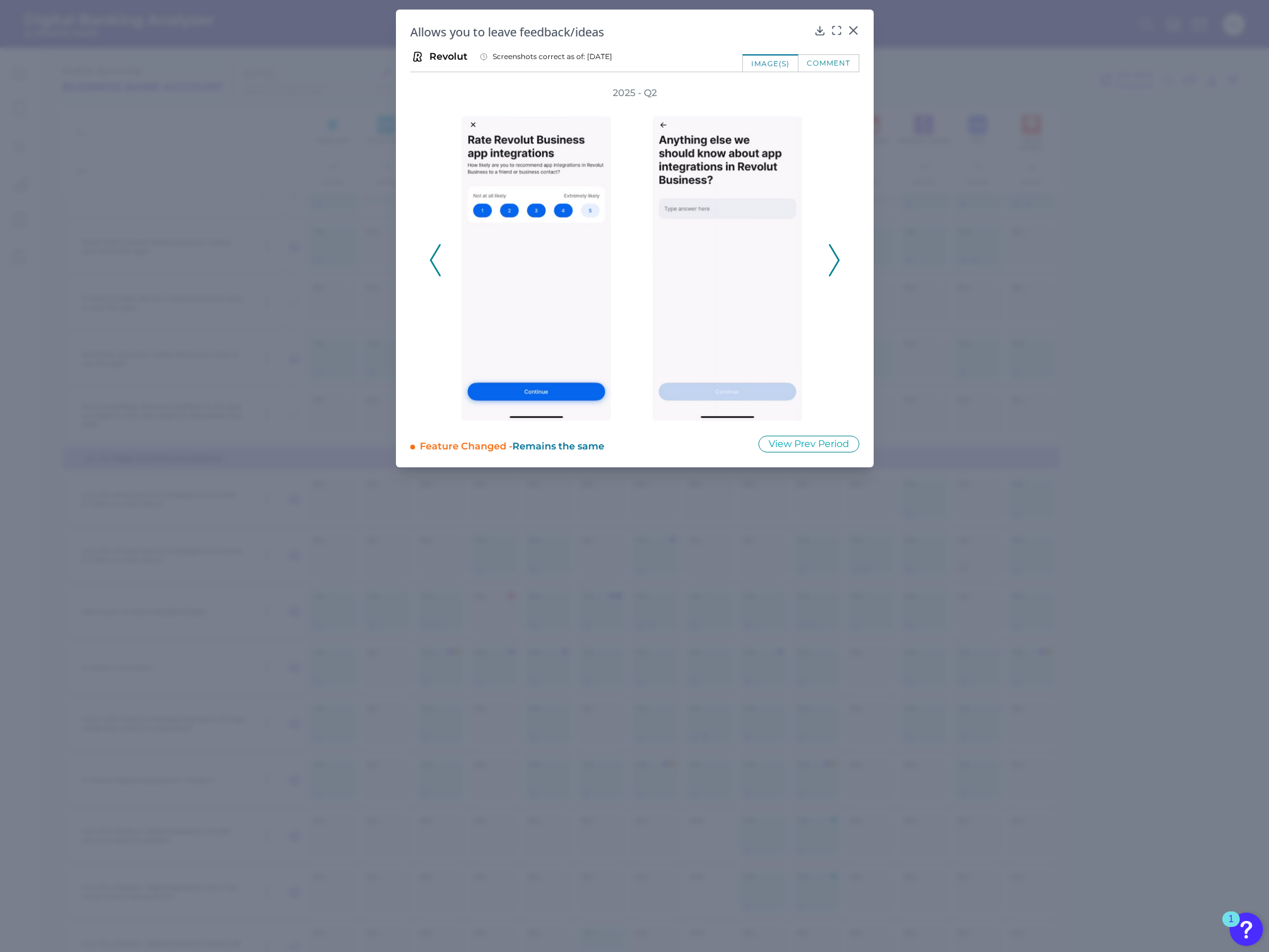
click at [828, 258] on icon at bounding box center [833, 260] width 11 height 32
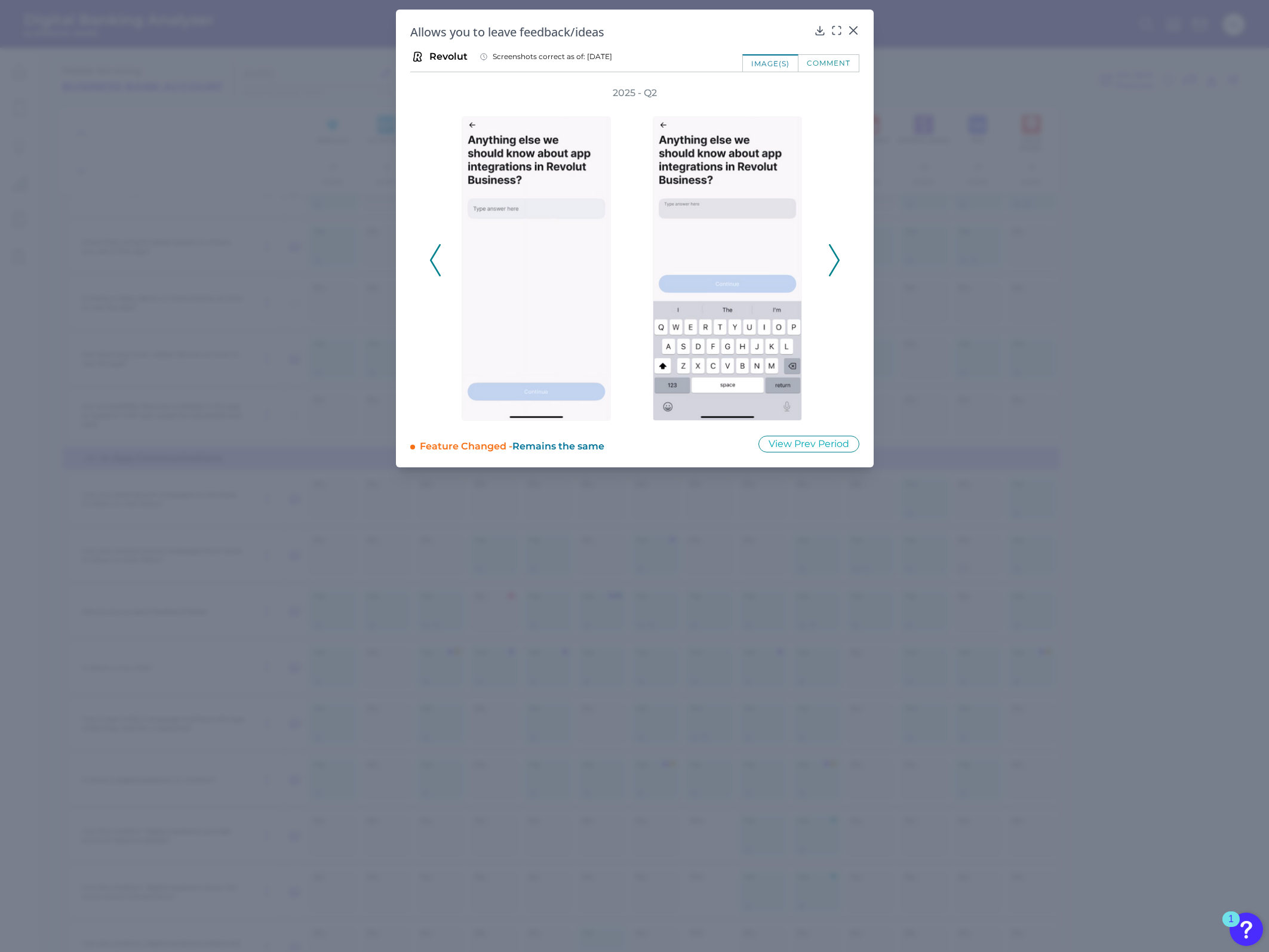
click at [826, 257] on div "2025 - Q2" at bounding box center [635, 254] width 410 height 335
click at [838, 259] on polyline at bounding box center [833, 260] width 9 height 30
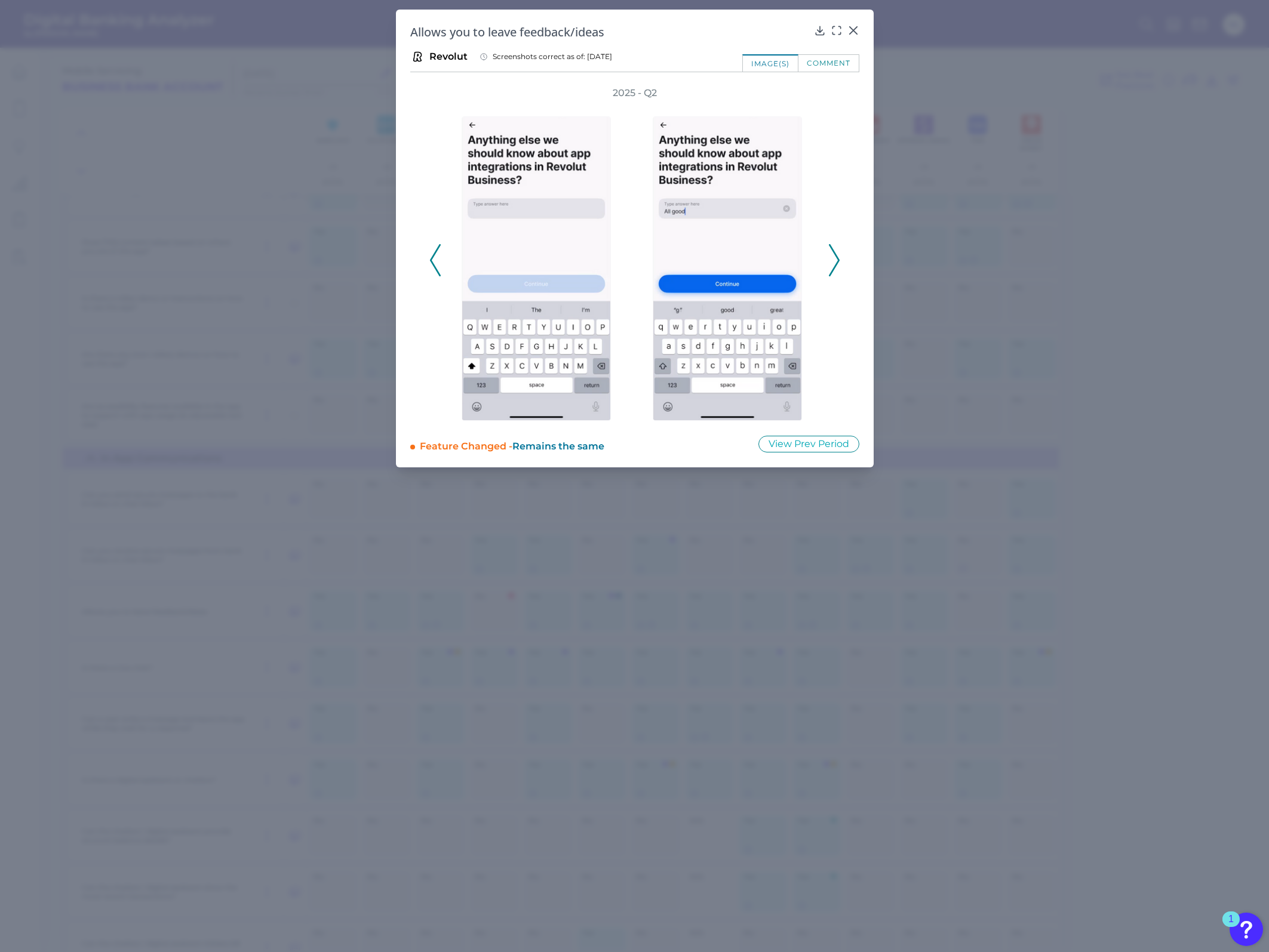
click at [838, 259] on polyline at bounding box center [833, 260] width 9 height 30
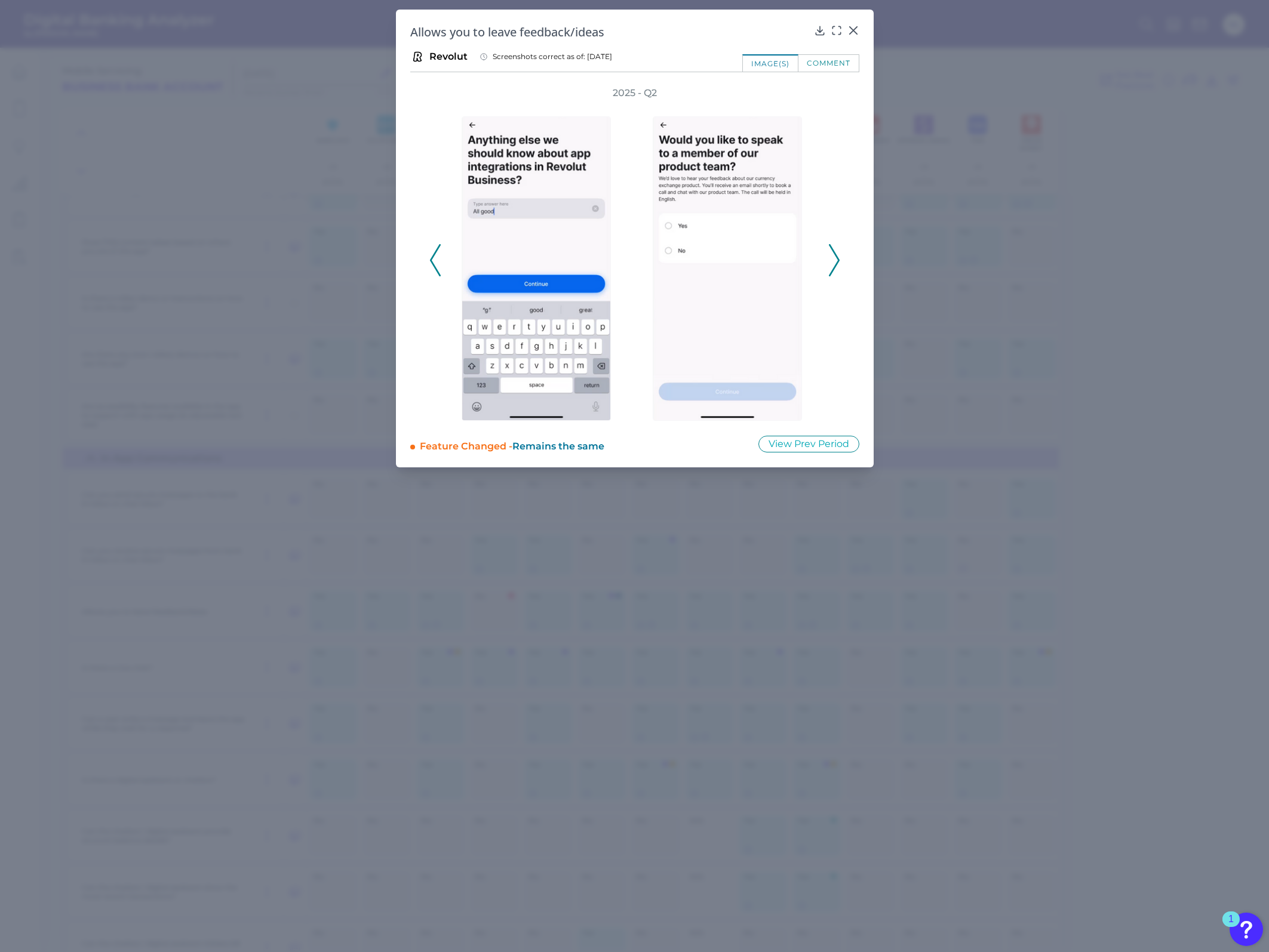
click at [837, 259] on icon at bounding box center [833, 260] width 11 height 32
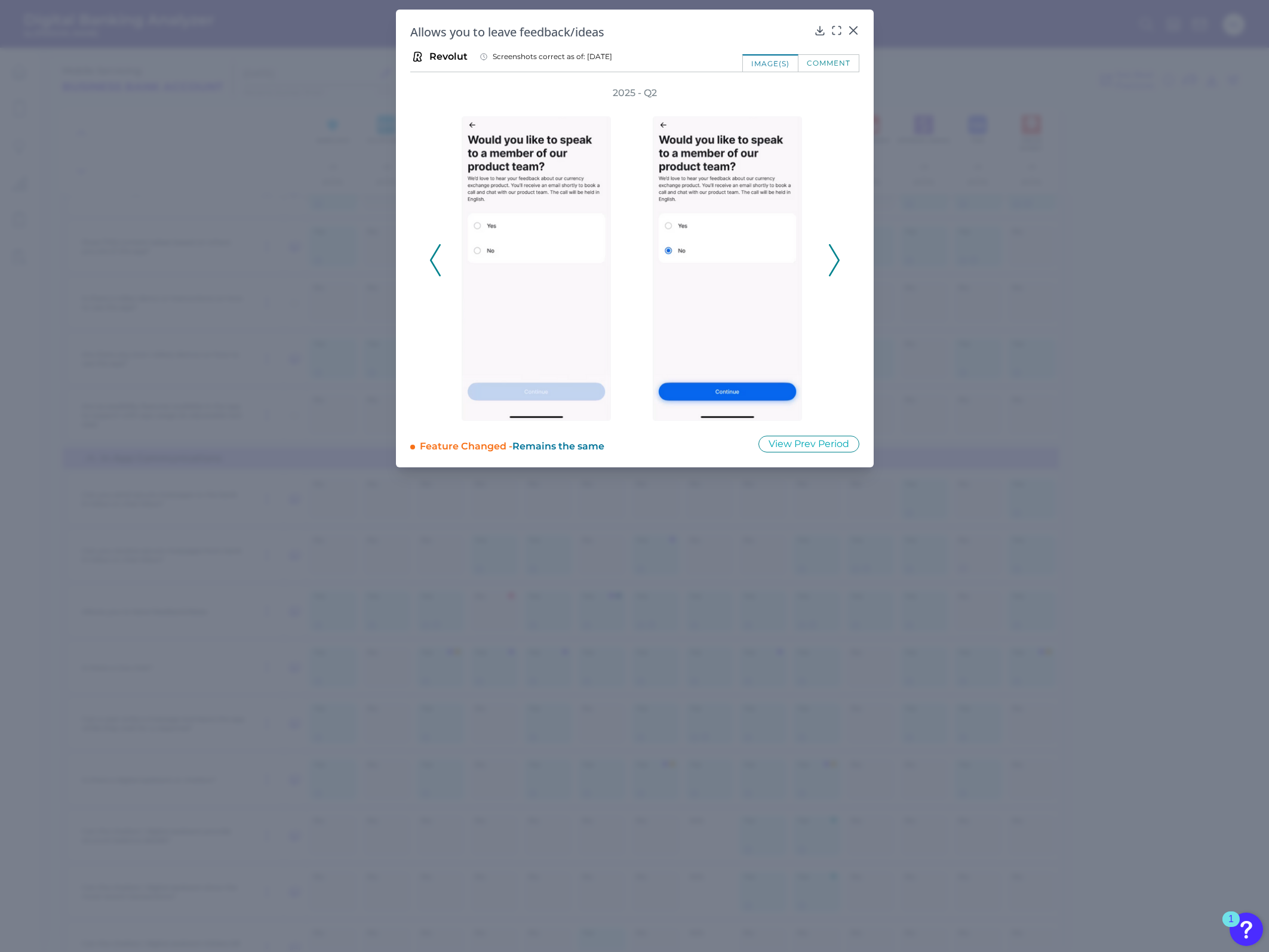
click at [837, 259] on icon at bounding box center [833, 260] width 11 height 32
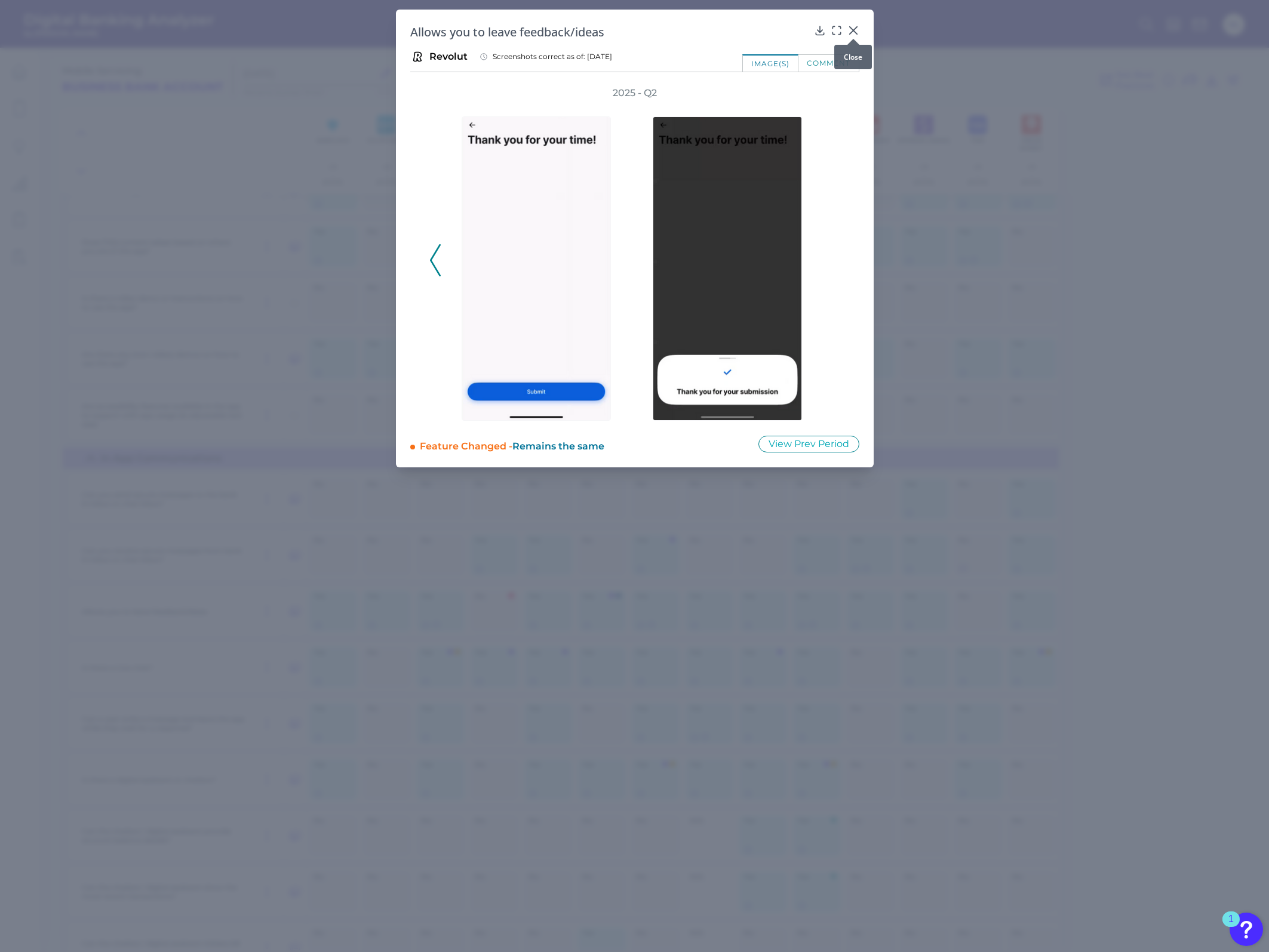
click at [843, 27] on icon at bounding box center [852, 30] width 7 height 7
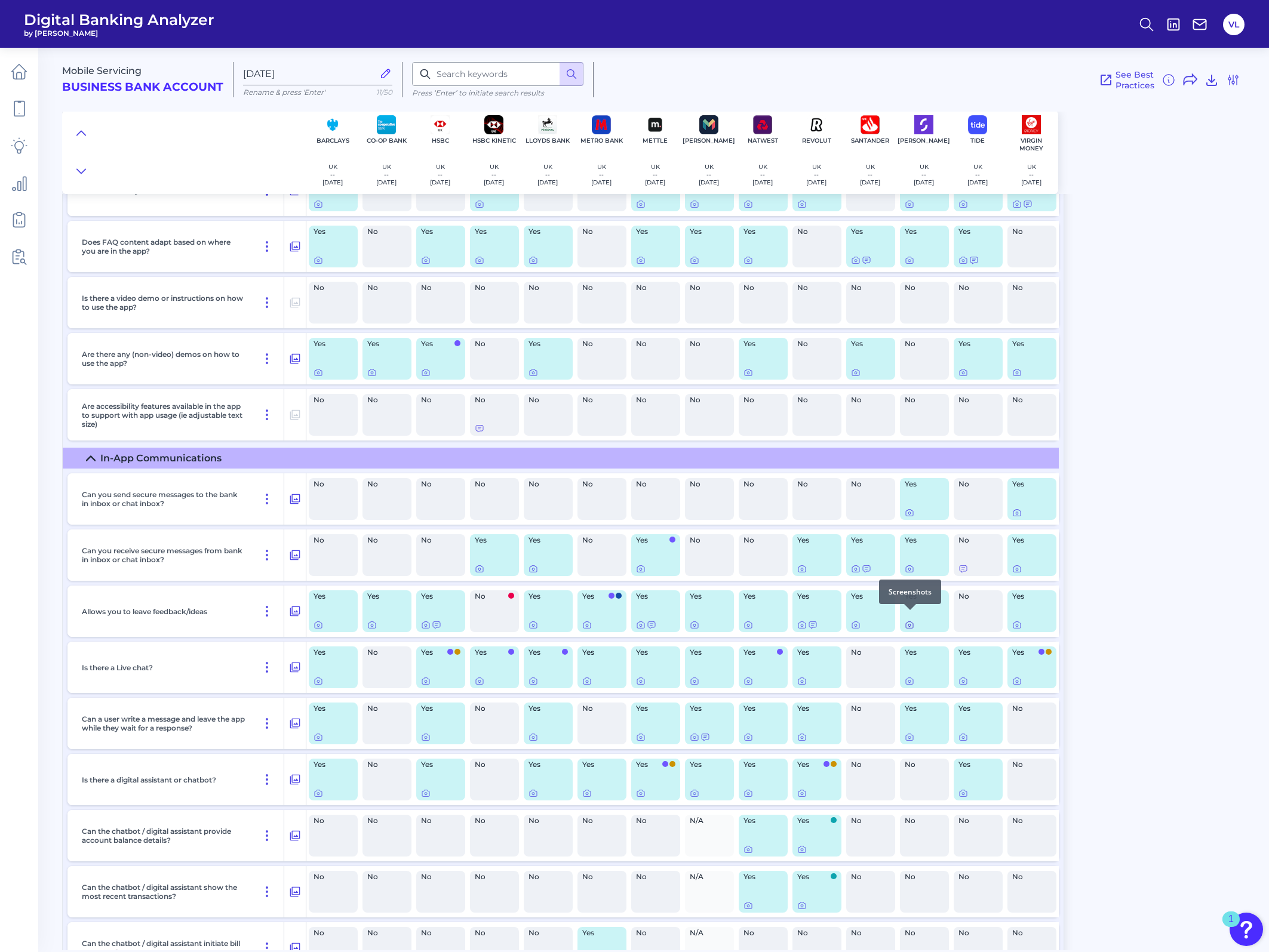
click at [843, 373] on icon at bounding box center [909, 625] width 10 height 10
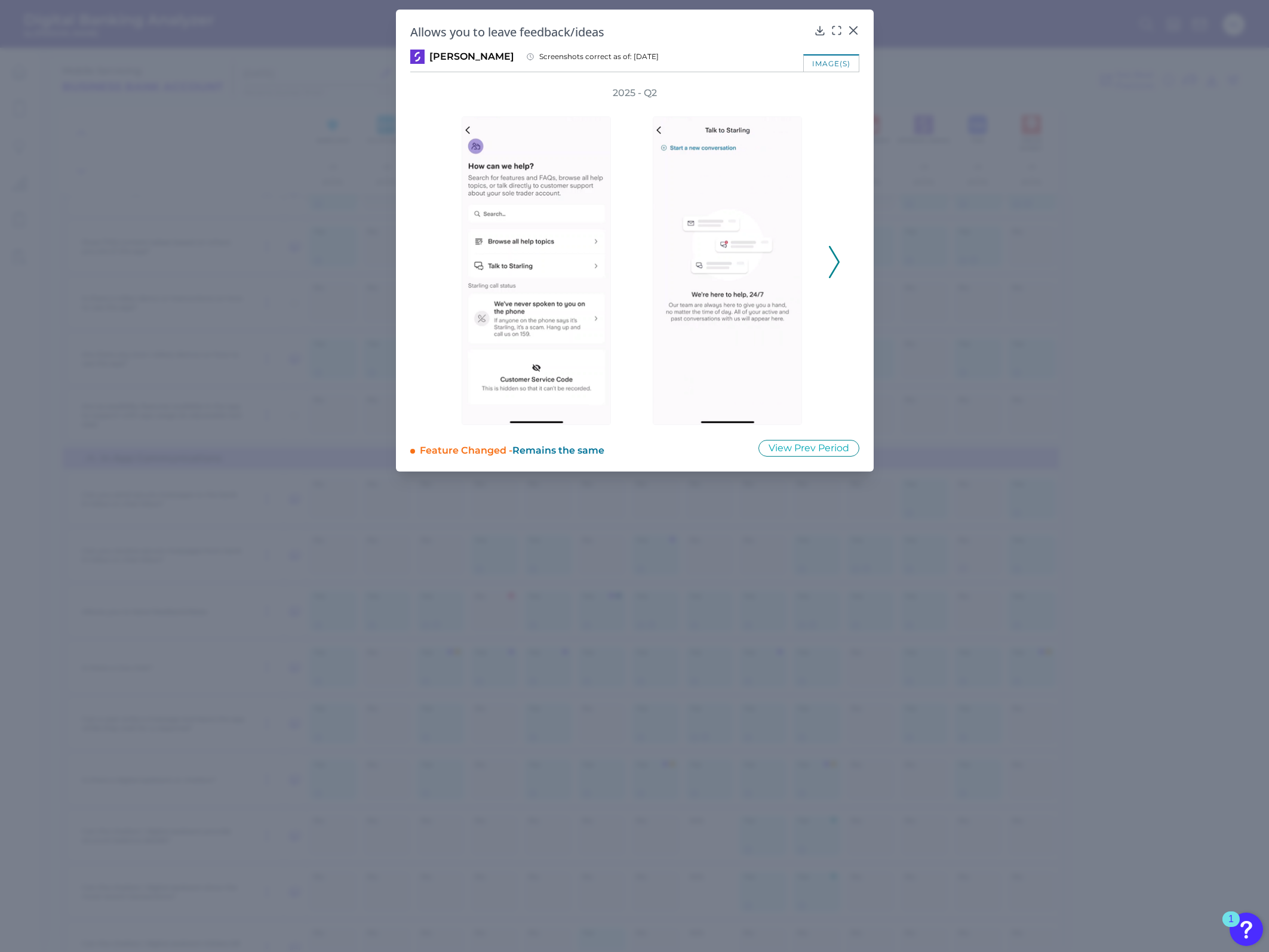
click at [841, 264] on div "2025 - Q2" at bounding box center [635, 256] width 449 height 338
click at [837, 264] on polyline at bounding box center [833, 262] width 9 height 30
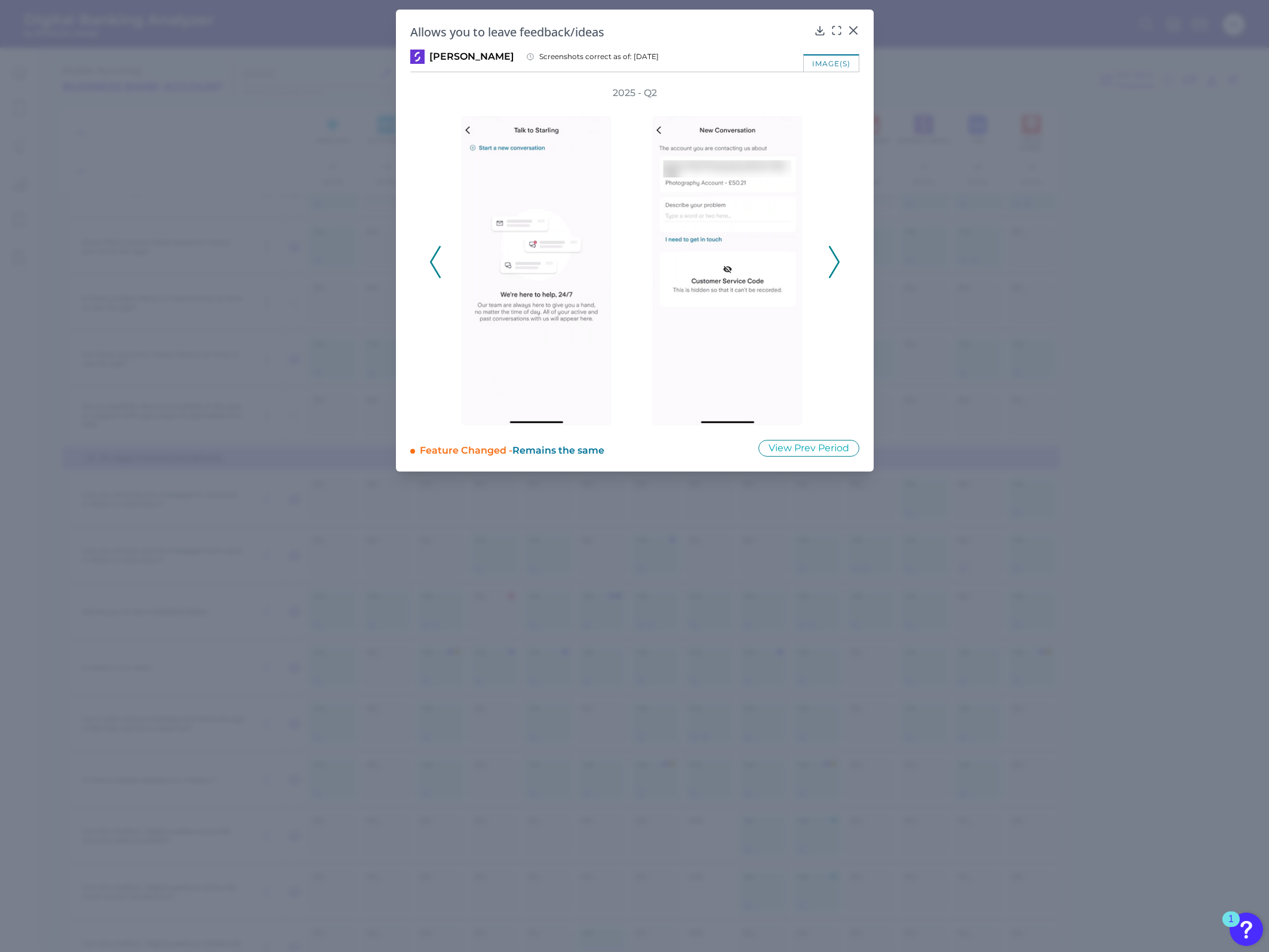
click at [837, 264] on polyline at bounding box center [833, 262] width 9 height 30
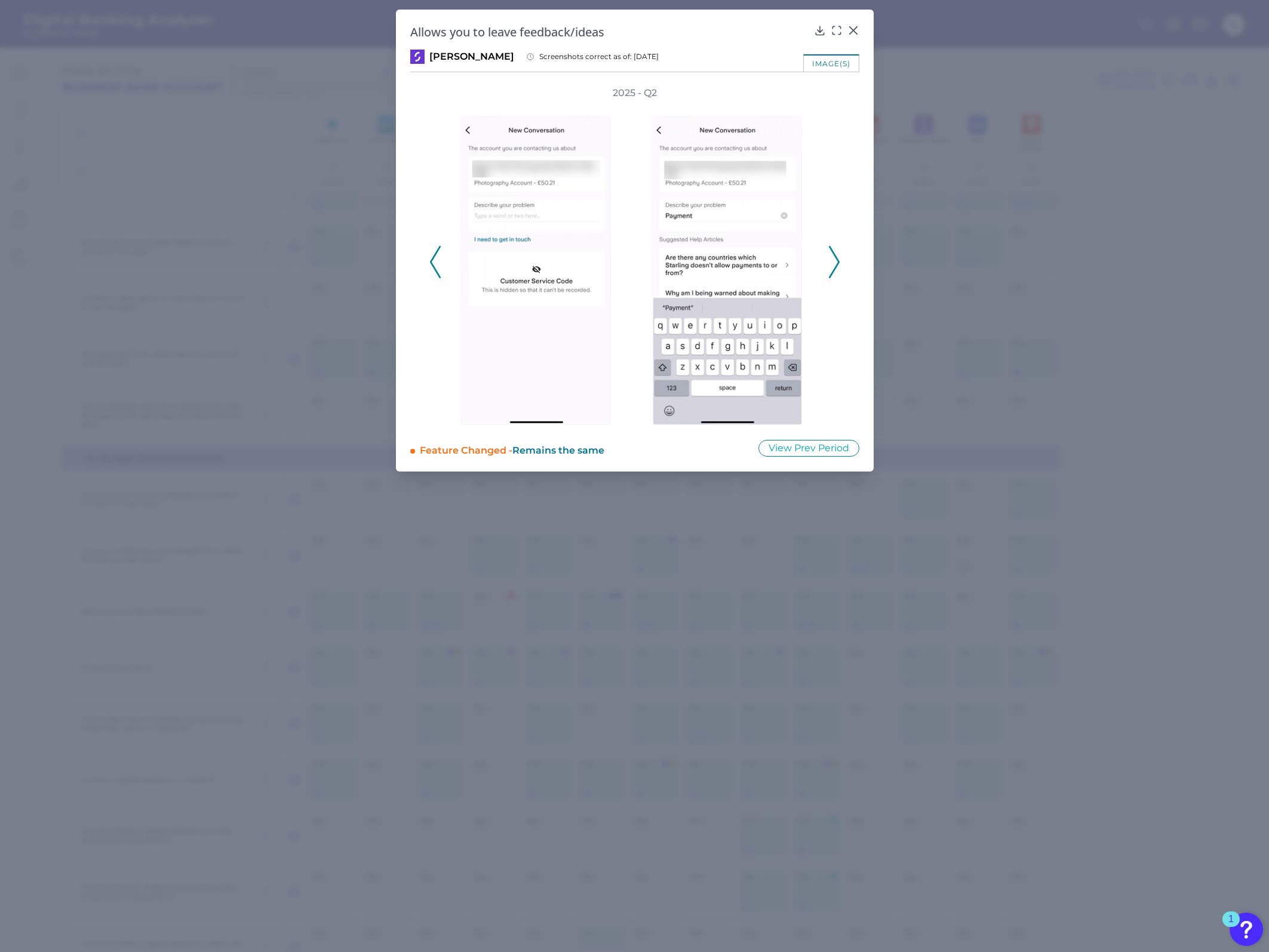
click at [836, 263] on polyline at bounding box center [833, 262] width 9 height 30
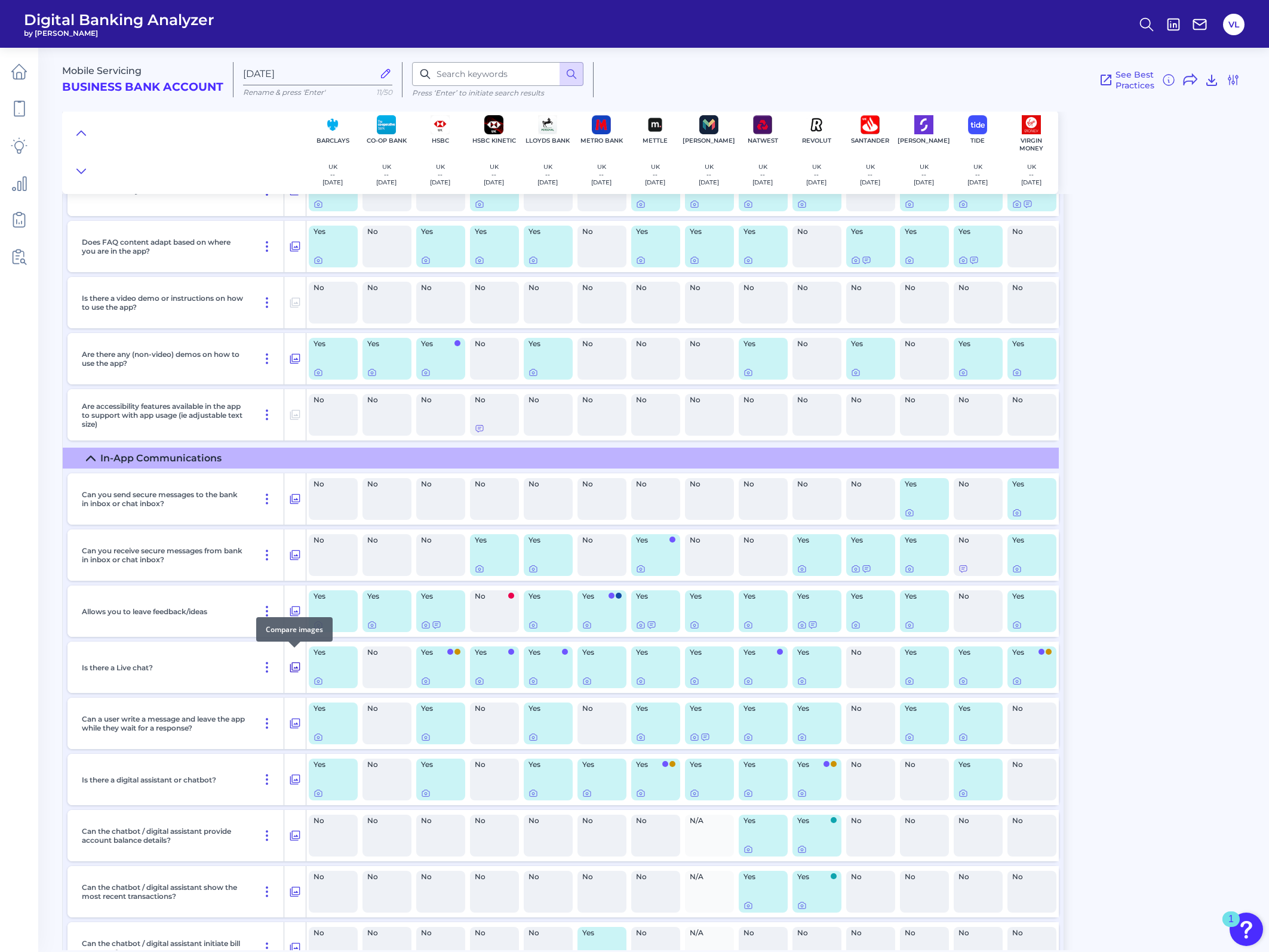
click at [293, 373] on icon at bounding box center [295, 667] width 12 height 15
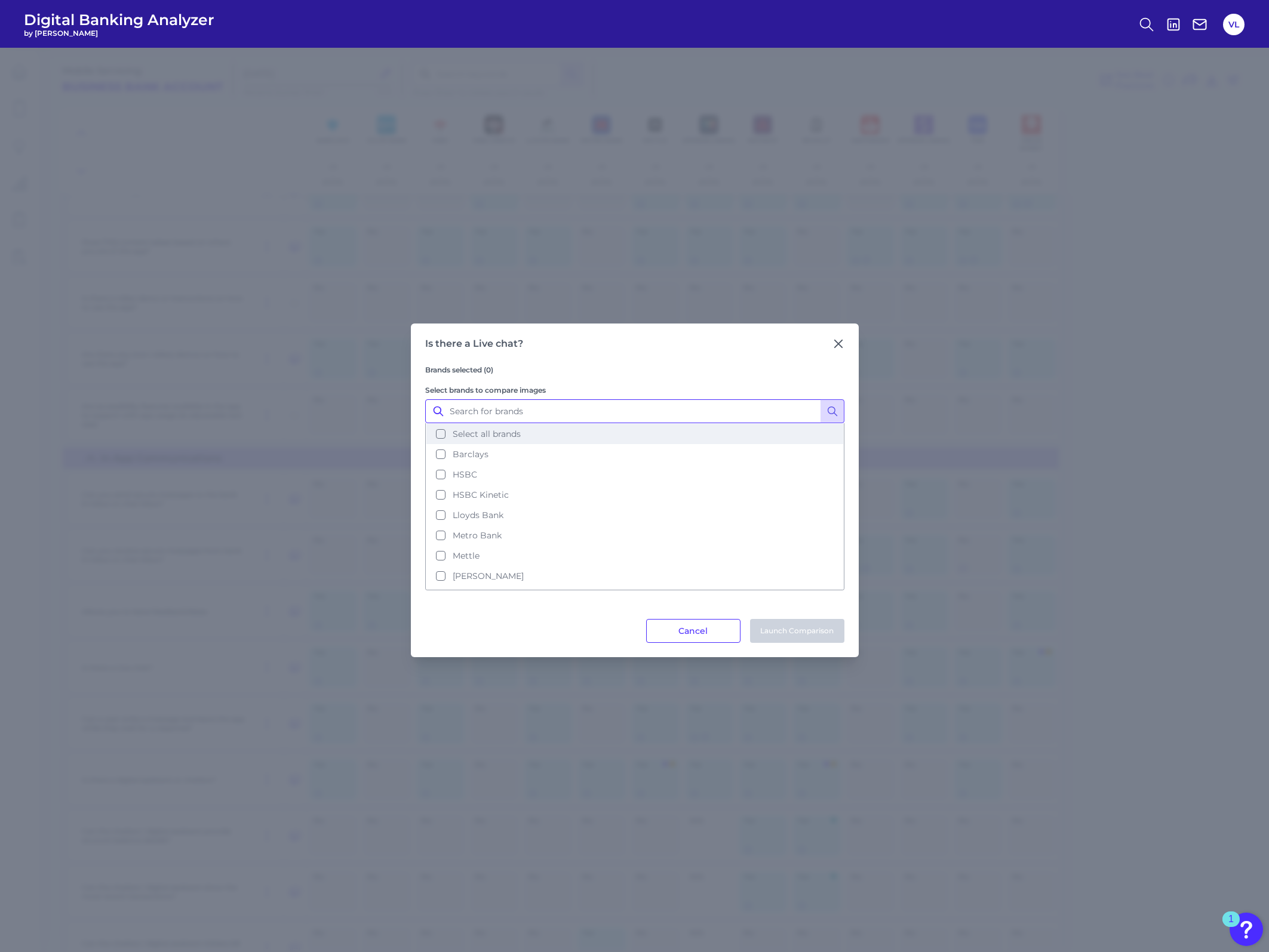
drag, startPoint x: 476, startPoint y: 420, endPoint x: 478, endPoint y: 425, distance: 5.4
click at [476, 373] on input "Select brands to compare images" at bounding box center [634, 411] width 419 height 24
click at [484, 373] on span "Select all brands" at bounding box center [486, 434] width 68 height 11
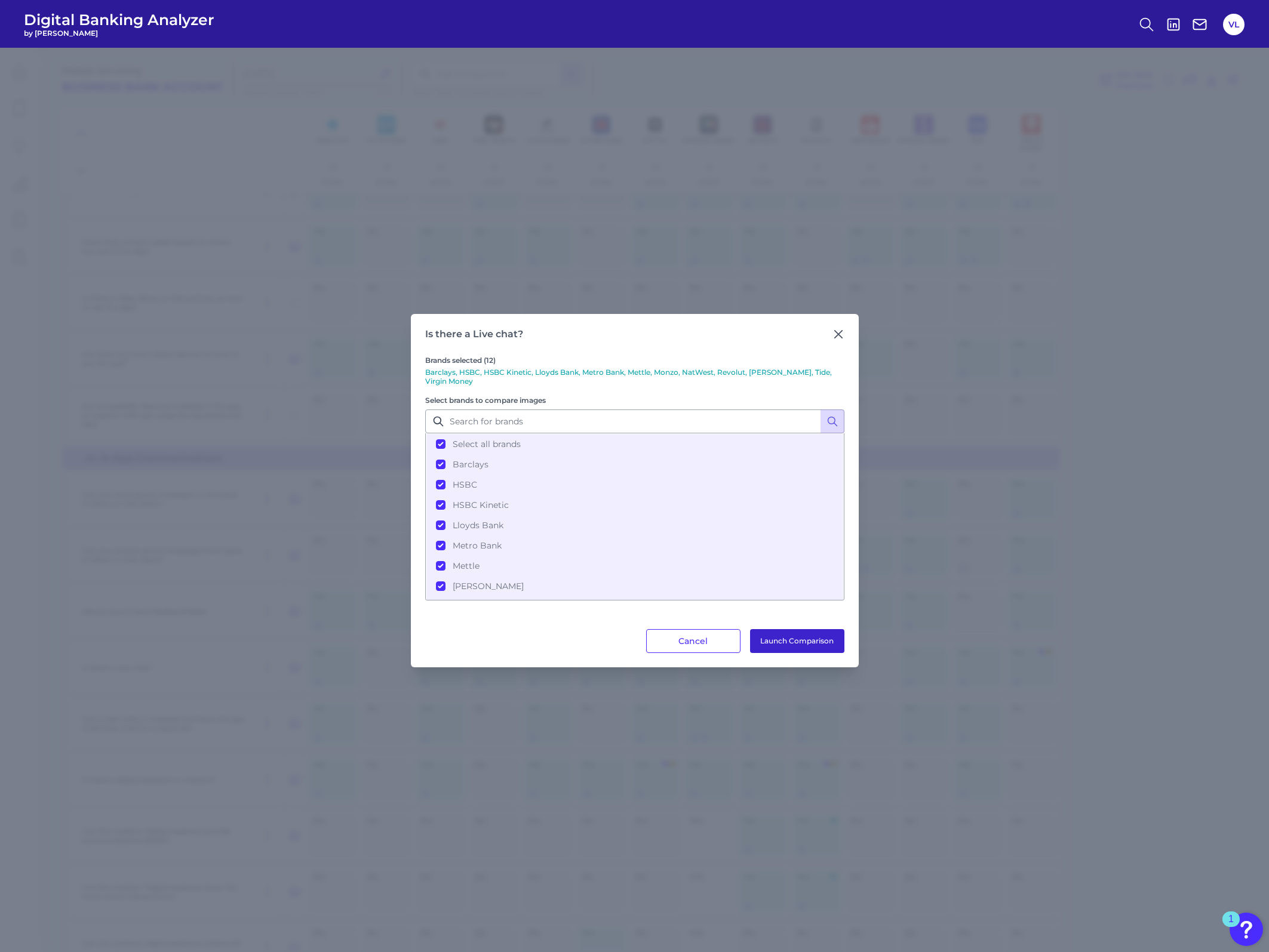
click at [830, 373] on button "Launch Comparison" at bounding box center [796, 641] width 94 height 24
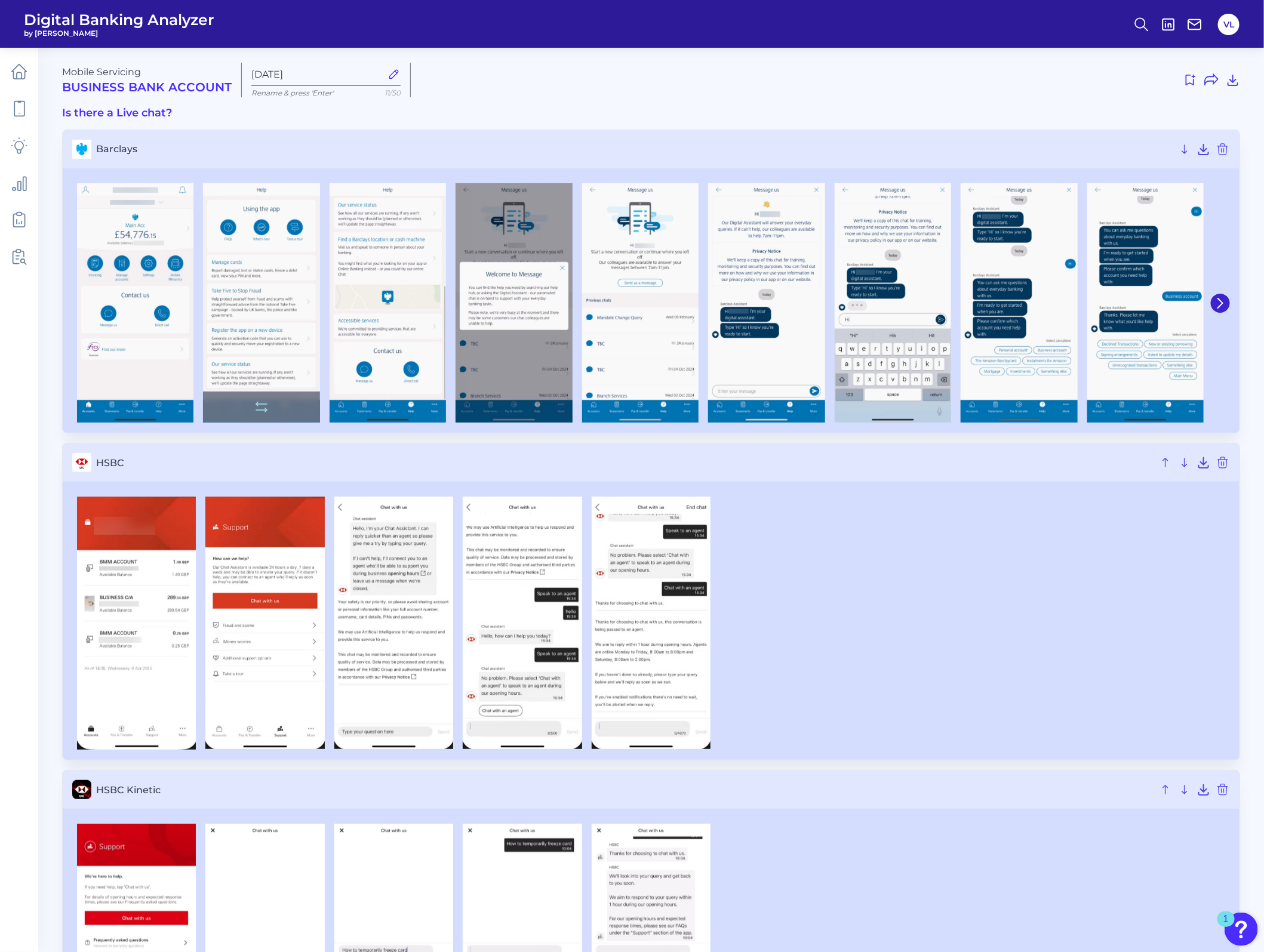
click at [269, 258] on img at bounding box center [262, 303] width 117 height 240
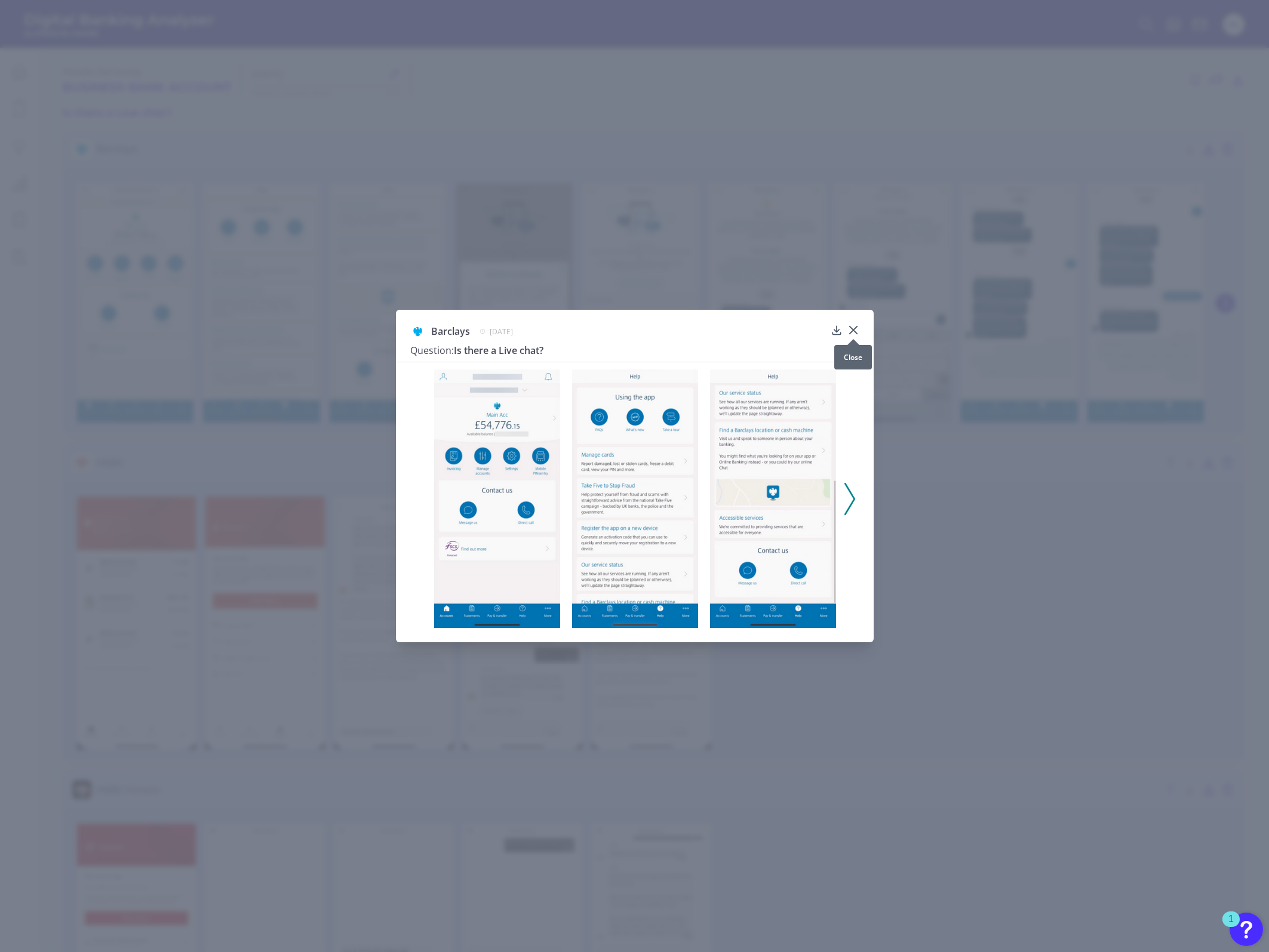
click at [852, 327] on icon at bounding box center [853, 330] width 12 height 12
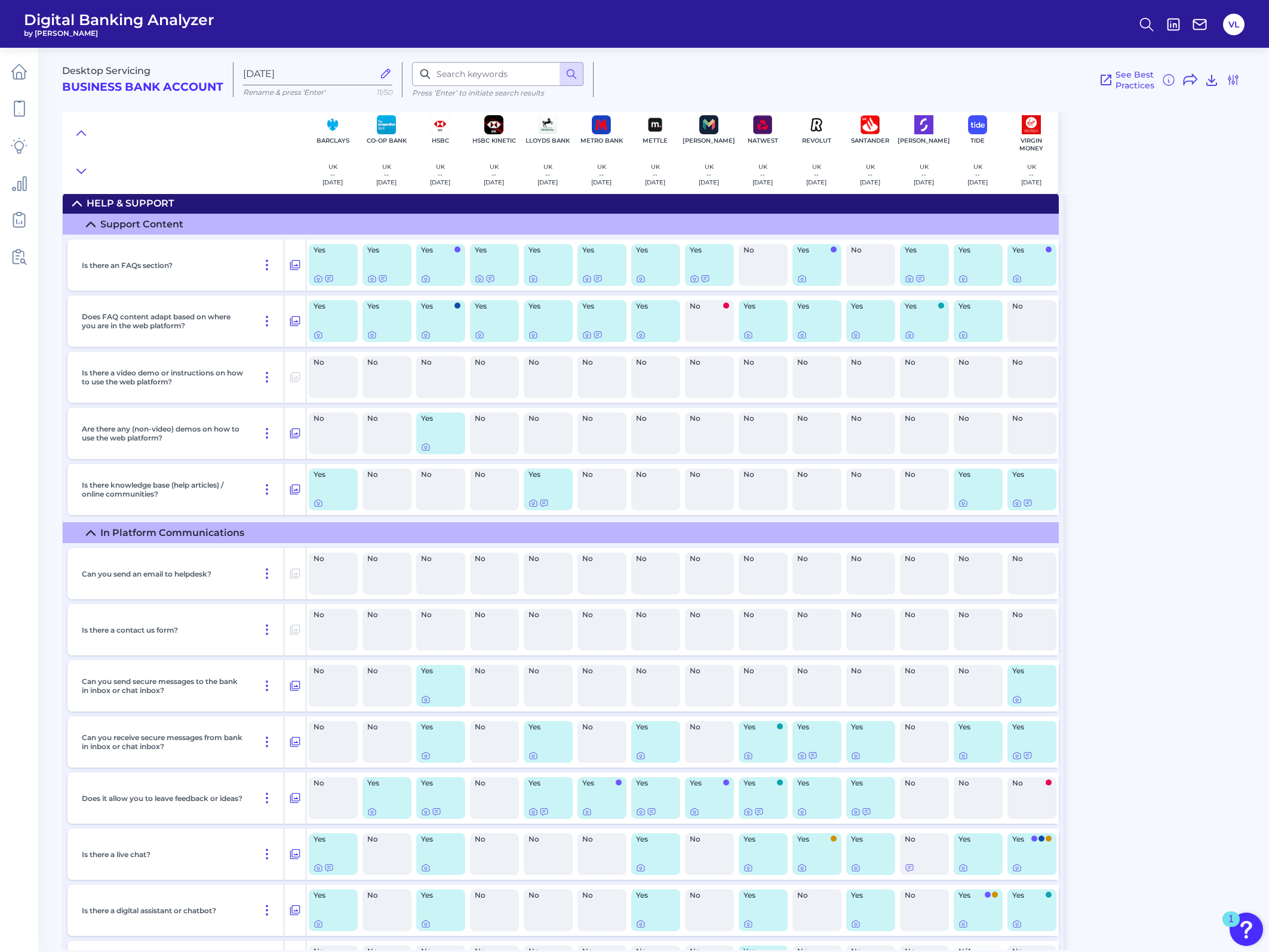
scroll to position [16688, 0]
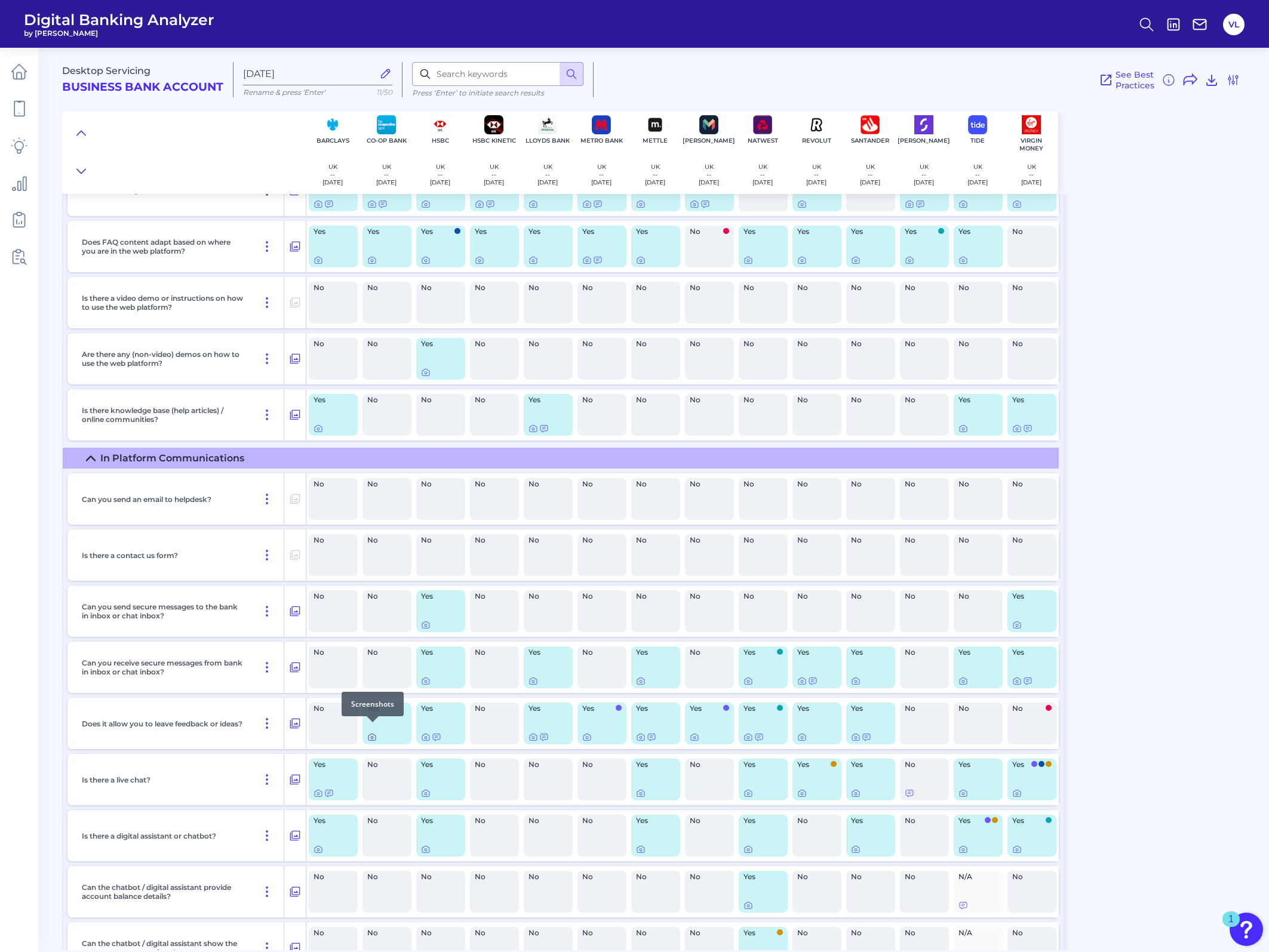
click at [370, 732] on icon at bounding box center [372, 737] width 10 height 10
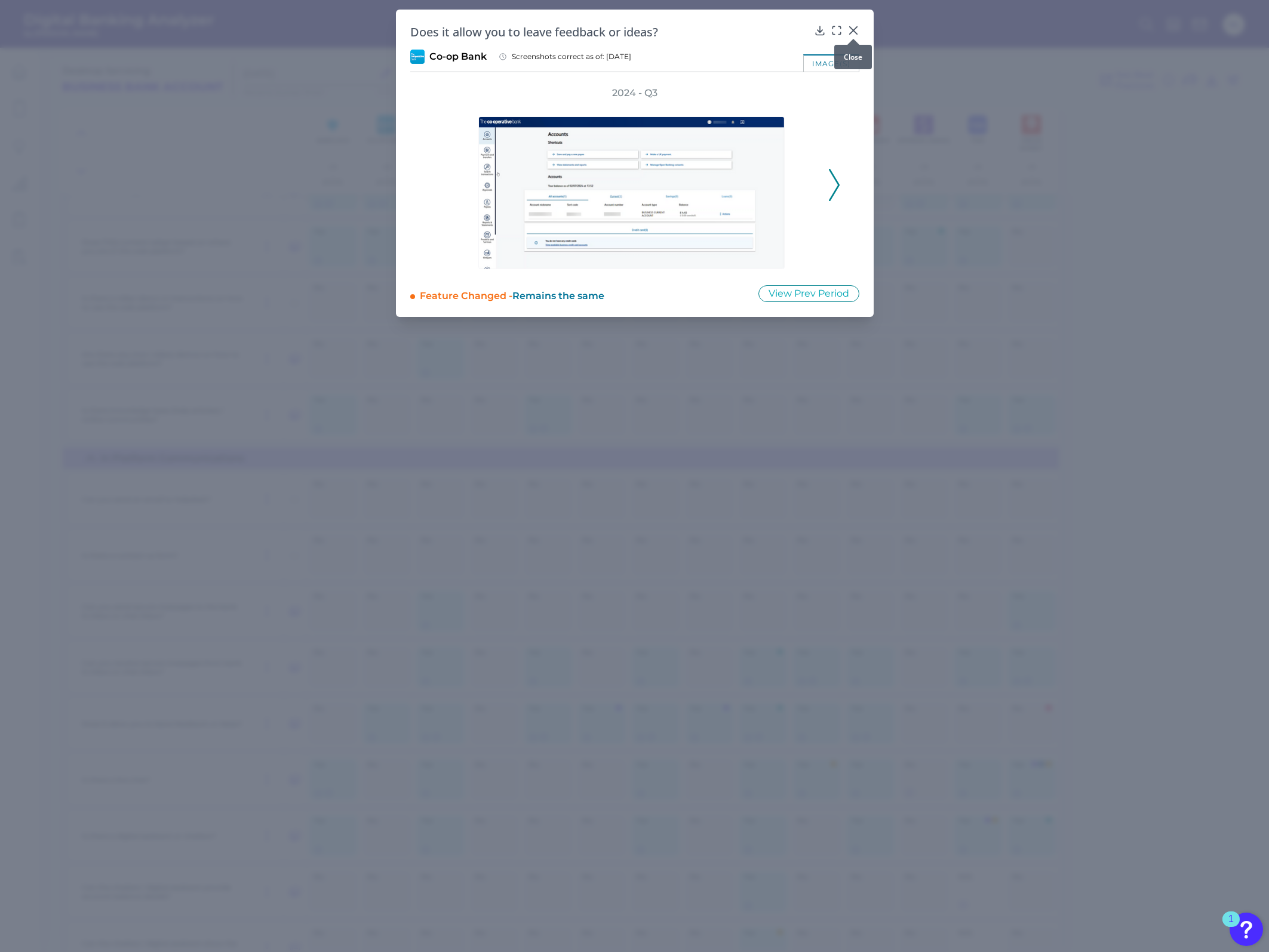
click at [850, 36] on div at bounding box center [853, 39] width 12 height 12
click at [853, 33] on div at bounding box center [853, 39] width 12 height 12
click at [854, 31] on icon at bounding box center [852, 30] width 7 height 7
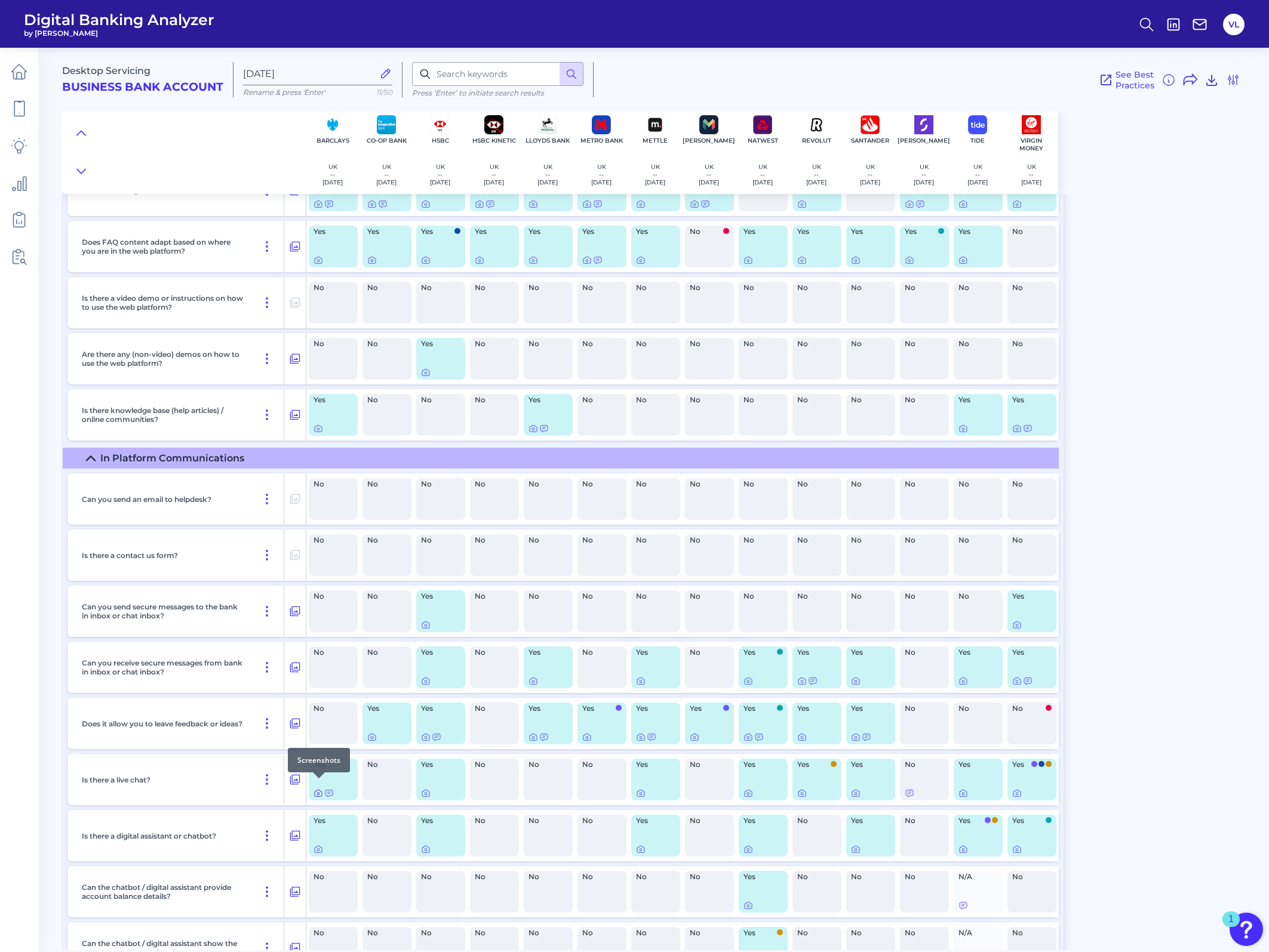
click at [315, 789] on icon at bounding box center [318, 793] width 10 height 10
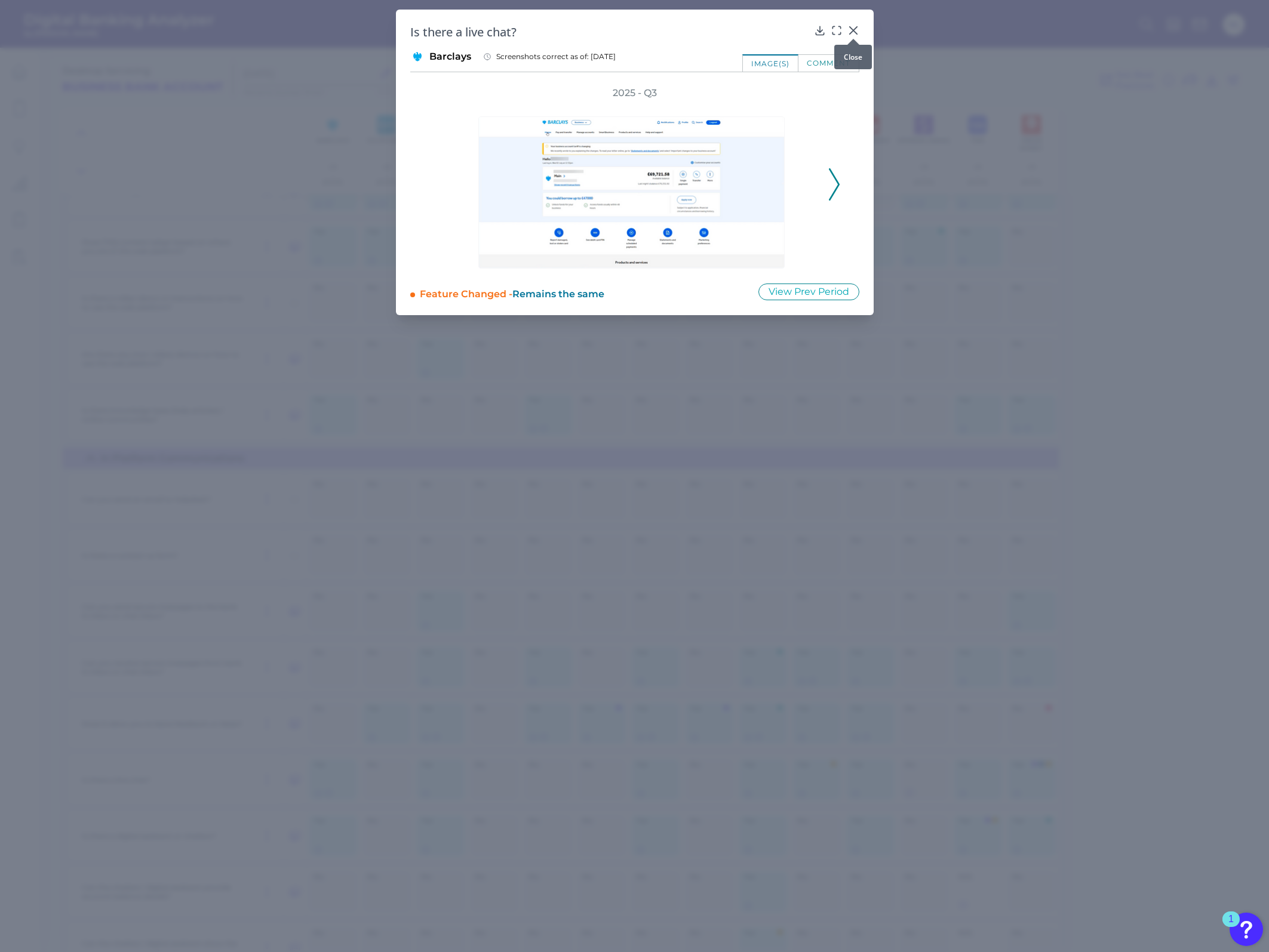
click at [857, 31] on icon at bounding box center [853, 30] width 12 height 12
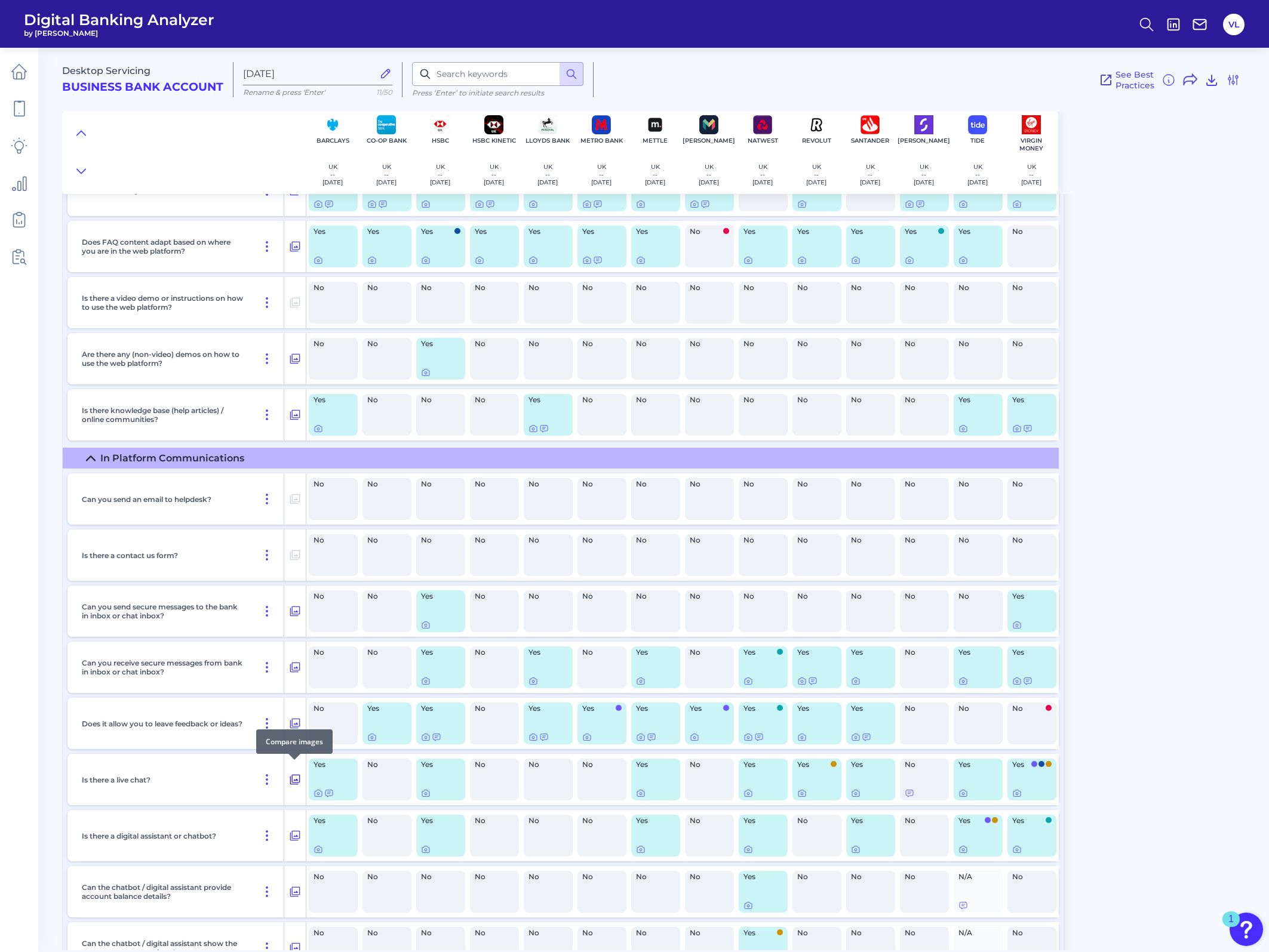
click at [304, 770] on button at bounding box center [295, 780] width 21 height 19
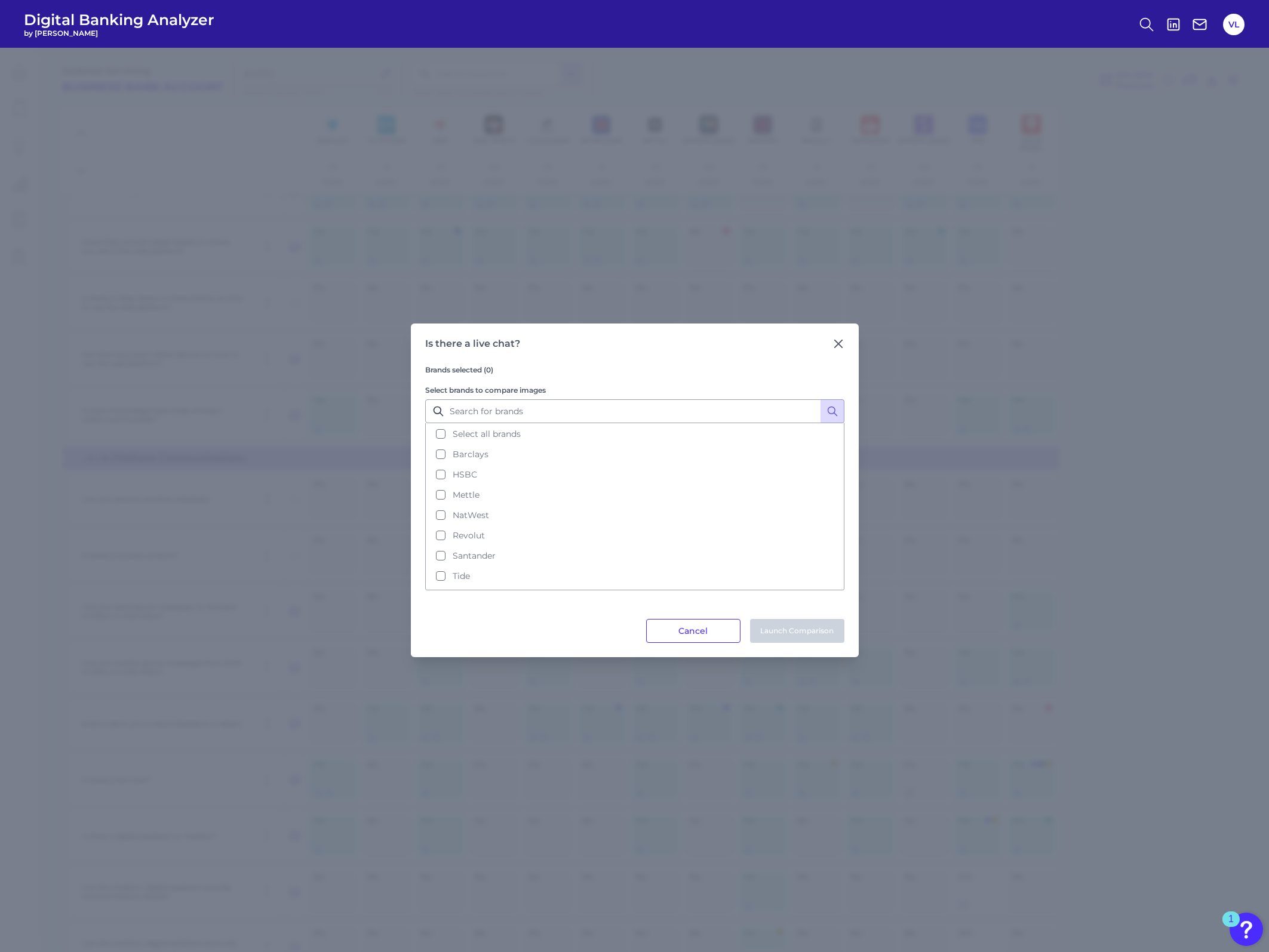
click at [849, 341] on div "Is there a live chat? Brands selected (0) Select brands to compare images Selec…" at bounding box center [634, 490] width 448 height 334
click at [840, 342] on icon at bounding box center [838, 344] width 12 height 12
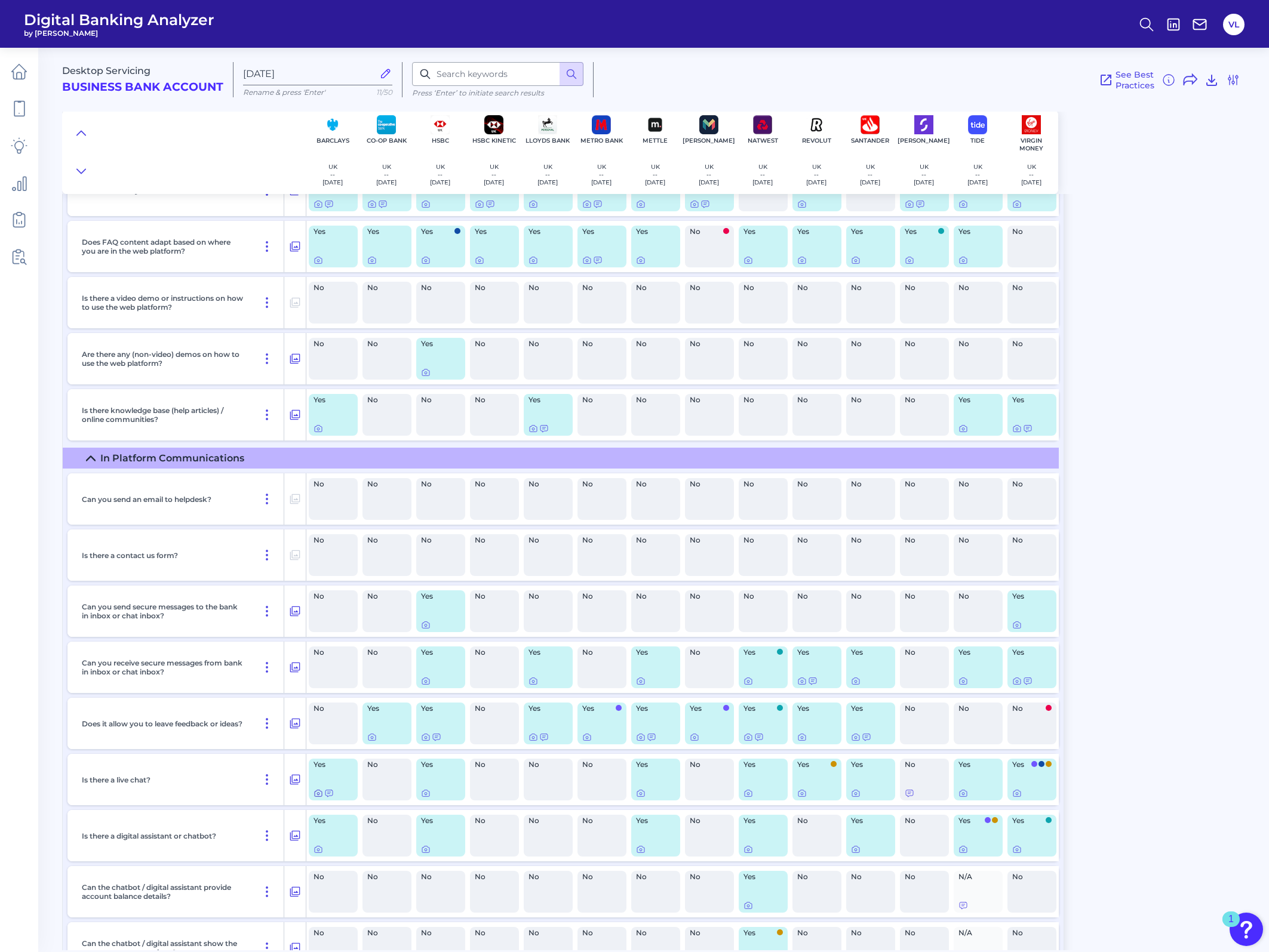
drag, startPoint x: 320, startPoint y: 793, endPoint x: 316, endPoint y: 786, distance: 8.1
click at [317, 790] on div "Yes" at bounding box center [333, 780] width 53 height 52
click at [317, 782] on div at bounding box center [319, 779] width 12 height 12
click at [317, 784] on div at bounding box center [319, 779] width 12 height 12
click at [318, 790] on icon at bounding box center [318, 793] width 10 height 10
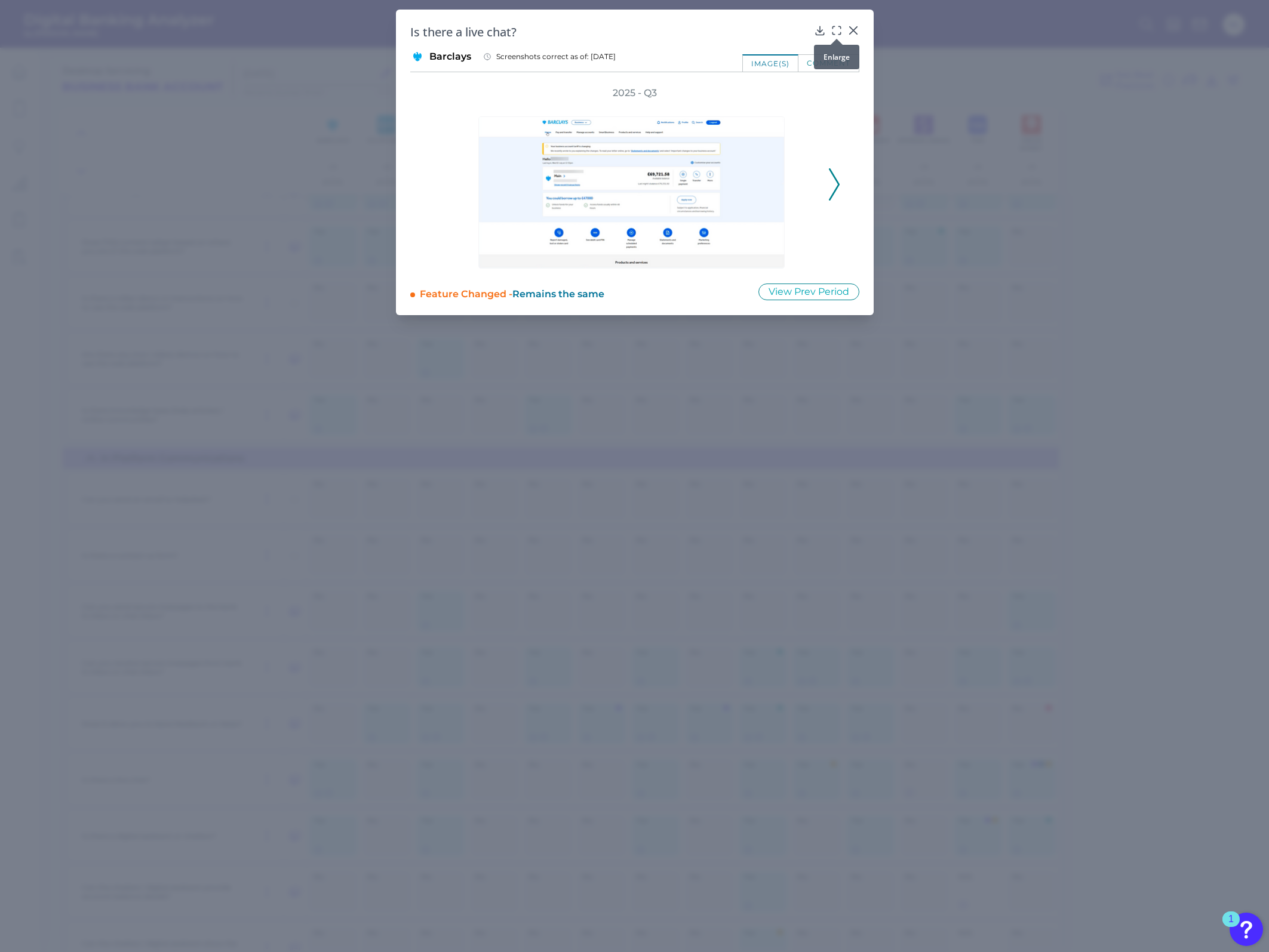
click at [830, 27] on icon at bounding box center [836, 30] width 12 height 12
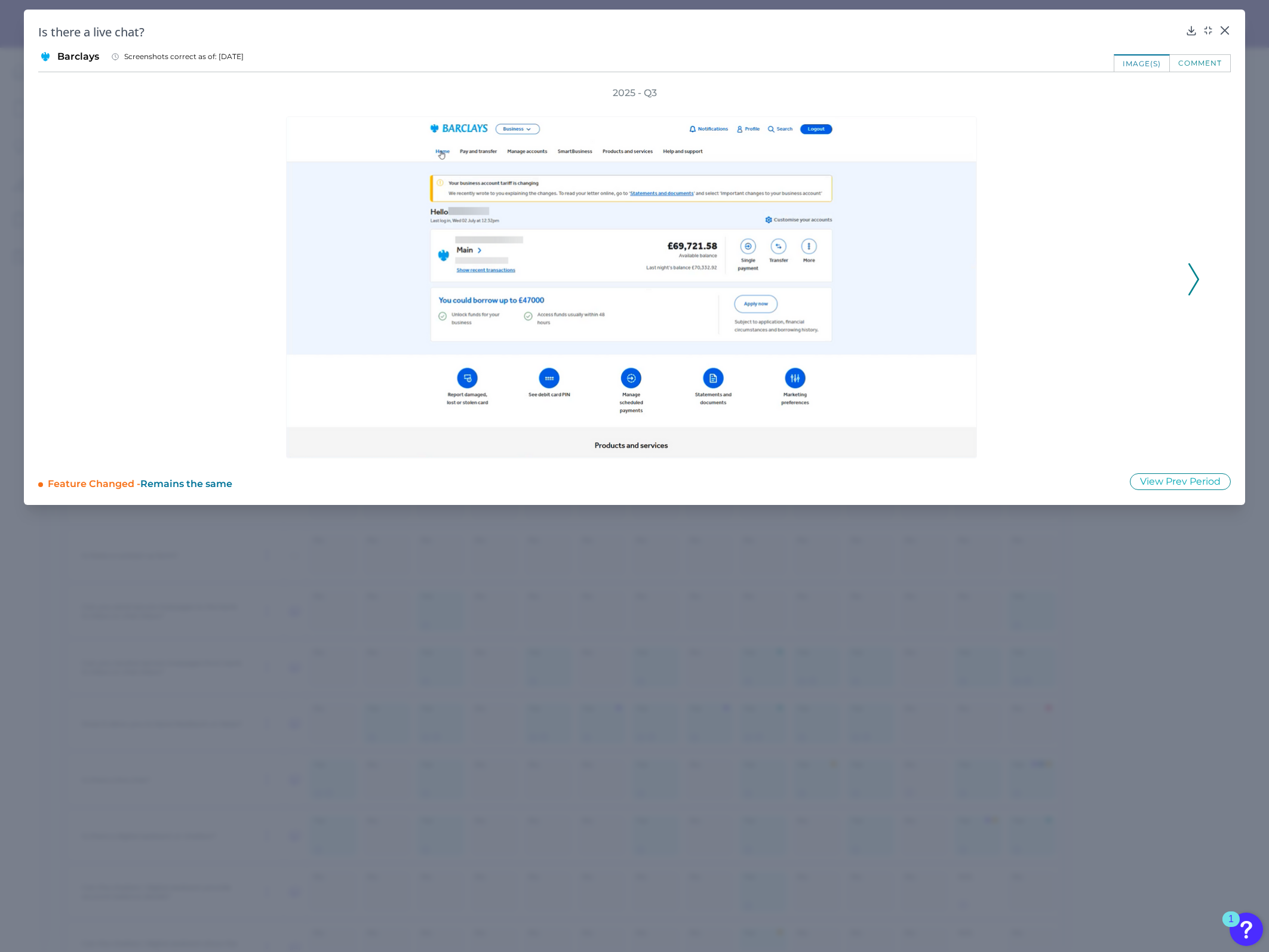
click at [1195, 279] on icon at bounding box center [1193, 279] width 11 height 32
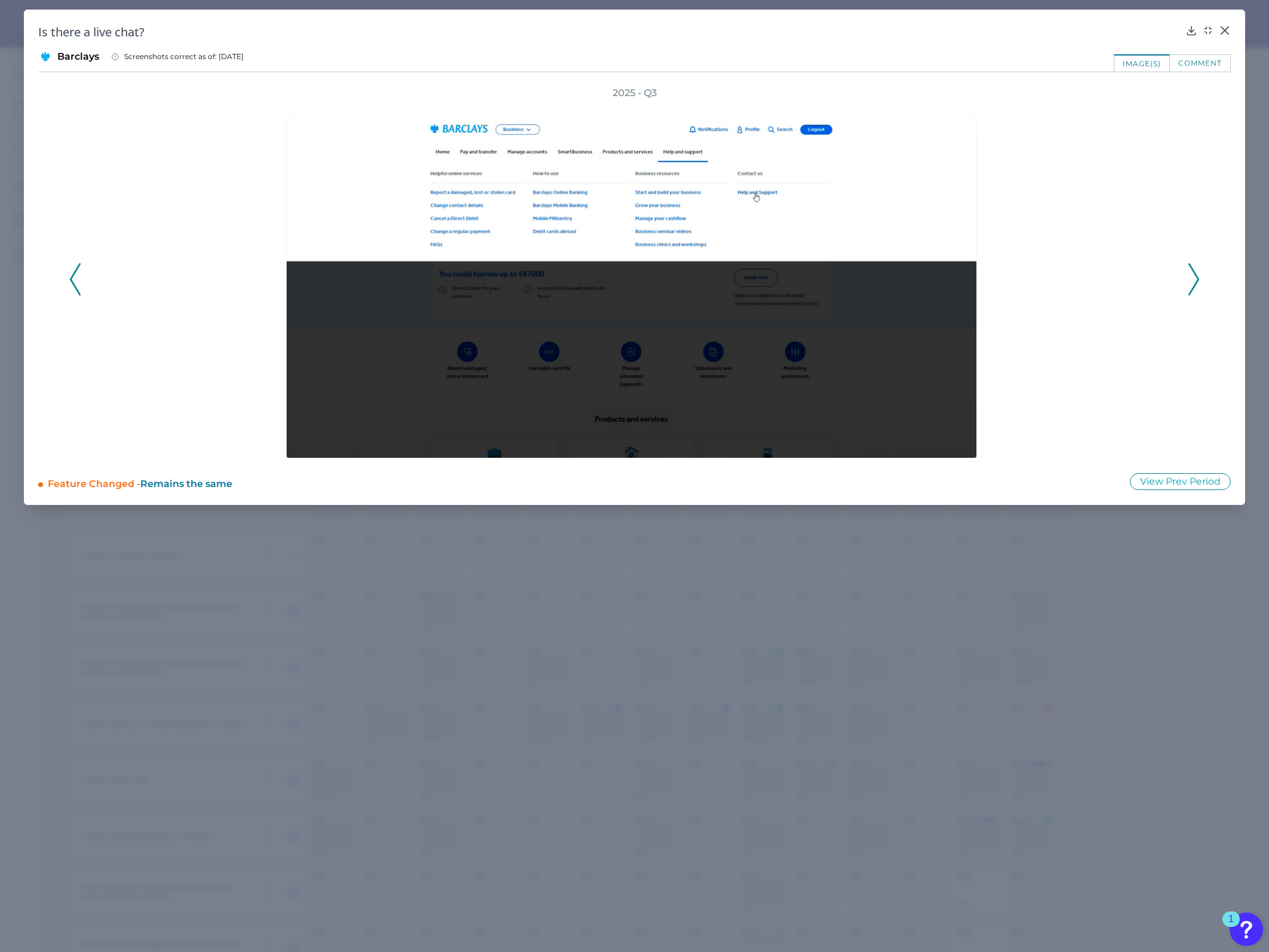
click at [1186, 278] on div "2025 - Q3" at bounding box center [634, 272] width 1130 height 372
click at [1188, 294] on icon at bounding box center [1193, 279] width 11 height 32
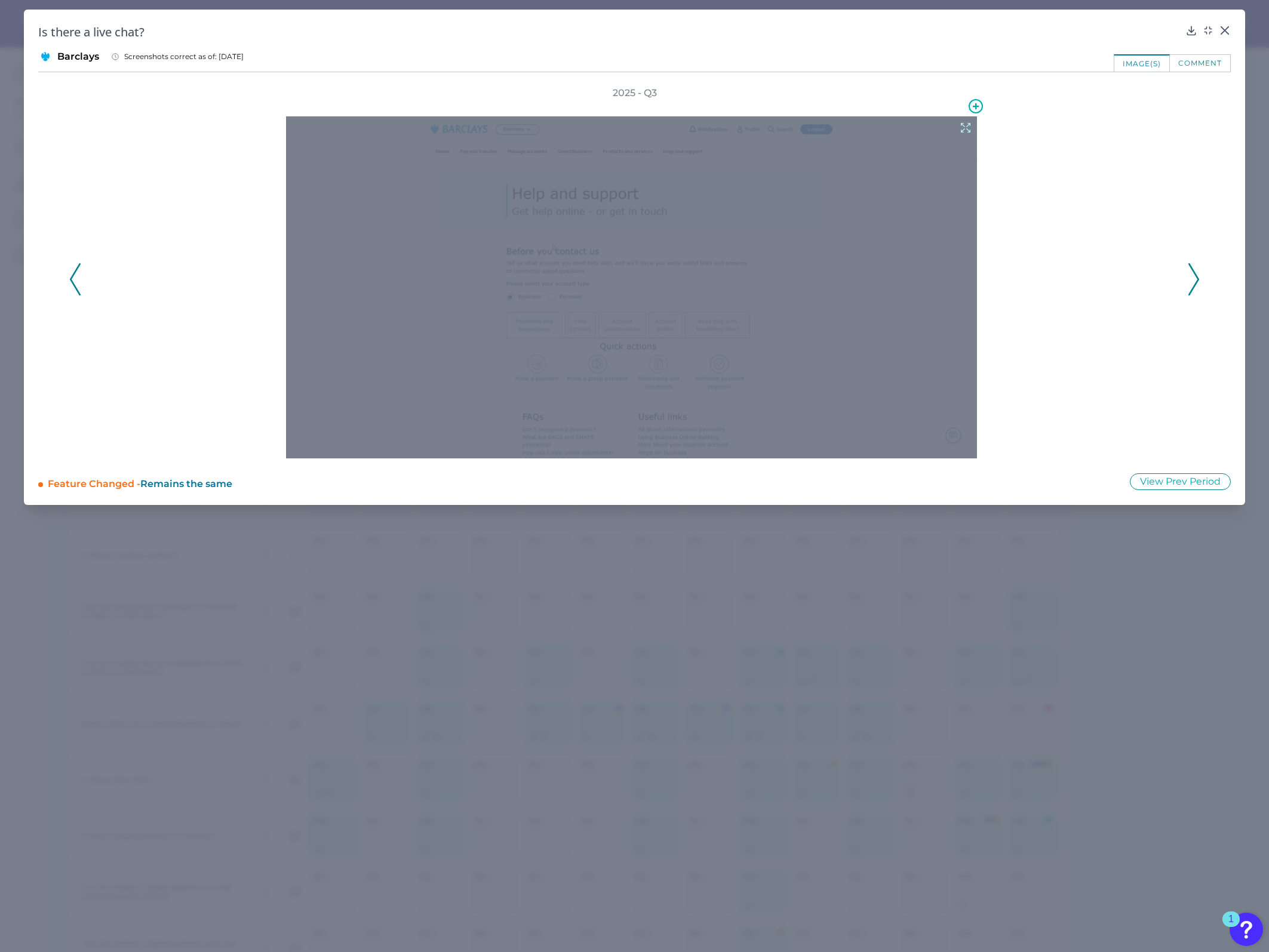
click at [963, 124] on icon at bounding box center [966, 128] width 14 height 14
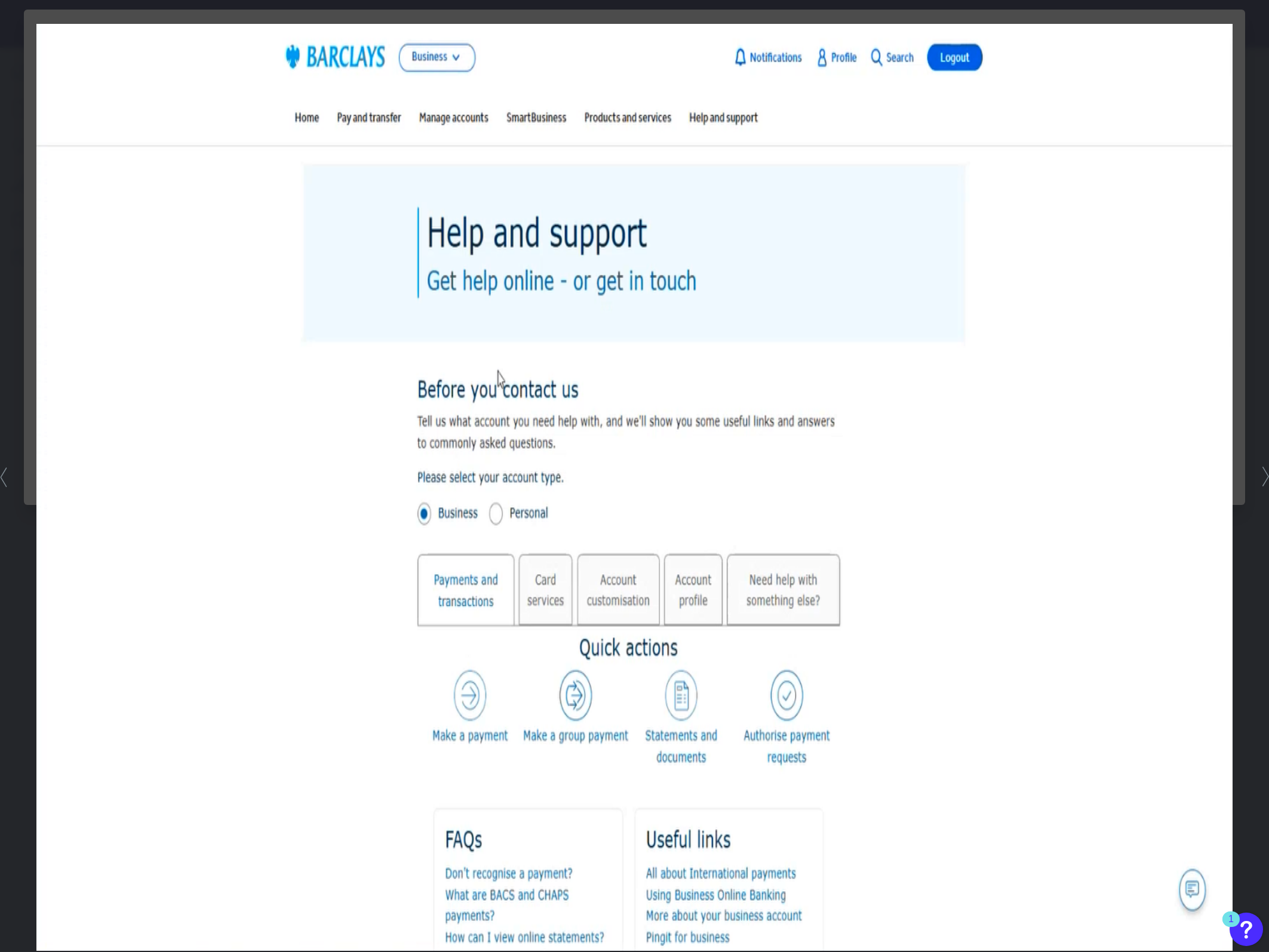
click at [5, 476] on icon at bounding box center [3, 476] width 7 height 20
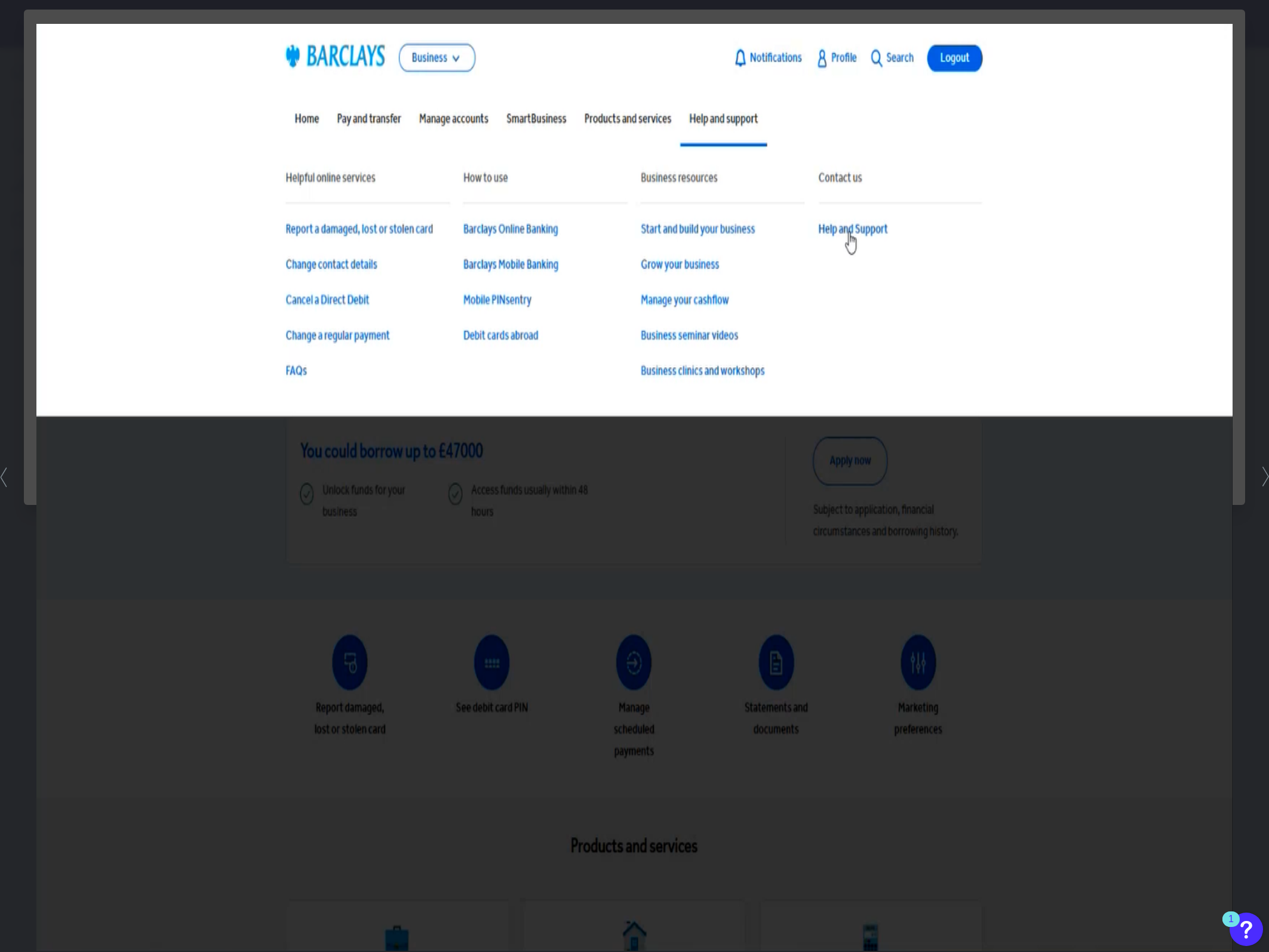
click at [1263, 475] on icon at bounding box center [1265, 476] width 7 height 20
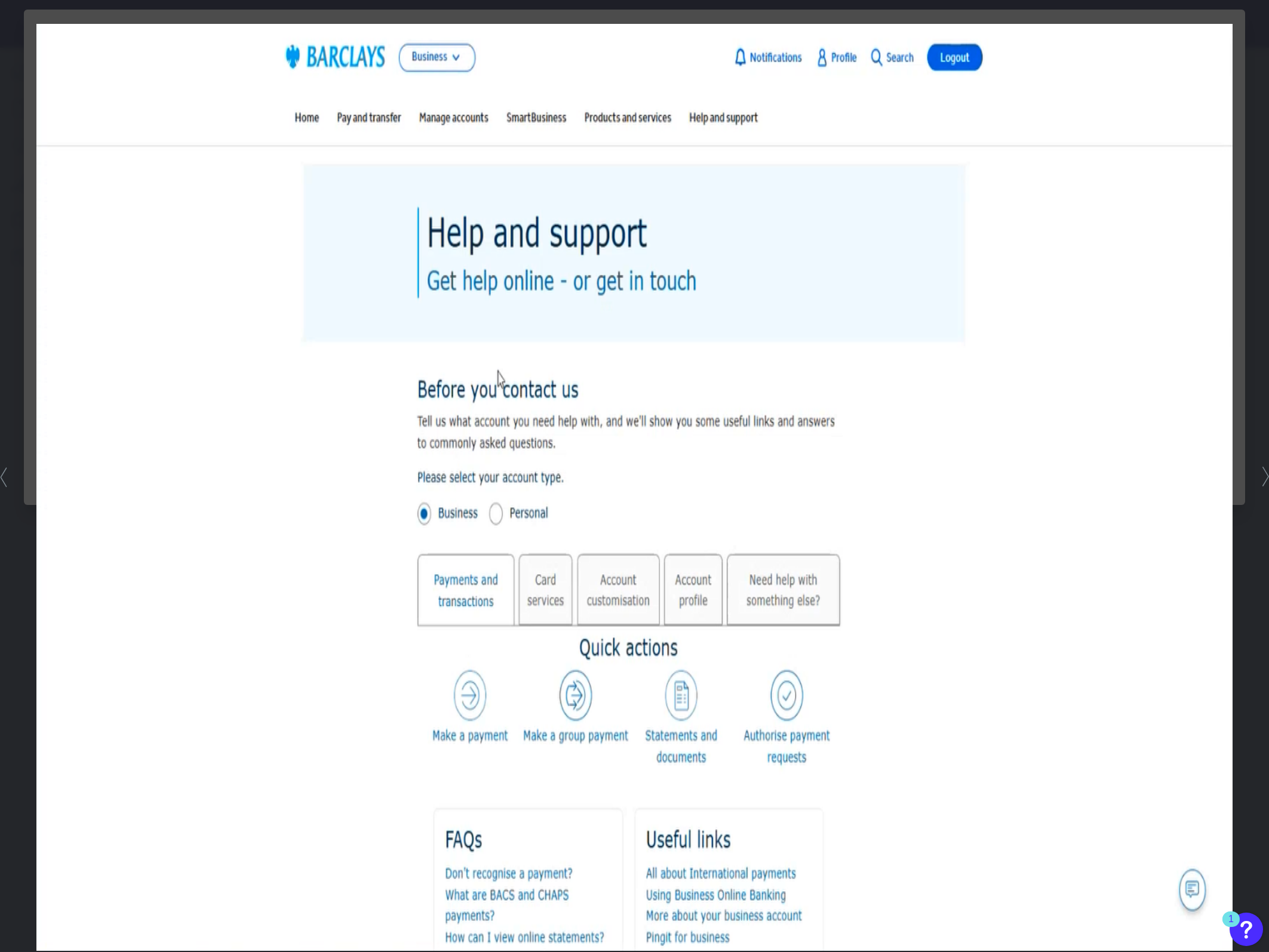
click at [1263, 479] on icon at bounding box center [1265, 476] width 7 height 20
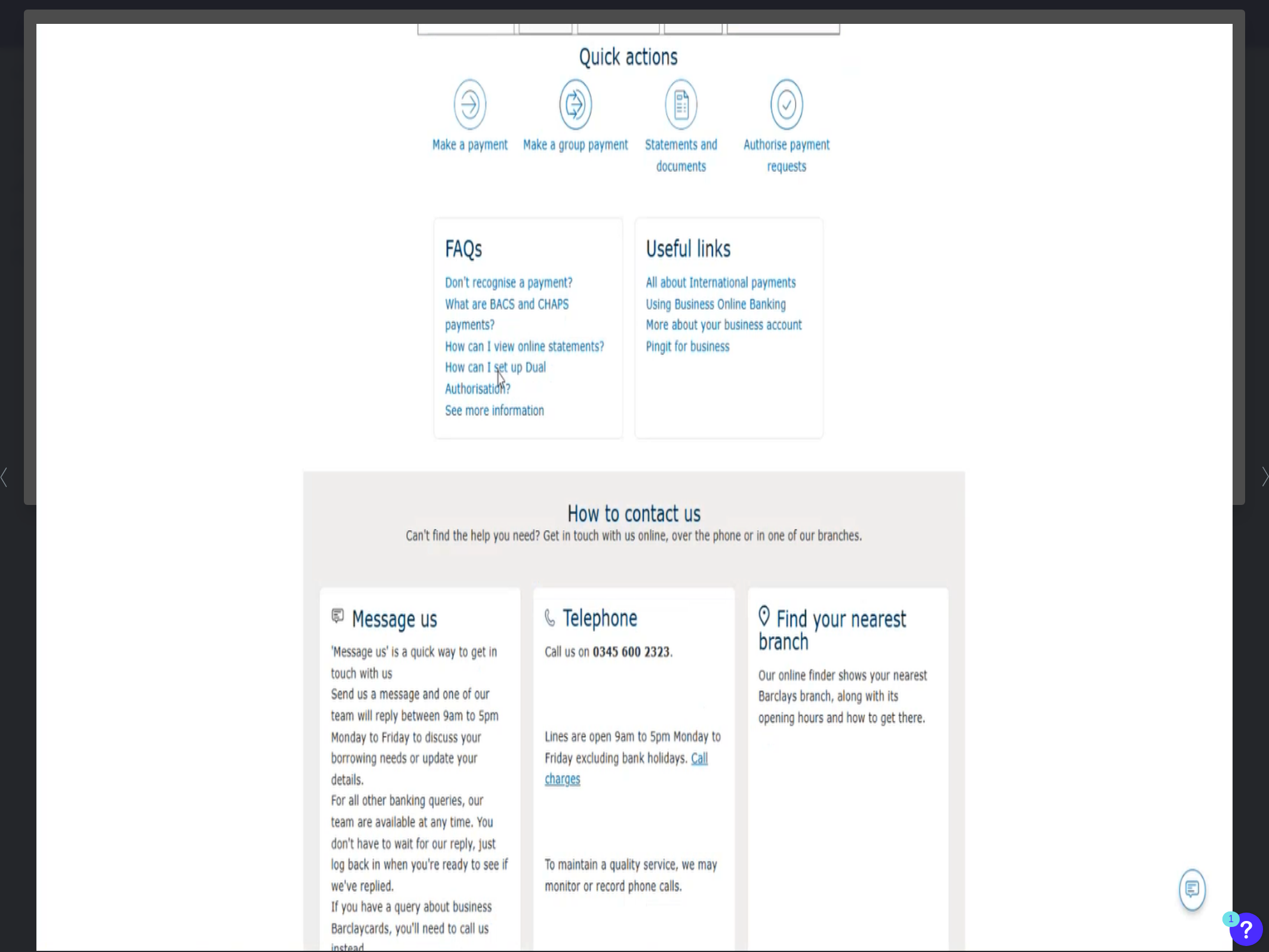
click at [1257, 692] on div at bounding box center [634, 476] width 1269 height 952
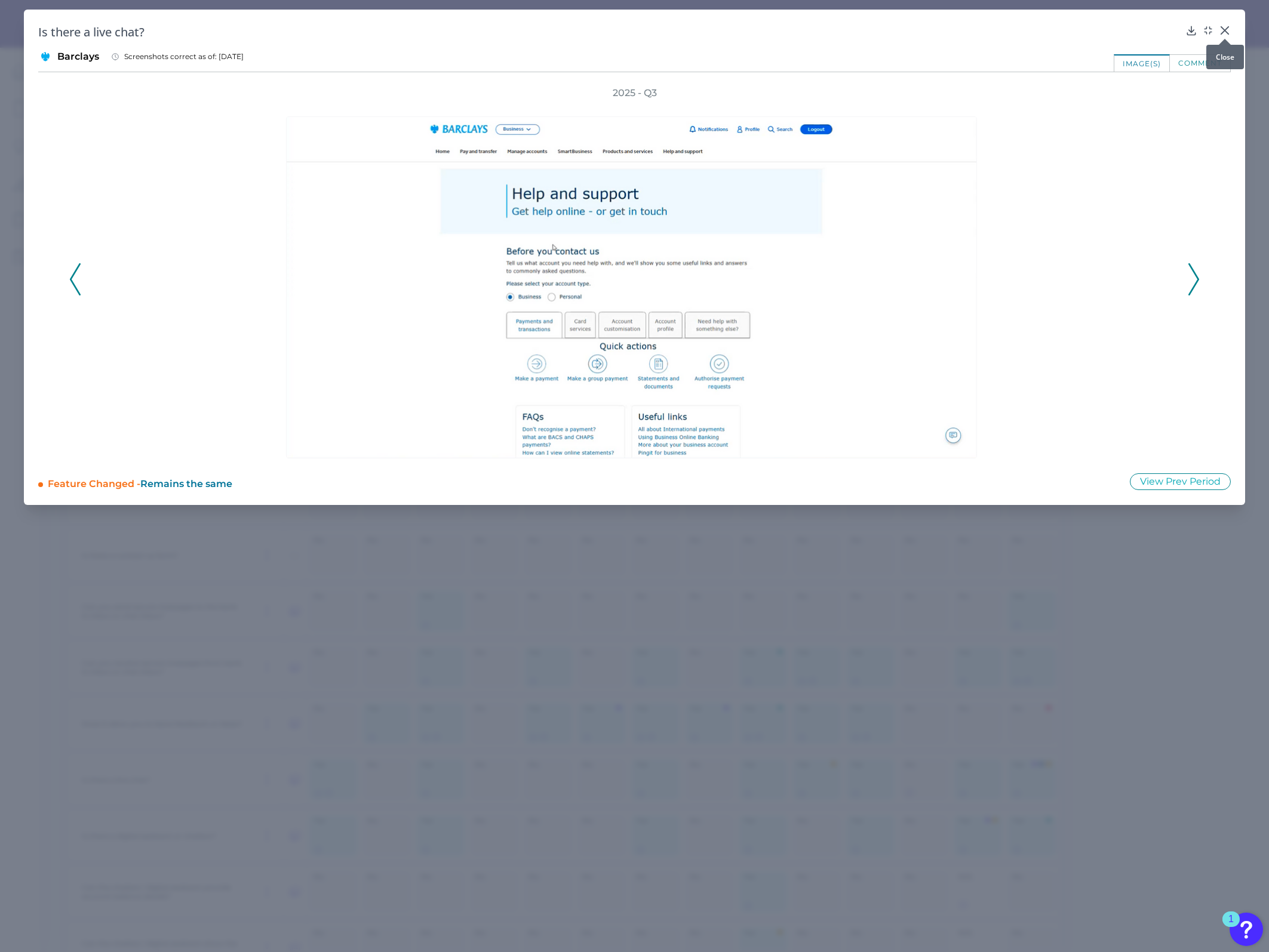
click at [1222, 37] on div at bounding box center [1224, 39] width 12 height 12
click at [1218, 28] on icon at bounding box center [1224, 30] width 12 height 12
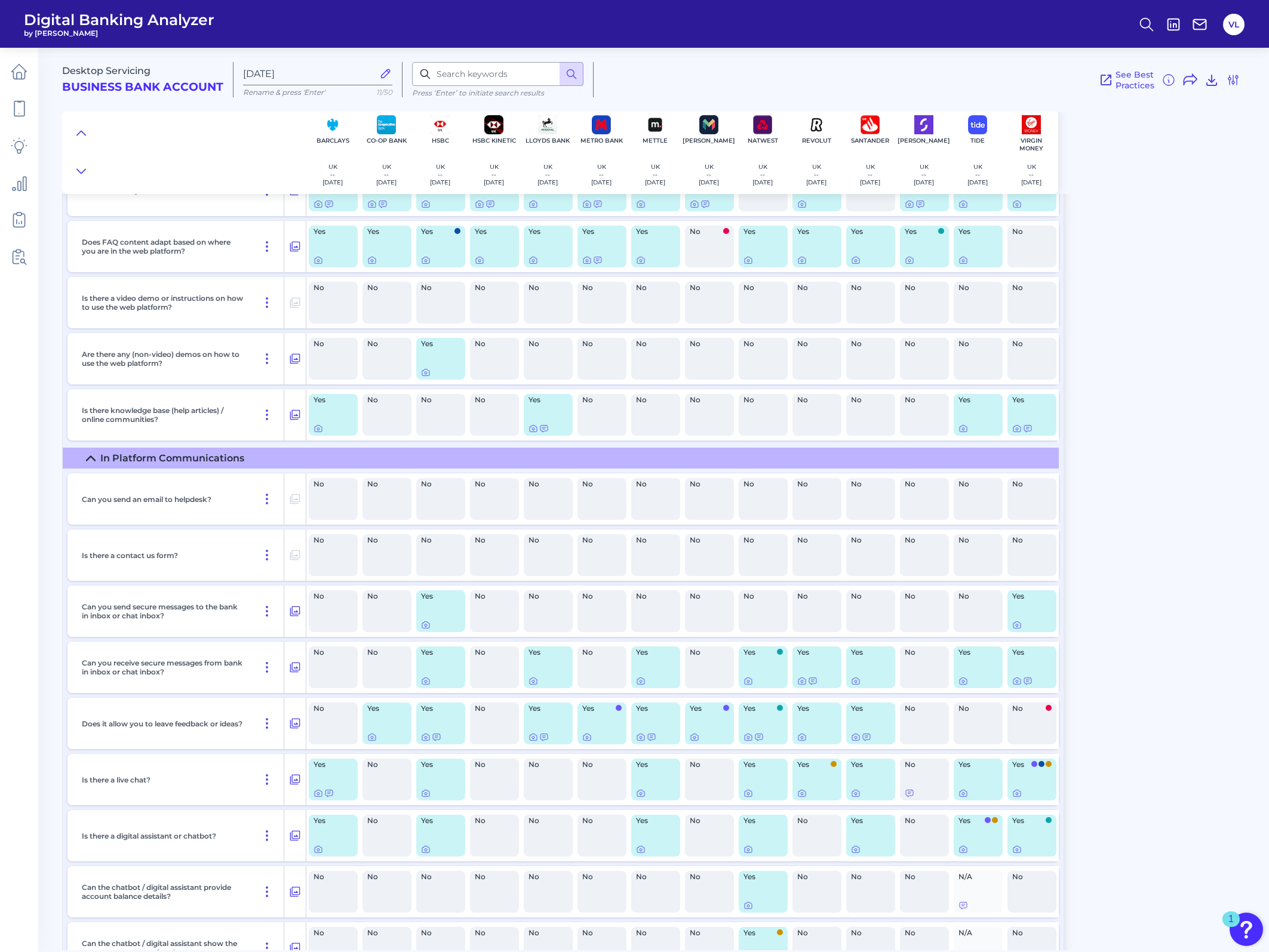
click at [1216, 278] on div "Desktop Servicing Business Bank Account Sep 24 2025 Rename & press 'Enter' 11/5…" at bounding box center [665, 495] width 1207 height 912
click at [1159, 263] on div "Desktop Servicing Business Bank Account Sep 24 2025 Rename & press 'Enter' 11/5…" at bounding box center [665, 495] width 1207 height 912
click at [1146, 585] on div "Desktop Servicing Business Bank Account Sep 24 2025 Rename & press 'Enter' 11/5…" at bounding box center [665, 495] width 1207 height 912
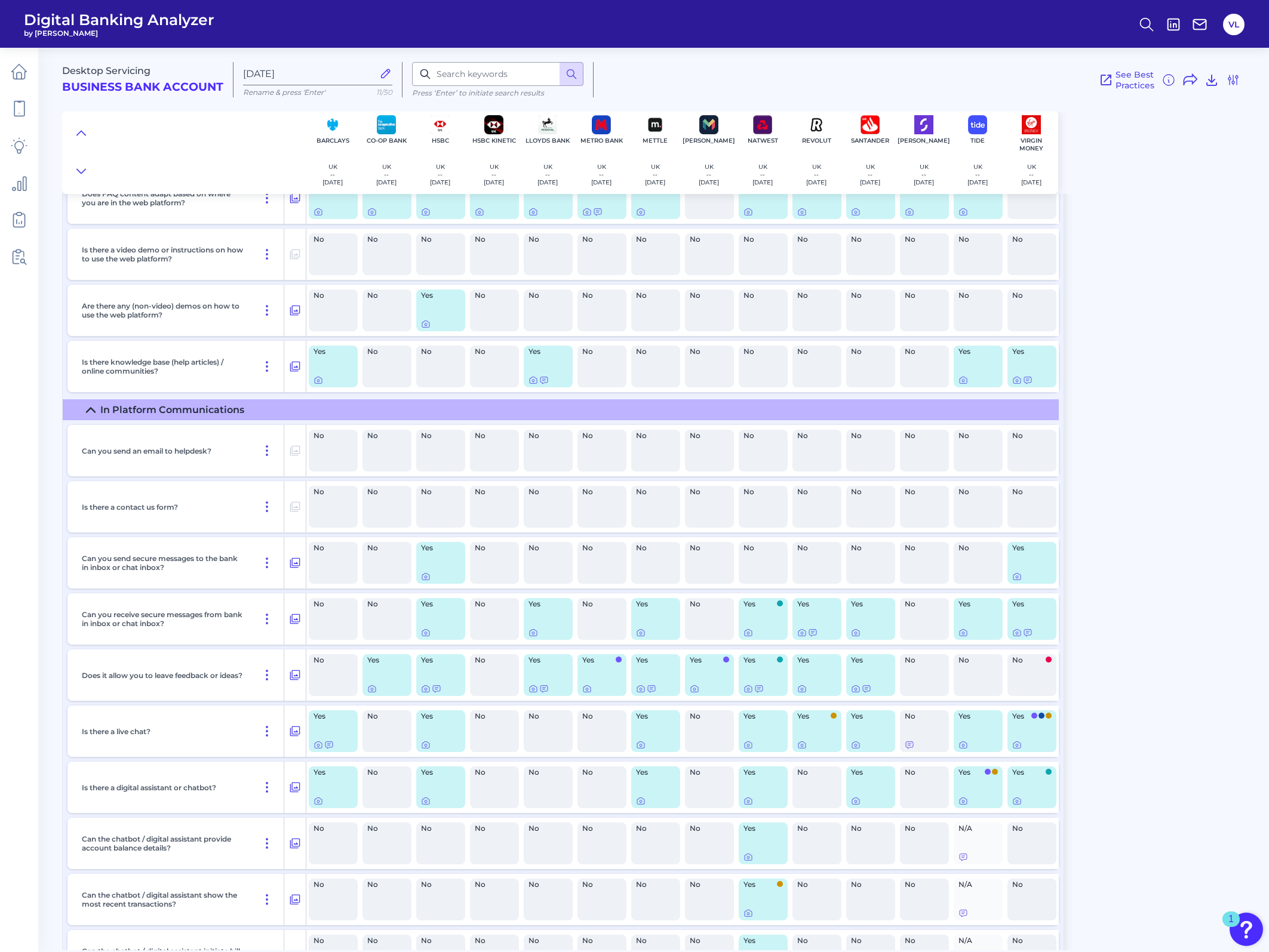
scroll to position [16762, 0]
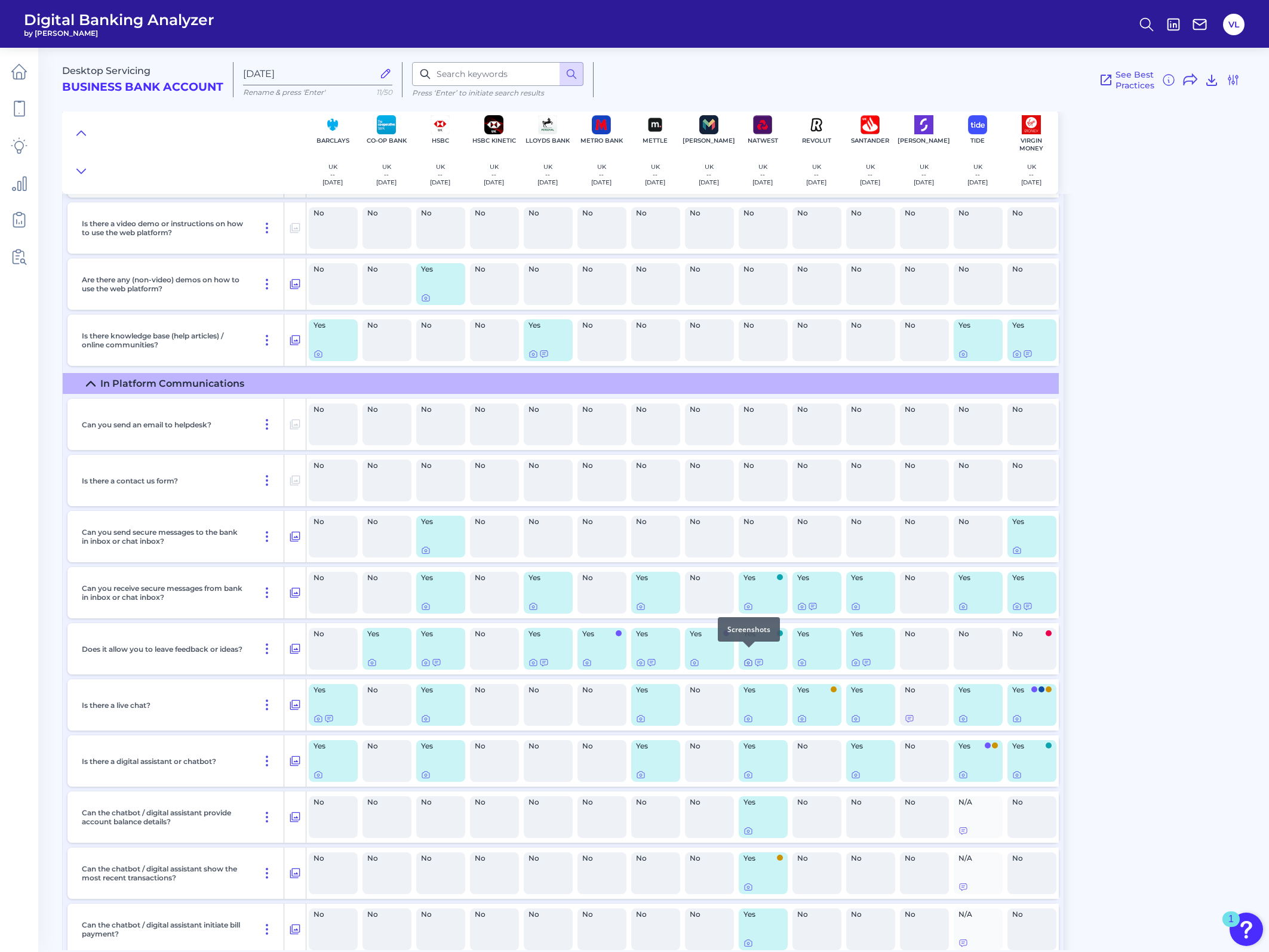
click at [747, 662] on icon at bounding box center [748, 663] width 2 height 2
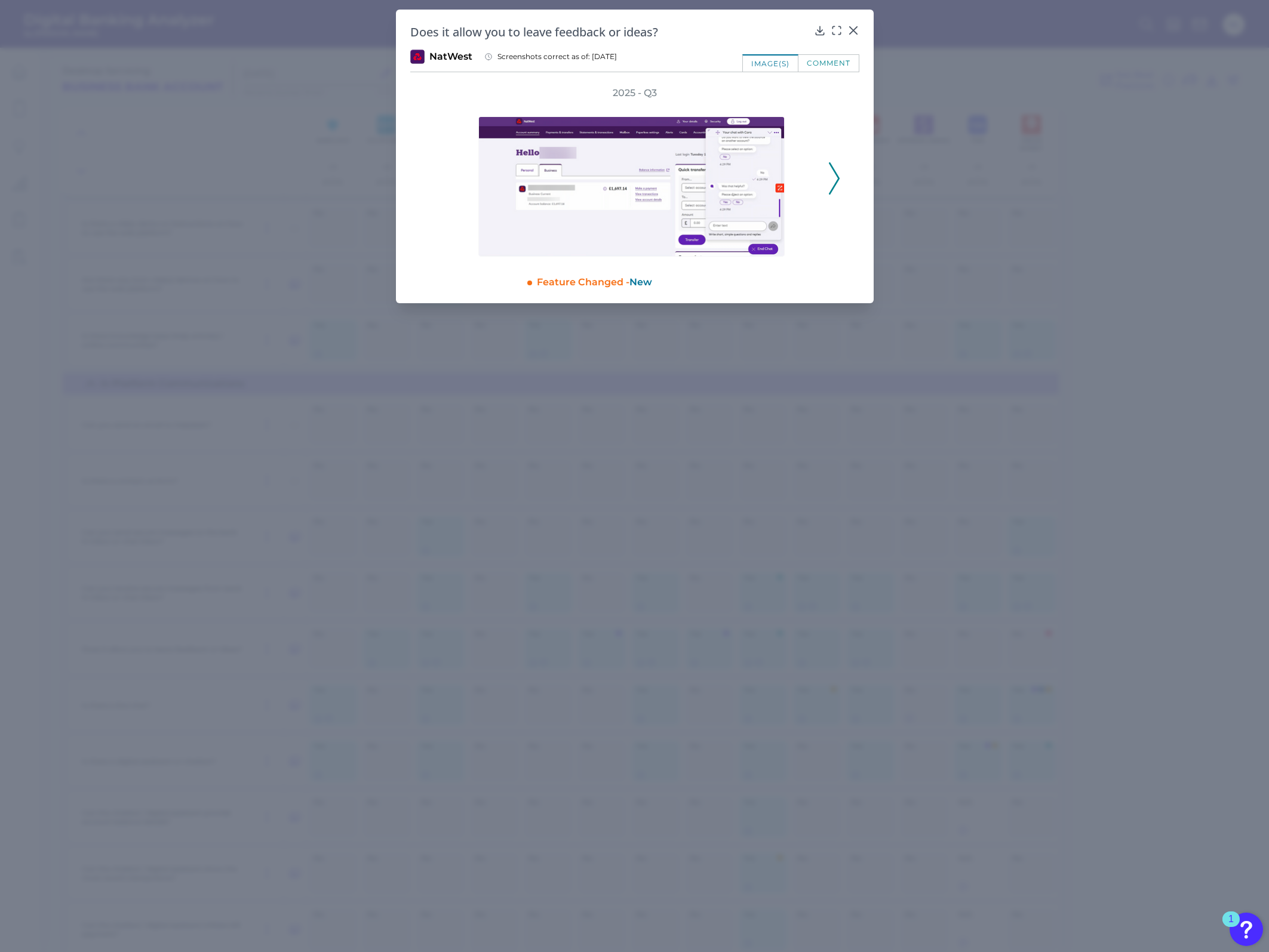
click at [838, 178] on polyline at bounding box center [833, 178] width 9 height 30
click at [849, 28] on icon at bounding box center [853, 30] width 12 height 12
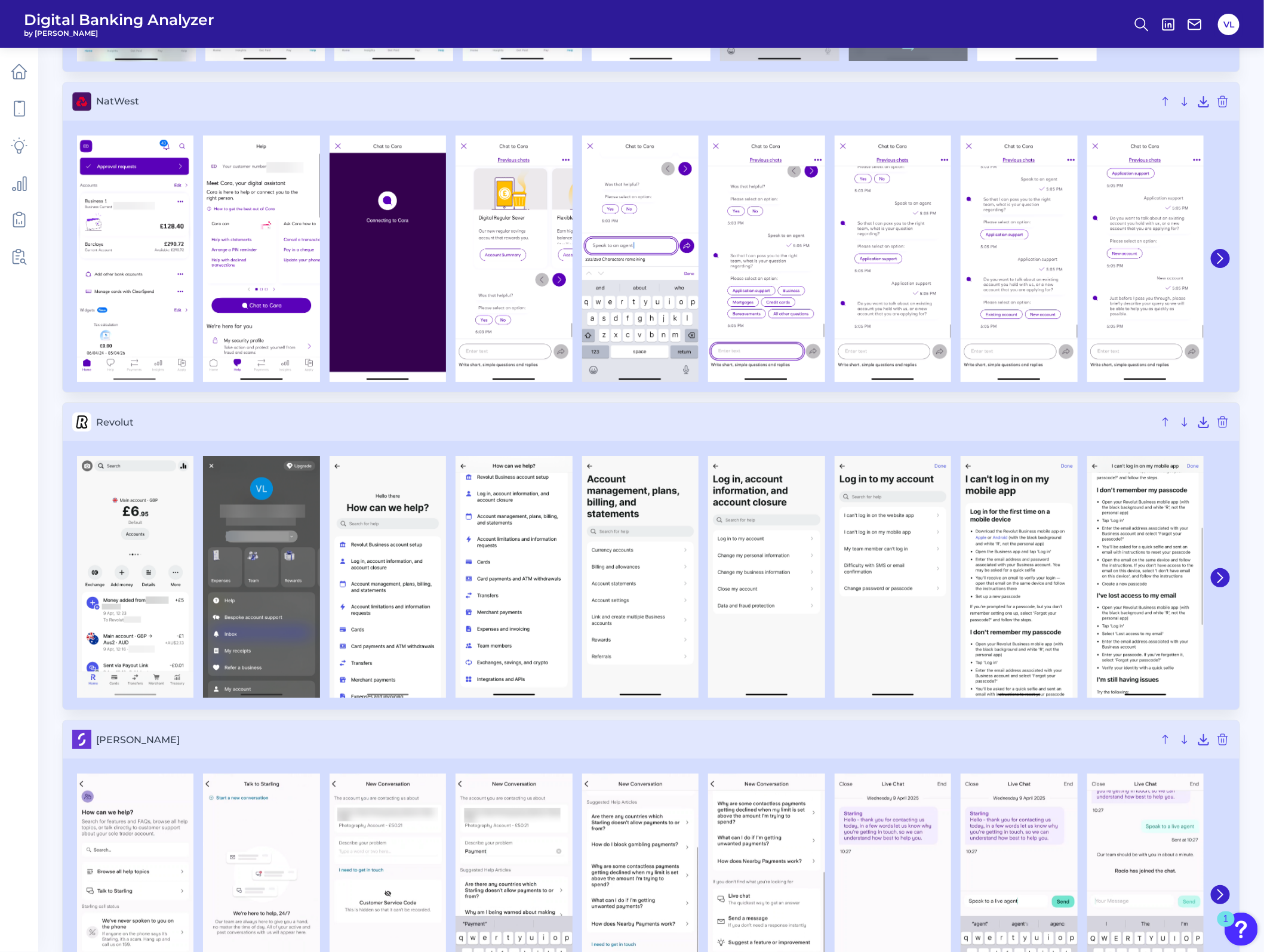
scroll to position [1977, 0]
